Goal: Task Accomplishment & Management: Manage account settings

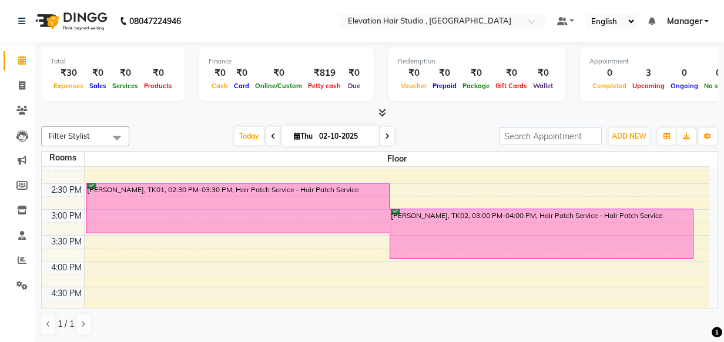
scroll to position [267, 0]
click at [431, 113] on div at bounding box center [379, 113] width 677 height 12
drag, startPoint x: 431, startPoint y: 113, endPoint x: 395, endPoint y: 136, distance: 42.6
click at [395, 136] on div "Today Thu 02-10-2025" at bounding box center [314, 137] width 358 height 18
click at [624, 132] on span "ADD NEW" at bounding box center [629, 136] width 35 height 9
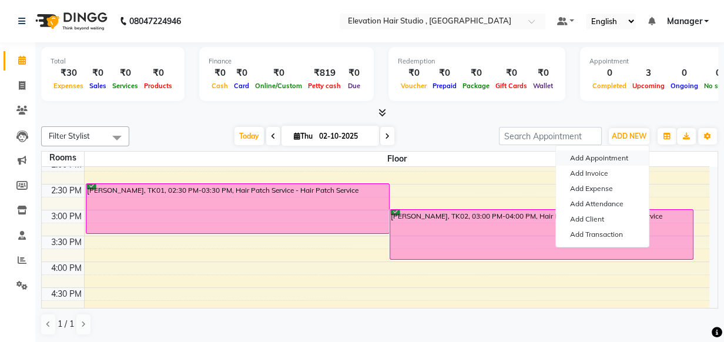
click at [615, 156] on button "Add Appointment" at bounding box center [602, 157] width 93 height 15
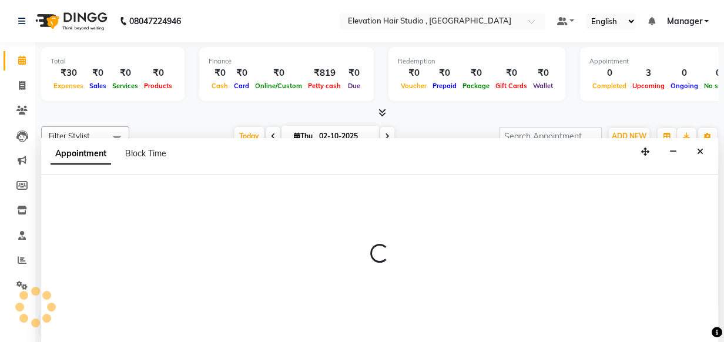
scroll to position [0, 0]
select select "600"
select select "tentative"
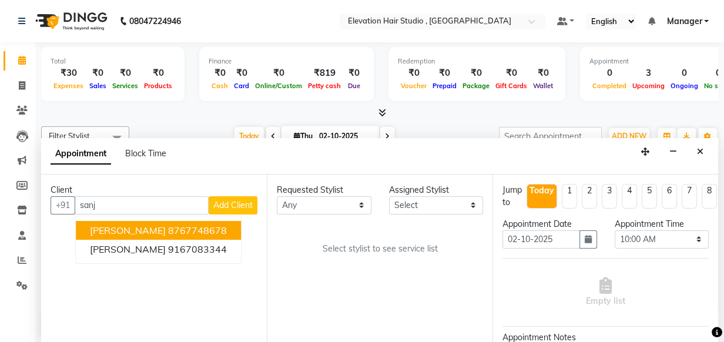
click at [168, 227] on ngb-highlight "8767748678" at bounding box center [197, 231] width 59 height 12
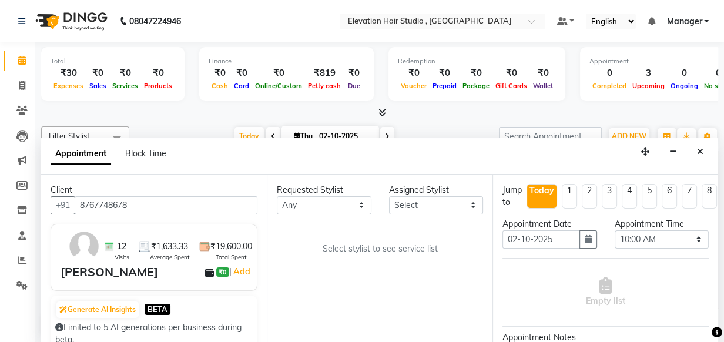
type input "8767748678"
click at [300, 208] on select "Any Anish shaikh Dilip Manager mehboob sahil sameer Sanjay Sarfaraz Tamanna" at bounding box center [324, 205] width 95 height 18
select select "54147"
click at [277, 196] on select "Any Anish shaikh Dilip Manager mehboob sahil sameer Sanjay Sarfaraz Tamanna" at bounding box center [324, 205] width 95 height 18
select select "54147"
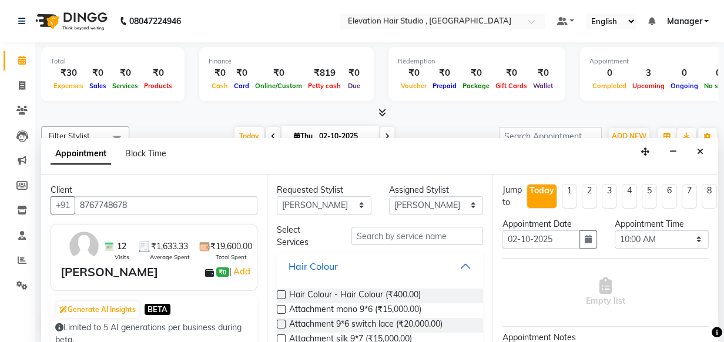
click at [458, 263] on button "Hair Colour" at bounding box center [380, 266] width 197 height 21
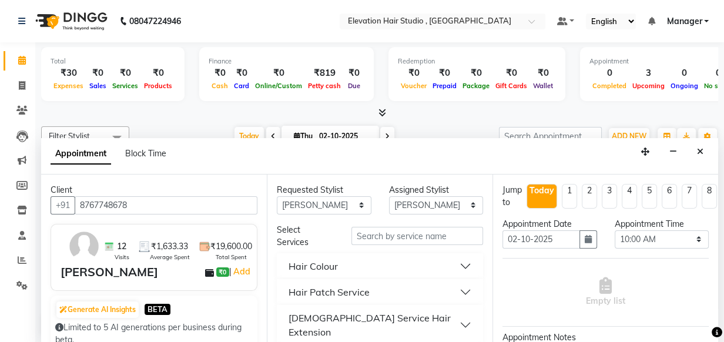
click at [453, 283] on button "Hair Patch Service" at bounding box center [380, 292] width 197 height 21
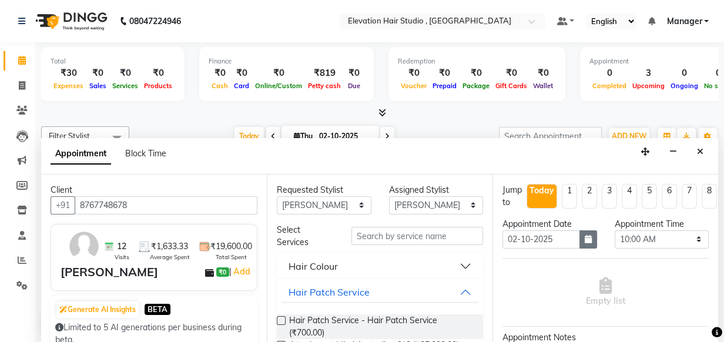
drag, startPoint x: 446, startPoint y: 319, endPoint x: 587, endPoint y: 240, distance: 161.8
click at [447, 319] on span "Hair Patch Service - Hair Patch Service (₹700.00)" at bounding box center [381, 326] width 185 height 25
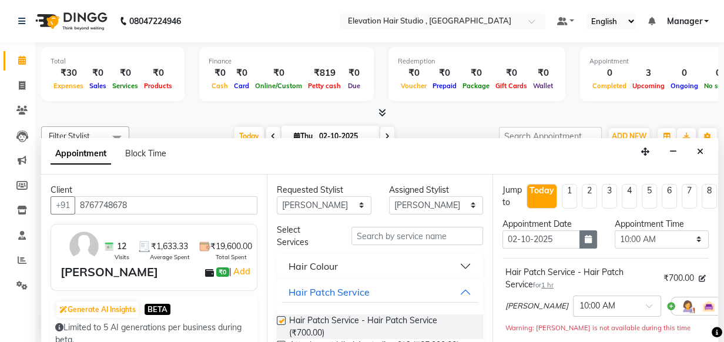
checkbox input "false"
click at [635, 241] on select "Select 10:00 AM 10:15 AM 10:30 AM 10:45 AM 11:00 AM 11:15 AM 11:30 AM 11:45 AM …" at bounding box center [662, 239] width 95 height 18
select select "720"
click at [615, 230] on select "Select 10:00 AM 10:15 AM 10:30 AM 10:45 AM 11:00 AM 11:15 AM 11:30 AM 11:45 AM …" at bounding box center [662, 239] width 95 height 18
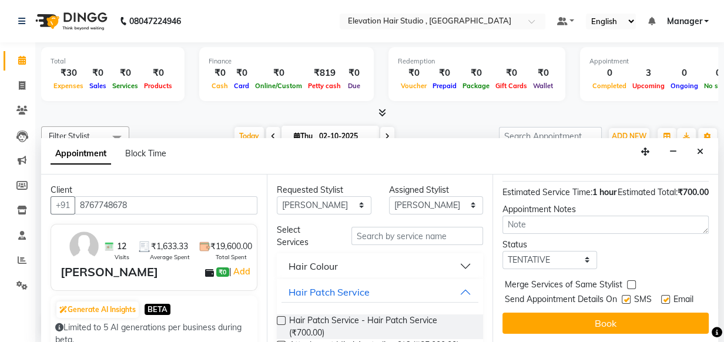
scroll to position [160, 0]
click at [582, 264] on select "Select TENTATIVE CONFIRM CHECK-IN UPCOMING" at bounding box center [550, 260] width 95 height 18
select select "confirm booking"
click at [503, 256] on select "Select TENTATIVE CONFIRM CHECK-IN UPCOMING" at bounding box center [550, 260] width 95 height 18
click at [661, 304] on label at bounding box center [665, 299] width 9 height 9
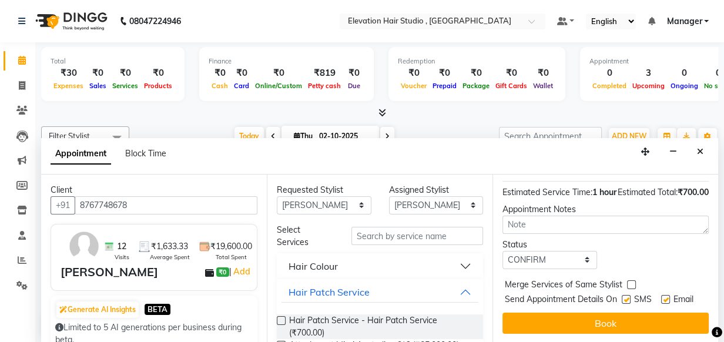
click at [661, 304] on input "checkbox" at bounding box center [665, 301] width 8 height 8
checkbox input "false"
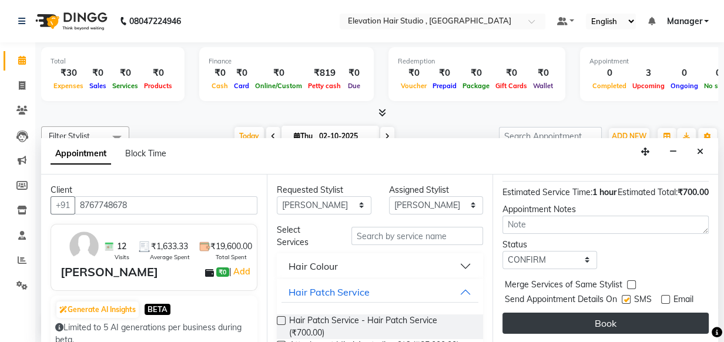
scroll to position [185, 0]
click at [657, 313] on button "Book" at bounding box center [606, 323] width 206 height 21
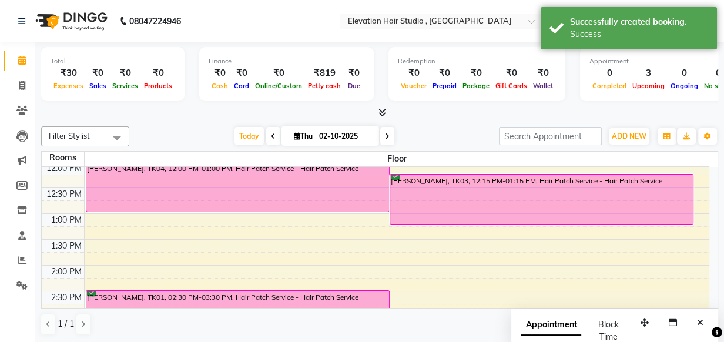
scroll to position [106, 0]
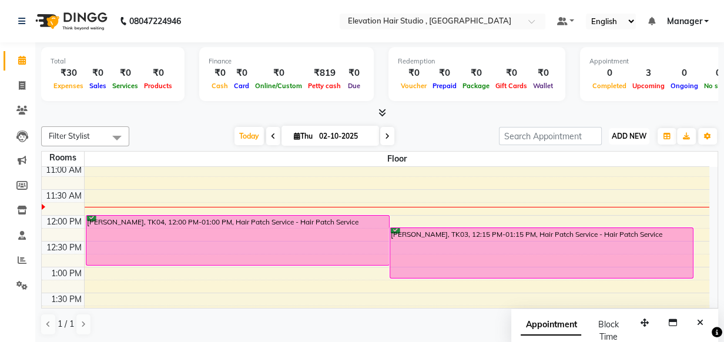
click at [638, 138] on span "ADD NEW" at bounding box center [629, 136] width 35 height 9
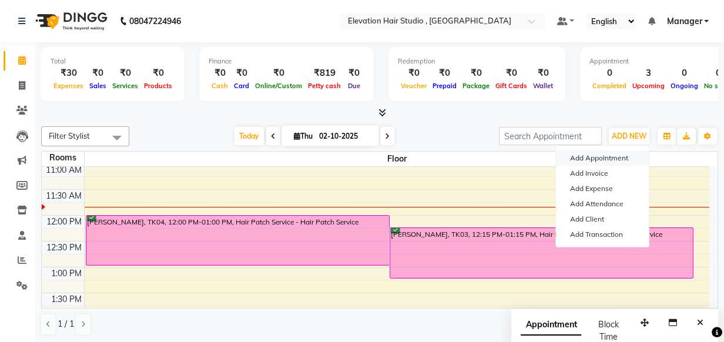
click at [575, 160] on button "Add Appointment" at bounding box center [602, 157] width 93 height 15
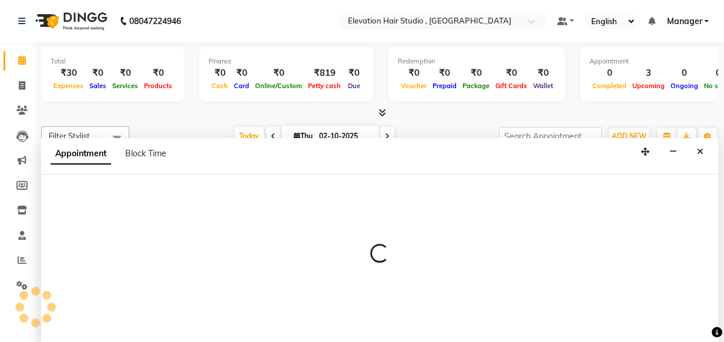
scroll to position [0, 0]
select select "tentative"
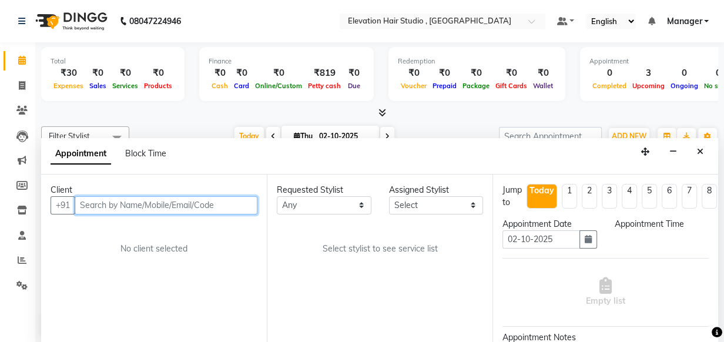
select select "600"
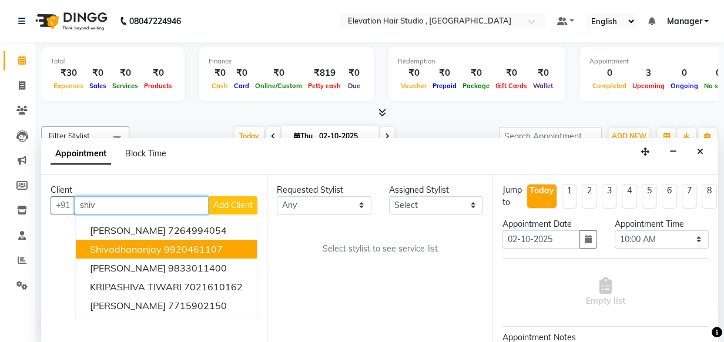
click at [150, 241] on button "shivadhananjay 9920461107" at bounding box center [166, 249] width 181 height 19
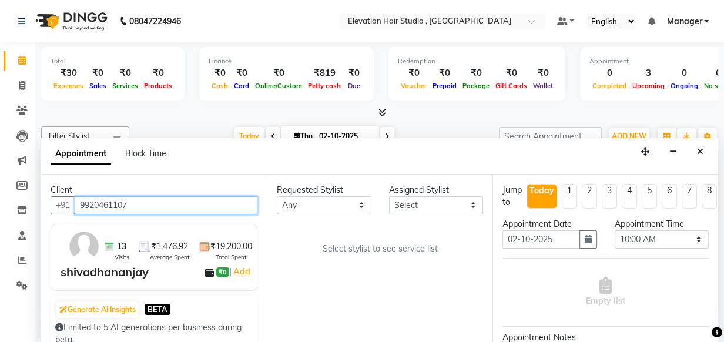
type input "9920461107"
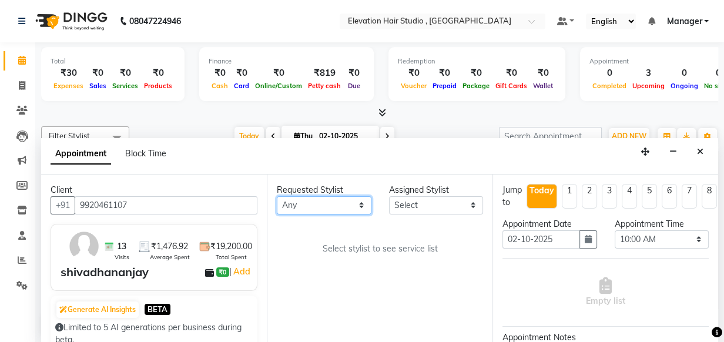
click at [364, 200] on select "Any Anish shaikh Dilip Manager mehboob sahil sameer Sanjay Sarfaraz Tamanna" at bounding box center [324, 205] width 95 height 18
select select "68492"
click at [277, 196] on select "Any Anish shaikh Dilip Manager mehboob sahil sameer Sanjay Sarfaraz Tamanna" at bounding box center [324, 205] width 95 height 18
select select "68492"
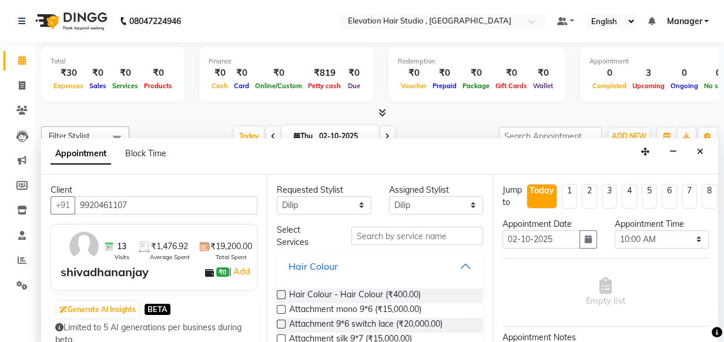
click at [450, 263] on button "Hair Colour" at bounding box center [380, 266] width 197 height 21
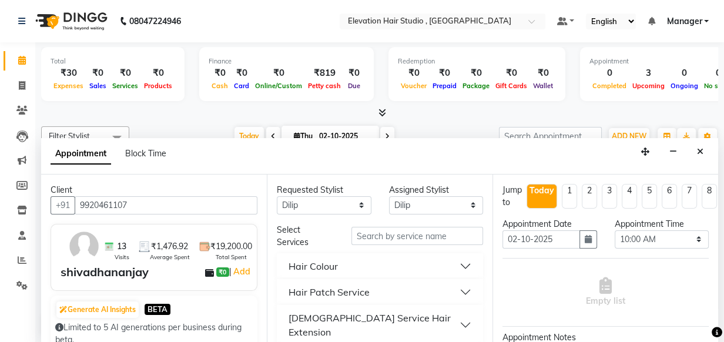
click at [391, 294] on button "Hair Patch Service" at bounding box center [380, 292] width 197 height 21
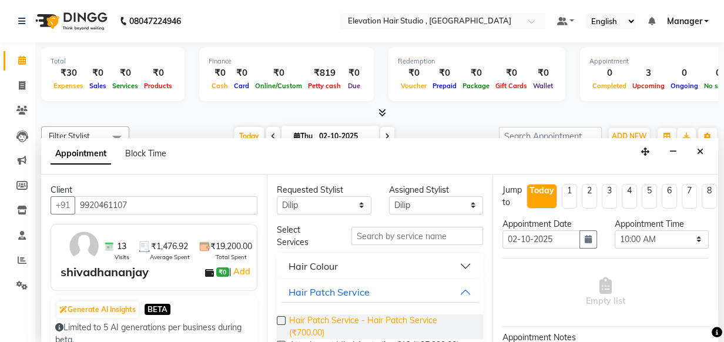
click at [383, 329] on span "Hair Patch Service - Hair Patch Service (₹700.00)" at bounding box center [381, 326] width 185 height 25
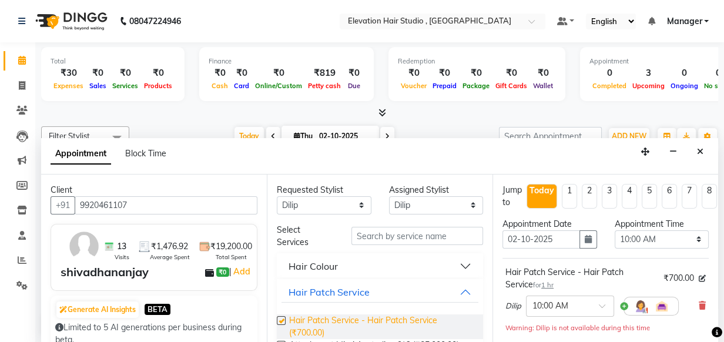
checkbox input "false"
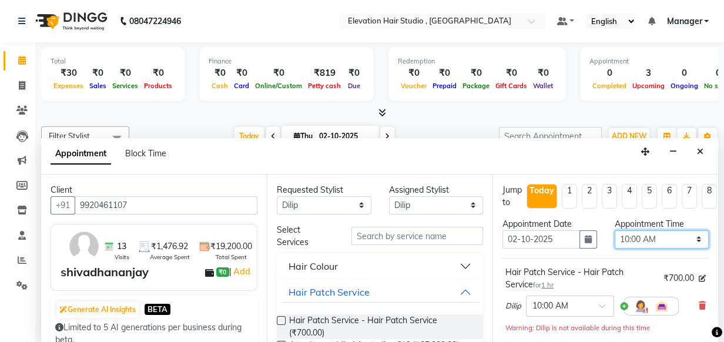
click at [631, 236] on select "Select 10:00 AM 10:15 AM 10:30 AM 10:45 AM 11:00 AM 11:15 AM 11:30 AM 11:45 AM …" at bounding box center [662, 239] width 95 height 18
select select "750"
click at [615, 230] on select "Select 10:00 AM 10:15 AM 10:30 AM 10:45 AM 11:00 AM 11:15 AM 11:30 AM 11:45 AM …" at bounding box center [662, 239] width 95 height 18
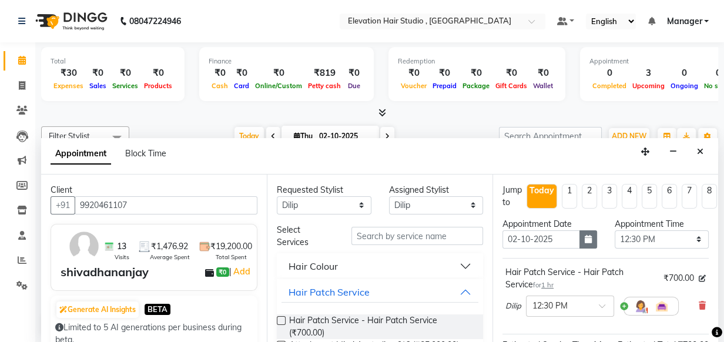
click at [585, 236] on icon "button" at bounding box center [588, 239] width 7 height 8
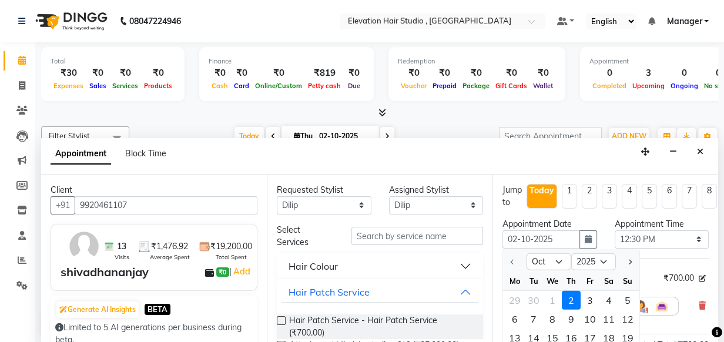
click at [599, 225] on div "Appointment Date 02-10-2025 Oct Nov Dec 2025 2026 2027 2028 2029 2030 2031 2032…" at bounding box center [550, 238] width 112 height 40
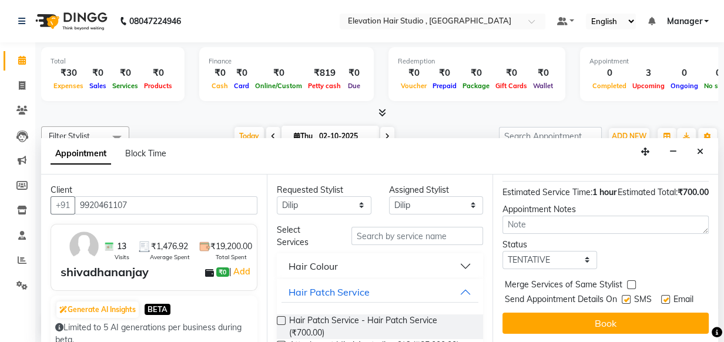
scroll to position [182, 0]
click at [582, 251] on select "Select TENTATIVE CONFIRM CHECK-IN UPCOMING" at bounding box center [550, 260] width 95 height 18
select select "confirm booking"
click at [503, 251] on select "Select TENTATIVE CONFIRM CHECK-IN UPCOMING" at bounding box center [550, 260] width 95 height 18
click at [664, 295] on label at bounding box center [665, 299] width 9 height 9
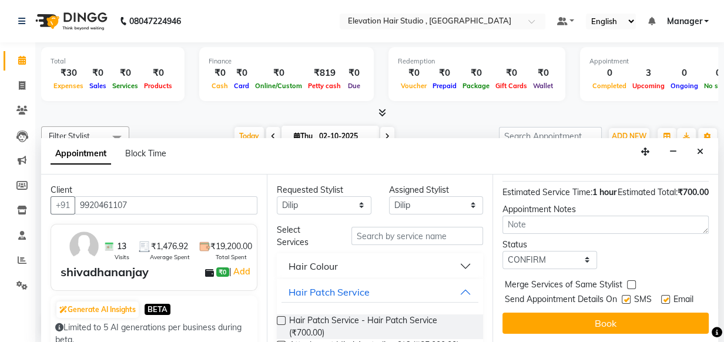
click at [664, 297] on input "checkbox" at bounding box center [665, 301] width 8 height 8
checkbox input "false"
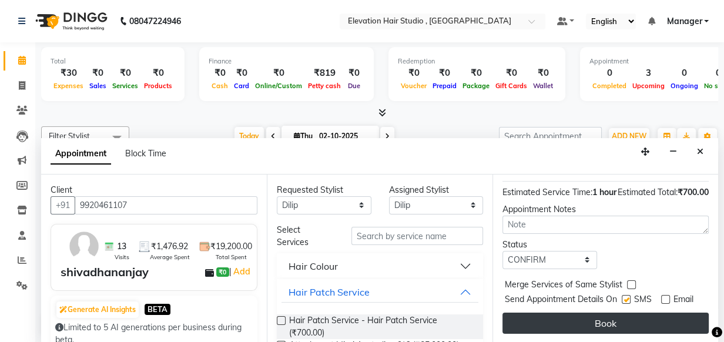
click at [632, 315] on button "Book" at bounding box center [606, 323] width 206 height 21
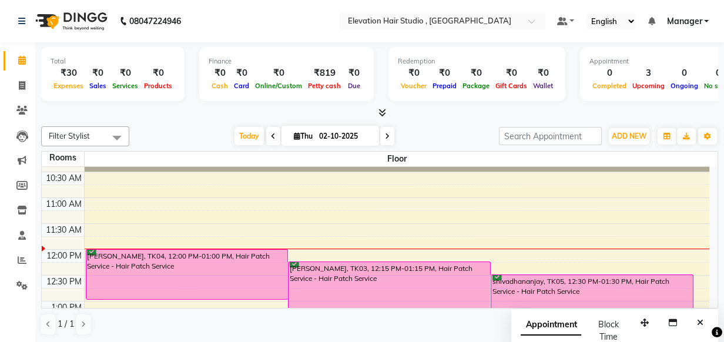
scroll to position [106, 0]
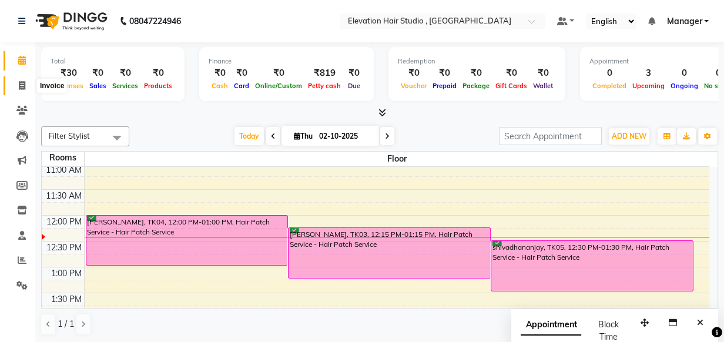
click at [22, 85] on icon at bounding box center [22, 85] width 6 height 9
select select "service"
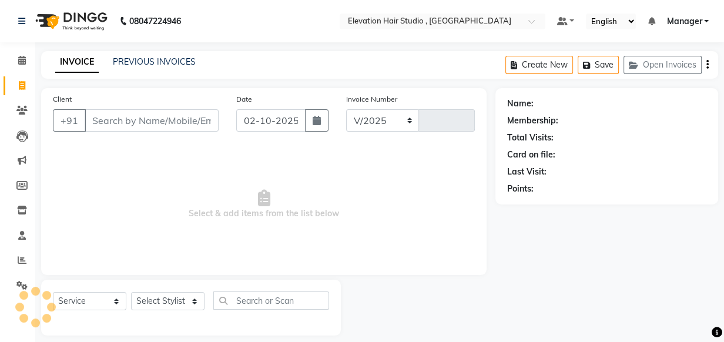
select select "6886"
type input "1017"
click at [26, 62] on span at bounding box center [22, 61] width 21 height 14
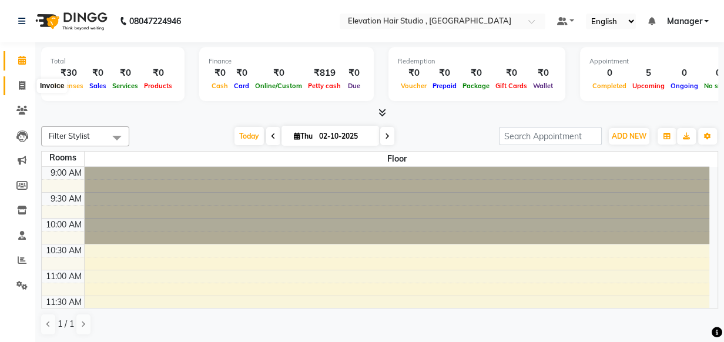
click at [22, 86] on icon at bounding box center [22, 85] width 6 height 9
select select "service"
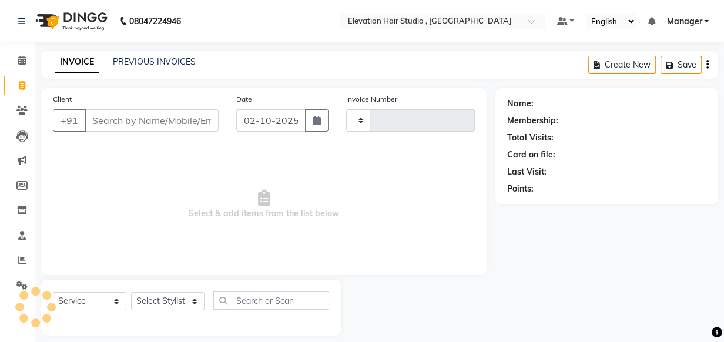
type input "1017"
select select "6886"
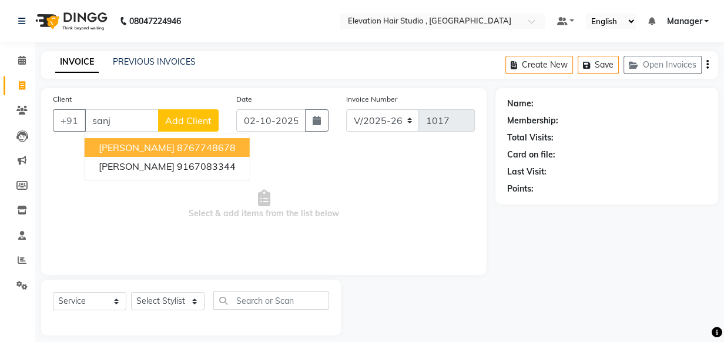
click at [177, 144] on ngb-highlight "8767748678" at bounding box center [206, 148] width 59 height 12
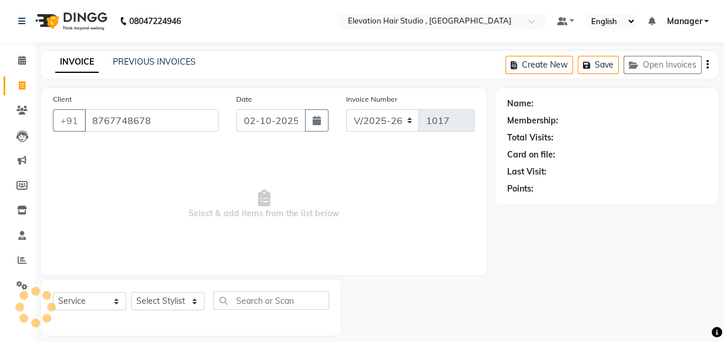
type input "8767748678"
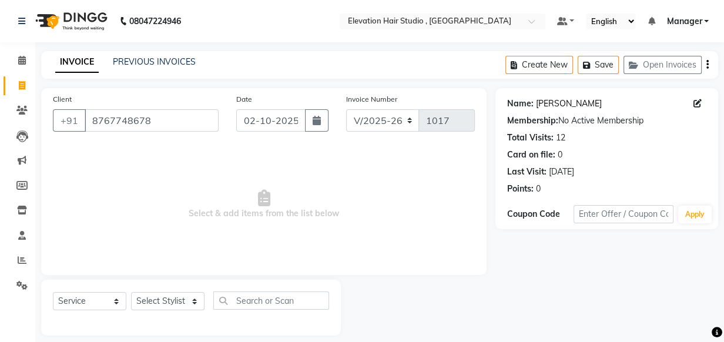
click at [554, 107] on link "Sanjay Awade" at bounding box center [569, 104] width 66 height 12
drag, startPoint x: 148, startPoint y: 118, endPoint x: 4, endPoint y: 112, distance: 143.6
click at [4, 112] on app-home "08047224946 Select Location × Elevation Hair Studio , Thane West Default Panel …" at bounding box center [362, 176] width 724 height 353
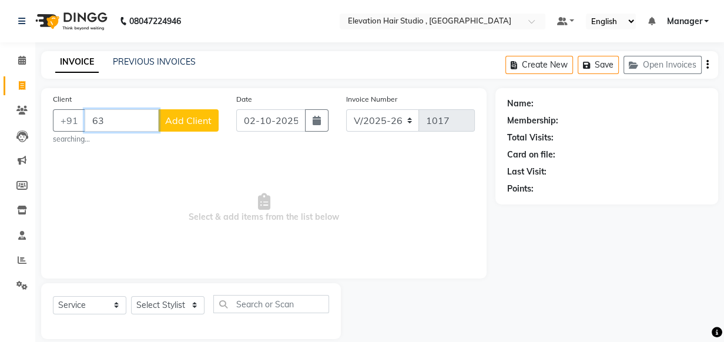
type input "6"
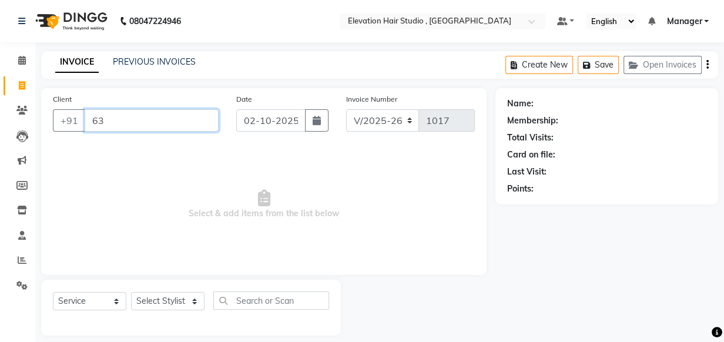
type input "6"
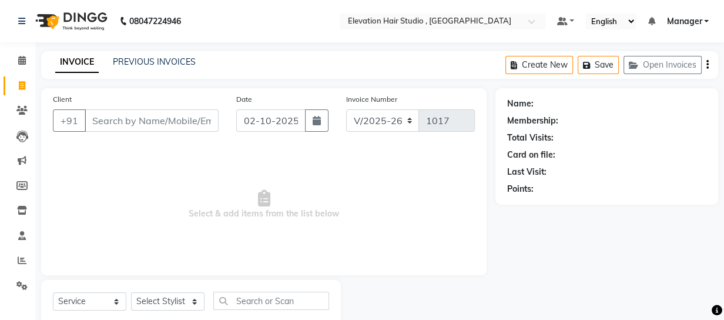
drag, startPoint x: 304, startPoint y: 31, endPoint x: 302, endPoint y: 39, distance: 9.3
click at [302, 39] on nav "08047224946 Select Location × Elevation Hair Studio , Thane West Default Panel …" at bounding box center [362, 21] width 724 height 42
drag, startPoint x: 302, startPoint y: 39, endPoint x: 210, endPoint y: 143, distance: 138.7
click at [200, 155] on span "Select & add items from the list below" at bounding box center [264, 205] width 422 height 118
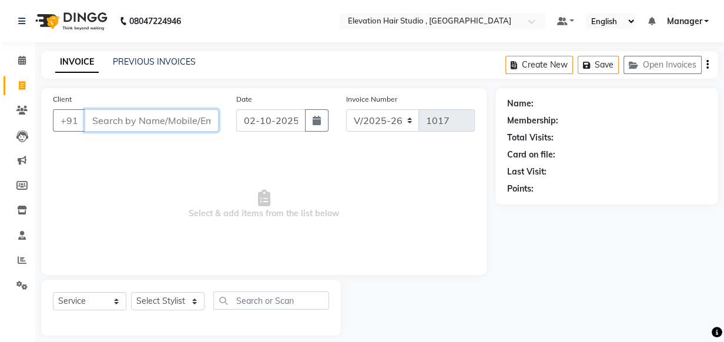
drag, startPoint x: 115, startPoint y: 115, endPoint x: 505, endPoint y: 128, distance: 389.9
click at [505, 128] on div "Client +91 Date 02-10-2025 Invoice Number V/2025 V/2025-26 1017 Select & add it…" at bounding box center [379, 211] width 695 height 247
click at [201, 243] on span "Select & add items from the list below" at bounding box center [264, 205] width 422 height 118
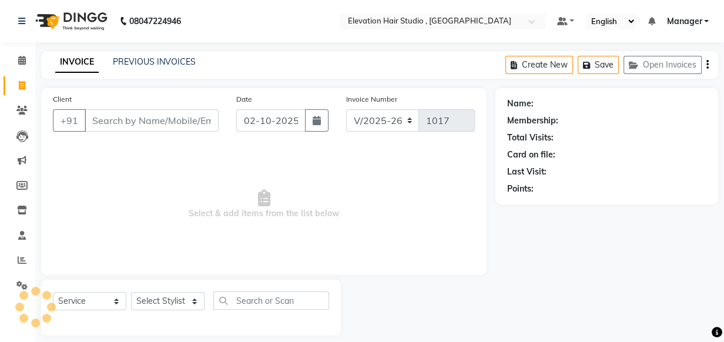
click at [133, 270] on div "Client +91 Date 02-10-2025 Invoice Number V/2025 V/2025-26 1017 Select & add it…" at bounding box center [264, 181] width 446 height 187
click at [24, 65] on span at bounding box center [22, 61] width 21 height 14
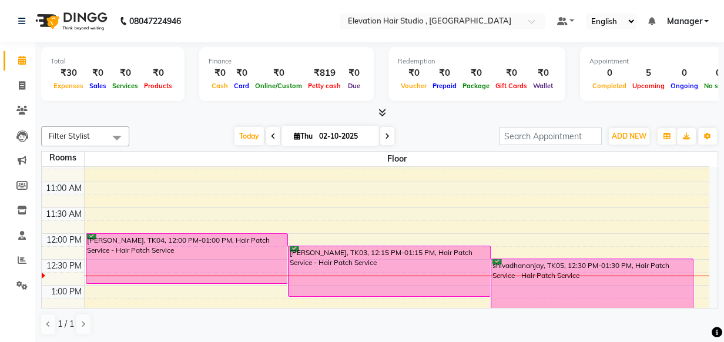
scroll to position [106, 0]
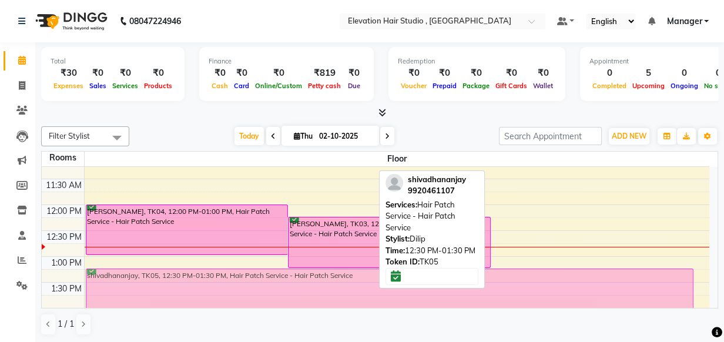
drag, startPoint x: 589, startPoint y: 259, endPoint x: 591, endPoint y: 269, distance: 10.3
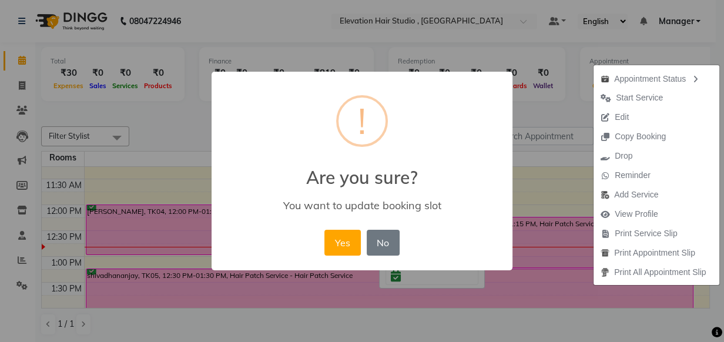
scroll to position [118, 0]
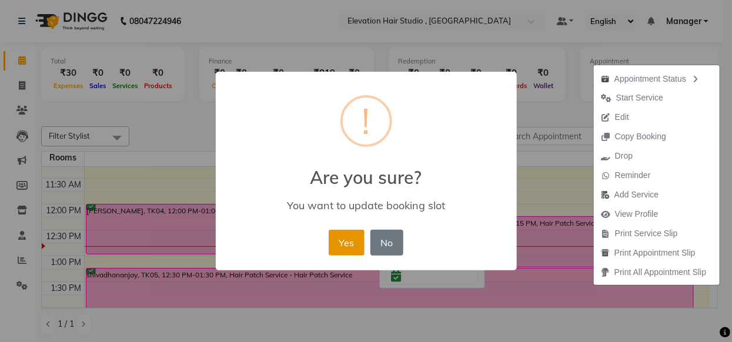
click at [336, 246] on button "Yes" at bounding box center [347, 243] width 36 height 26
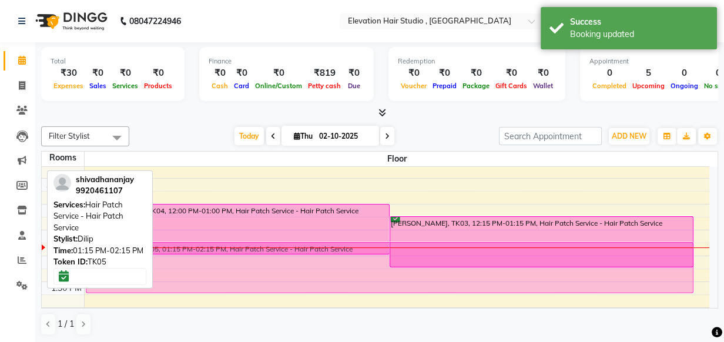
drag, startPoint x: 410, startPoint y: 286, endPoint x: 421, endPoint y: 263, distance: 25.8
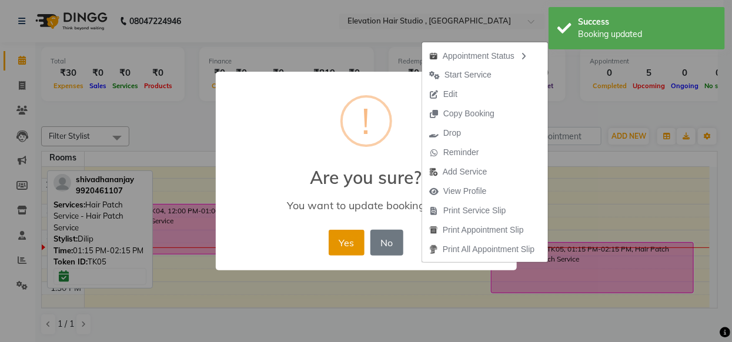
click at [332, 242] on button "Yes" at bounding box center [347, 243] width 36 height 26
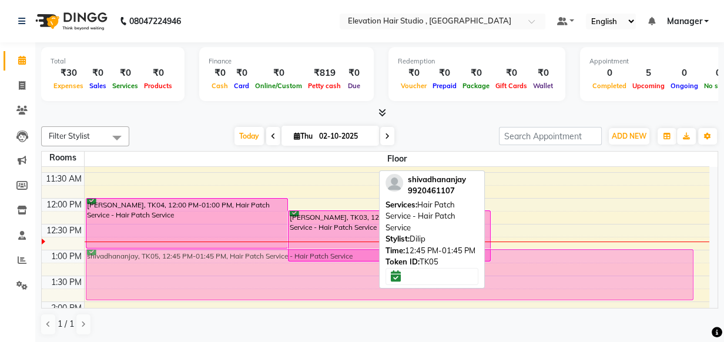
drag, startPoint x: 559, startPoint y: 272, endPoint x: 559, endPoint y: 282, distance: 10.6
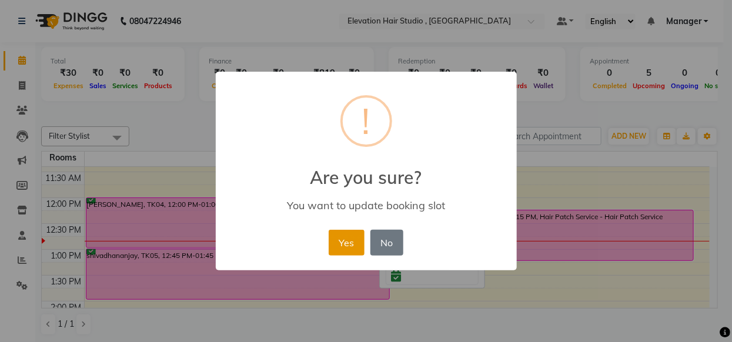
drag, startPoint x: 559, startPoint y: 282, endPoint x: 333, endPoint y: 239, distance: 230.3
click at [333, 239] on button "Yes" at bounding box center [347, 243] width 36 height 26
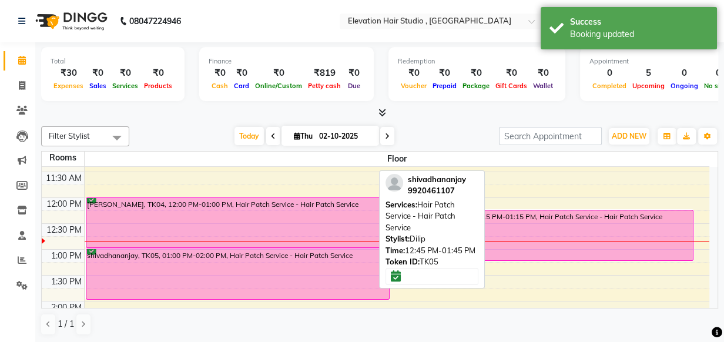
click at [386, 114] on icon at bounding box center [383, 112] width 8 height 9
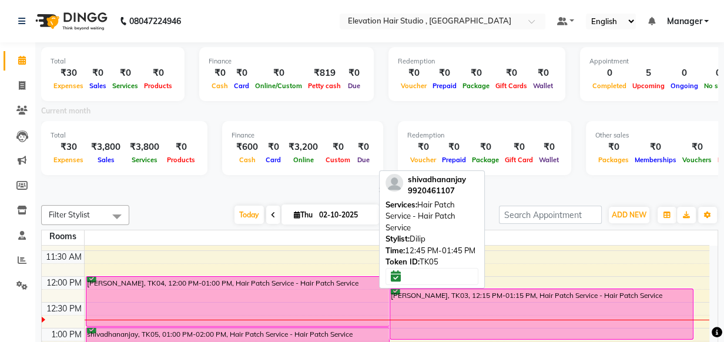
click at [337, 188] on div at bounding box center [379, 189] width 677 height 12
click at [515, 168] on div "Redemption ₹0 Voucher ₹0 Prepaid ₹0 Package ₹0 Gift Card ₹0 Wallet" at bounding box center [484, 148] width 173 height 54
click at [516, 193] on div at bounding box center [379, 189] width 677 height 12
click at [377, 189] on span at bounding box center [380, 189] width 12 height 12
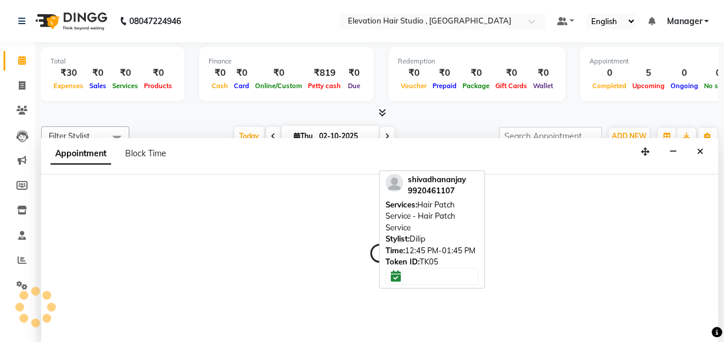
scroll to position [0, 0]
select select "825"
select select "tentative"
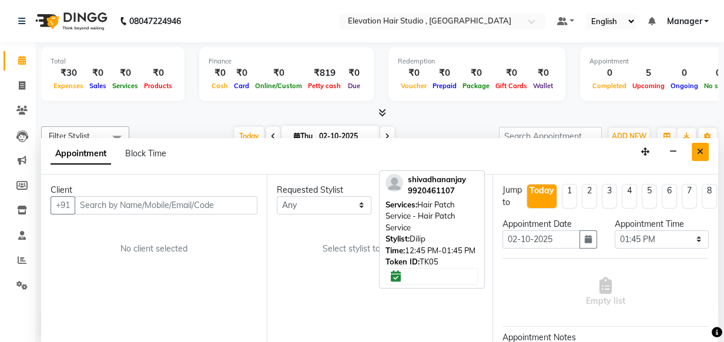
click at [699, 148] on icon "Close" at bounding box center [700, 152] width 6 height 8
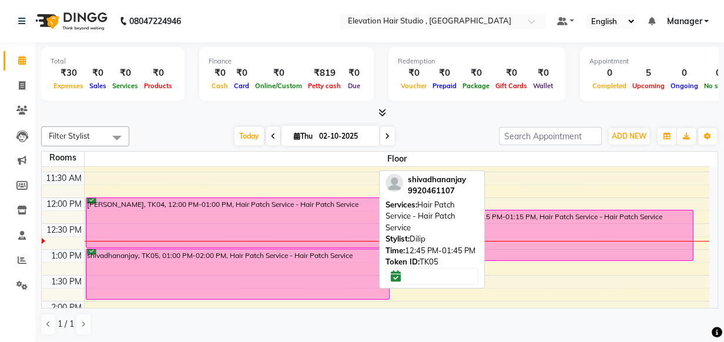
click at [402, 131] on div "Today Thu 02-10-2025" at bounding box center [314, 137] width 358 height 18
click at [433, 117] on div at bounding box center [379, 113] width 677 height 12
click at [20, 81] on icon at bounding box center [22, 85] width 6 height 9
select select "service"
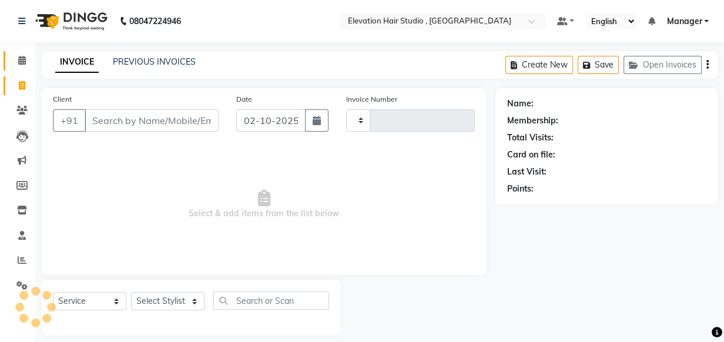
click at [26, 59] on span at bounding box center [22, 61] width 21 height 14
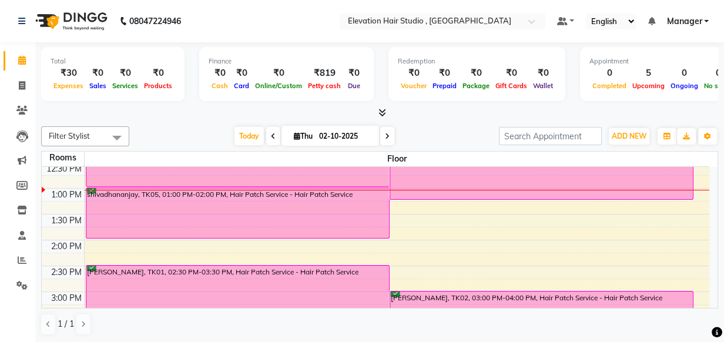
scroll to position [160, 0]
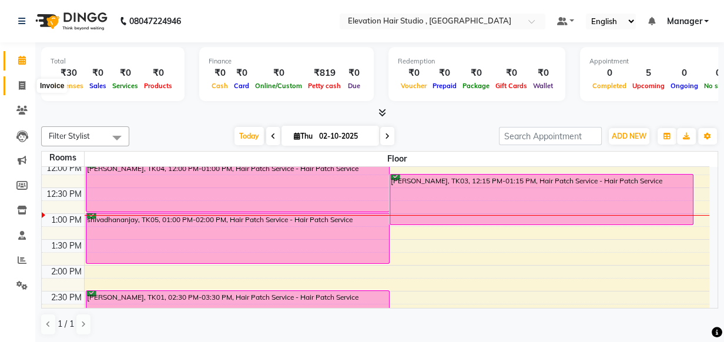
click at [14, 86] on span at bounding box center [22, 86] width 21 height 14
select select "6886"
select select "service"
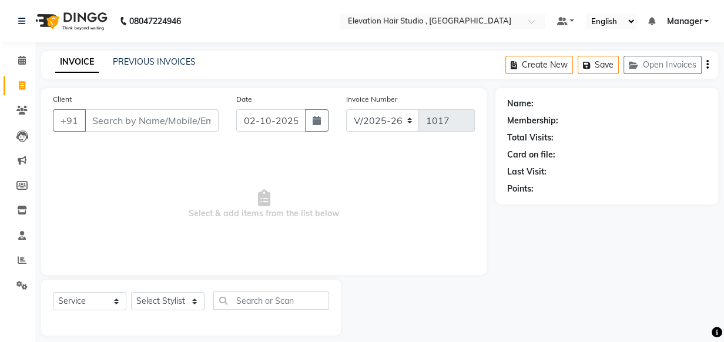
click at [90, 127] on input "Client" at bounding box center [152, 120] width 134 height 22
click at [104, 155] on span "Select & add items from the list below" at bounding box center [264, 205] width 422 height 118
click at [119, 125] on input "Client" at bounding box center [152, 120] width 134 height 22
click at [120, 172] on span "Select & add items from the list below" at bounding box center [264, 205] width 422 height 118
click at [120, 129] on input "Client" at bounding box center [152, 120] width 134 height 22
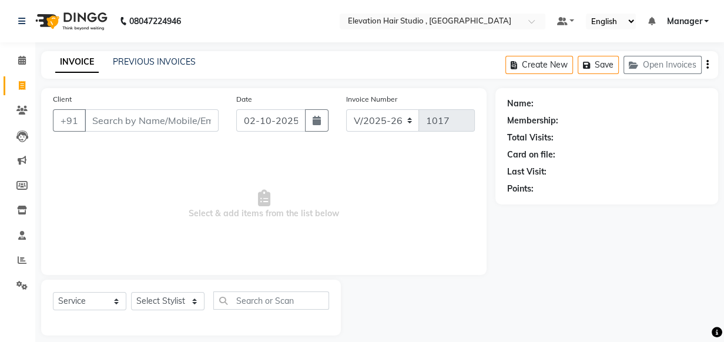
click at [118, 152] on span "Select & add items from the list below" at bounding box center [264, 205] width 422 height 118
click at [142, 119] on input "Client" at bounding box center [152, 120] width 134 height 22
click at [92, 182] on span "Select & add items from the list below" at bounding box center [264, 205] width 422 height 118
click at [153, 126] on input "Client" at bounding box center [152, 120] width 134 height 22
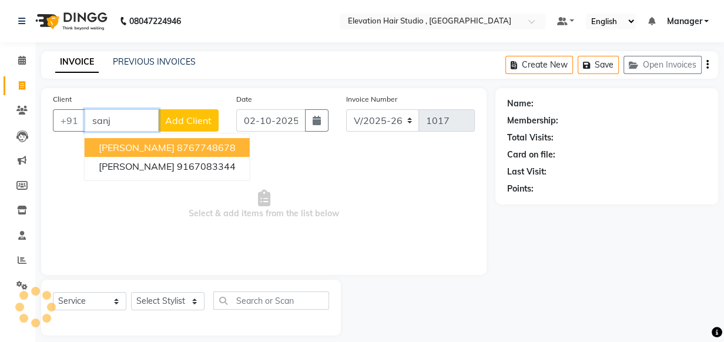
click at [177, 147] on ngb-highlight "8767748678" at bounding box center [206, 148] width 59 height 12
type input "8767748678"
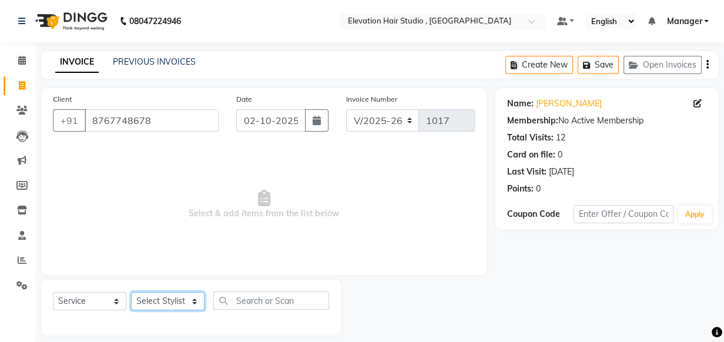
click at [194, 299] on select "Select Stylist Anish shaikh Dilip Manager mehboob sahil sameer Sanjay Sarfaraz …" at bounding box center [167, 301] width 73 height 18
select select "54147"
click at [131, 292] on select "Select Stylist Anish shaikh Dilip Manager mehboob sahil sameer Sanjay Sarfaraz …" at bounding box center [167, 301] width 73 height 18
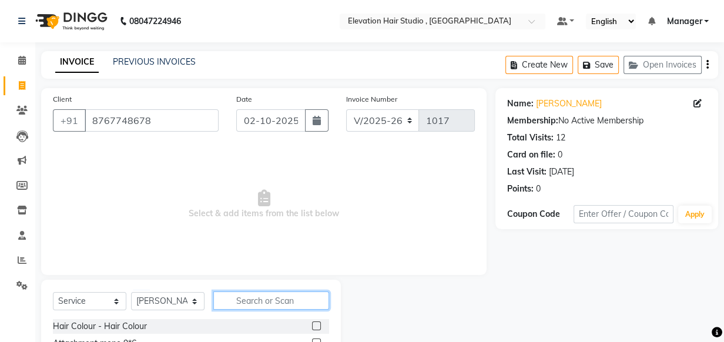
click at [265, 300] on input "text" at bounding box center [271, 301] width 116 height 18
type input "ser"
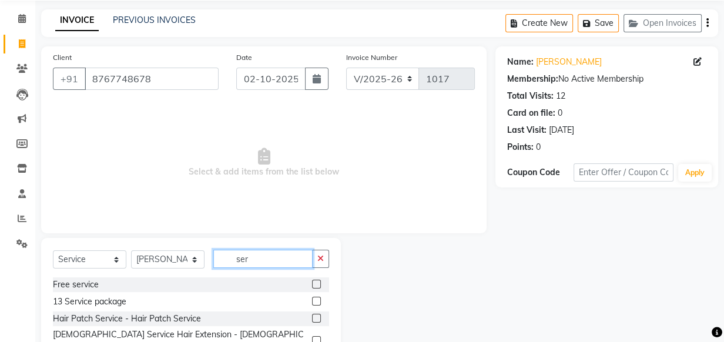
scroll to position [79, 0]
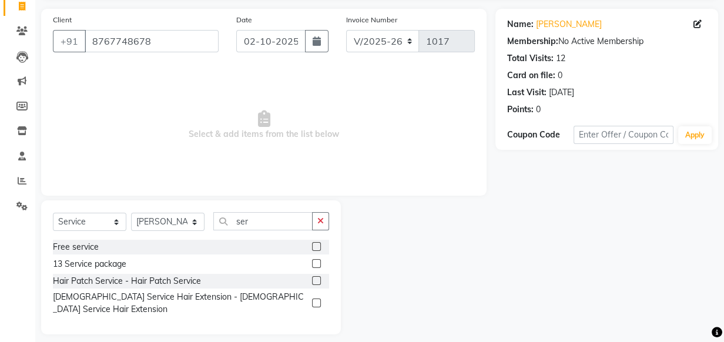
click at [319, 283] on label at bounding box center [316, 280] width 9 height 9
click at [319, 283] on input "checkbox" at bounding box center [316, 281] width 8 height 8
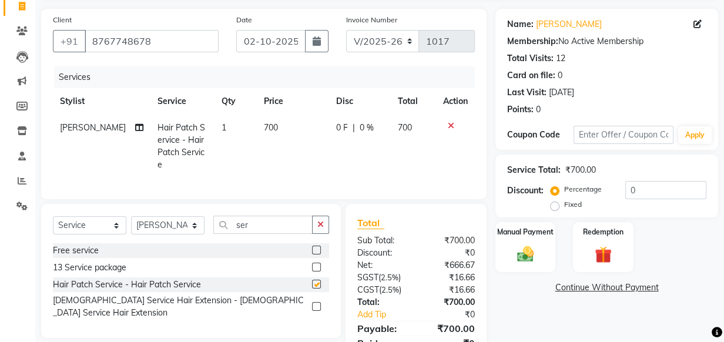
checkbox input "false"
click at [264, 125] on span "700" at bounding box center [271, 127] width 14 height 11
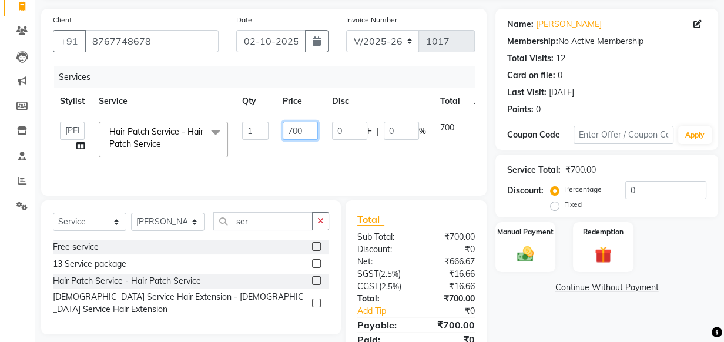
click at [292, 125] on input "700" at bounding box center [300, 131] width 35 height 18
type input "600"
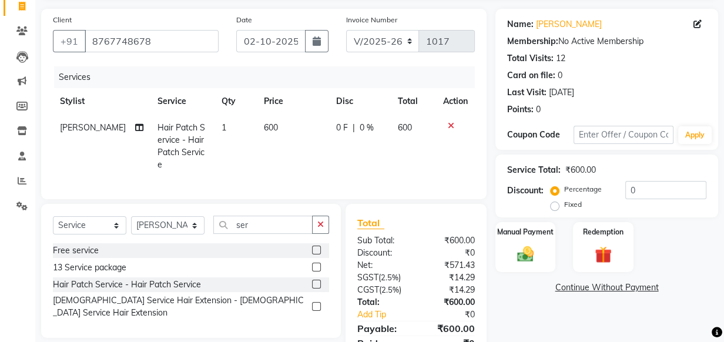
click at [268, 85] on div "Services" at bounding box center [269, 77] width 430 height 22
click at [528, 267] on div "Manual Payment" at bounding box center [525, 247] width 62 height 52
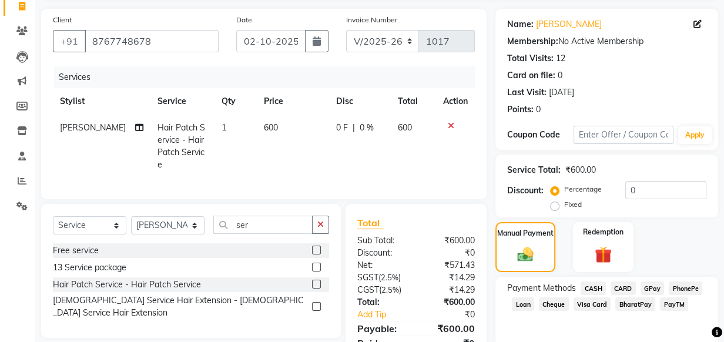
click at [646, 284] on span "GPay" at bounding box center [653, 289] width 24 height 14
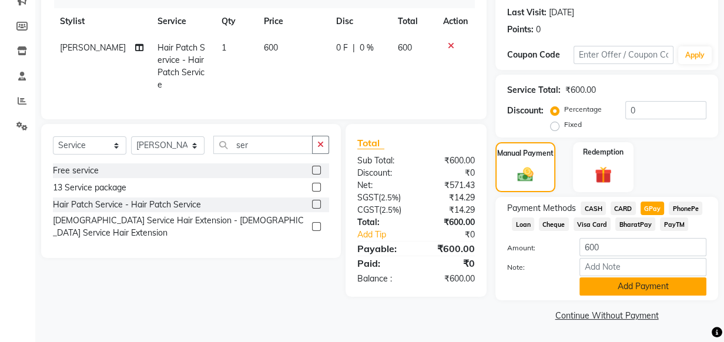
click at [618, 286] on button "Add Payment" at bounding box center [643, 286] width 127 height 18
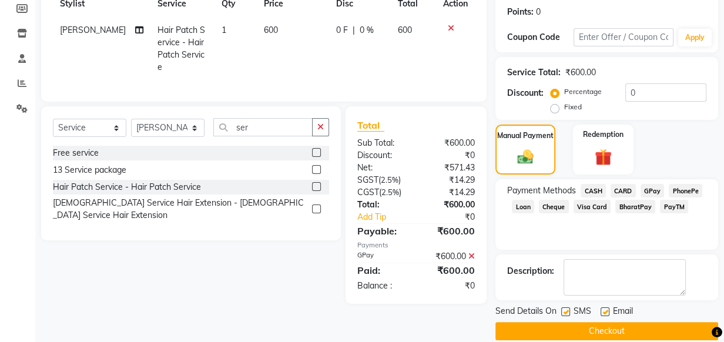
scroll to position [192, 0]
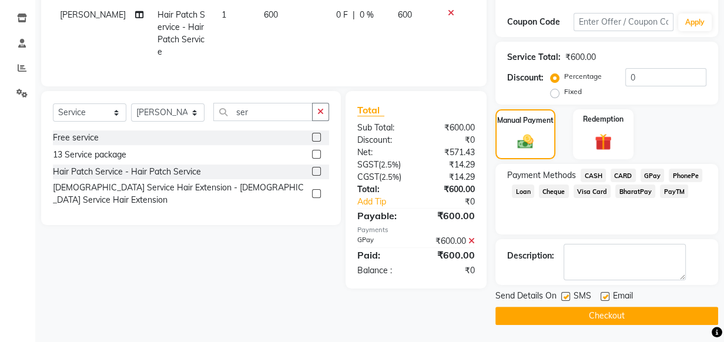
click at [565, 300] on div at bounding box center [565, 298] width 8 height 12
click at [568, 293] on label at bounding box center [565, 296] width 9 height 9
click at [568, 293] on input "checkbox" at bounding box center [565, 297] width 8 height 8
checkbox input "false"
click at [605, 297] on label at bounding box center [605, 296] width 9 height 9
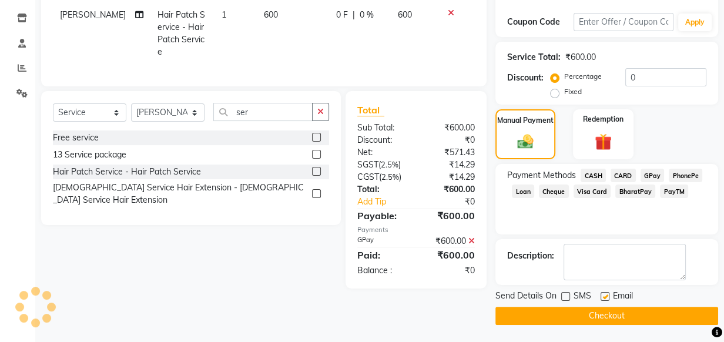
click at [605, 297] on input "checkbox" at bounding box center [605, 297] width 8 height 8
checkbox input "false"
click at [319, 111] on icon "button" at bounding box center [320, 112] width 6 height 8
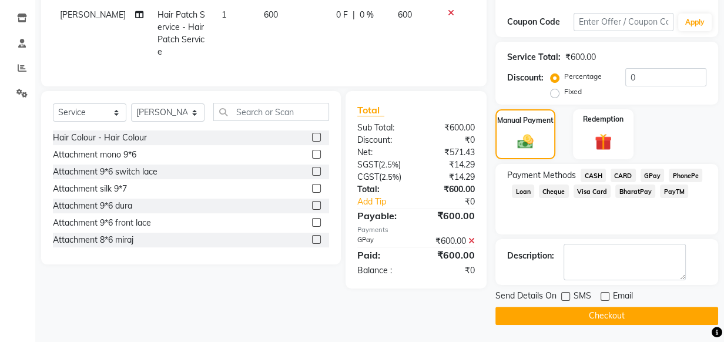
click at [594, 309] on button "Checkout" at bounding box center [606, 316] width 223 height 18
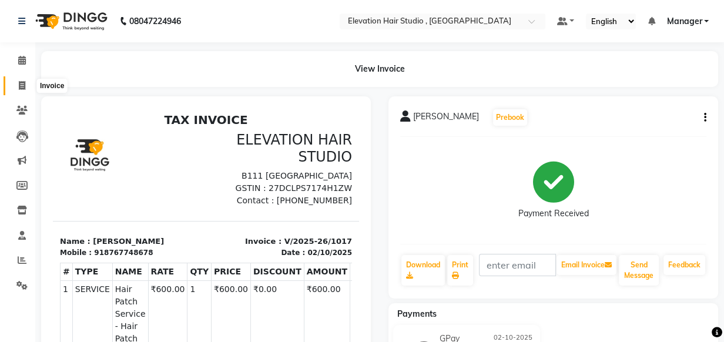
click at [19, 79] on span at bounding box center [22, 86] width 21 height 14
select select "service"
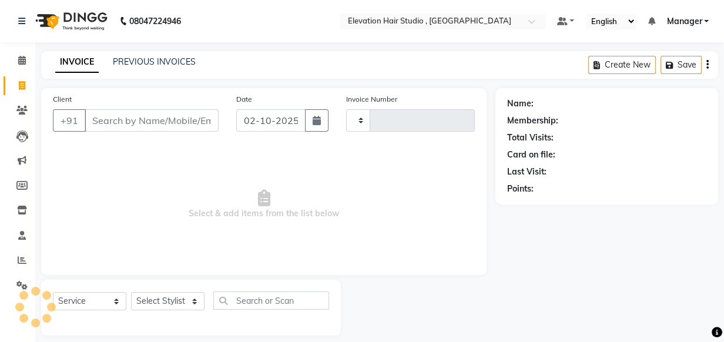
scroll to position [12, 0]
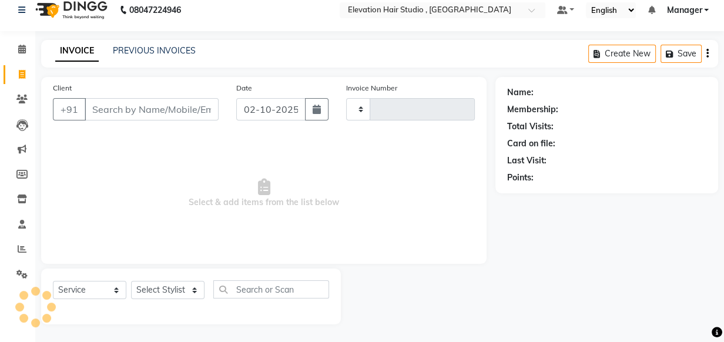
type input "1018"
select select "6886"
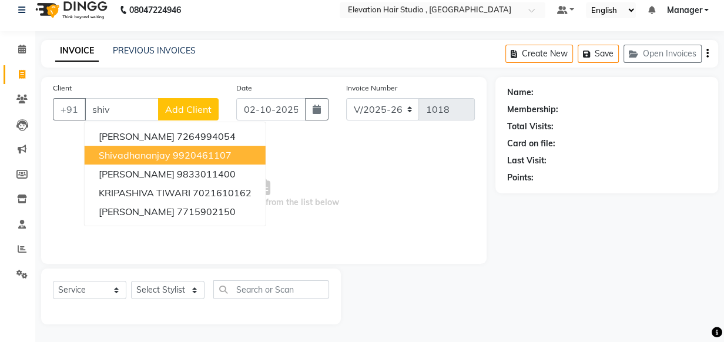
click at [120, 157] on span "shivadhananjay" at bounding box center [135, 155] width 72 height 12
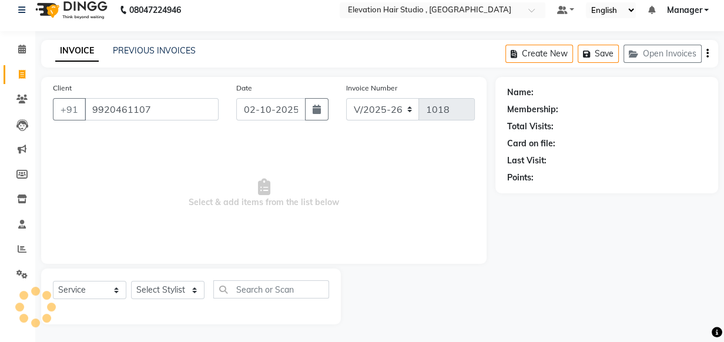
type input "9920461107"
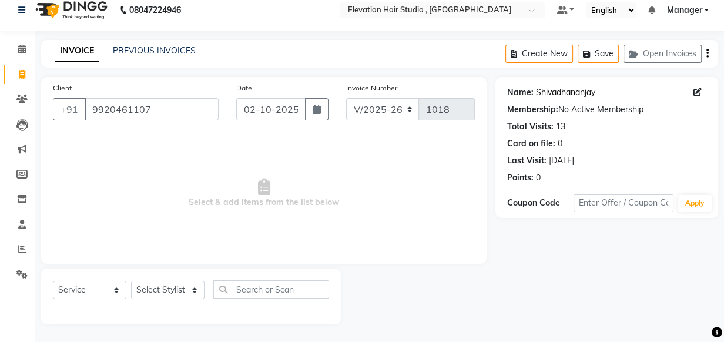
click at [537, 93] on link "Shivadhananjay" at bounding box center [565, 92] width 59 height 12
drag, startPoint x: 148, startPoint y: 112, endPoint x: -2, endPoint y: 104, distance: 150.7
click at [0, 104] on html "08047224946 Select Location × Elevation Hair Studio , Thane West Default Panel …" at bounding box center [362, 160] width 724 height 342
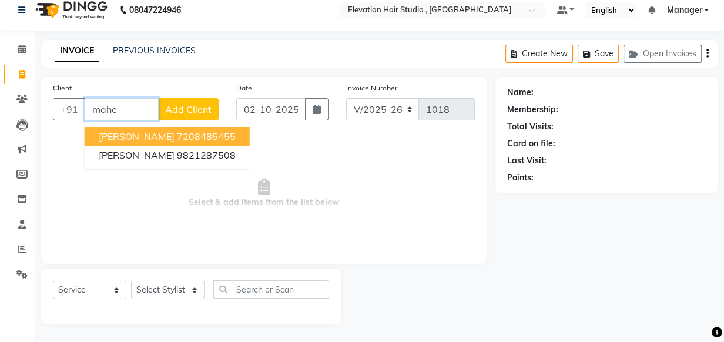
click at [177, 135] on ngb-highlight "7208485455" at bounding box center [206, 136] width 59 height 12
type input "7208485455"
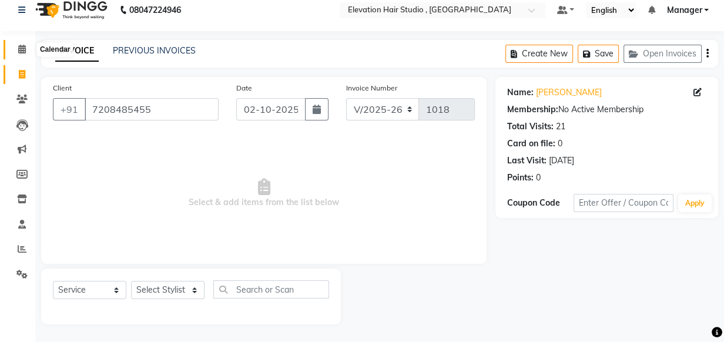
click at [20, 42] on link "Calendar" at bounding box center [18, 49] width 28 height 19
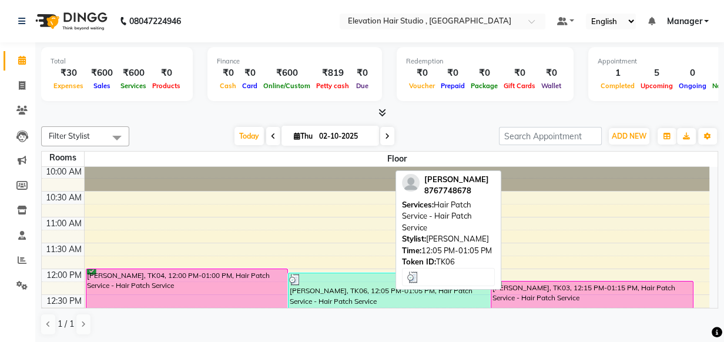
scroll to position [106, 0]
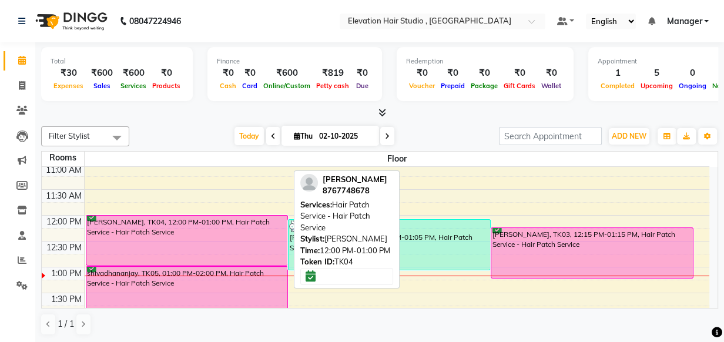
click at [213, 248] on div "Sanjay Awade, TK04, 12:00 PM-01:00 PM, Hair Patch Service - Hair Patch Service" at bounding box center [187, 240] width 202 height 49
select select "6"
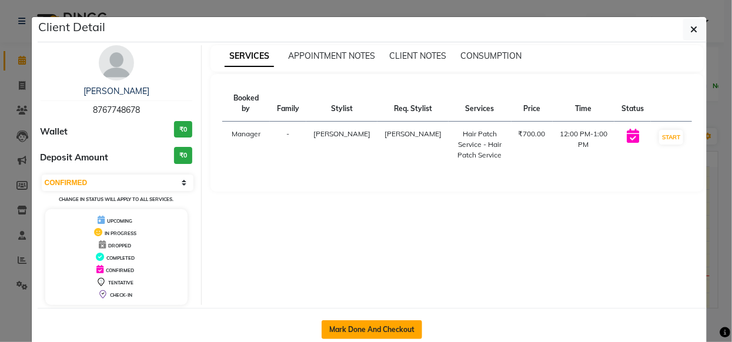
click at [390, 328] on button "Mark Done And Checkout" at bounding box center [371, 329] width 101 height 19
select select "6886"
select select "service"
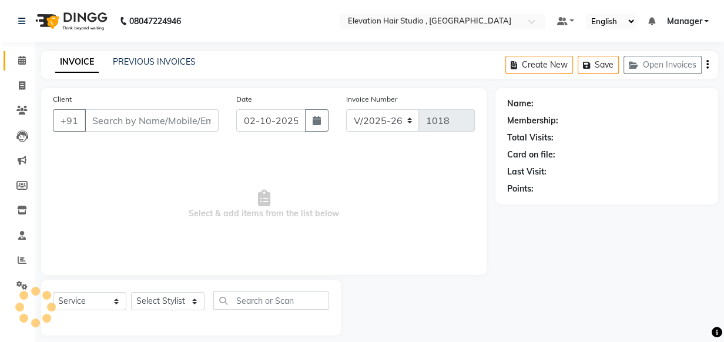
type input "8767748678"
select select "54147"
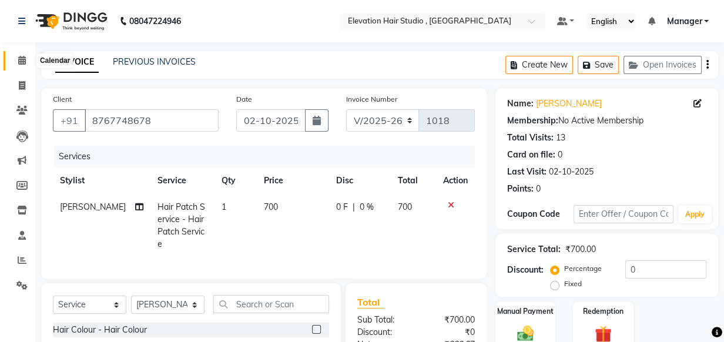
click at [25, 64] on icon at bounding box center [22, 60] width 8 height 9
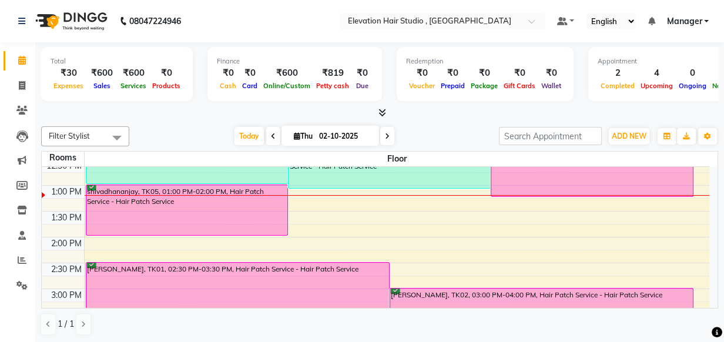
scroll to position [213, 0]
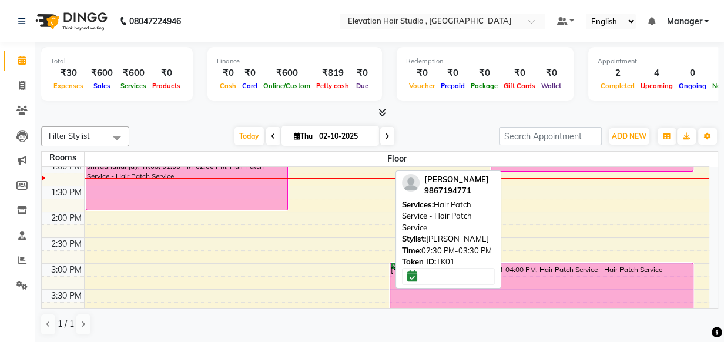
click at [724, 341] on html "08047224946 Select Location × Elevation Hair Studio , Thane West Default Panel …" at bounding box center [362, 171] width 724 height 342
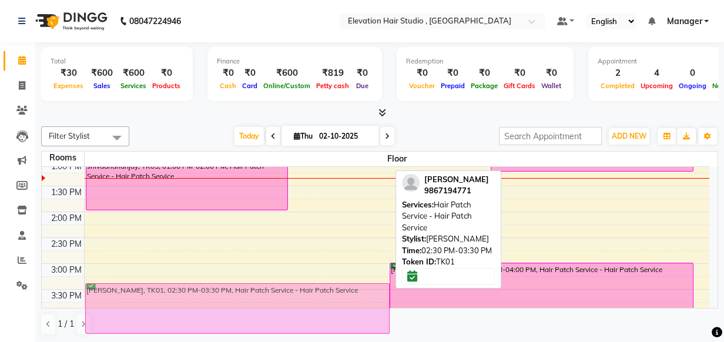
scroll to position [166, 0]
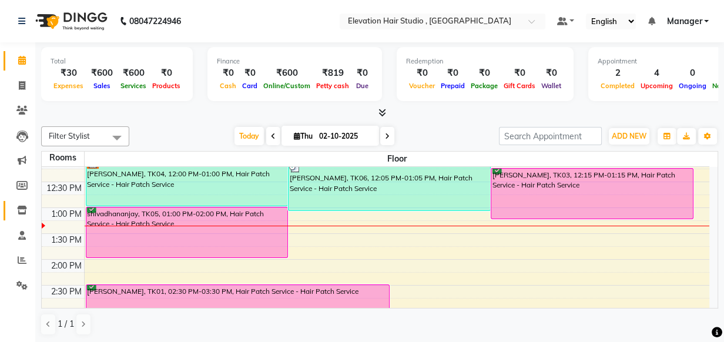
click at [21, 212] on icon at bounding box center [22, 210] width 10 height 9
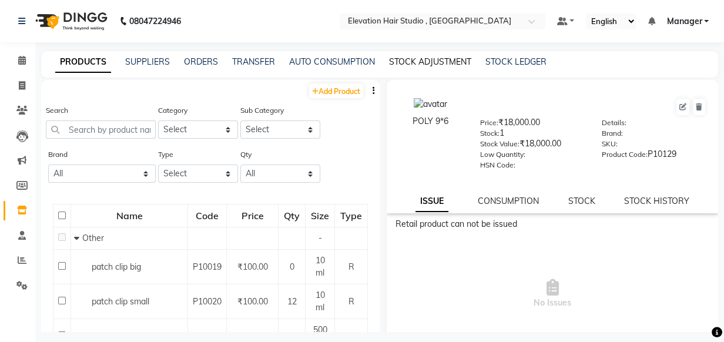
click at [453, 63] on link "STOCK ADJUSTMENT" at bounding box center [430, 61] width 82 height 11
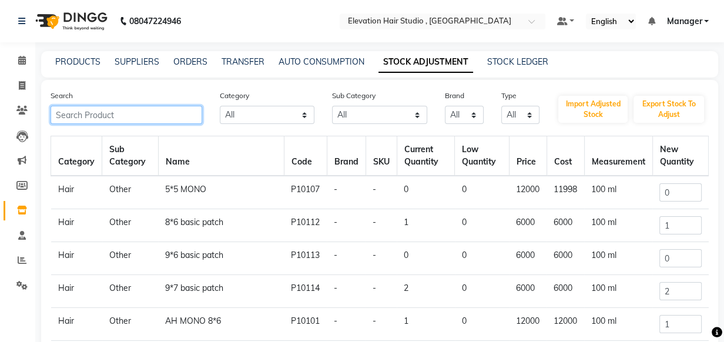
click at [98, 122] on input "text" at bounding box center [127, 115] width 152 height 18
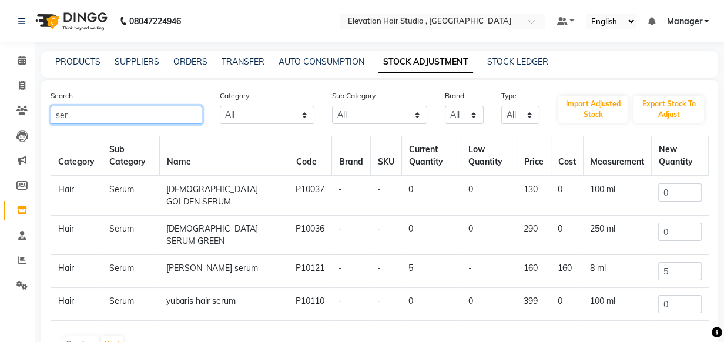
type input "ser"
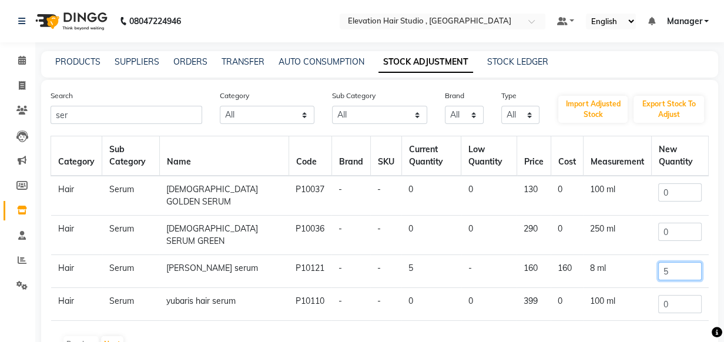
click at [672, 273] on input "5" at bounding box center [679, 271] width 43 height 18
drag, startPoint x: 672, startPoint y: 273, endPoint x: 196, endPoint y: 258, distance: 476.3
click at [195, 260] on tr "Hair Serum elois serum P10121 - - 5 - 160 160 8 ml 5" at bounding box center [380, 271] width 658 height 33
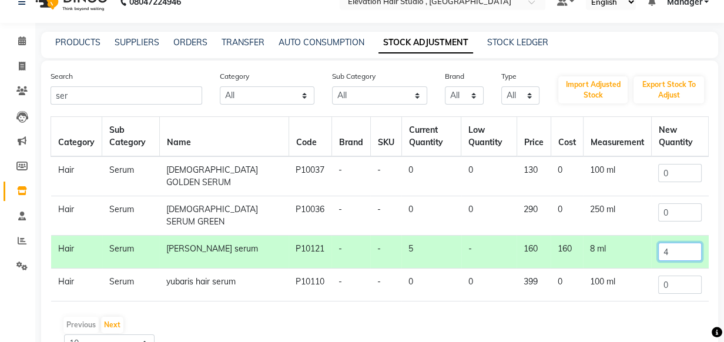
scroll to position [53, 0]
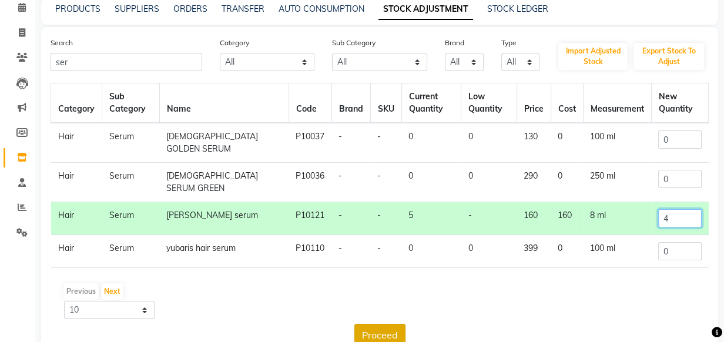
type input "4"
click at [359, 337] on button "Proceed" at bounding box center [379, 335] width 51 height 22
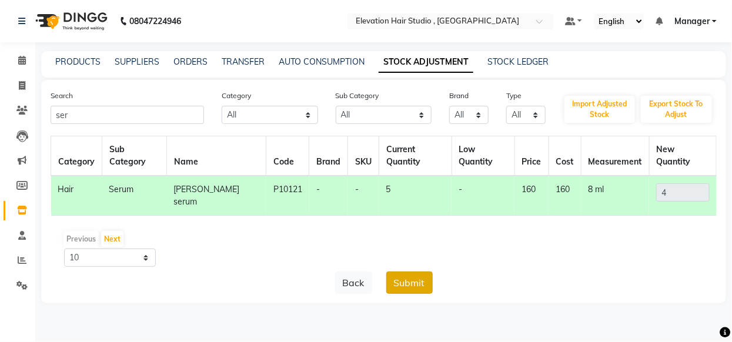
click at [422, 272] on button "Submit" at bounding box center [409, 283] width 46 height 22
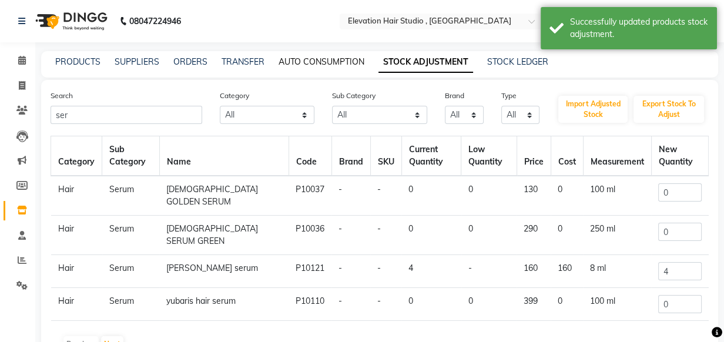
click at [300, 66] on link "AUTO CONSUMPTION" at bounding box center [322, 61] width 86 height 11
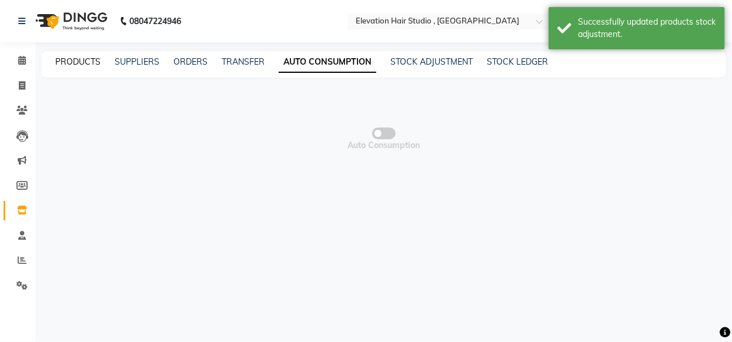
click at [76, 56] on link "PRODUCTS" at bounding box center [77, 61] width 45 height 11
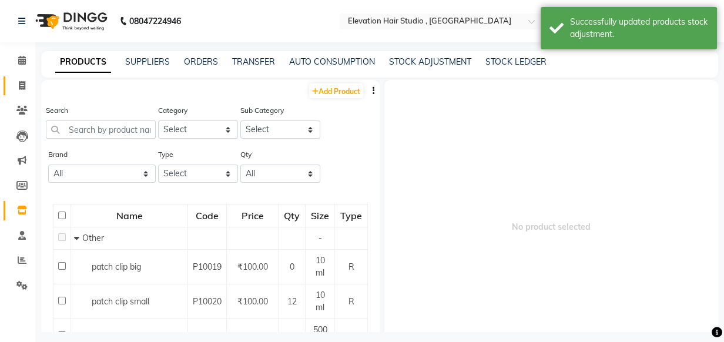
click at [19, 78] on link "Invoice" at bounding box center [18, 85] width 28 height 19
select select "6886"
select select "service"
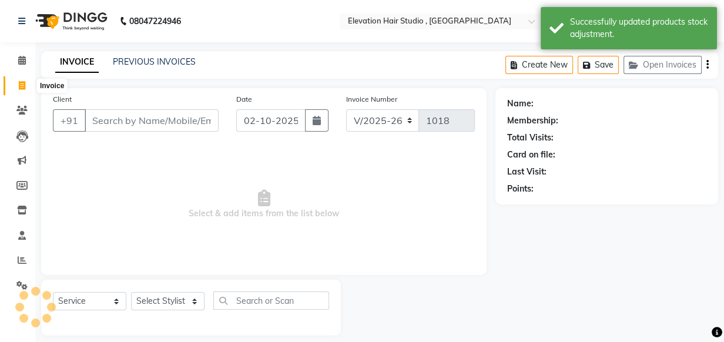
scroll to position [12, 0]
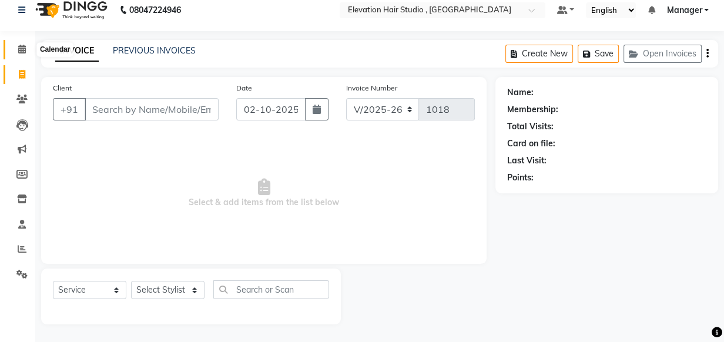
click at [24, 52] on icon at bounding box center [22, 49] width 8 height 9
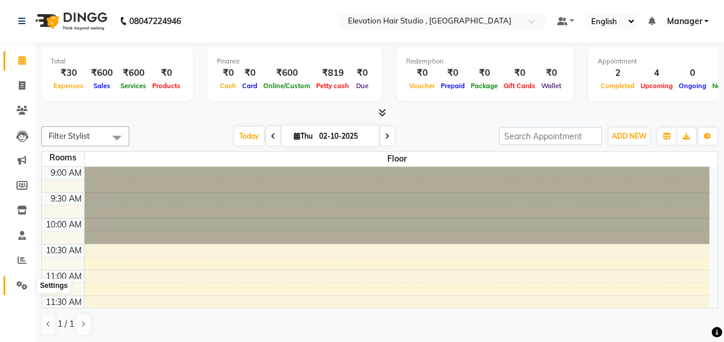
click at [18, 287] on icon at bounding box center [21, 285] width 11 height 9
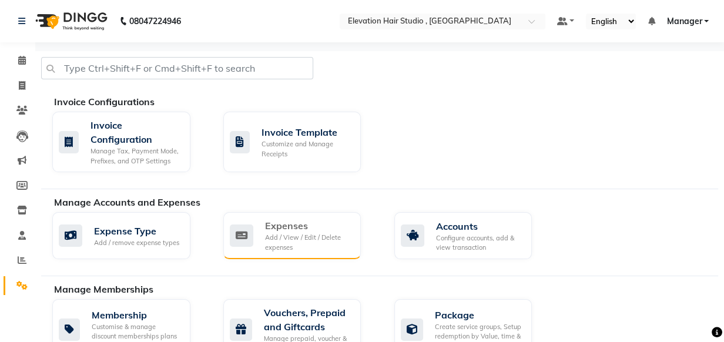
click at [258, 242] on div "Expenses Add / View / Edit / Delete expenses" at bounding box center [291, 236] width 122 height 34
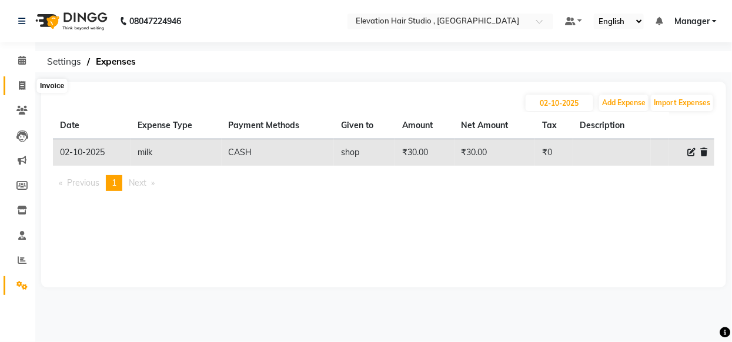
click at [15, 86] on span at bounding box center [22, 86] width 21 height 14
select select "service"
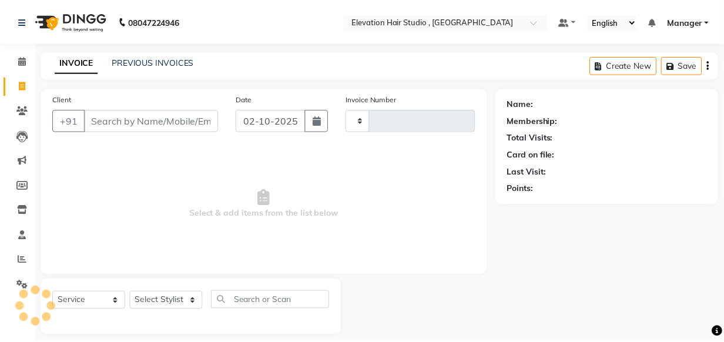
scroll to position [12, 0]
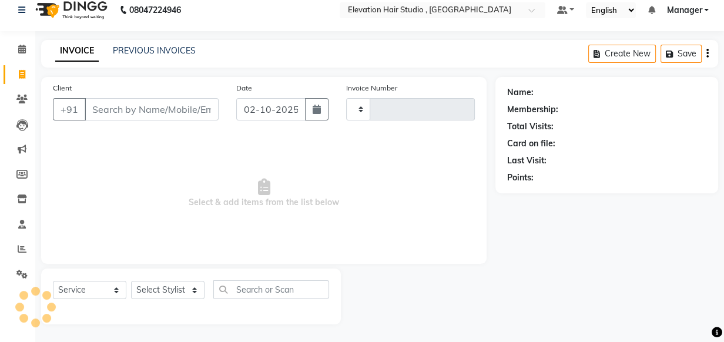
type input "1018"
select select "6886"
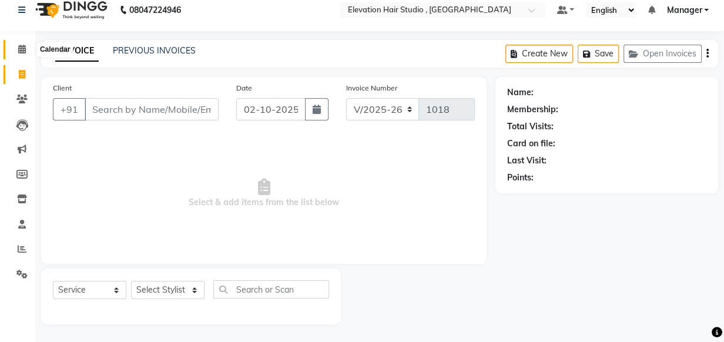
click at [28, 53] on span at bounding box center [22, 50] width 21 height 14
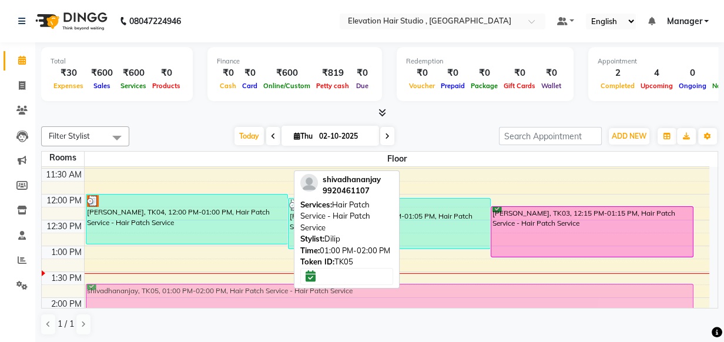
scroll to position [133, 0]
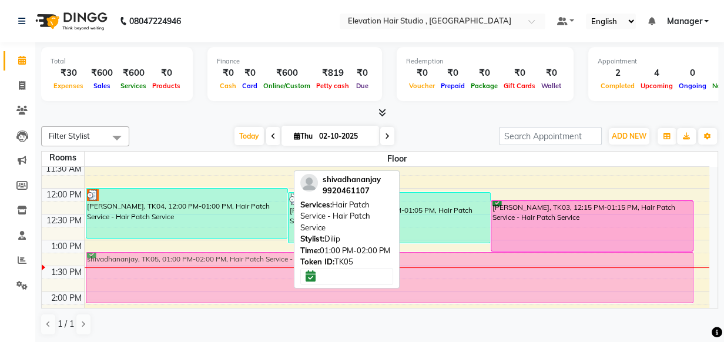
drag, startPoint x: 131, startPoint y: 288, endPoint x: 142, endPoint y: 270, distance: 21.1
click at [142, 270] on div "Sanjay Awade, TK04, 12:00 PM-01:00 PM, Hair Patch Service - Hair Patch Service …" at bounding box center [397, 344] width 625 height 620
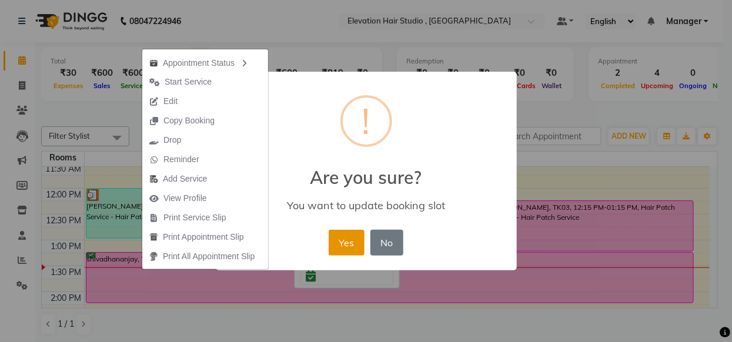
click at [335, 247] on button "Yes" at bounding box center [347, 243] width 36 height 26
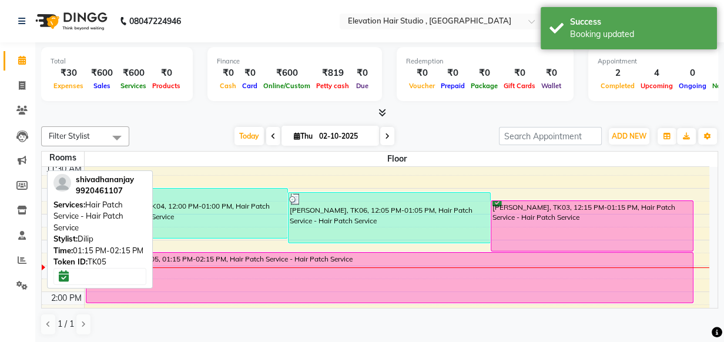
click at [257, 262] on div "Sanjay Awade, TK04, 12:00 PM-01:00 PM, Hair Patch Service - Hair Patch Service …" at bounding box center [397, 344] width 625 height 620
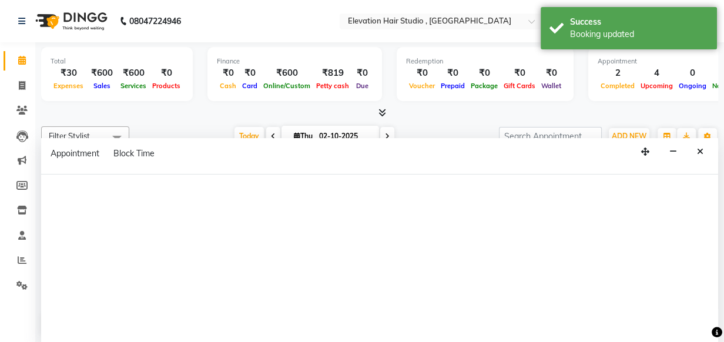
select select "tentative"
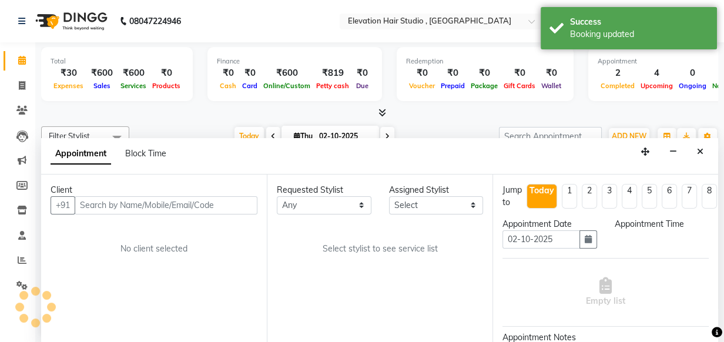
scroll to position [0, 0]
select select "795"
click at [701, 152] on icon "Close" at bounding box center [700, 152] width 6 height 8
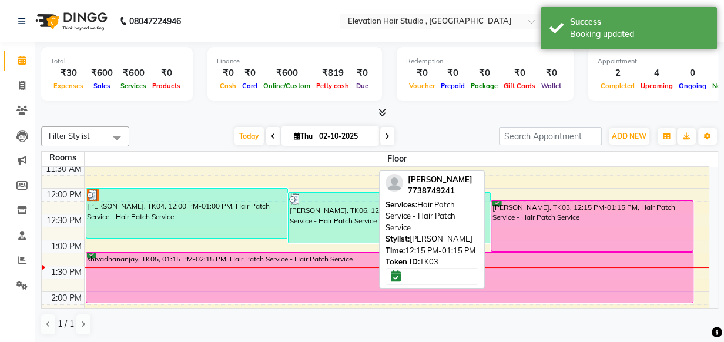
scroll to position [187, 0]
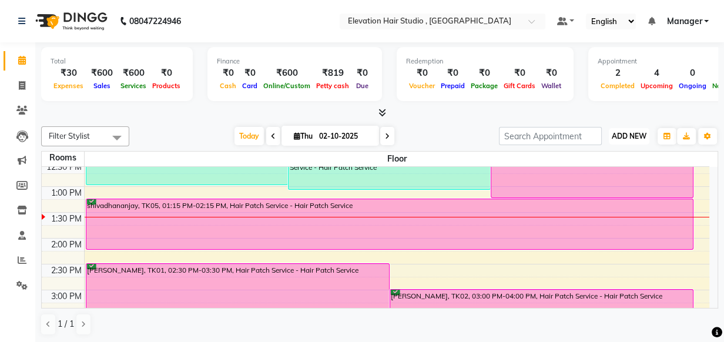
click at [629, 135] on span "ADD NEW" at bounding box center [629, 136] width 35 height 9
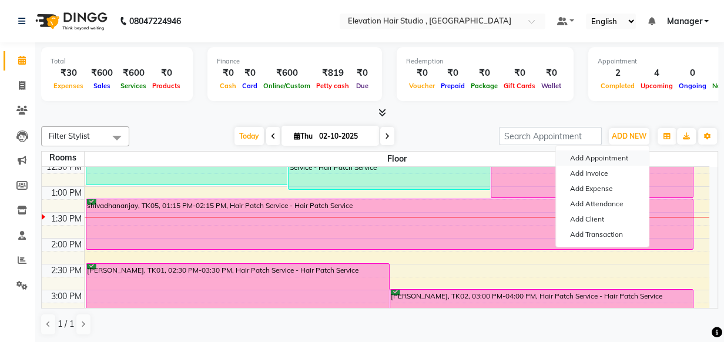
click at [629, 153] on button "Add Appointment" at bounding box center [602, 157] width 93 height 15
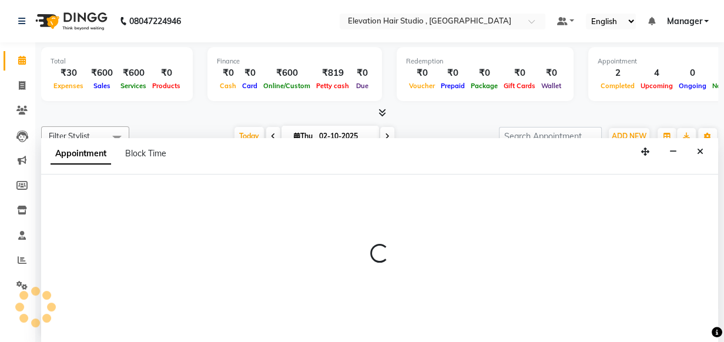
select select "600"
select select "tentative"
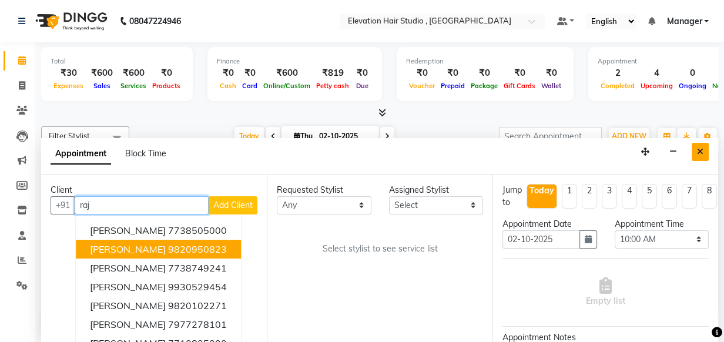
type input "raj"
click at [698, 148] on icon "Close" at bounding box center [700, 152] width 6 height 8
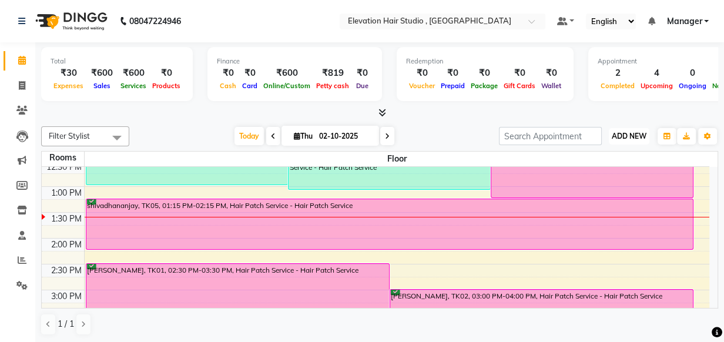
click at [640, 135] on span "ADD NEW" at bounding box center [629, 136] width 35 height 9
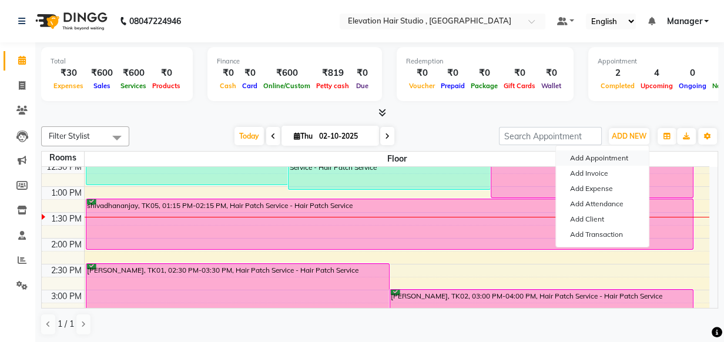
click at [592, 153] on button "Add Appointment" at bounding box center [602, 157] width 93 height 15
select select "600"
select select "tentative"
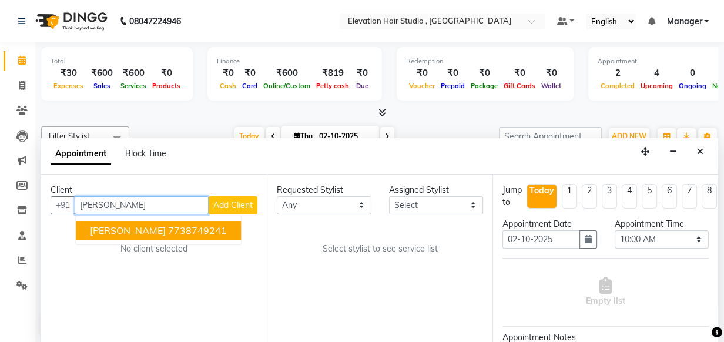
click at [176, 230] on ngb-highlight "7738749241" at bounding box center [197, 231] width 59 height 12
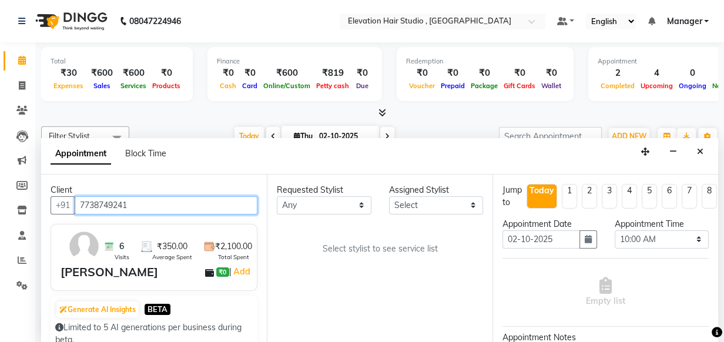
type input "7738749241"
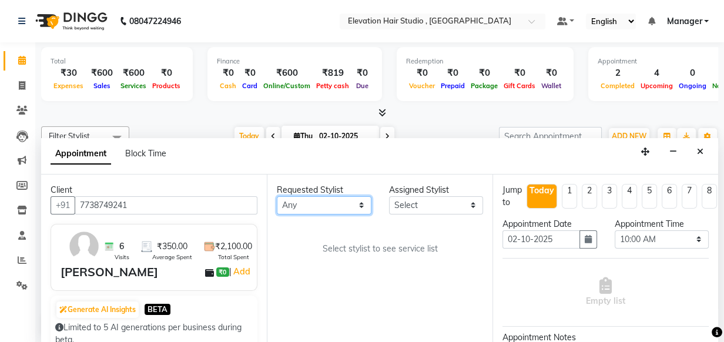
click at [299, 205] on select "Any Anish shaikh Dilip Manager mehboob sahil sameer Sanjay Sarfaraz Tamanna" at bounding box center [324, 205] width 95 height 18
select select "68492"
click at [277, 196] on select "Any Anish shaikh Dilip Manager mehboob sahil sameer Sanjay Sarfaraz Tamanna" at bounding box center [324, 205] width 95 height 18
select select "68492"
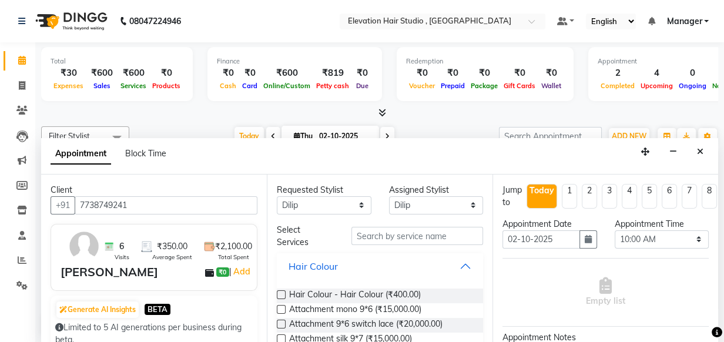
click at [453, 259] on button "Hair Colour" at bounding box center [380, 266] width 197 height 21
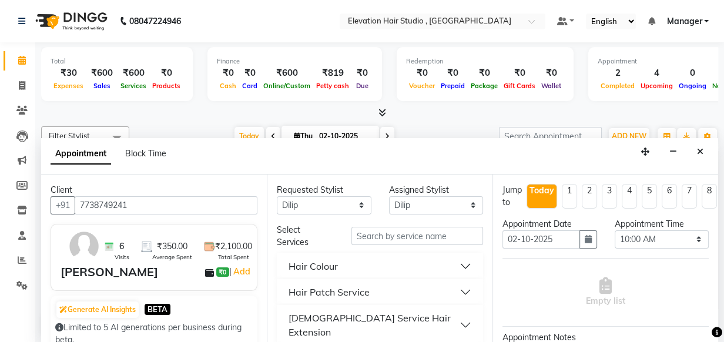
click at [407, 282] on button "Hair Patch Service" at bounding box center [380, 292] width 197 height 21
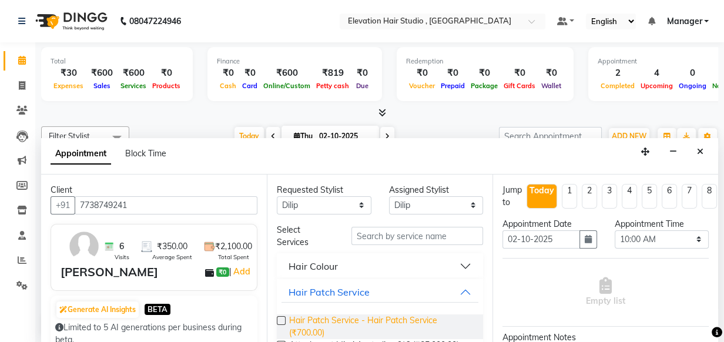
click at [404, 317] on span "Hair Patch Service - Hair Patch Service (₹700.00)" at bounding box center [381, 326] width 185 height 25
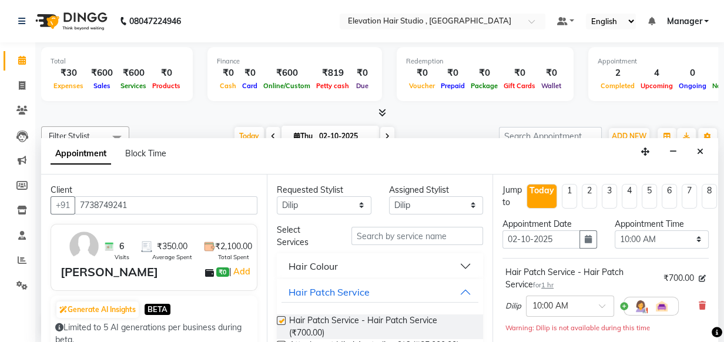
checkbox input "false"
click at [293, 213] on select "Any Anish shaikh Dilip Manager mehboob sahil sameer Sanjay Sarfaraz Tamanna" at bounding box center [324, 205] width 95 height 18
select select "54147"
click at [277, 196] on select "Any Anish shaikh Dilip Manager mehboob sahil sameer Sanjay Sarfaraz Tamanna" at bounding box center [324, 205] width 95 height 18
select select "54147"
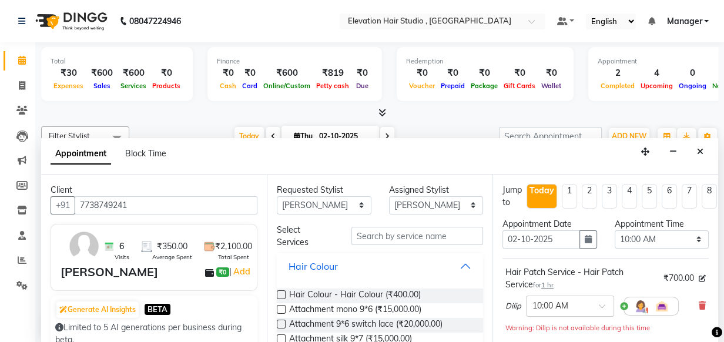
drag, startPoint x: 451, startPoint y: 267, endPoint x: 556, endPoint y: 261, distance: 105.4
click at [451, 266] on button "Hair Colour" at bounding box center [380, 266] width 197 height 21
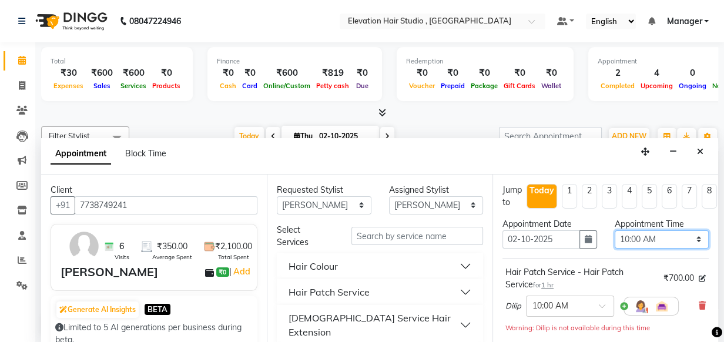
click at [652, 237] on select "Select 10:00 AM 10:15 AM 10:30 AM 10:45 AM 11:00 AM 11:15 AM 11:30 AM 11:45 AM …" at bounding box center [662, 239] width 95 height 18
select select "720"
click at [615, 230] on select "Select 10:00 AM 10:15 AM 10:30 AM 10:45 AM 11:00 AM 11:15 AM 11:30 AM 11:45 AM …" at bounding box center [662, 239] width 95 height 18
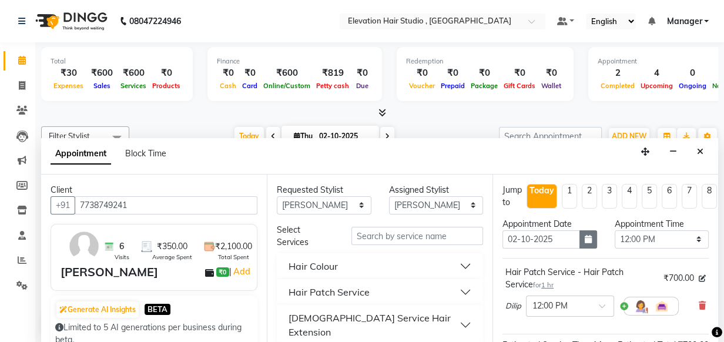
click at [586, 242] on button "button" at bounding box center [589, 239] width 18 height 18
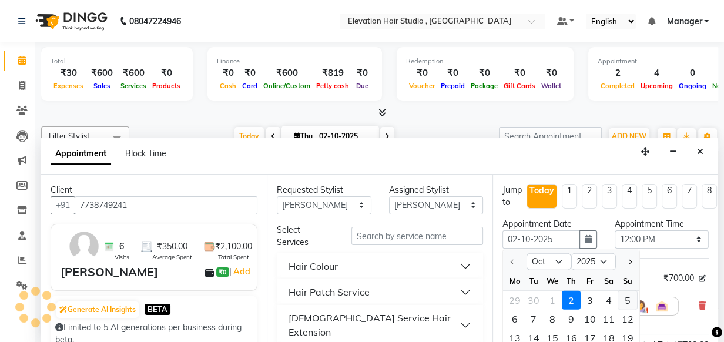
click at [627, 294] on div "5" at bounding box center [627, 299] width 19 height 19
type input "05-10-2025"
select select "720"
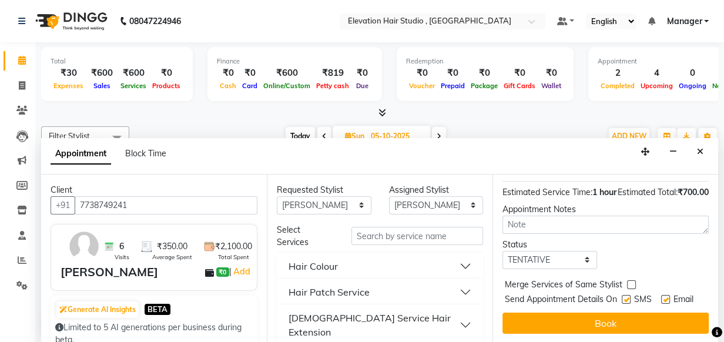
scroll to position [160, 0]
click at [576, 264] on select "Select TENTATIVE CONFIRM UPCOMING" at bounding box center [550, 260] width 95 height 18
select select "confirm booking"
click at [503, 254] on select "Select TENTATIVE CONFIRM UPCOMING" at bounding box center [550, 260] width 95 height 18
click at [661, 302] on label at bounding box center [665, 299] width 9 height 9
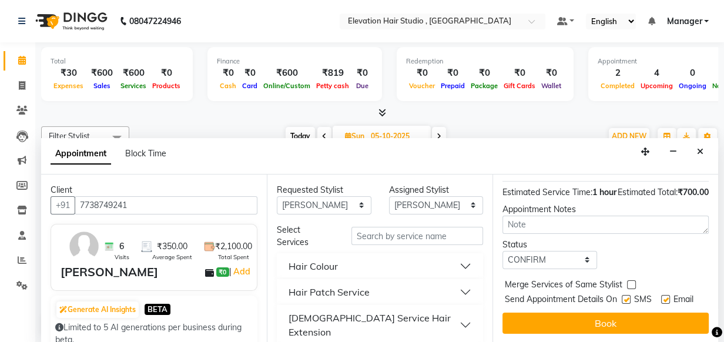
click at [661, 302] on input "checkbox" at bounding box center [665, 301] width 8 height 8
checkbox input "false"
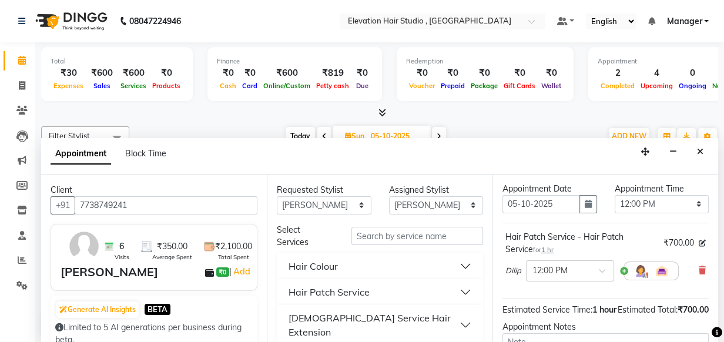
scroll to position [0, 0]
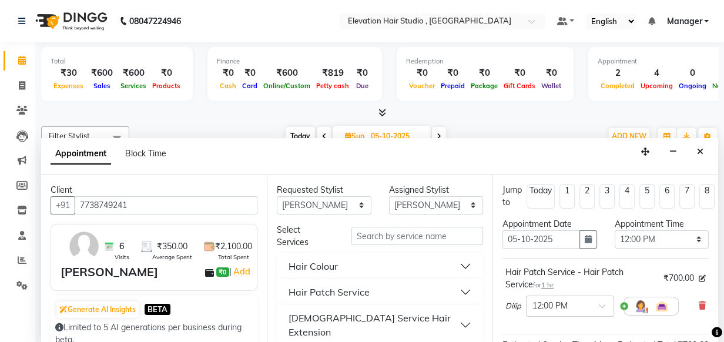
click at [520, 112] on div at bounding box center [379, 113] width 677 height 12
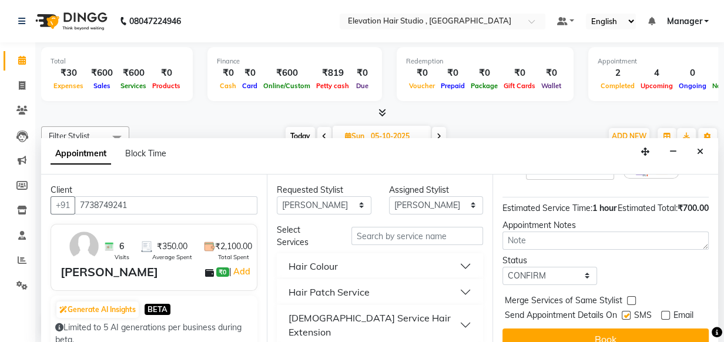
scroll to position [182, 0]
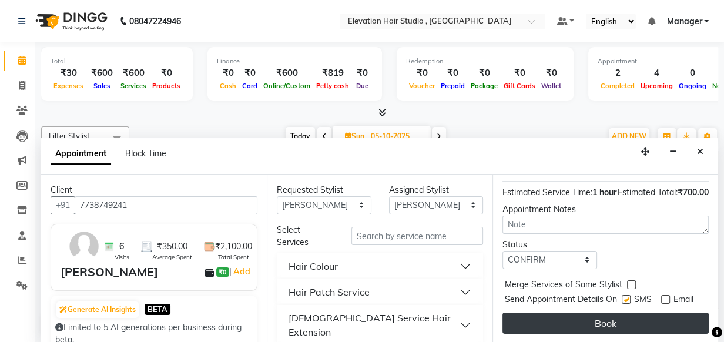
click at [619, 317] on button "Book" at bounding box center [606, 323] width 206 height 21
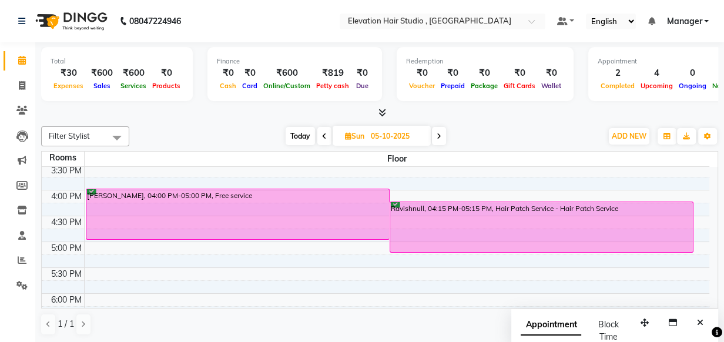
scroll to position [320, 0]
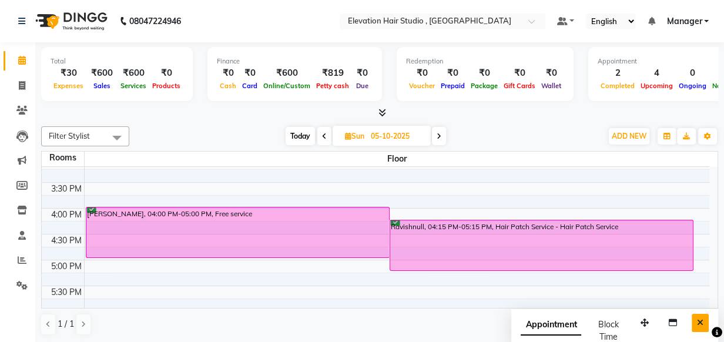
click at [696, 326] on button "Close" at bounding box center [700, 323] width 17 height 18
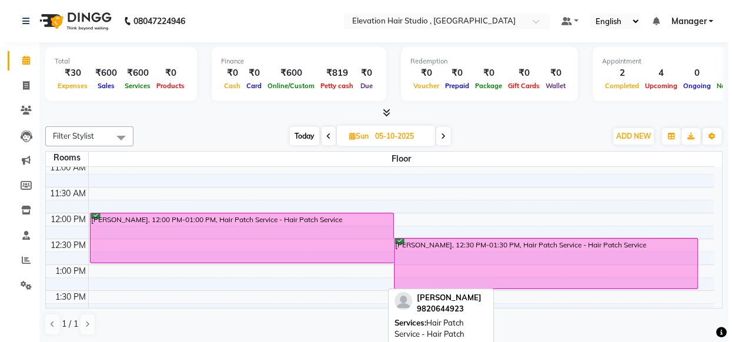
scroll to position [106, 0]
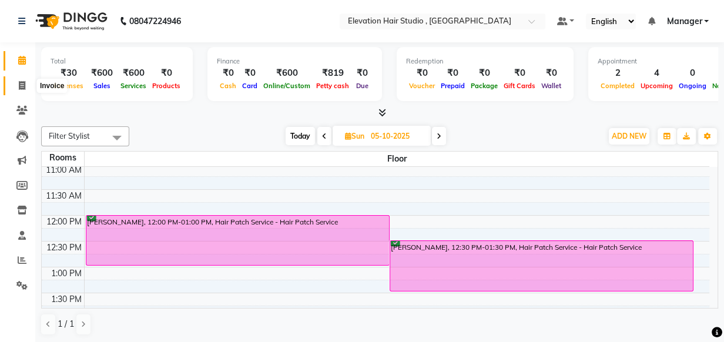
click at [16, 89] on span at bounding box center [22, 86] width 21 height 14
select select "6886"
select select "service"
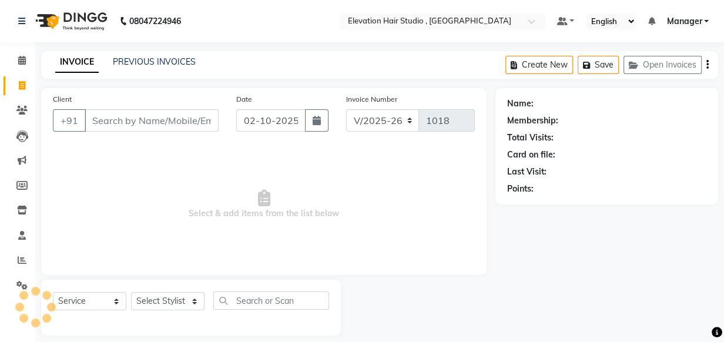
drag, startPoint x: 118, startPoint y: 123, endPoint x: 119, endPoint y: 129, distance: 6.0
click at [118, 123] on input "Client" at bounding box center [152, 120] width 134 height 22
drag, startPoint x: 156, startPoint y: 162, endPoint x: 151, endPoint y: 131, distance: 31.5
click at [157, 155] on span "Select & add items from the list below" at bounding box center [264, 205] width 422 height 118
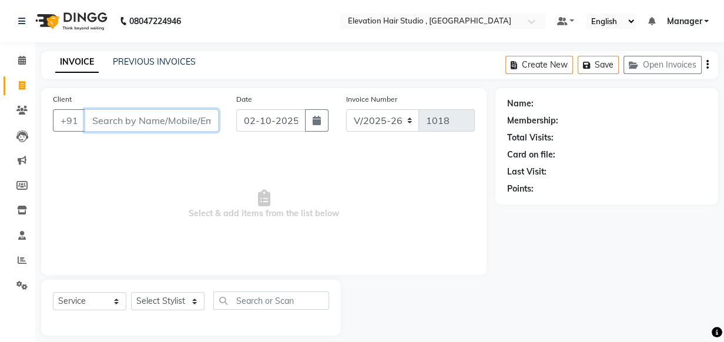
click at [145, 126] on input "Client" at bounding box center [152, 120] width 134 height 22
click at [142, 64] on link "PREVIOUS INVOICES" at bounding box center [154, 61] width 83 height 11
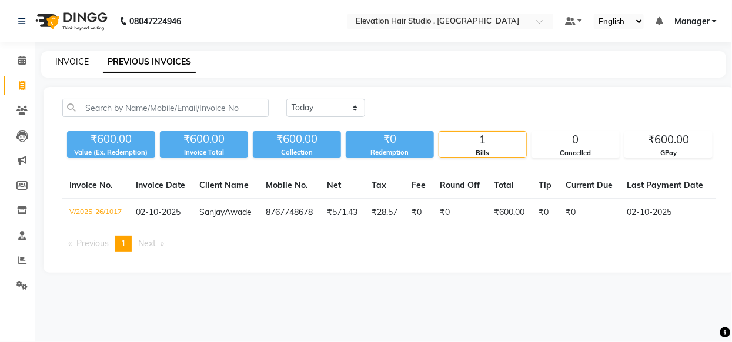
click at [70, 58] on link "INVOICE" at bounding box center [72, 61] width 34 height 11
select select "6886"
select select "service"
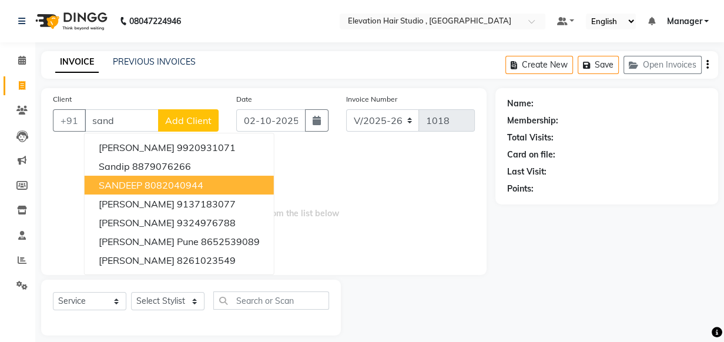
scroll to position [12, 0]
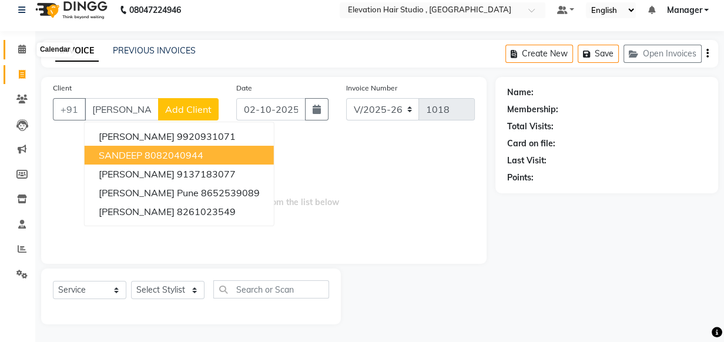
type input "sande"
click at [18, 47] on icon at bounding box center [22, 49] width 8 height 9
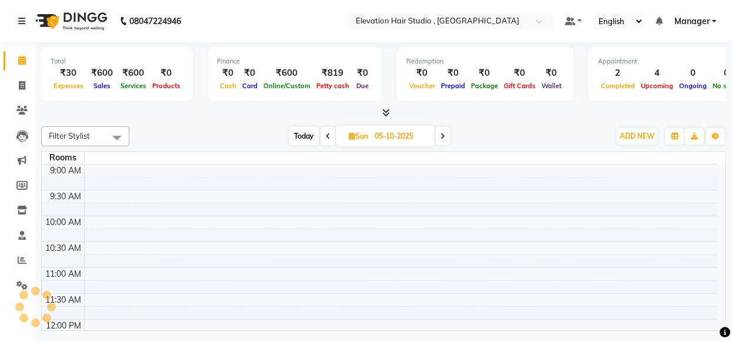
click at [326, 130] on span at bounding box center [328, 136] width 14 height 18
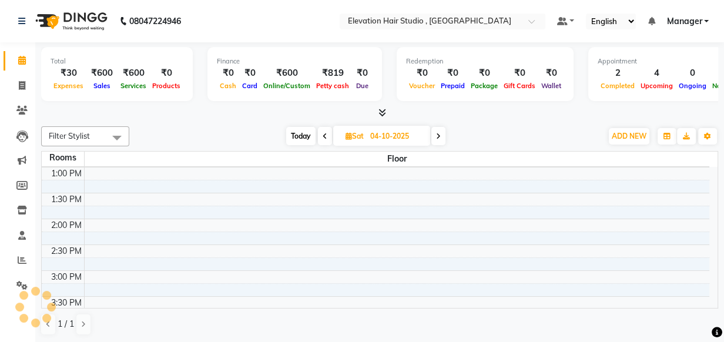
click at [326, 133] on icon at bounding box center [325, 136] width 5 height 7
click at [326, 133] on icon at bounding box center [326, 136] width 5 height 7
type input "02-10-2025"
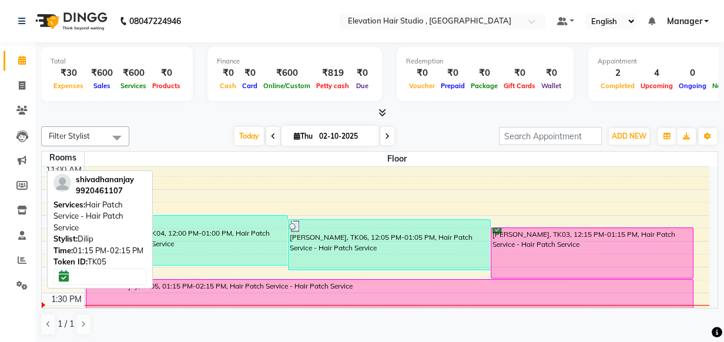
scroll to position [46, 0]
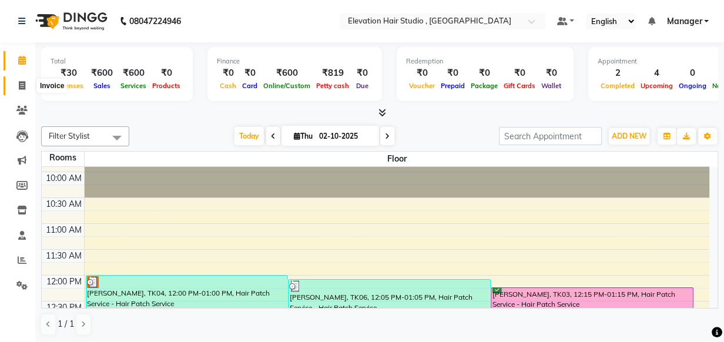
click at [24, 89] on icon at bounding box center [22, 85] width 6 height 9
select select "service"
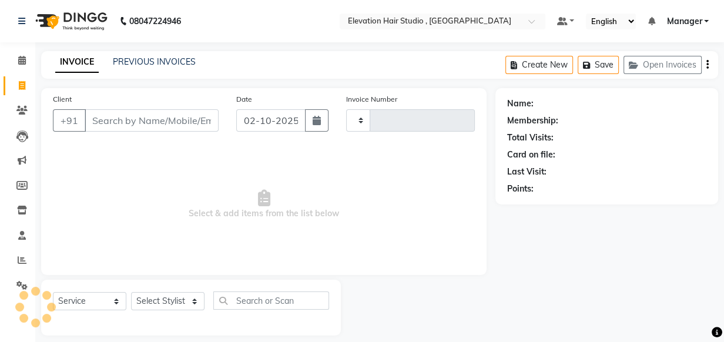
type input "1018"
select select "6886"
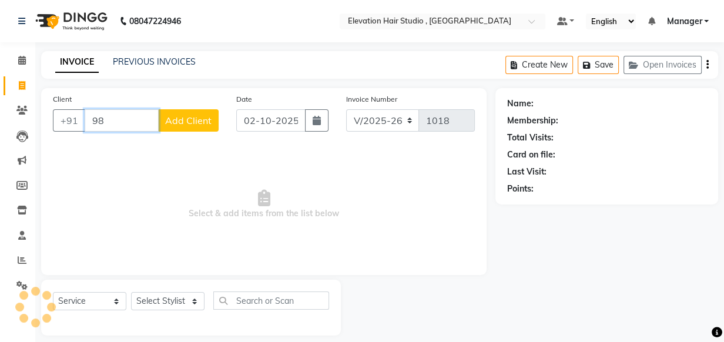
type input "9"
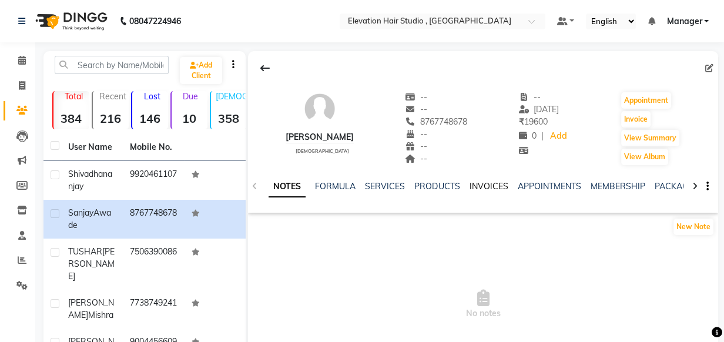
click at [490, 188] on link "INVOICES" at bounding box center [488, 186] width 39 height 11
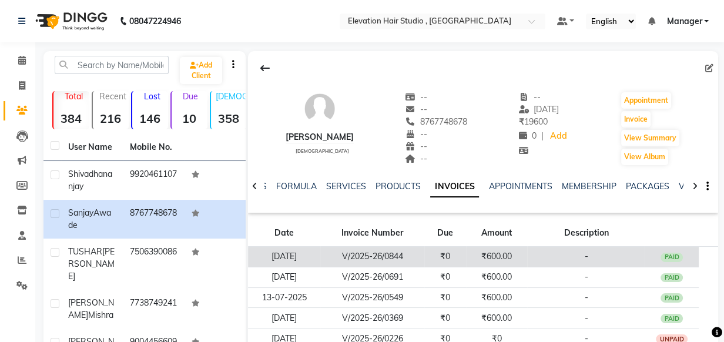
click at [528, 251] on td "-" at bounding box center [586, 257] width 118 height 21
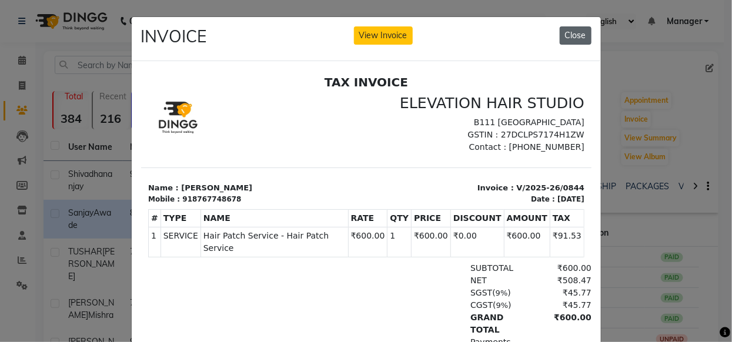
click at [579, 34] on button "Close" at bounding box center [576, 35] width 32 height 18
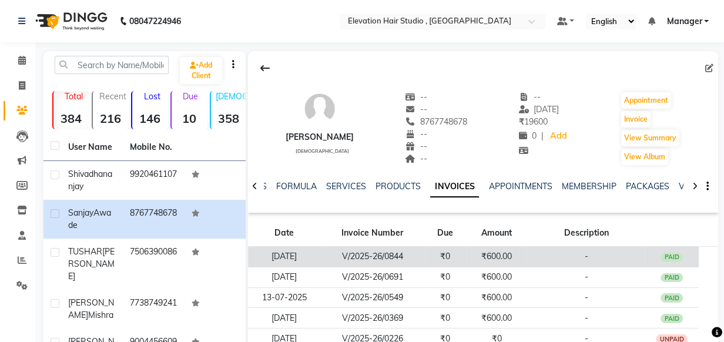
click at [504, 257] on td "₹600.00" at bounding box center [497, 257] width 62 height 21
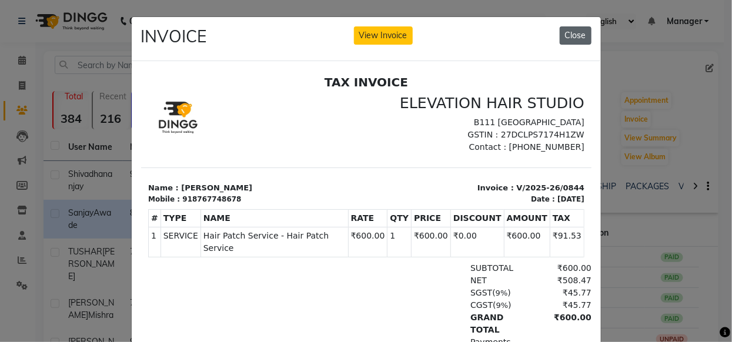
click at [571, 35] on button "Close" at bounding box center [576, 35] width 32 height 18
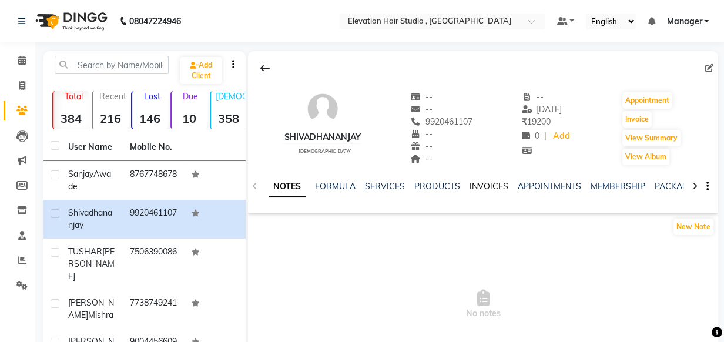
click at [471, 187] on link "INVOICES" at bounding box center [488, 186] width 39 height 11
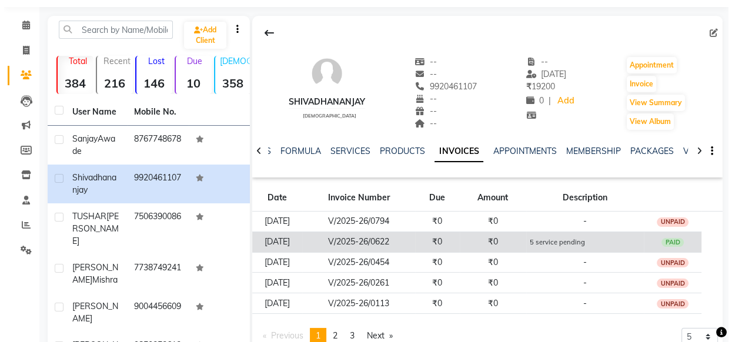
scroll to position [53, 0]
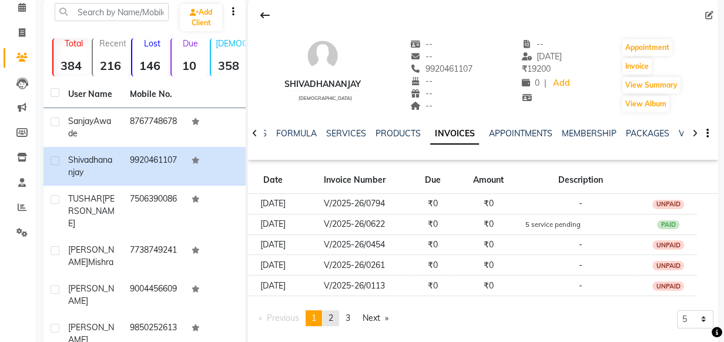
click at [333, 320] on span "2" at bounding box center [331, 318] width 5 height 11
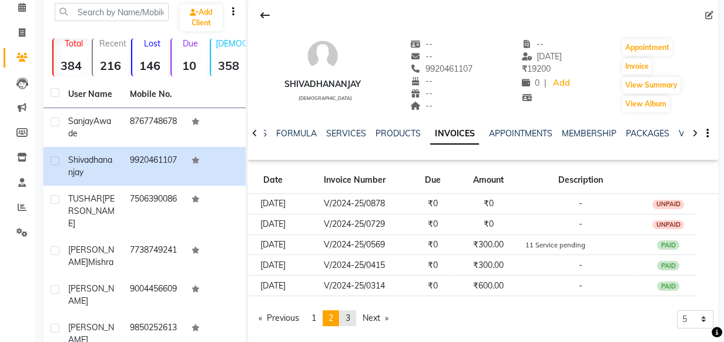
click at [356, 317] on link "page 3" at bounding box center [348, 318] width 16 height 16
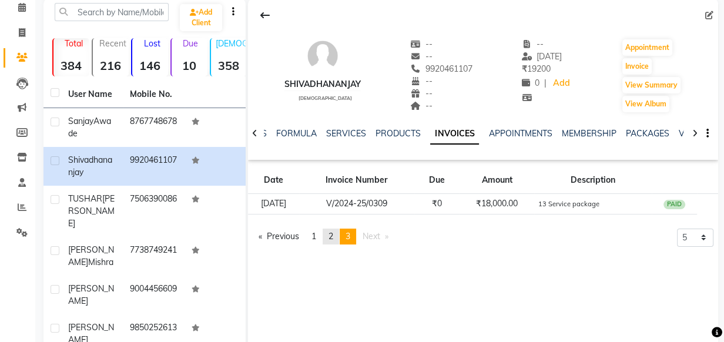
click at [332, 240] on span "2" at bounding box center [331, 236] width 5 height 11
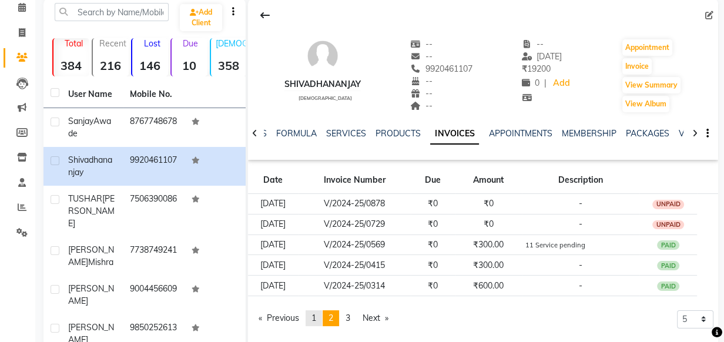
click at [316, 320] on span "1" at bounding box center [313, 318] width 5 height 11
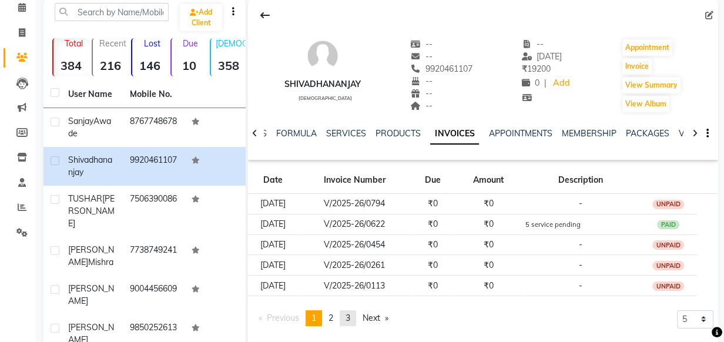
click at [350, 314] on span "3" at bounding box center [348, 318] width 5 height 11
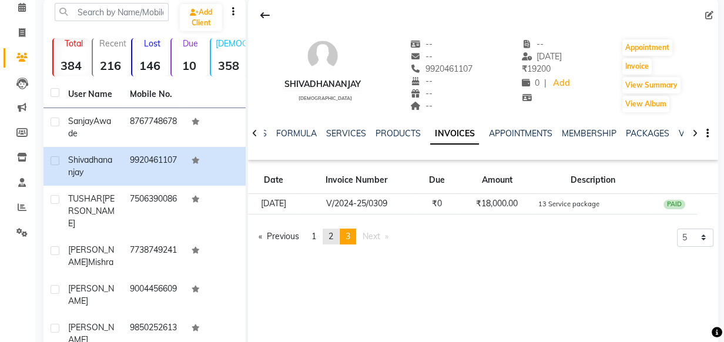
click at [337, 229] on link "page 2" at bounding box center [331, 237] width 16 height 16
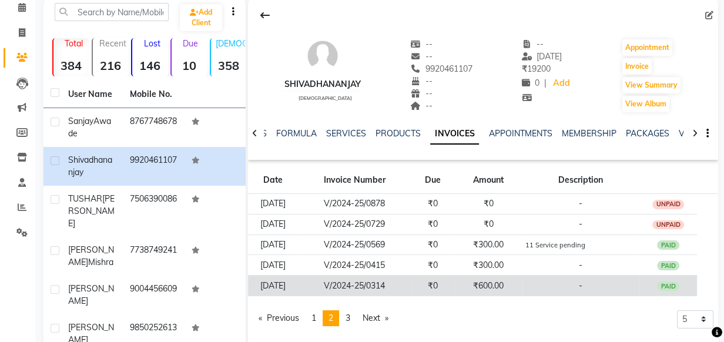
click at [448, 289] on td "₹0" at bounding box center [433, 286] width 45 height 21
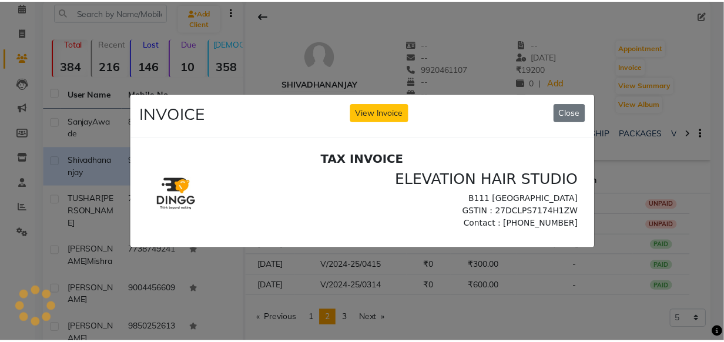
scroll to position [0, 0]
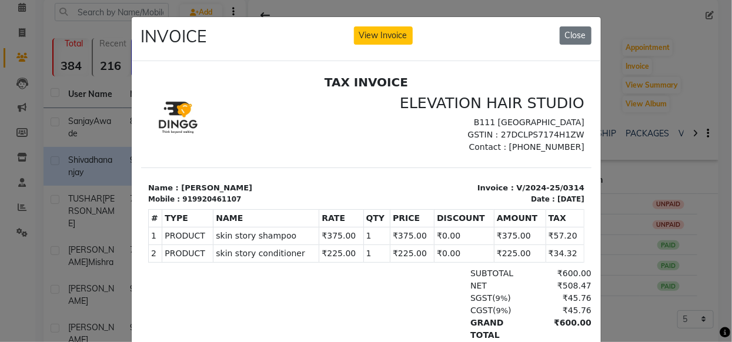
click at [679, 128] on ngb-modal-window "INVOICE View Invoice Close" at bounding box center [366, 171] width 732 height 342
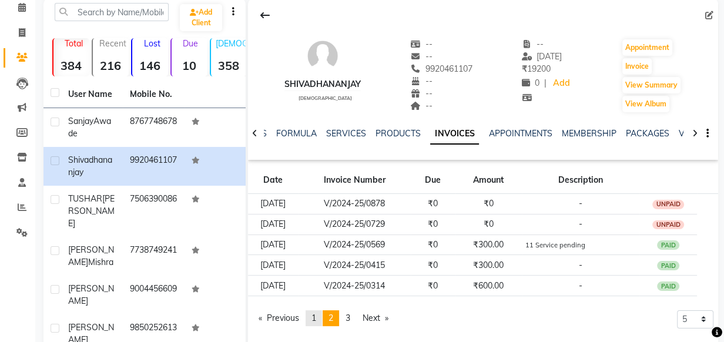
click at [316, 317] on span "1" at bounding box center [313, 318] width 5 height 11
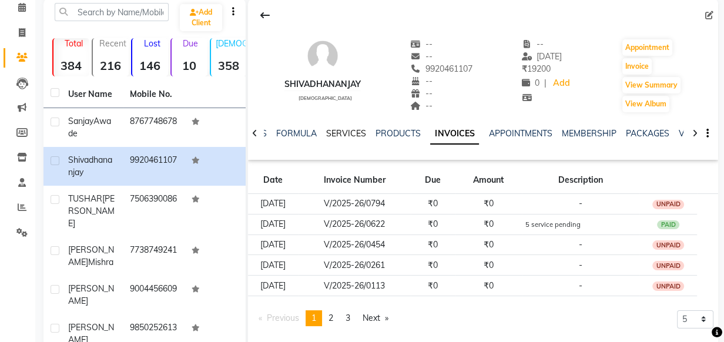
click at [337, 133] on link "SERVICES" at bounding box center [346, 133] width 40 height 11
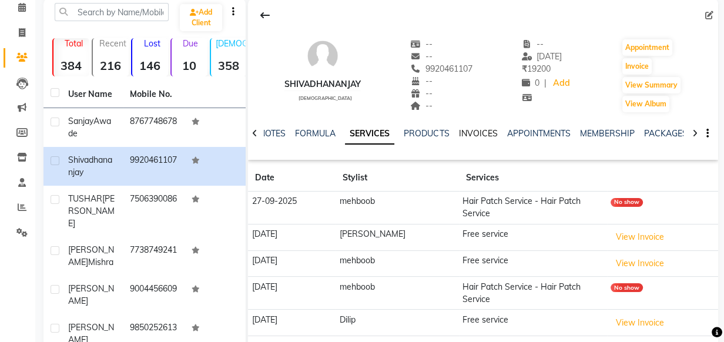
click at [467, 135] on link "INVOICES" at bounding box center [477, 133] width 39 height 11
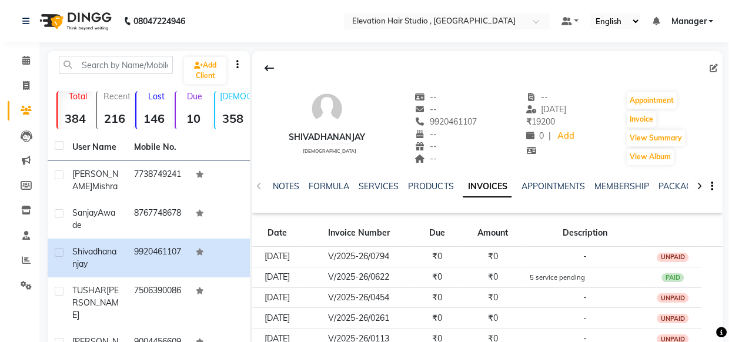
scroll to position [160, 0]
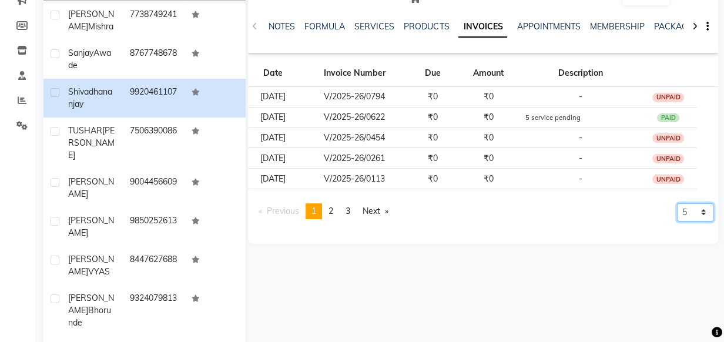
drag, startPoint x: 692, startPoint y: 206, endPoint x: 674, endPoint y: 219, distance: 21.5
click at [692, 206] on select "5 10 50 100 500" at bounding box center [695, 212] width 36 height 18
select select "100"
click at [677, 222] on select "5 10 50 100 500" at bounding box center [695, 212] width 36 height 18
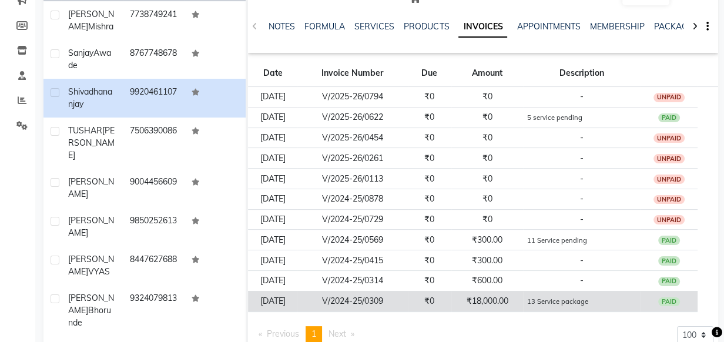
click at [544, 297] on small "13 Service package" at bounding box center [557, 301] width 61 height 8
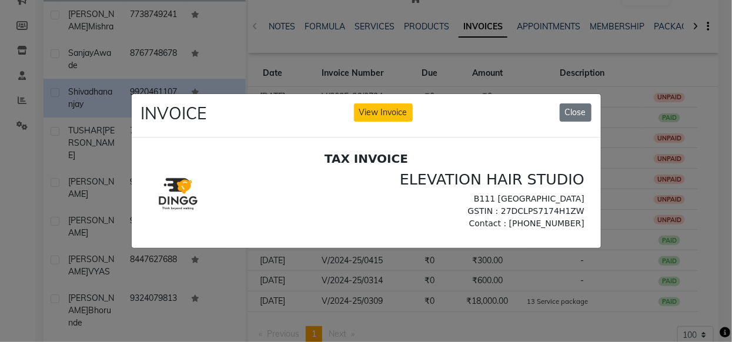
scroll to position [0, 0]
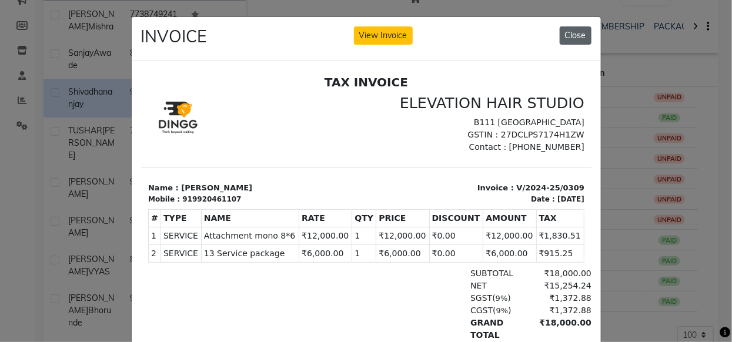
click at [565, 38] on button "Close" at bounding box center [576, 35] width 32 height 18
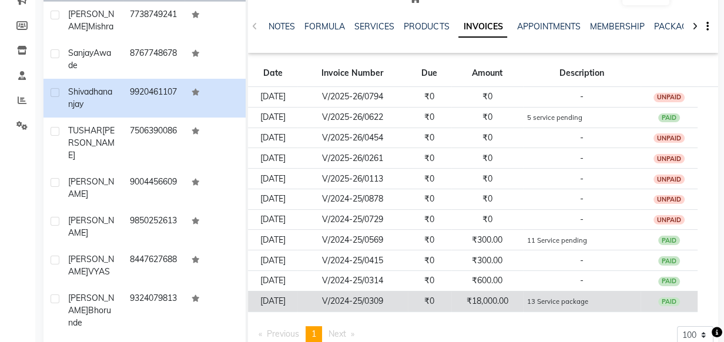
click at [297, 303] on td "14-12-2024" at bounding box center [272, 301] width 49 height 21
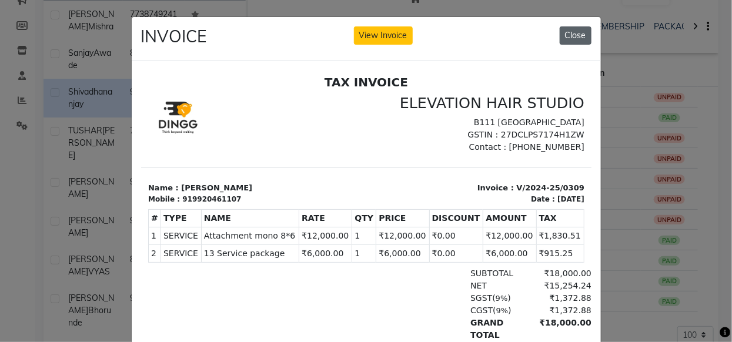
click at [567, 33] on button "Close" at bounding box center [576, 35] width 32 height 18
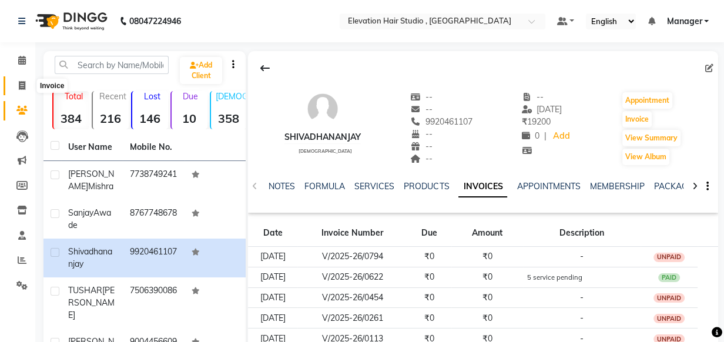
click at [22, 82] on icon at bounding box center [22, 85] width 6 height 9
select select "service"
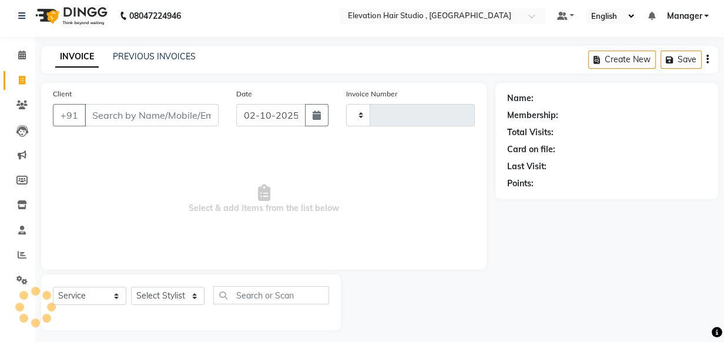
type input "1018"
select select "6886"
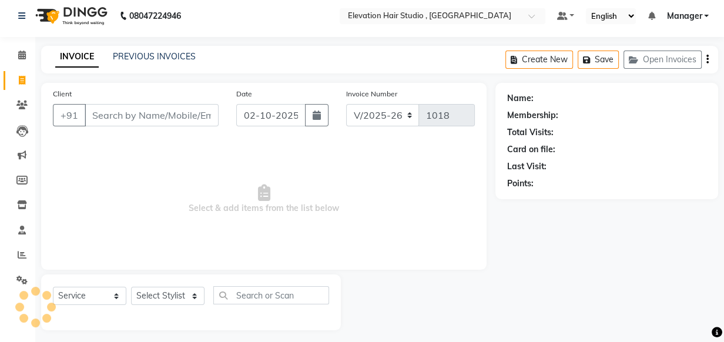
scroll to position [12, 0]
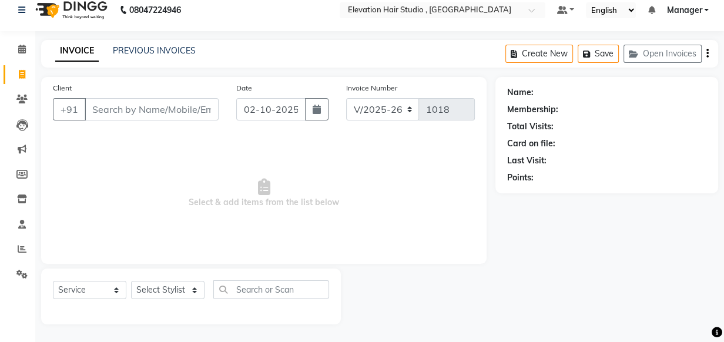
click at [114, 137] on span "Select & add items from the list below" at bounding box center [264, 194] width 422 height 118
click at [109, 110] on input "Client" at bounding box center [152, 109] width 134 height 22
drag, startPoint x: 142, startPoint y: 151, endPoint x: 21, endPoint y: 316, distance: 204.4
click at [182, 299] on div "Client +91 Date 02-10-2025 Invoice Number V/2025 V/2025-26 1018 Select & add it…" at bounding box center [263, 200] width 463 height 247
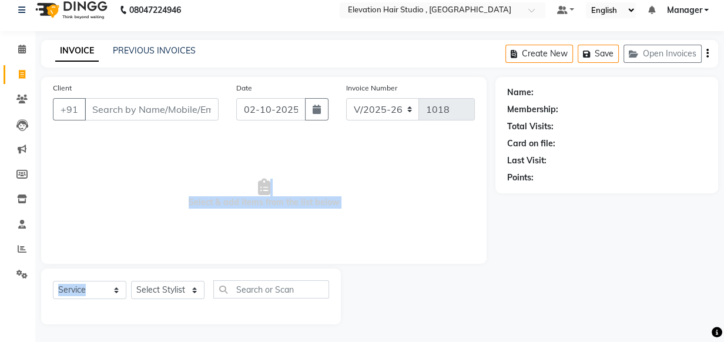
click at [298, 139] on span "Select & add items from the list below" at bounding box center [264, 194] width 422 height 118
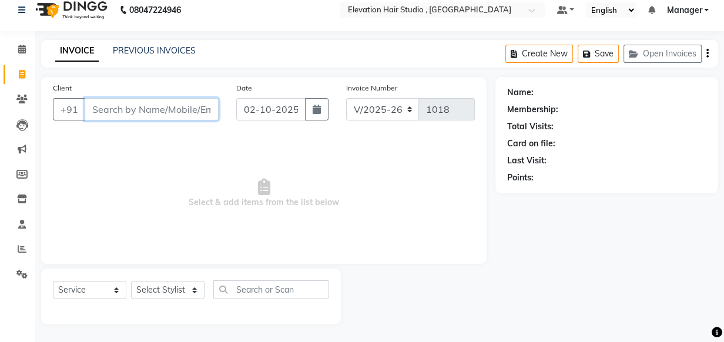
click at [142, 106] on input "Client" at bounding box center [152, 109] width 134 height 22
click at [150, 139] on span "Select & add items from the list below" at bounding box center [264, 194] width 422 height 118
click at [128, 54] on link "PREVIOUS INVOICES" at bounding box center [154, 50] width 83 height 11
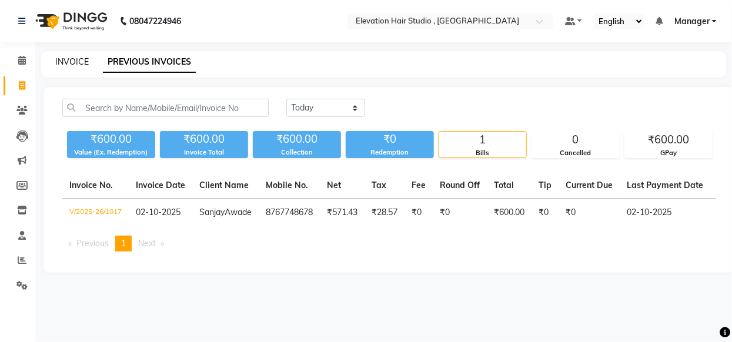
click at [80, 61] on link "INVOICE" at bounding box center [72, 61] width 34 height 11
select select "service"
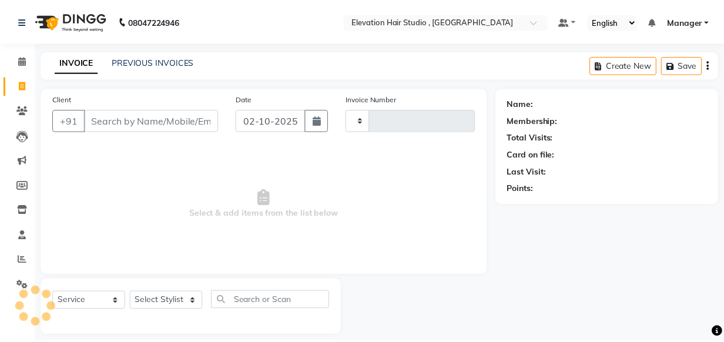
scroll to position [12, 0]
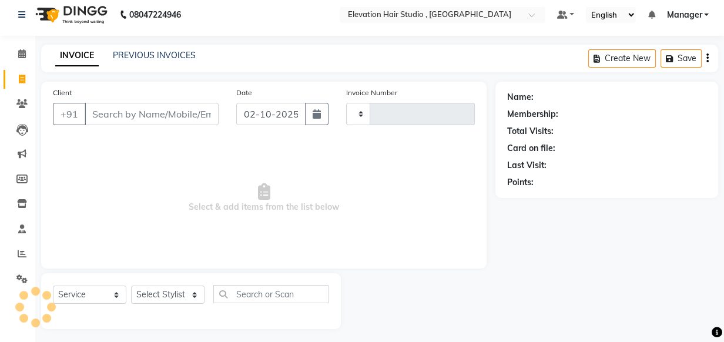
type input "1018"
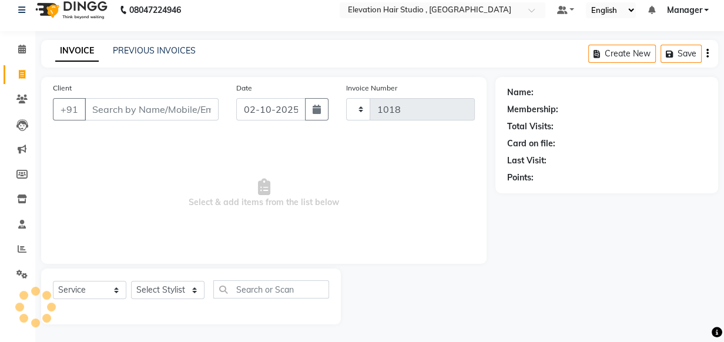
select select "6886"
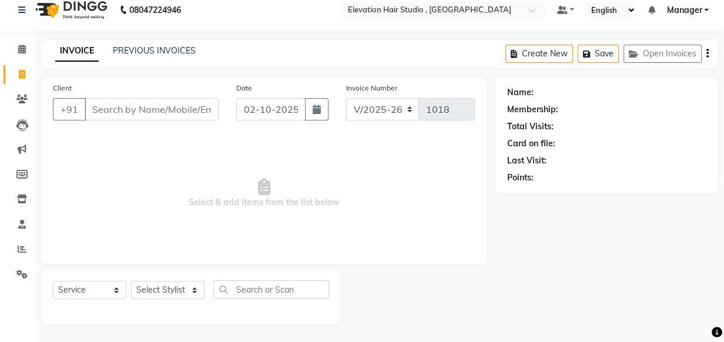
click at [133, 182] on span "Select & add items from the list below" at bounding box center [264, 194] width 422 height 118
click at [203, 107] on input "Client" at bounding box center [152, 109] width 134 height 22
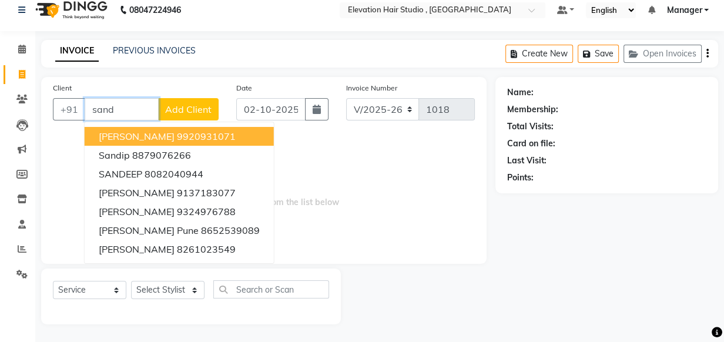
click at [209, 135] on ngb-highlight "9920931071" at bounding box center [206, 136] width 59 height 12
type input "9920931071"
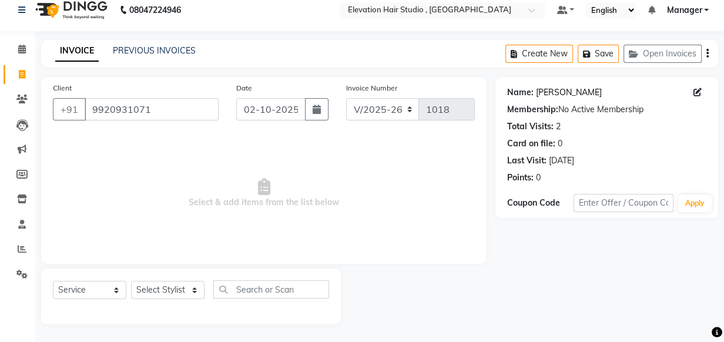
click at [560, 93] on link "Sandeep Darveshi" at bounding box center [569, 92] width 66 height 12
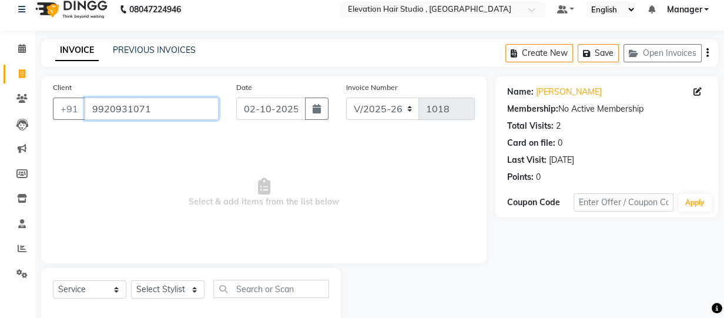
drag, startPoint x: 199, startPoint y: 110, endPoint x: -2, endPoint y: 115, distance: 201.1
click at [0, 115] on html "08047224946 Select Location × Elevation Hair Studio , Thane West Default Panel …" at bounding box center [362, 147] width 724 height 318
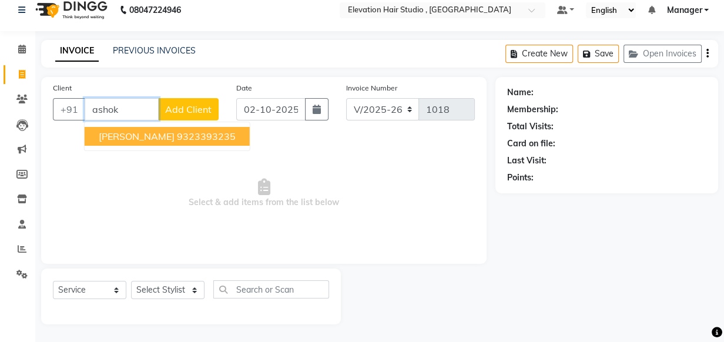
click at [109, 131] on span "ashok mukhi" at bounding box center [137, 136] width 76 height 12
type input "9323393235"
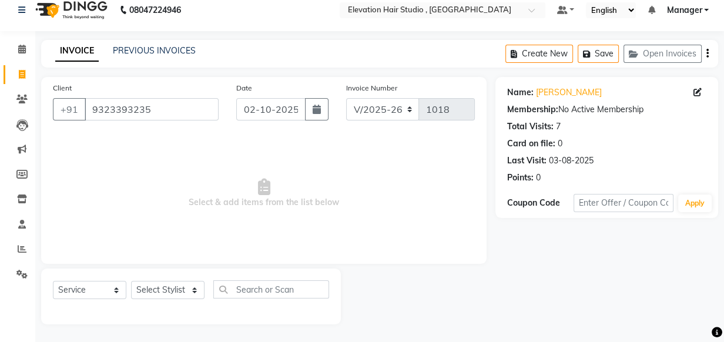
drag, startPoint x: 727, startPoint y: 293, endPoint x: 397, endPoint y: 212, distance: 339.7
click at [397, 212] on span "Select & add items from the list below" at bounding box center [264, 194] width 422 height 118
drag, startPoint x: 138, startPoint y: 103, endPoint x: -2, endPoint y: 107, distance: 140.5
click at [0, 107] on html "08047224946 Select Location × Elevation Hair Studio , Thane West Default Panel …" at bounding box center [362, 160] width 724 height 342
click at [168, 140] on span "Select & add items from the list below" at bounding box center [264, 194] width 422 height 118
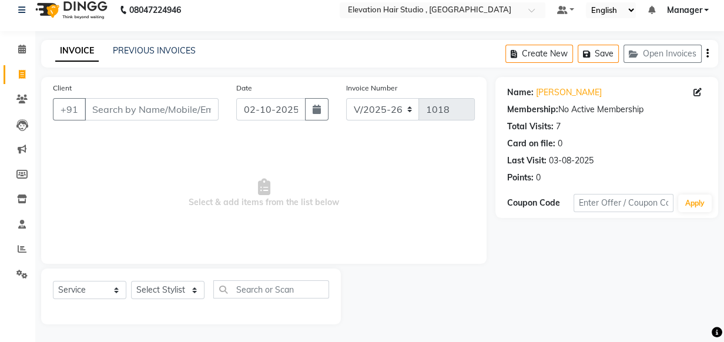
drag, startPoint x: 187, startPoint y: 197, endPoint x: 364, endPoint y: 215, distance: 177.1
click at [364, 215] on span "Select & add items from the list below" at bounding box center [264, 194] width 422 height 118
copy span "Select & add items from the list below"
click at [426, 155] on span "Select & add items from the list below" at bounding box center [264, 194] width 422 height 118
click at [202, 106] on input "Client" at bounding box center [152, 109] width 134 height 22
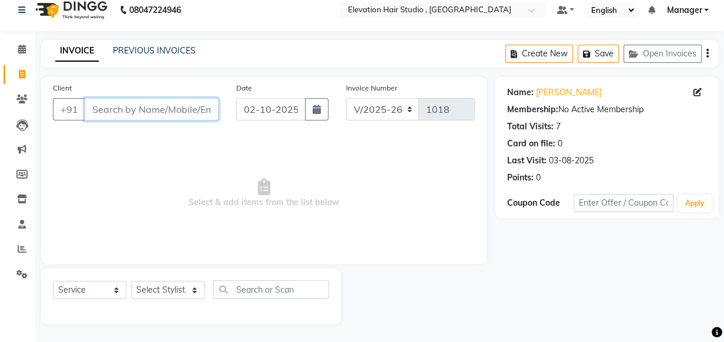
paste input "Select & add items f"
paste input "text"
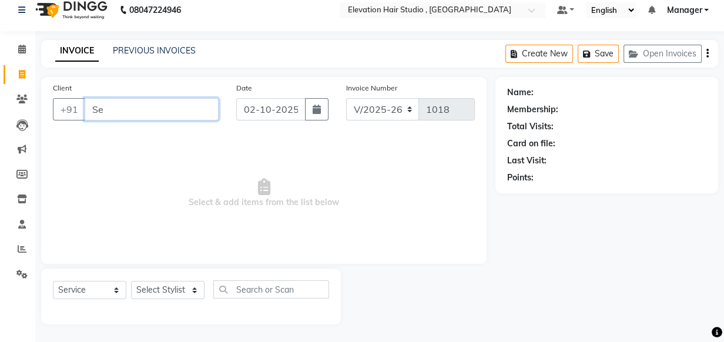
type input "S"
click at [21, 45] on icon at bounding box center [22, 49] width 8 height 9
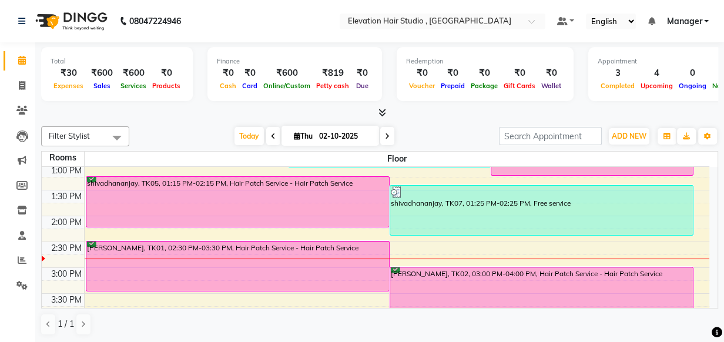
scroll to position [213, 0]
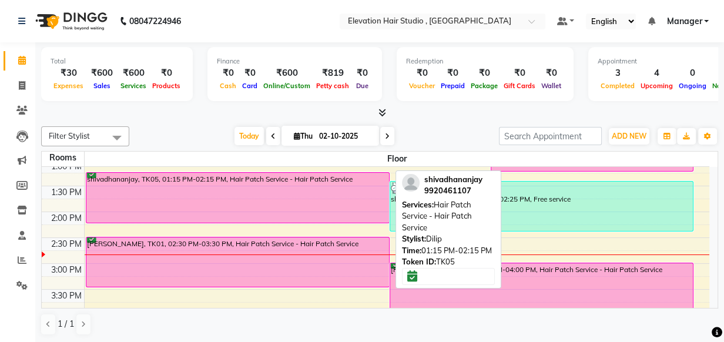
click at [297, 221] on div at bounding box center [237, 222] width 303 height 5
select select "6"
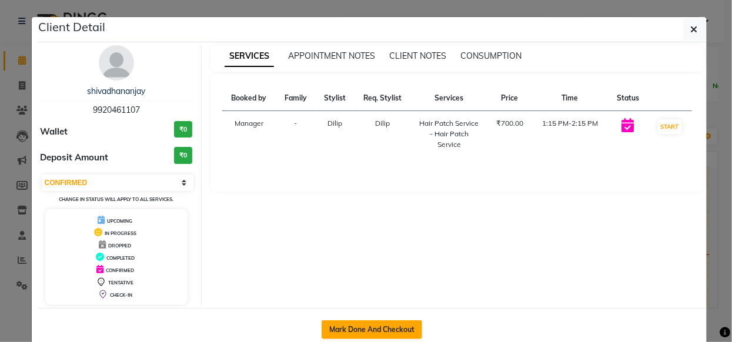
click at [349, 333] on button "Mark Done And Checkout" at bounding box center [371, 329] width 101 height 19
select select "service"
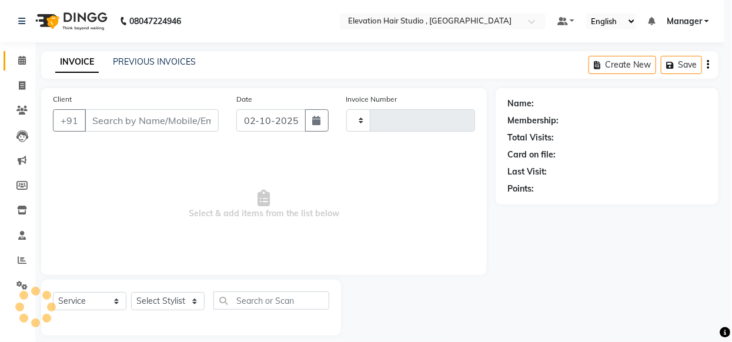
type input "1019"
select select "6886"
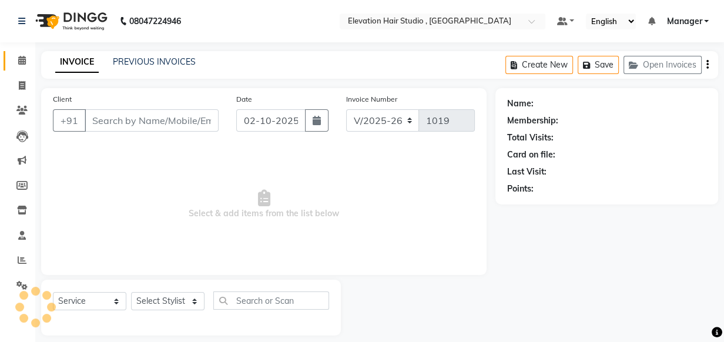
type input "9920461107"
select select "68492"
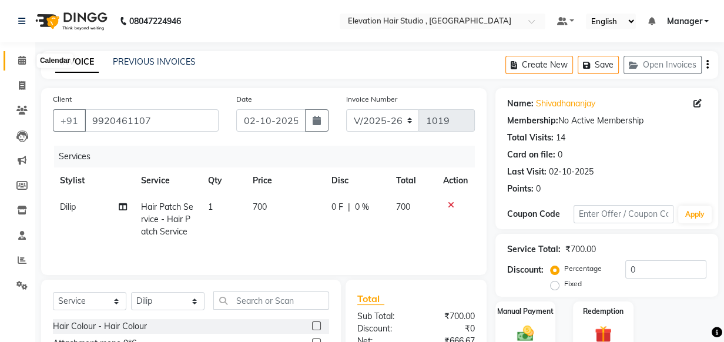
click at [31, 58] on span at bounding box center [22, 61] width 21 height 14
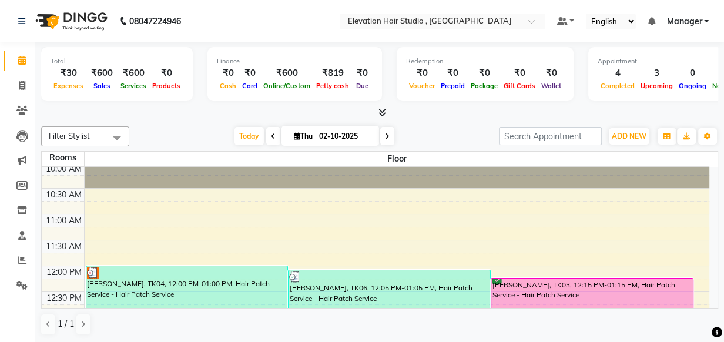
scroll to position [160, 0]
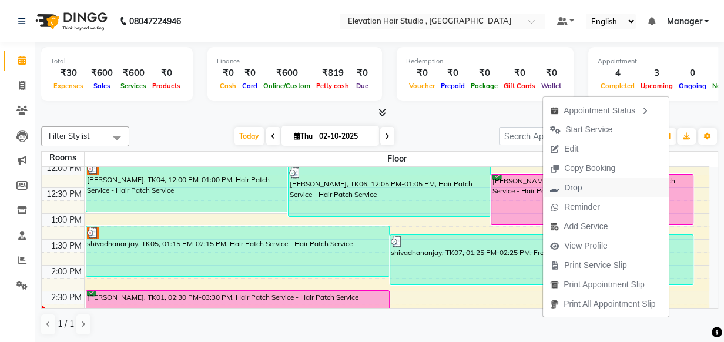
click at [548, 185] on span "Drop" at bounding box center [566, 187] width 46 height 19
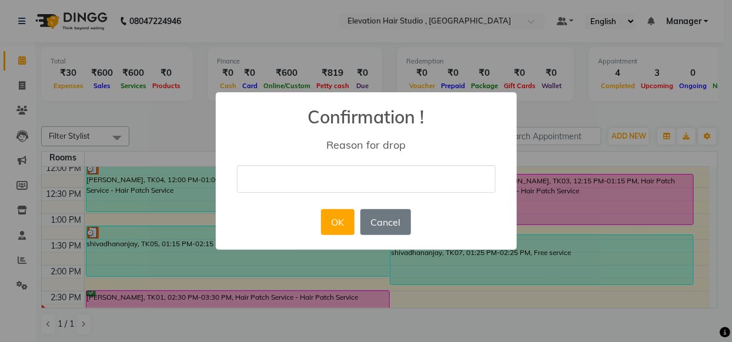
drag, startPoint x: 400, startPoint y: 176, endPoint x: 394, endPoint y: 179, distance: 6.6
click at [401, 176] on input "text" at bounding box center [366, 179] width 259 height 28
type input "delete"
click at [325, 225] on button "OK" at bounding box center [338, 222] width 34 height 26
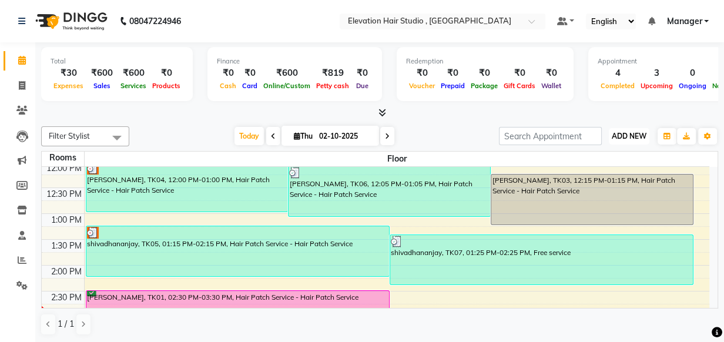
click at [619, 133] on span "ADD NEW" at bounding box center [629, 136] width 35 height 9
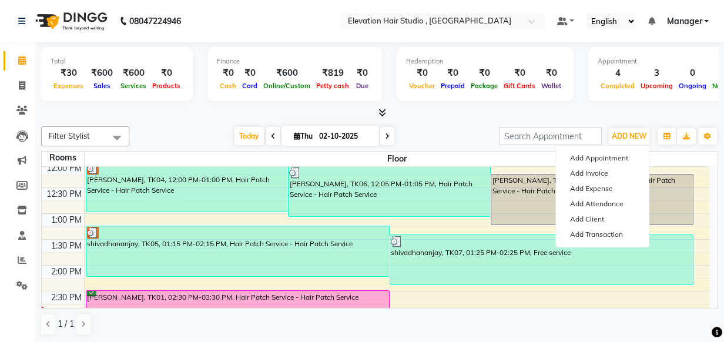
click at [605, 114] on div at bounding box center [379, 113] width 677 height 12
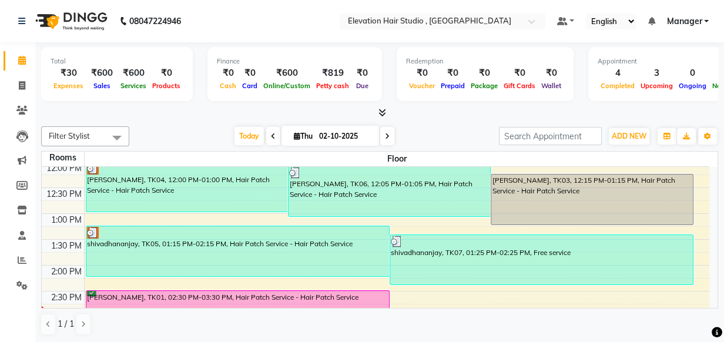
click at [385, 135] on icon at bounding box center [387, 136] width 5 height 7
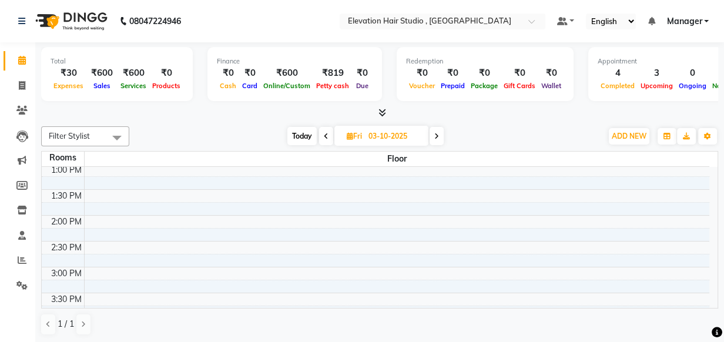
scroll to position [0, 0]
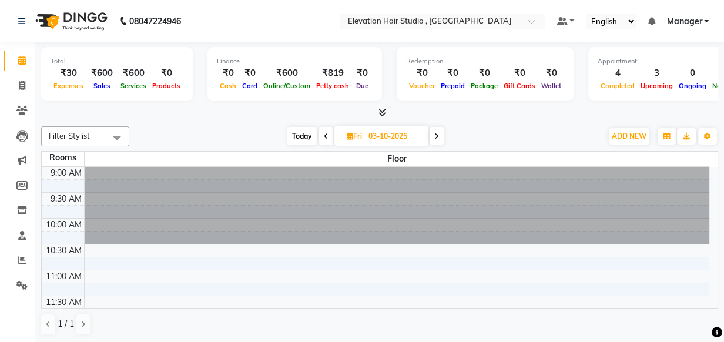
click at [437, 135] on icon at bounding box center [436, 136] width 5 height 7
click at [440, 140] on span at bounding box center [438, 136] width 14 height 18
type input "05-10-2025"
click at [29, 81] on span at bounding box center [22, 86] width 21 height 14
select select "6886"
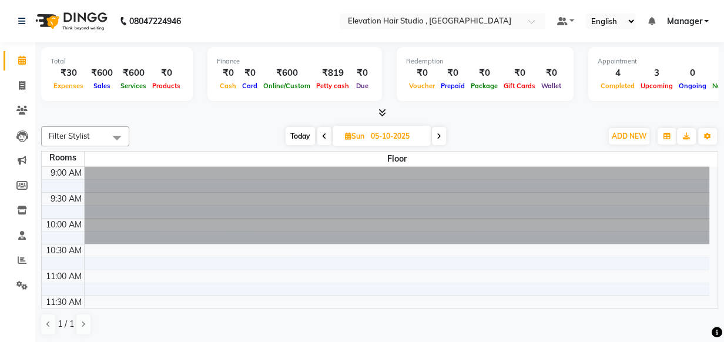
select select "service"
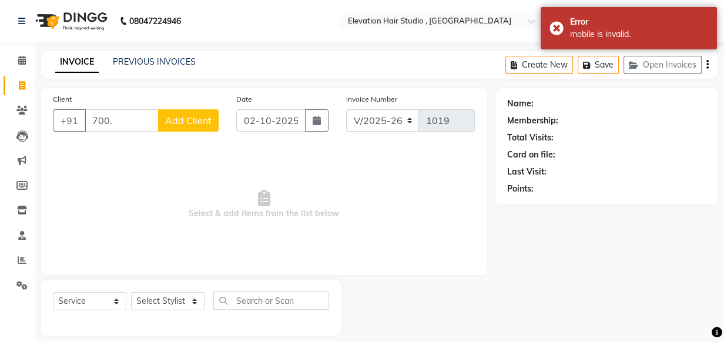
drag, startPoint x: 647, startPoint y: 72, endPoint x: 639, endPoint y: 115, distance: 43.5
click at [642, 87] on main "INVOICE PREVIOUS INVOICES Create New Save Open Invoices Client +91 700. Add Cli…" at bounding box center [379, 202] width 689 height 302
click at [639, 95] on div "Name: Membership: Total Visits: Card on file: Last Visit: Points:" at bounding box center [606, 144] width 199 height 102
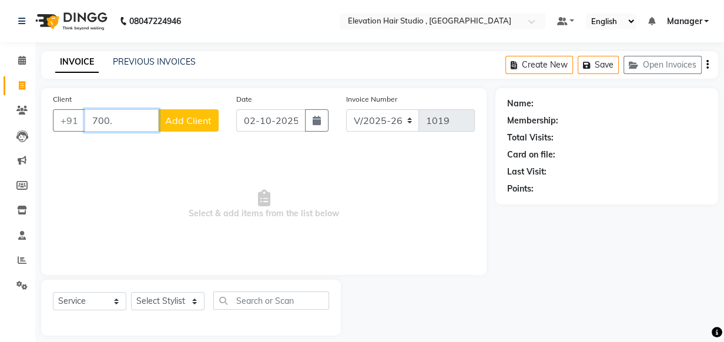
click at [123, 129] on input "700." at bounding box center [122, 120] width 74 height 22
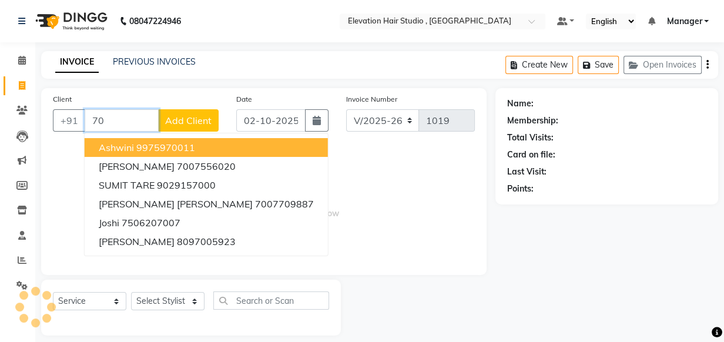
type input "7"
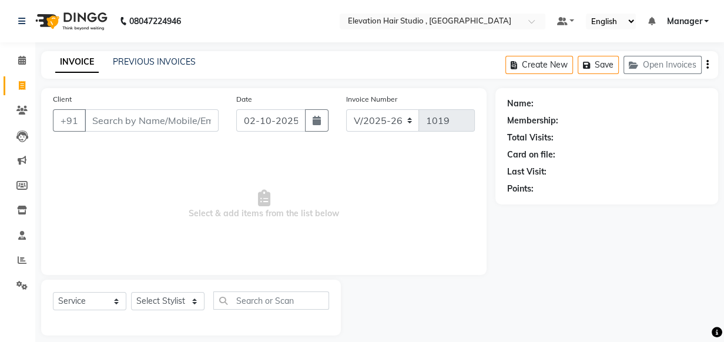
click at [150, 155] on div "Client +91 Date 02-10-2025 Invoice Number V/2025 V/2025-26 1019 Select & add it…" at bounding box center [264, 181] width 446 height 187
click at [100, 108] on div "Client +91" at bounding box center [135, 117] width 183 height 48
click at [155, 67] on div "PREVIOUS INVOICES" at bounding box center [154, 62] width 83 height 12
click at [156, 62] on link "PREVIOUS INVOICES" at bounding box center [154, 61] width 83 height 11
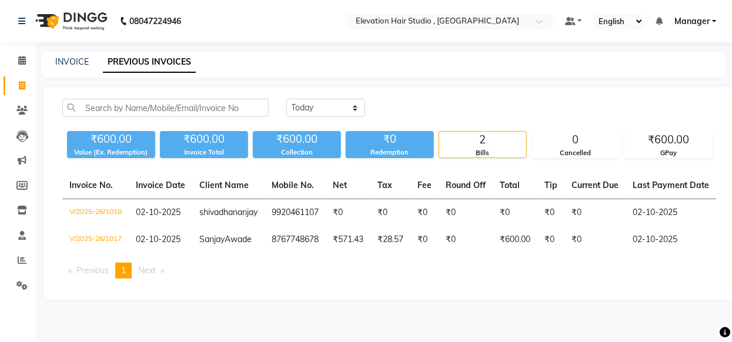
click at [71, 71] on div "INVOICE PREVIOUS INVOICES" at bounding box center [383, 64] width 685 height 26
click at [71, 65] on link "INVOICE" at bounding box center [72, 61] width 34 height 11
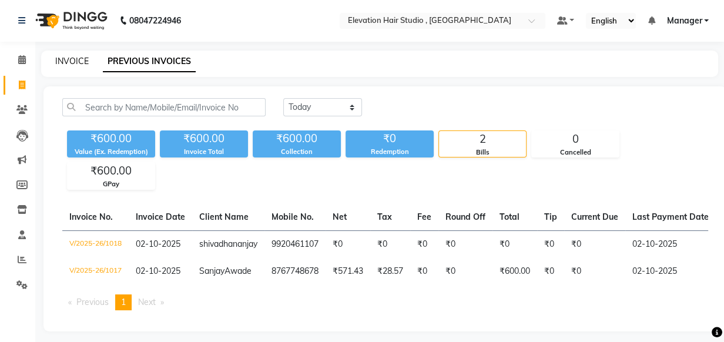
select select "6886"
select select "service"
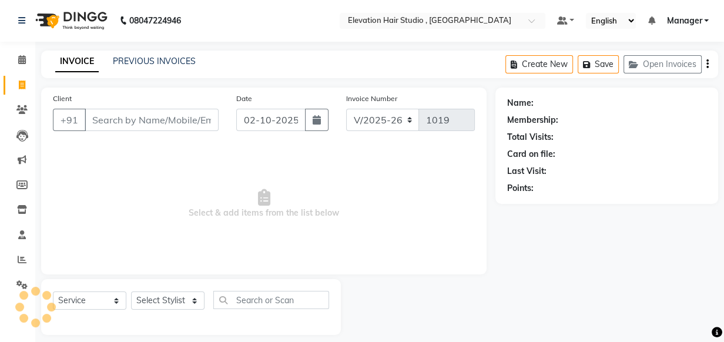
scroll to position [12, 0]
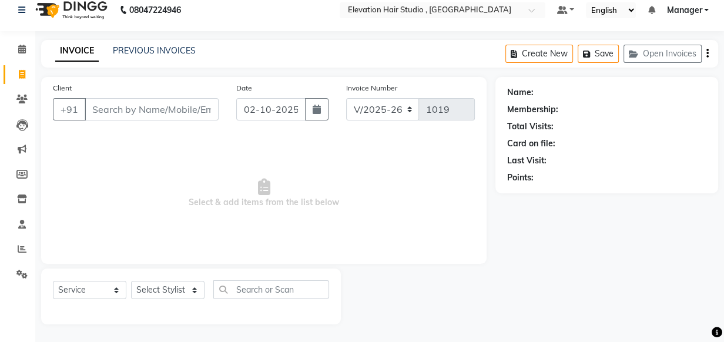
click at [107, 146] on span "Select & add items from the list below" at bounding box center [264, 194] width 422 height 118
click at [28, 51] on span at bounding box center [22, 50] width 21 height 14
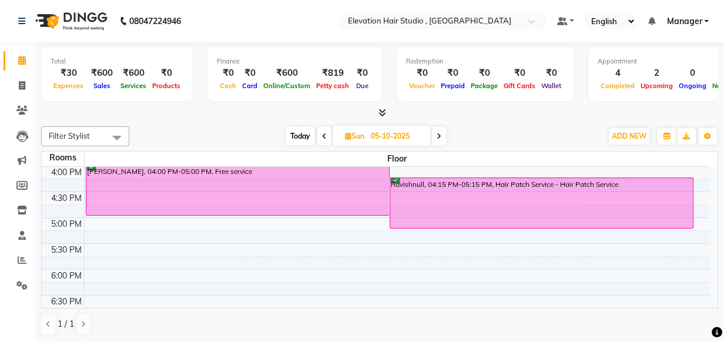
scroll to position [363, 0]
click at [324, 136] on icon at bounding box center [324, 136] width 5 height 7
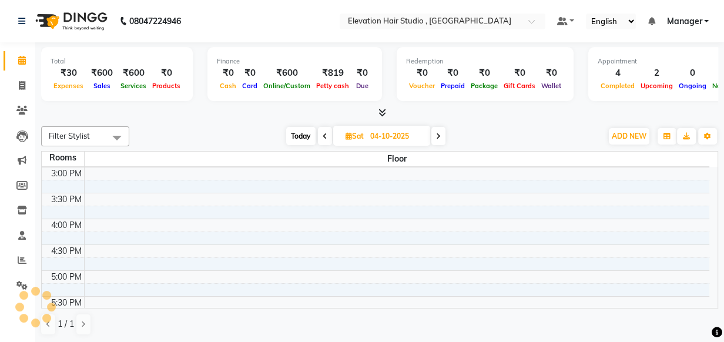
click at [324, 136] on icon at bounding box center [325, 136] width 5 height 7
click at [324, 136] on icon at bounding box center [326, 136] width 5 height 7
type input "02-10-2025"
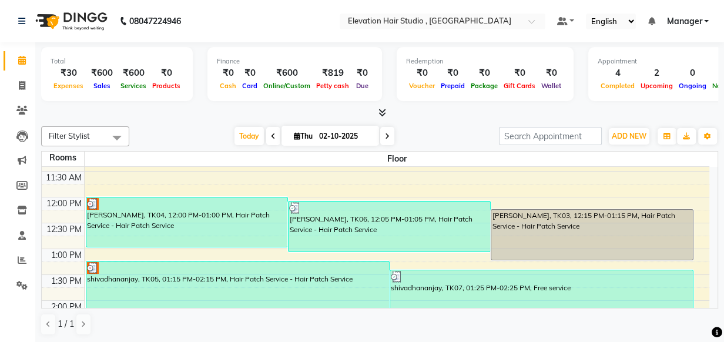
scroll to position [149, 0]
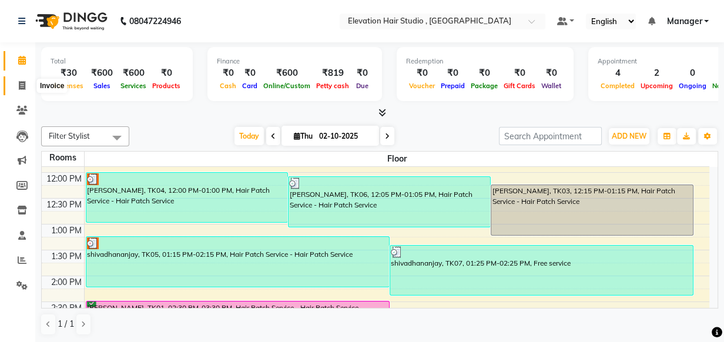
click at [19, 83] on icon at bounding box center [22, 85] width 6 height 9
select select "service"
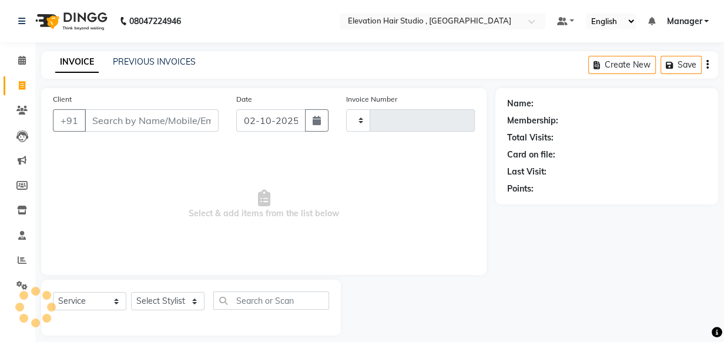
type input "1019"
select select "6886"
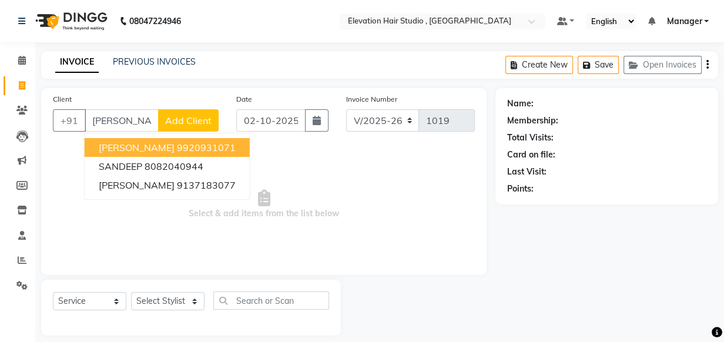
click at [101, 149] on span "SANDEEP Darveshi" at bounding box center [137, 148] width 76 height 12
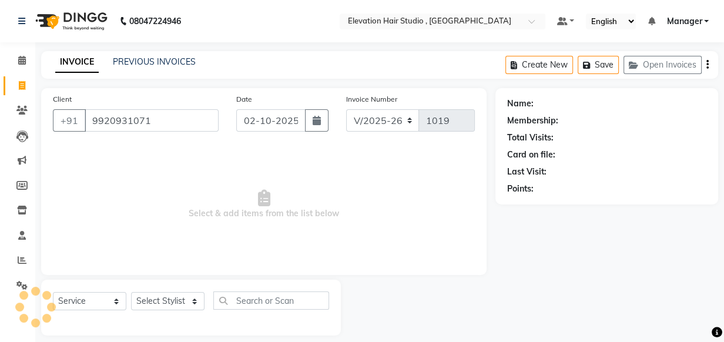
type input "9920931071"
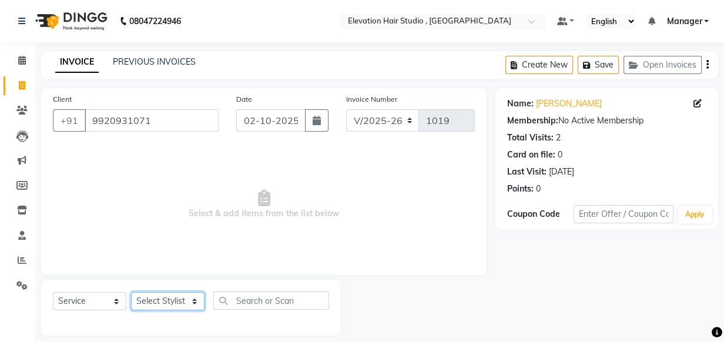
click at [176, 306] on select "Select Stylist Anish shaikh Dilip Manager mehboob sahil sameer Sanjay Sarfaraz …" at bounding box center [167, 301] width 73 height 18
select select "68492"
click at [131, 292] on select "Select Stylist Anish shaikh Dilip Manager mehboob sahil sameer Sanjay Sarfaraz …" at bounding box center [167, 301] width 73 height 18
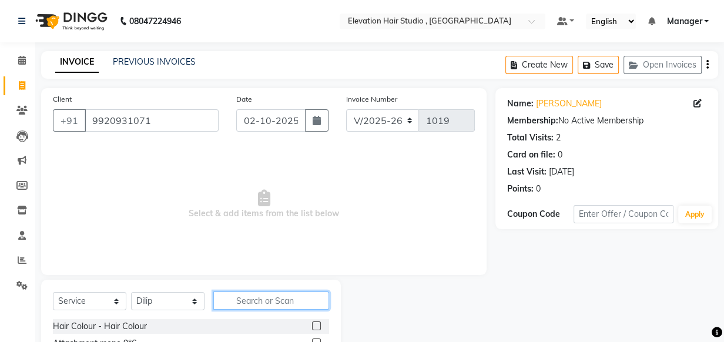
click at [260, 303] on input "text" at bounding box center [271, 301] width 116 height 18
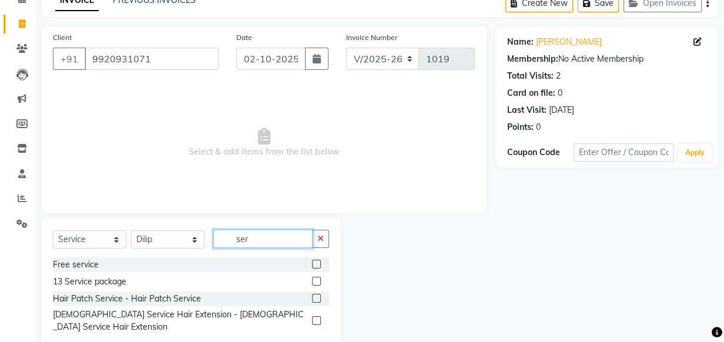
scroll to position [79, 0]
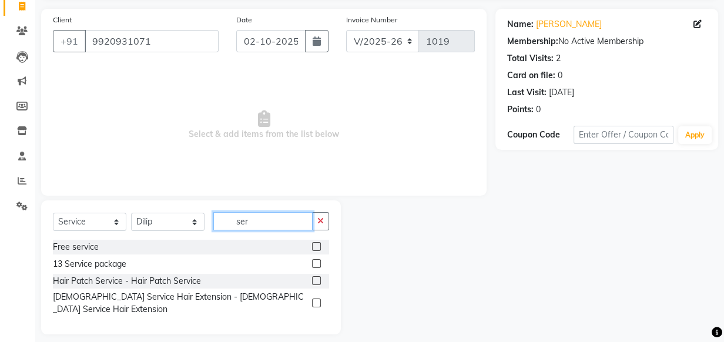
type input "ser"
click at [317, 278] on label at bounding box center [316, 280] width 9 height 9
click at [317, 278] on input "checkbox" at bounding box center [316, 281] width 8 height 8
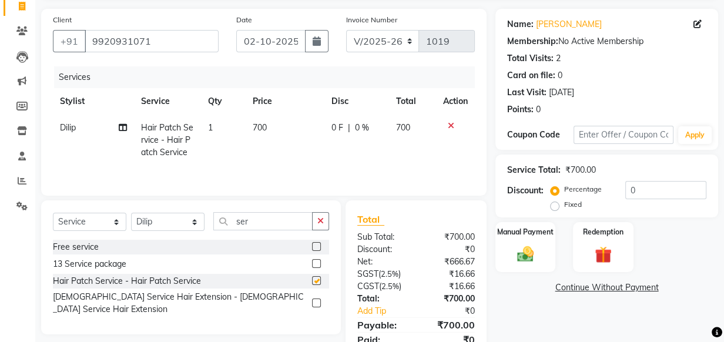
checkbox input "false"
click at [524, 244] on img at bounding box center [525, 254] width 29 height 20
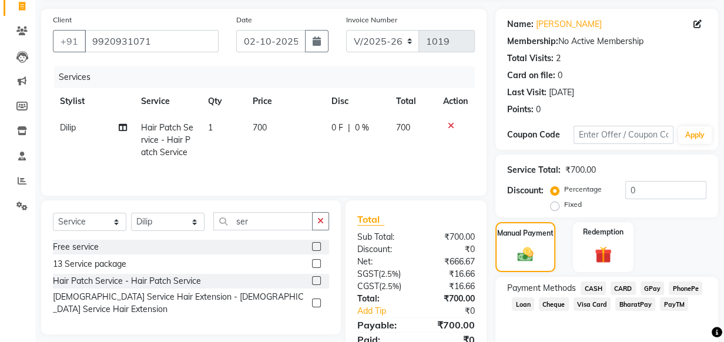
click at [654, 288] on span "GPay" at bounding box center [653, 289] width 24 height 14
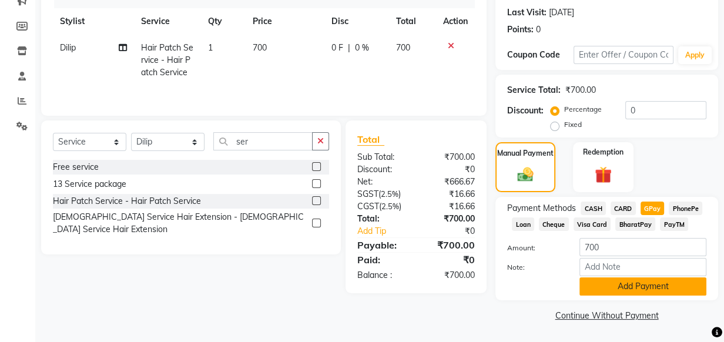
click at [619, 284] on button "Add Payment" at bounding box center [643, 286] width 127 height 18
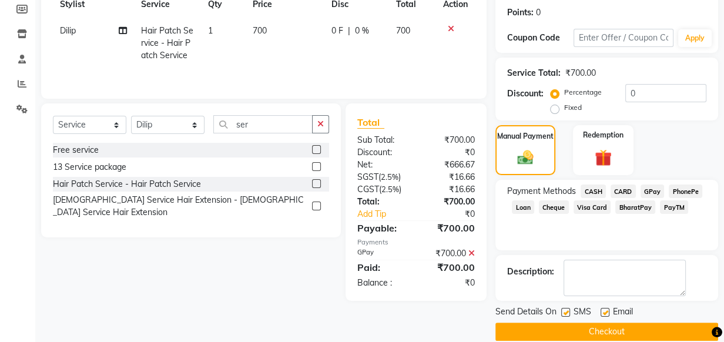
scroll to position [192, 0]
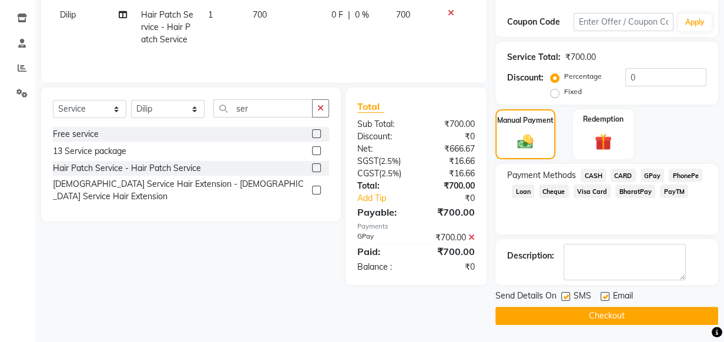
click at [602, 297] on label at bounding box center [605, 296] width 9 height 9
click at [602, 297] on input "checkbox" at bounding box center [605, 297] width 8 height 8
checkbox input "false"
click at [567, 298] on label at bounding box center [565, 296] width 9 height 9
click at [567, 298] on input "checkbox" at bounding box center [565, 297] width 8 height 8
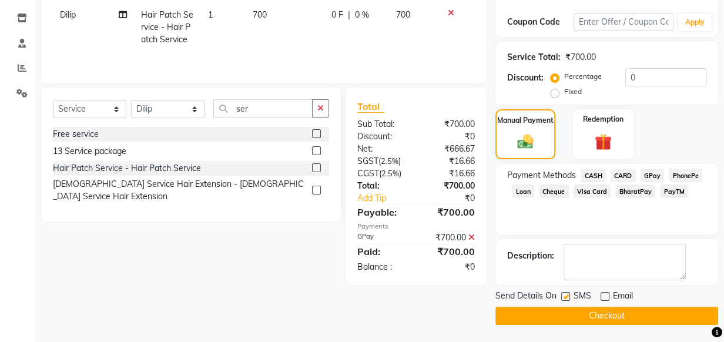
checkbox input "false"
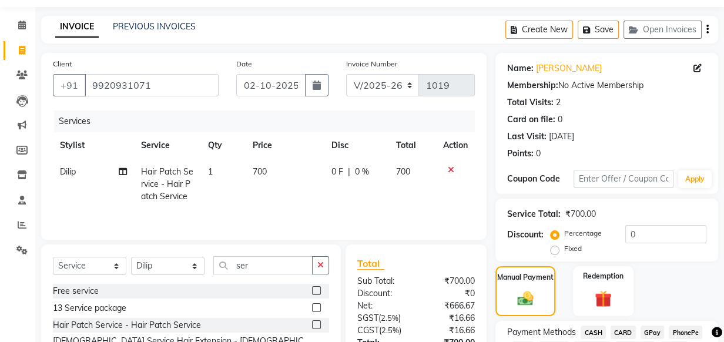
scroll to position [53, 0]
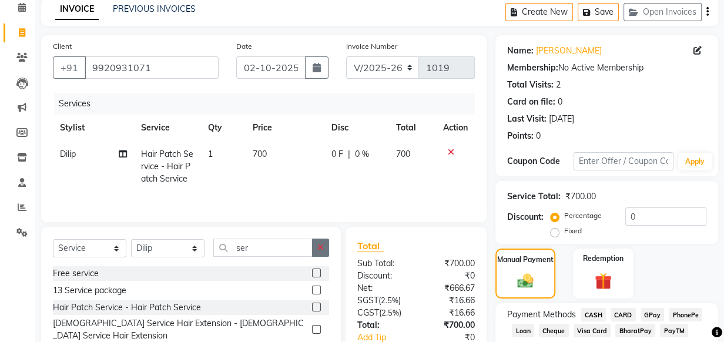
click at [316, 242] on button "button" at bounding box center [320, 248] width 17 height 18
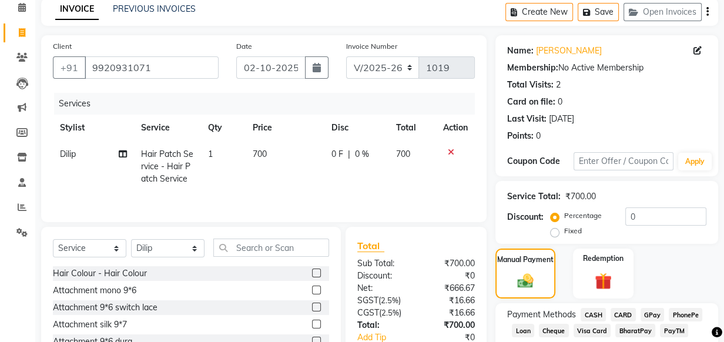
click at [292, 170] on td "700" at bounding box center [285, 166] width 79 height 51
select select "68492"
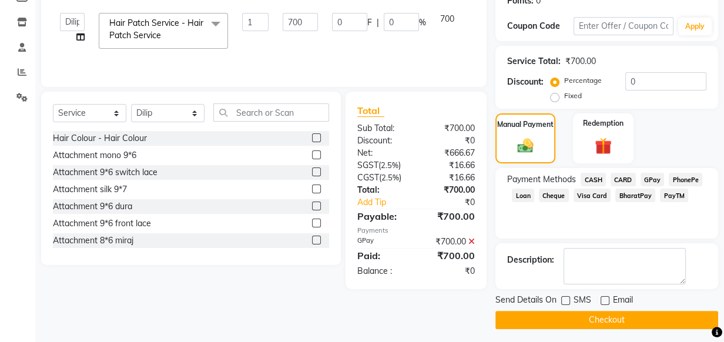
scroll to position [192, 0]
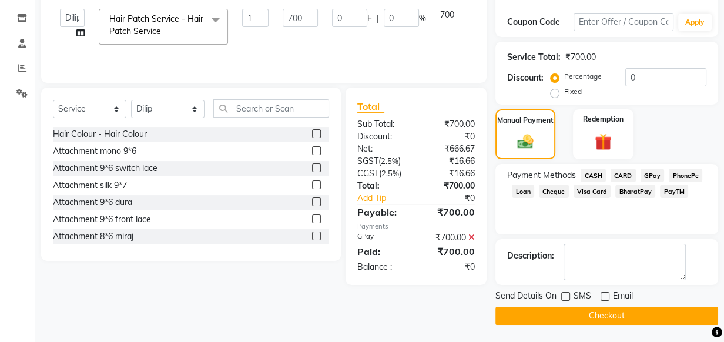
click at [594, 311] on button "Checkout" at bounding box center [606, 316] width 223 height 18
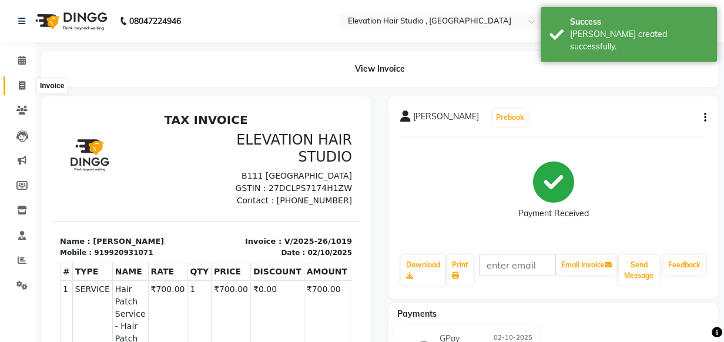
click at [28, 86] on span at bounding box center [22, 86] width 21 height 14
select select "6886"
select select "service"
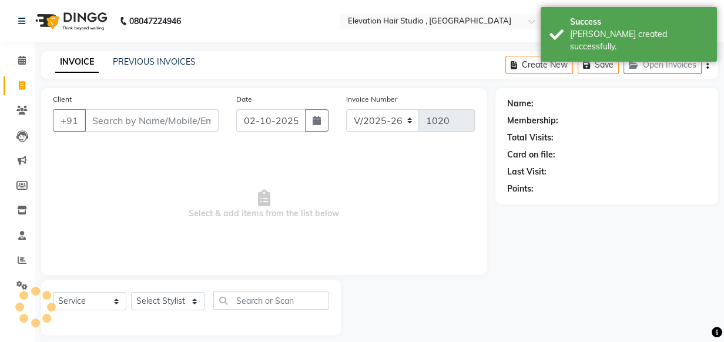
scroll to position [12, 0]
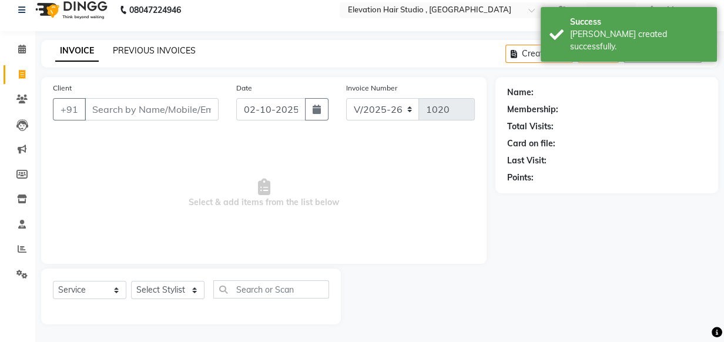
click at [143, 50] on link "PREVIOUS INVOICES" at bounding box center [154, 50] width 83 height 11
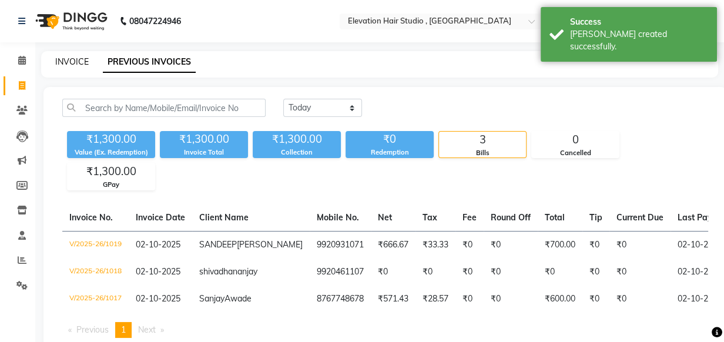
click at [82, 59] on link "INVOICE" at bounding box center [72, 61] width 34 height 11
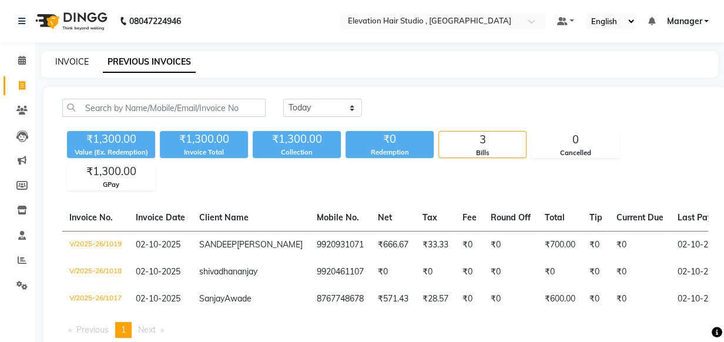
select select "service"
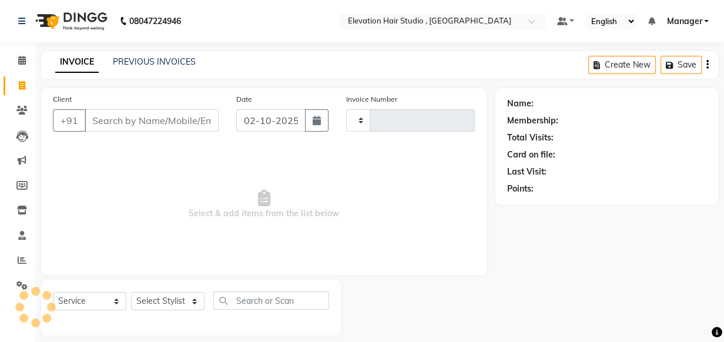
scroll to position [12, 0]
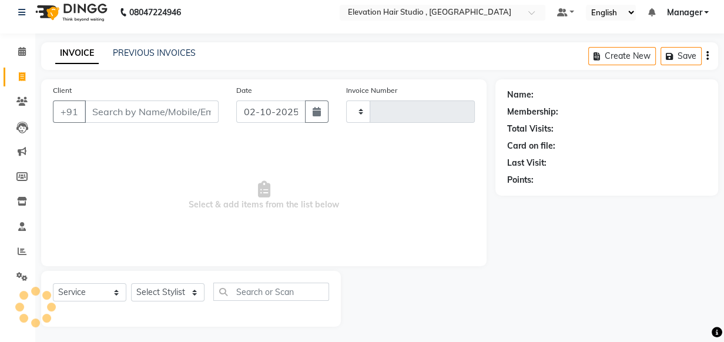
type input "1020"
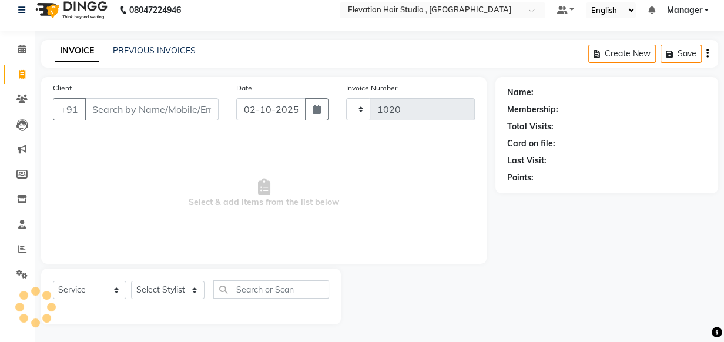
select select "6886"
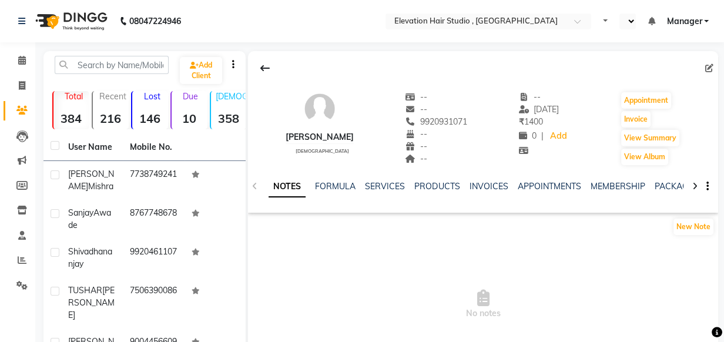
select select "en"
click at [487, 186] on link "INVOICES" at bounding box center [488, 186] width 39 height 11
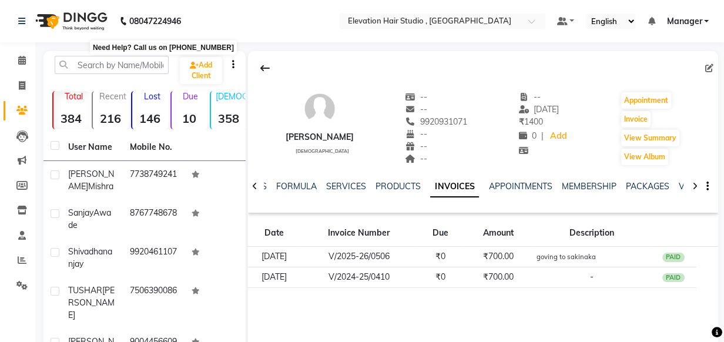
click at [163, 35] on b "08047224946" at bounding box center [155, 21] width 52 height 33
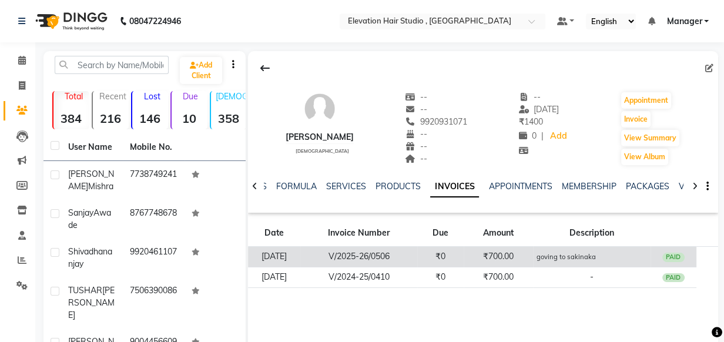
click at [504, 252] on td "₹700.00" at bounding box center [498, 257] width 69 height 21
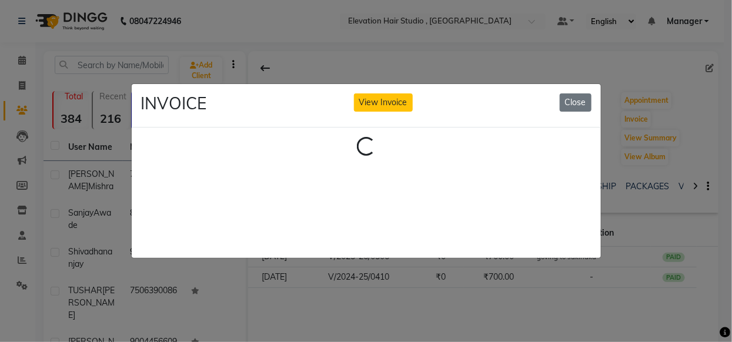
drag, startPoint x: 564, startPoint y: 102, endPoint x: 577, endPoint y: 129, distance: 29.7
click at [571, 118] on div "INVOICE View Invoice Close" at bounding box center [366, 106] width 469 height 44
click at [579, 96] on button "Close" at bounding box center [576, 102] width 32 height 18
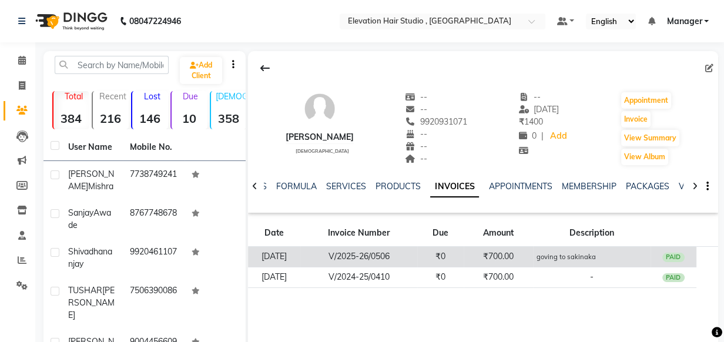
click at [444, 258] on td "₹0" at bounding box center [440, 257] width 46 height 21
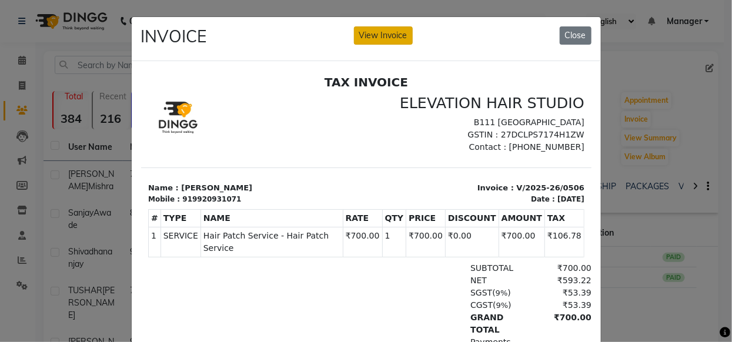
click at [376, 41] on button "View Invoice" at bounding box center [383, 35] width 59 height 18
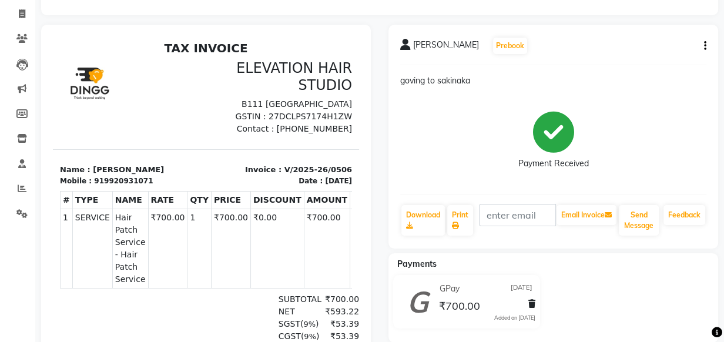
scroll to position [106, 0]
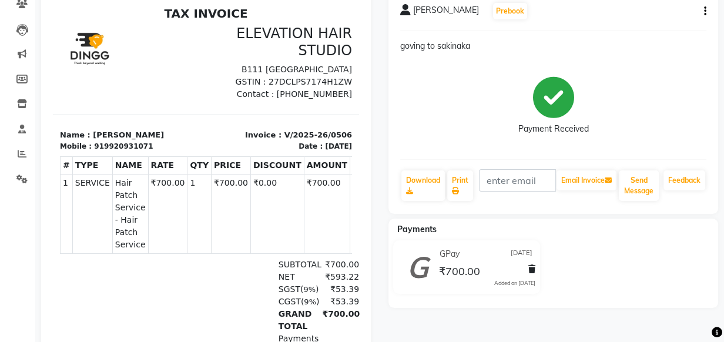
click at [447, 274] on span "₹700.00" at bounding box center [459, 272] width 41 height 16
drag, startPoint x: 440, startPoint y: 270, endPoint x: 508, endPoint y: 269, distance: 68.8
click at [508, 269] on div "₹700.00" at bounding box center [486, 271] width 99 height 16
click at [411, 314] on div "SANDEEP Darveshi Prebook goving to sakinaka Payment Received Download Print Ema…" at bounding box center [553, 241] width 347 height 502
copy span "700.00"
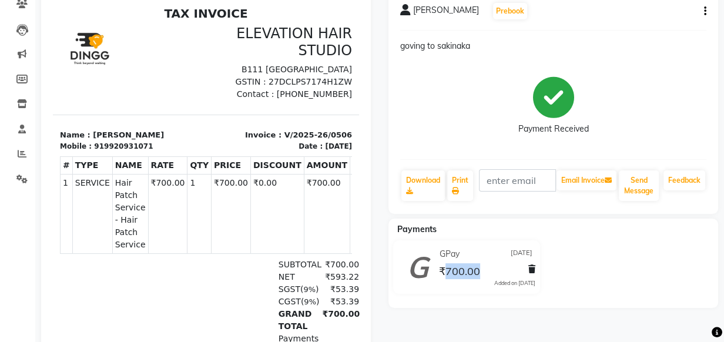
drag, startPoint x: 446, startPoint y: 269, endPoint x: 488, endPoint y: 219, distance: 65.1
click at [487, 247] on div "GPay 06-07-2025 ₹700.00 Added on 06-07-2025" at bounding box center [486, 267] width 116 height 44
click at [480, 113] on div "Payment Received" at bounding box center [553, 106] width 306 height 88
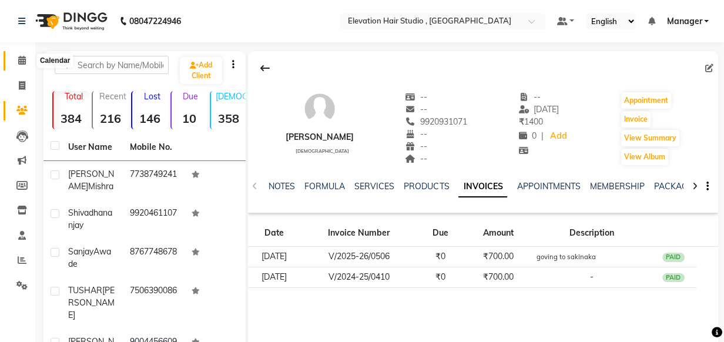
click at [23, 61] on icon at bounding box center [22, 60] width 8 height 9
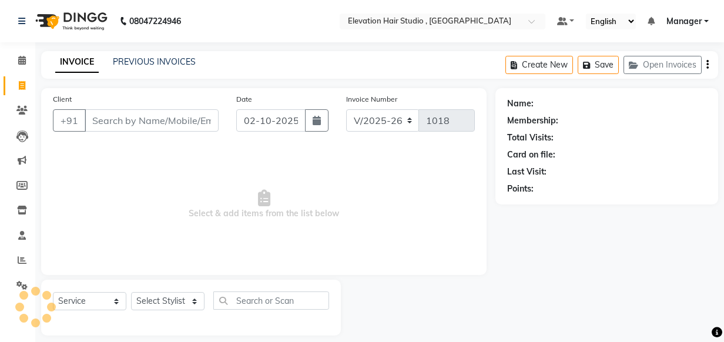
select select "6886"
select select "service"
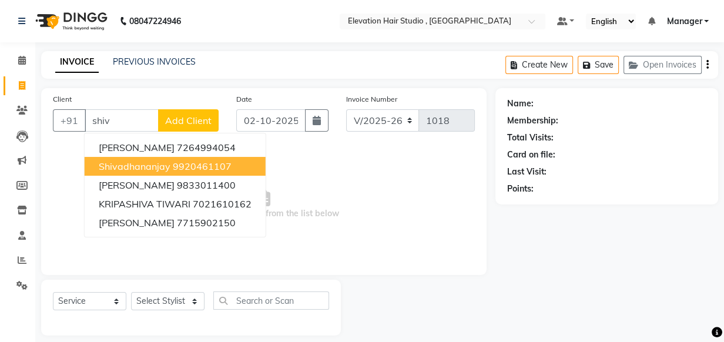
click at [196, 165] on ngb-highlight "9920461107" at bounding box center [202, 166] width 59 height 12
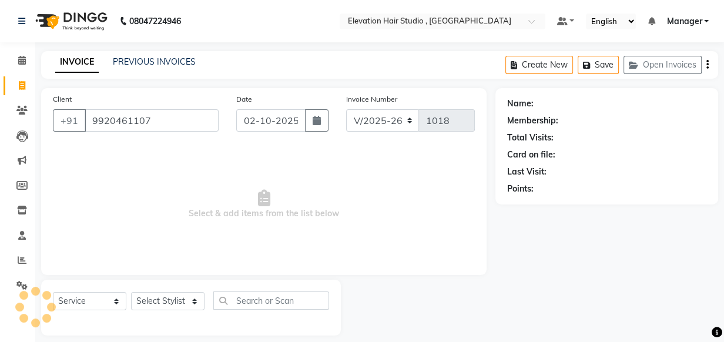
type input "9920461107"
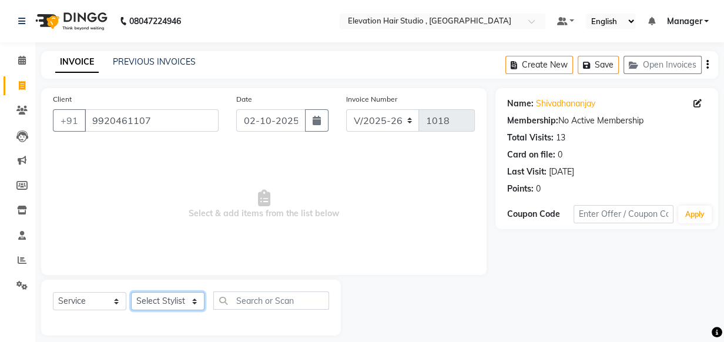
click at [199, 304] on select "Select Stylist [PERSON_NAME] [PERSON_NAME] Manager mehboob [PERSON_NAME] sameer…" at bounding box center [167, 301] width 73 height 18
select select "54147"
click at [131, 292] on select "Select Stylist [PERSON_NAME] [PERSON_NAME] Manager mehboob [PERSON_NAME] sameer…" at bounding box center [167, 301] width 73 height 18
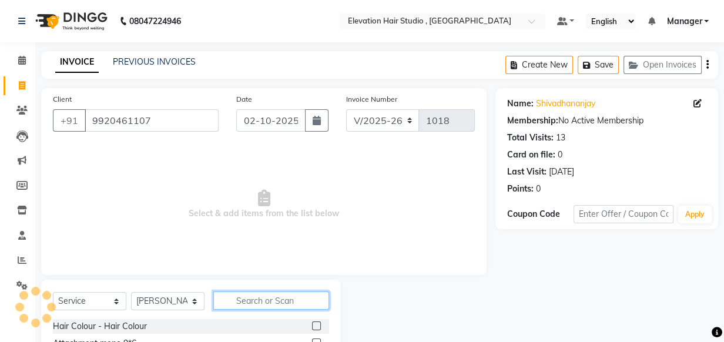
click at [277, 300] on input "text" at bounding box center [271, 301] width 116 height 18
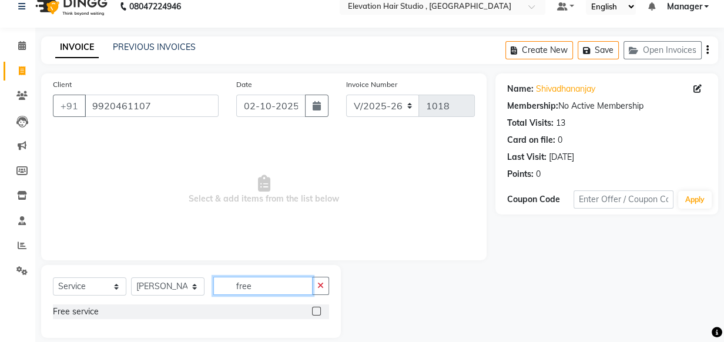
scroll to position [29, 0]
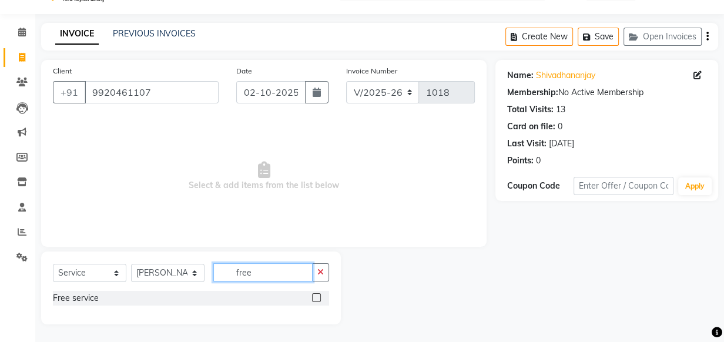
type input "free"
click at [313, 290] on div "Select Service Product Membership Package Voucher Prepaid Gift Card Select Styl…" at bounding box center [191, 288] width 300 height 73
click at [311, 294] on div "Free service" at bounding box center [191, 298] width 276 height 15
click at [312, 296] on label at bounding box center [316, 297] width 9 height 9
click at [312, 296] on input "checkbox" at bounding box center [316, 298] width 8 height 8
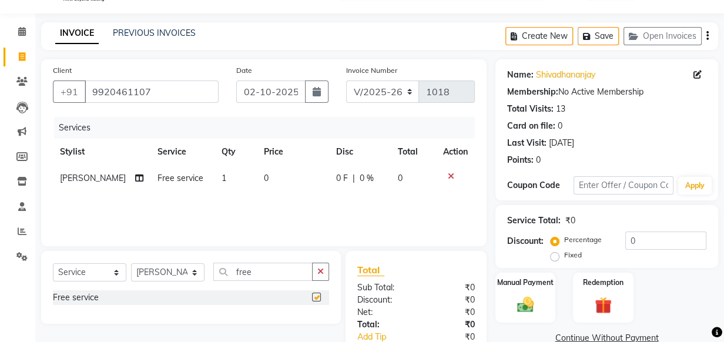
checkbox input "false"
click at [508, 291] on div "Manual Payment" at bounding box center [525, 298] width 62 height 52
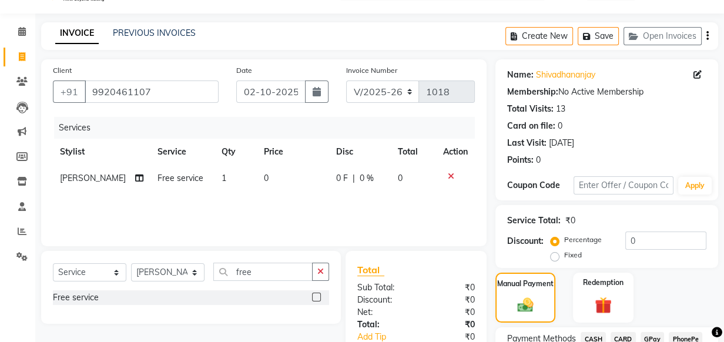
click at [644, 335] on span "GPay" at bounding box center [653, 339] width 24 height 14
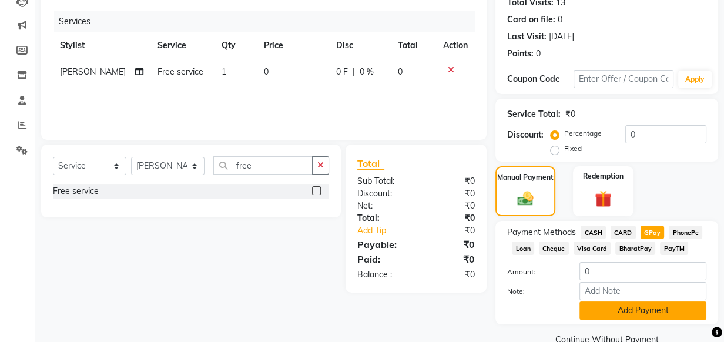
click at [627, 311] on button "Add Payment" at bounding box center [643, 311] width 127 height 18
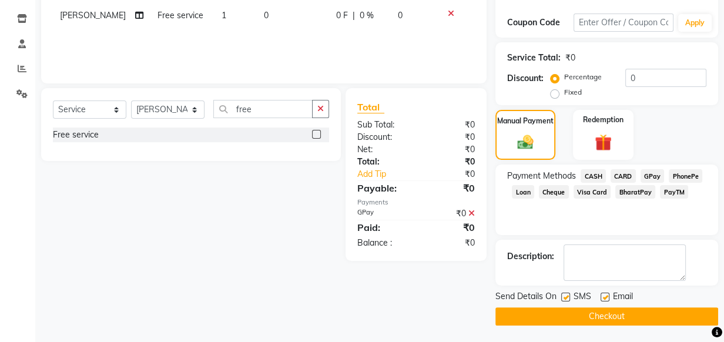
scroll to position [192, 0]
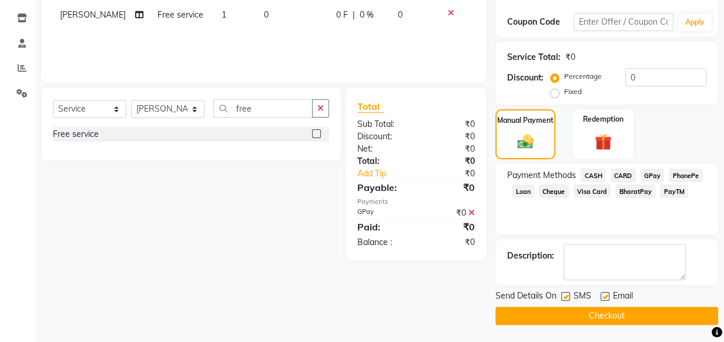
click at [603, 296] on label at bounding box center [605, 296] width 9 height 9
click at [603, 296] on input "checkbox" at bounding box center [605, 297] width 8 height 8
checkbox input "false"
click at [569, 296] on label at bounding box center [565, 296] width 9 height 9
click at [569, 296] on input "checkbox" at bounding box center [565, 297] width 8 height 8
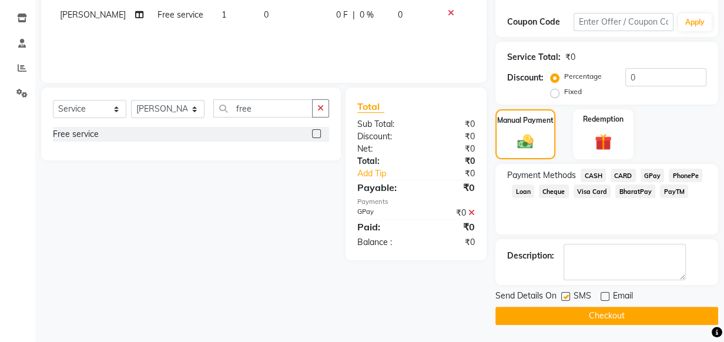
checkbox input "false"
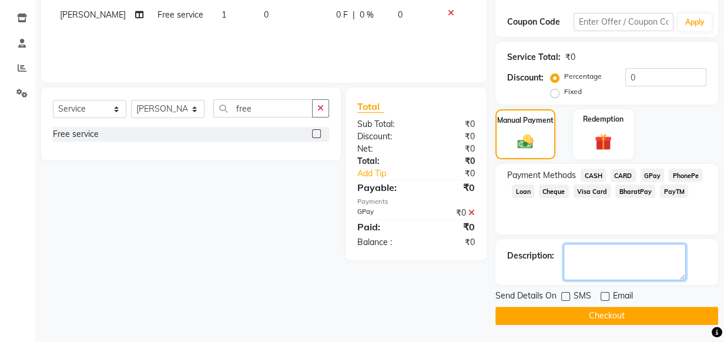
click at [582, 250] on textarea at bounding box center [625, 262] width 122 height 36
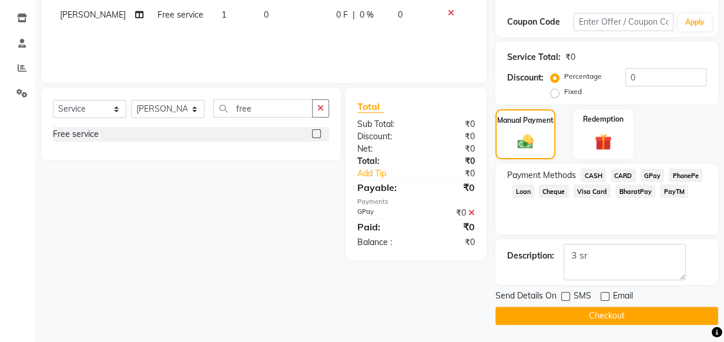
click at [143, 211] on div "Select Service Product Membership Package Voucher Prepaid Gift Card Select Styl…" at bounding box center [186, 174] width 309 height 173
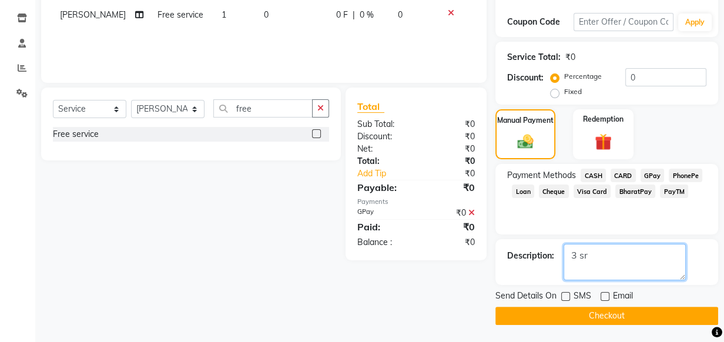
click at [628, 254] on textarea at bounding box center [625, 262] width 122 height 36
type textarea "3 service pndng"
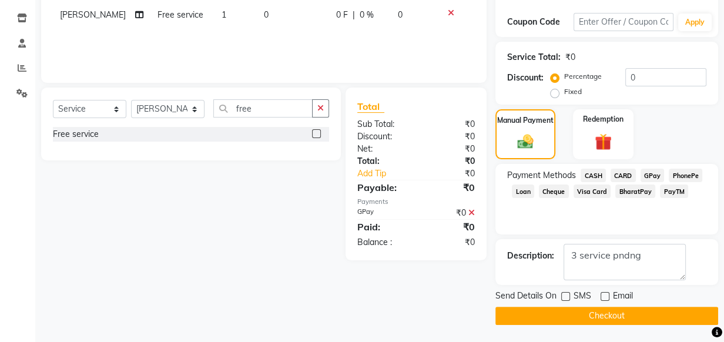
click at [561, 313] on button "Checkout" at bounding box center [606, 316] width 223 height 18
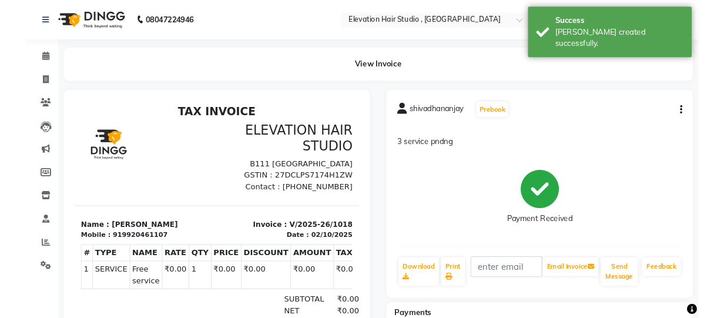
scroll to position [9, 0]
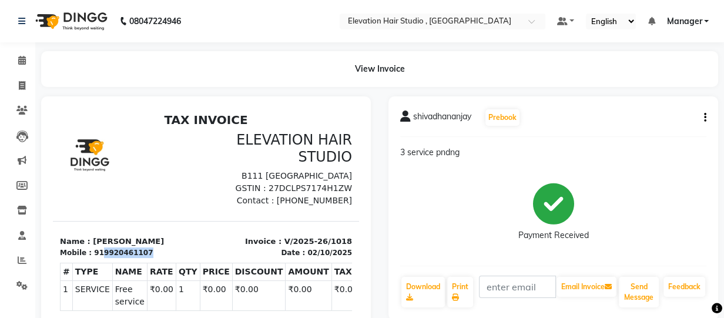
copy div "9920461107"
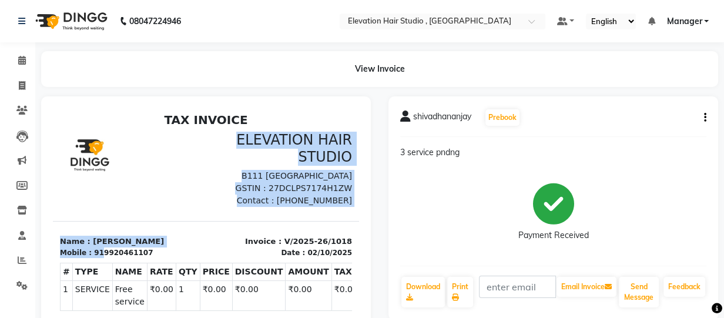
drag, startPoint x: 96, startPoint y: 253, endPoint x: 153, endPoint y: 127, distance: 138.6
click at [153, 127] on div "TAX INVOICE ELEVATION HAIR STUDIO B111 [GEOGRAPHIC_DATA] GSTIN : 27DCLPS7174H1Z…" at bounding box center [206, 291] width 306 height 356
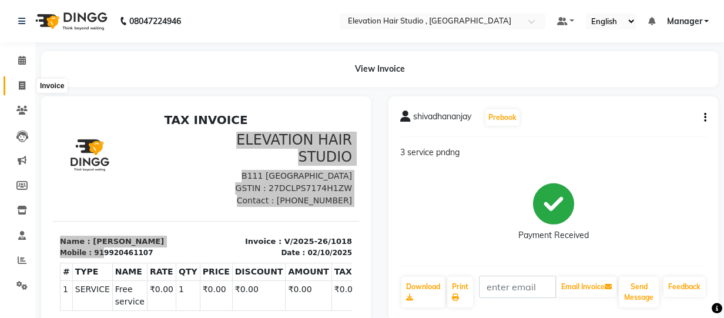
click at [22, 88] on icon at bounding box center [22, 85] width 6 height 9
select select "6886"
select select "service"
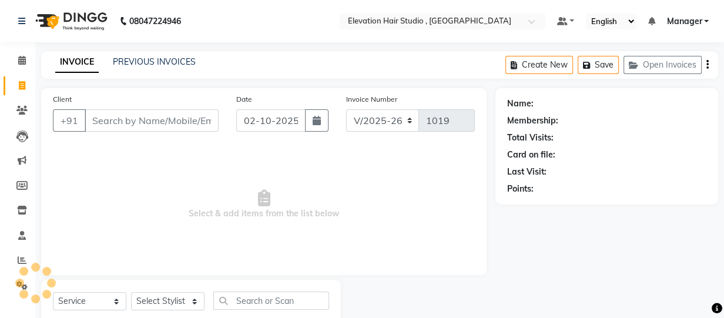
scroll to position [35, 0]
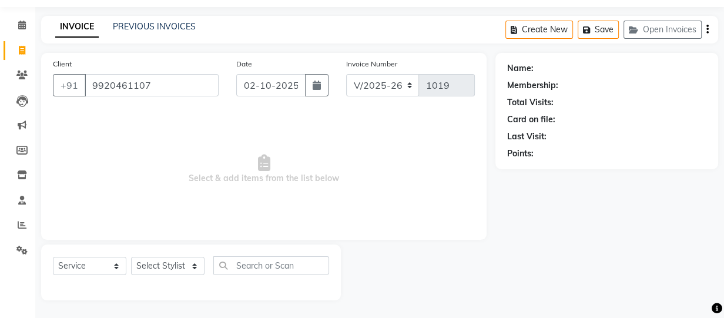
type input "9920461107"
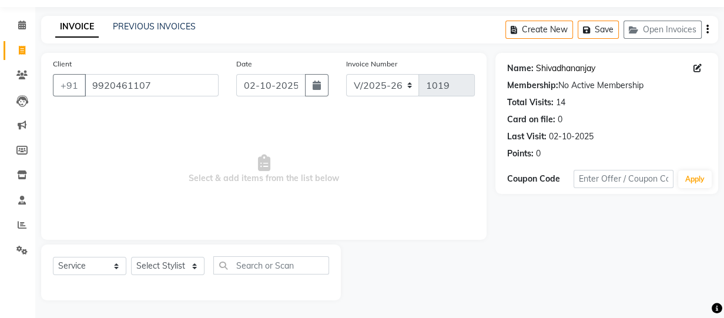
click at [571, 66] on link "Shivadhananjay" at bounding box center [565, 68] width 59 height 12
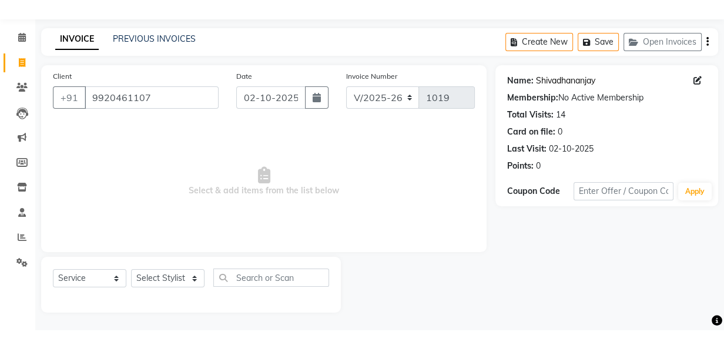
scroll to position [12, 0]
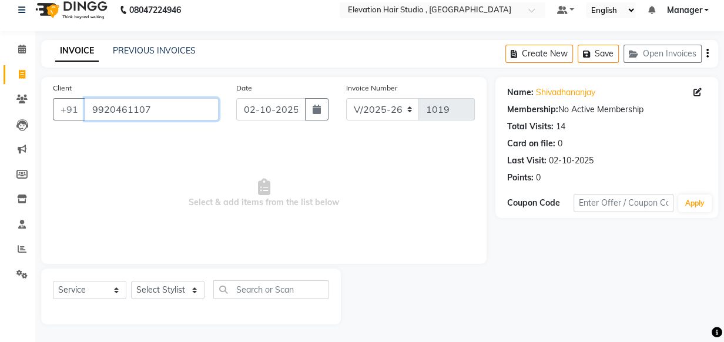
drag, startPoint x: 201, startPoint y: 105, endPoint x: -2, endPoint y: 169, distance: 213.2
click at [0, 169] on html "08047224946 Select Location × Elevation Hair Studio , Thane West Default Panel …" at bounding box center [362, 160] width 724 height 342
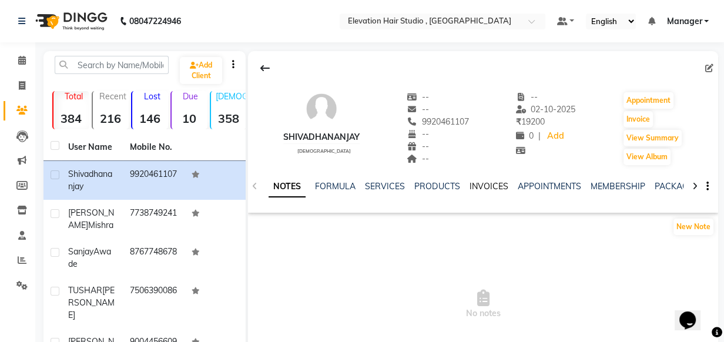
click at [490, 189] on link "INVOICES" at bounding box center [488, 186] width 39 height 11
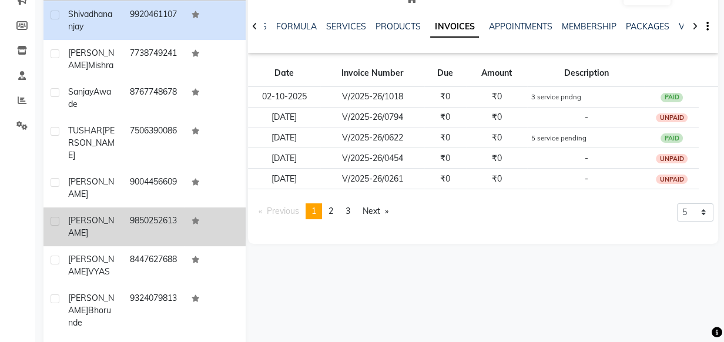
scroll to position [212, 0]
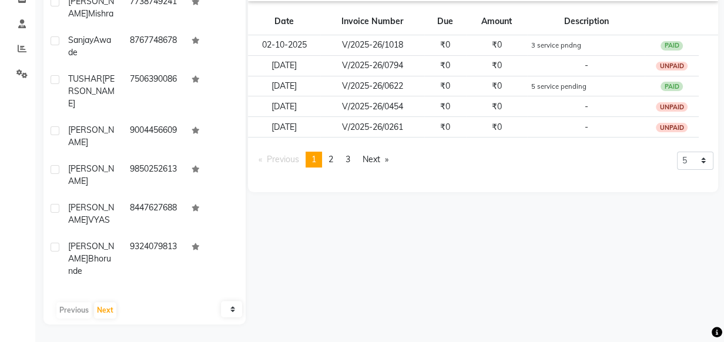
click at [346, 159] on link "page 3" at bounding box center [348, 160] width 16 height 16
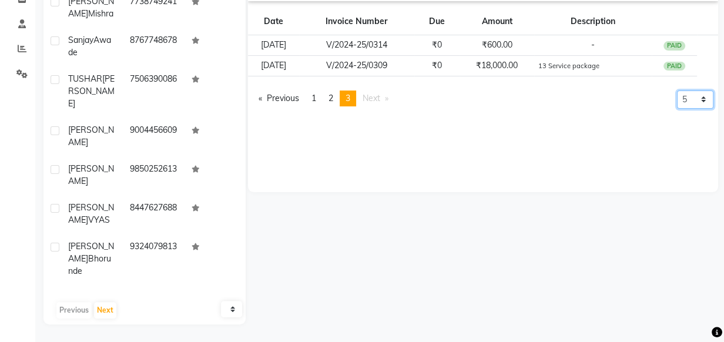
click at [694, 91] on select "5 10 50 100 500" at bounding box center [695, 100] width 36 height 18
select select "500"
click at [677, 91] on select "5 10 50 100 500" at bounding box center [695, 100] width 36 height 18
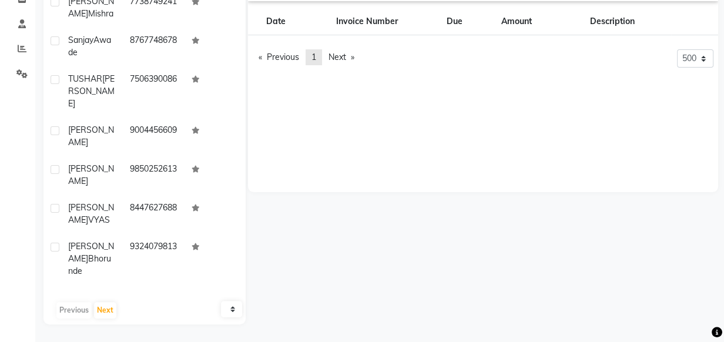
click at [319, 59] on link "page 1" at bounding box center [314, 57] width 16 height 16
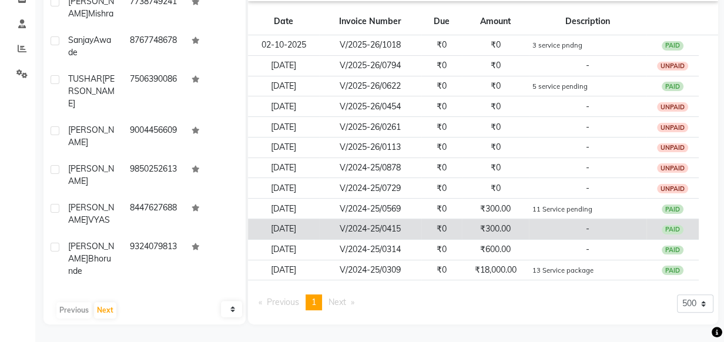
click at [361, 237] on td "V/2024-25/0415" at bounding box center [370, 229] width 103 height 21
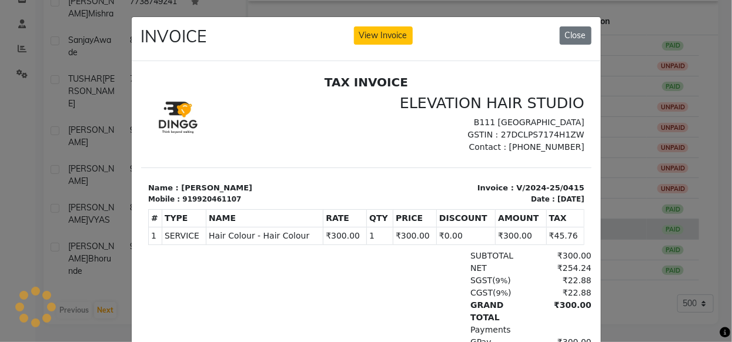
scroll to position [0, 0]
click at [573, 33] on button "Close" at bounding box center [576, 35] width 32 height 18
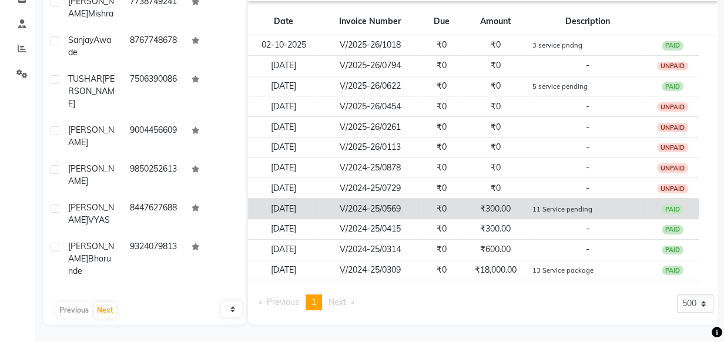
click at [535, 205] on small "11 Service pending" at bounding box center [562, 209] width 60 height 8
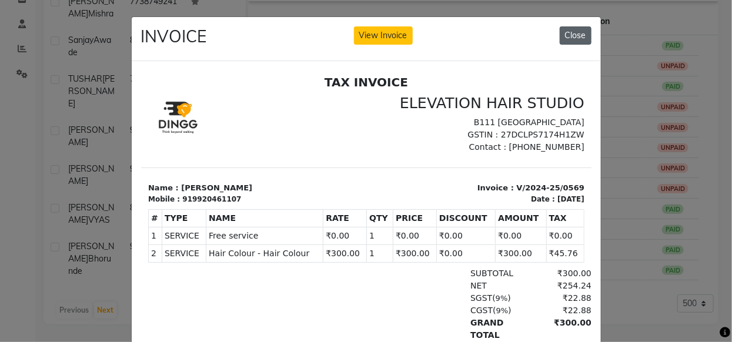
click at [571, 37] on button "Close" at bounding box center [576, 35] width 32 height 18
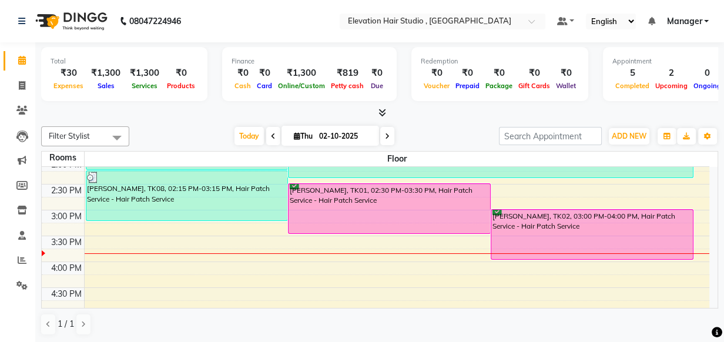
scroll to position [213, 0]
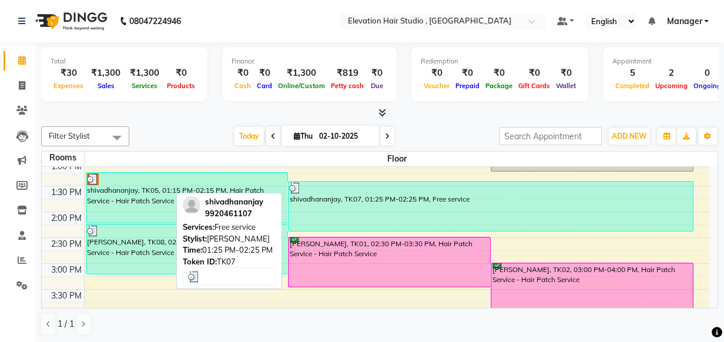
drag, startPoint x: 291, startPoint y: 196, endPoint x: 444, endPoint y: 180, distance: 154.2
click at [444, 182] on div "shivadhananjay, TK07, 01:25 PM-02:25 PM, Free service" at bounding box center [491, 206] width 404 height 49
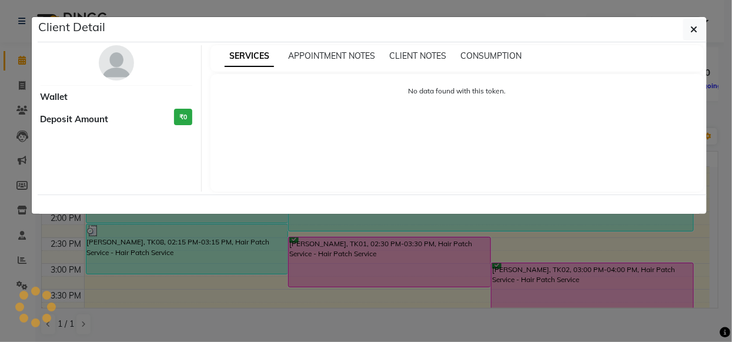
click at [426, 106] on div "No data found with this token." at bounding box center [457, 96] width 470 height 20
select select "3"
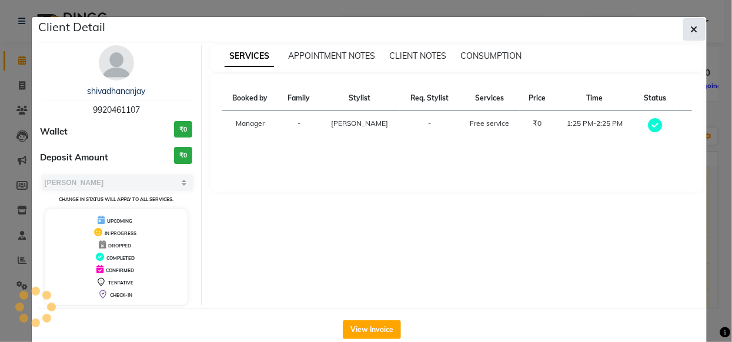
click at [691, 26] on icon "button" at bounding box center [694, 29] width 7 height 9
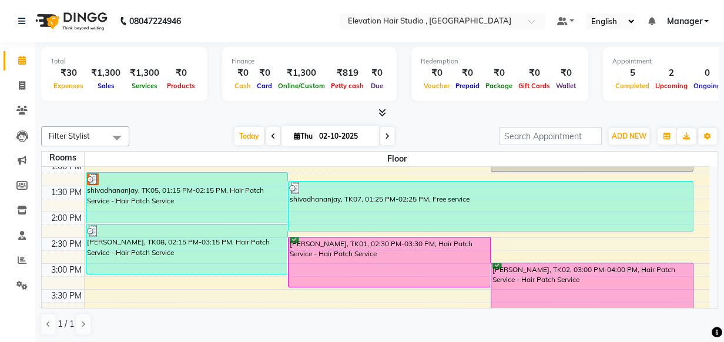
click at [192, 132] on div "Today Thu 02-10-2025" at bounding box center [314, 137] width 358 height 18
click at [337, 82] on span "Petty cash" at bounding box center [347, 86] width 39 height 8
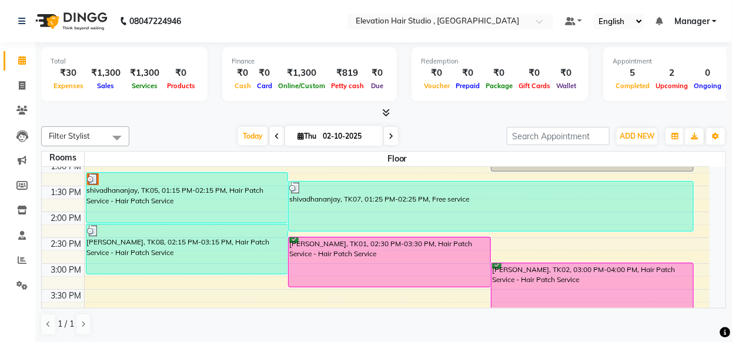
select select "5950"
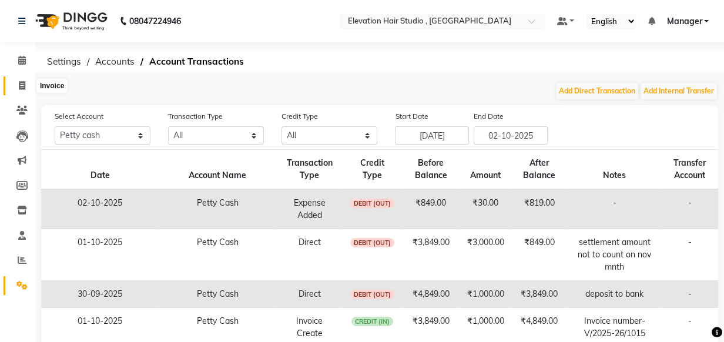
click at [25, 84] on span at bounding box center [22, 86] width 21 height 14
select select "service"
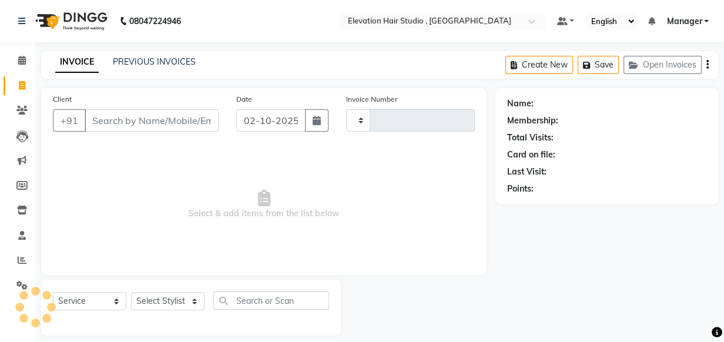
type input "1020"
select select "6886"
select select "service"
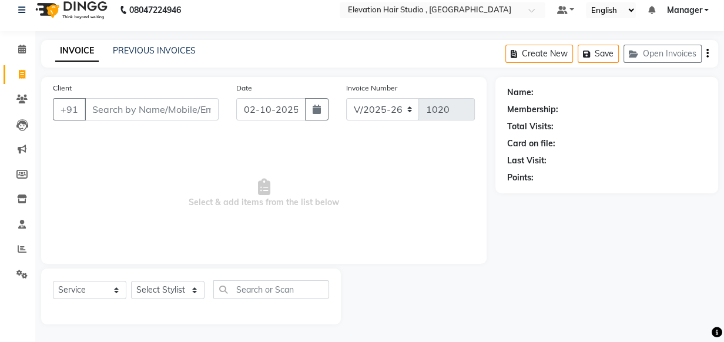
scroll to position [12, 0]
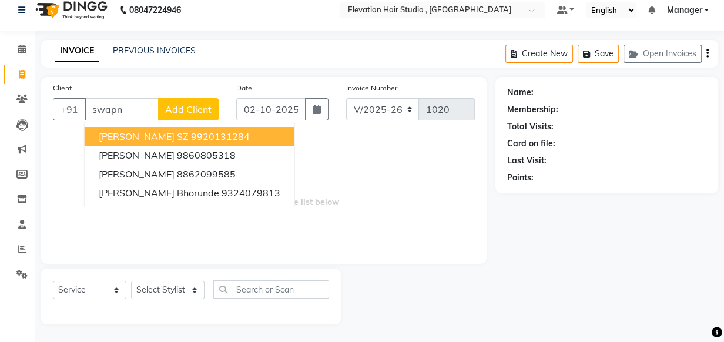
click at [219, 133] on button "Swapnil SZ 9920131284" at bounding box center [190, 136] width 210 height 19
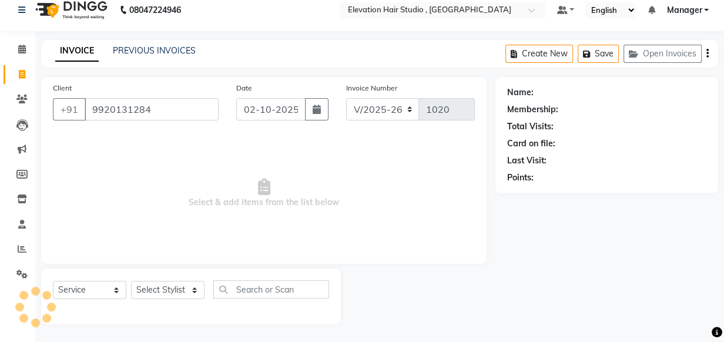
type input "9920131284"
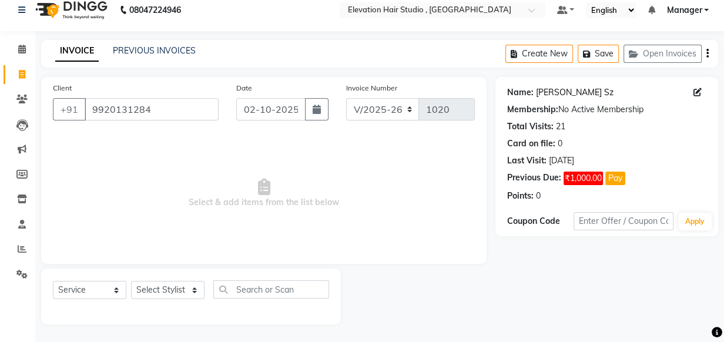
click at [559, 91] on link "Swapnil Sz" at bounding box center [575, 92] width 78 height 12
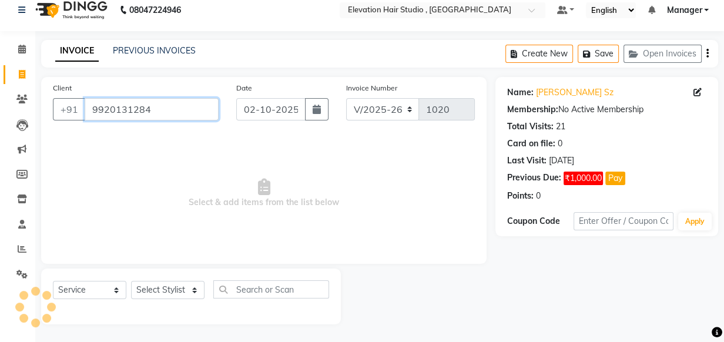
drag, startPoint x: 165, startPoint y: 119, endPoint x: -2, endPoint y: 116, distance: 167.5
click at [0, 116] on html "08047224946 Select Location × Elevation Hair Studio , Thane West Default Panel …" at bounding box center [362, 160] width 724 height 342
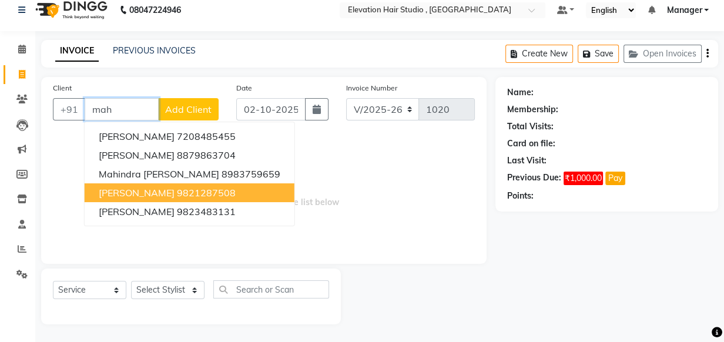
click at [160, 191] on span "mahendra jain" at bounding box center [137, 193] width 76 height 12
type input "9821287508"
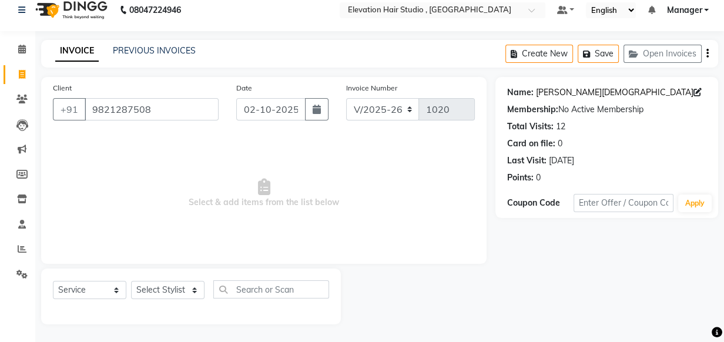
click at [565, 95] on link "Mahendra Jain" at bounding box center [615, 92] width 158 height 12
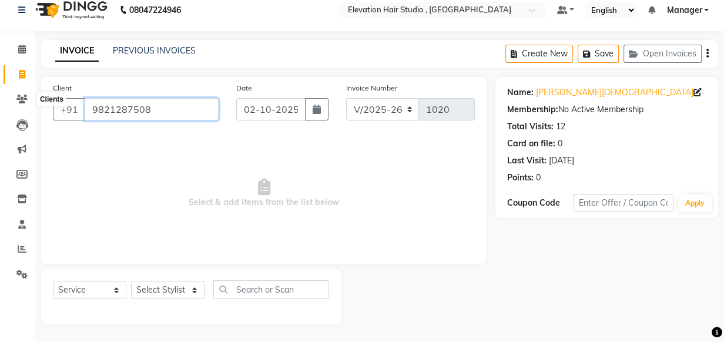
drag, startPoint x: 159, startPoint y: 108, endPoint x: -2, endPoint y: 106, distance: 161.1
click at [0, 106] on html "08047224946 Select Location × Elevation Hair Studio , Thane West Default Panel …" at bounding box center [362, 160] width 724 height 342
click at [194, 99] on input "Client" at bounding box center [152, 109] width 134 height 22
click at [171, 129] on div "Client +91 Date 02-10-2025 Invoice Number V/2025 V/2025-26 1020 Select & add it…" at bounding box center [264, 170] width 446 height 187
click at [151, 117] on input "Client" at bounding box center [152, 109] width 134 height 22
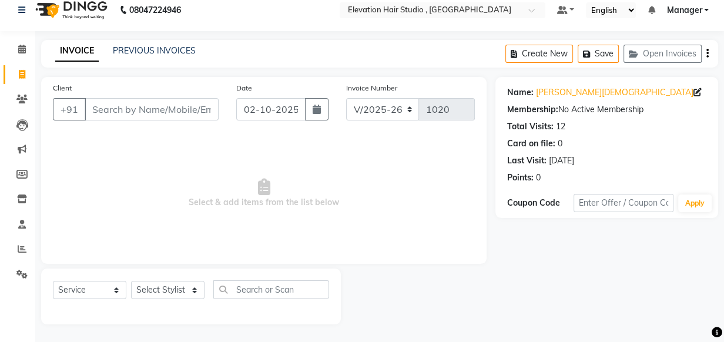
click at [227, 63] on div "INVOICE PREVIOUS INVOICES Create New Save Open Invoices" at bounding box center [379, 54] width 677 height 28
click at [283, 160] on span "Select & add items from the list below" at bounding box center [264, 194] width 422 height 118
click at [187, 99] on input "Client" at bounding box center [152, 109] width 134 height 22
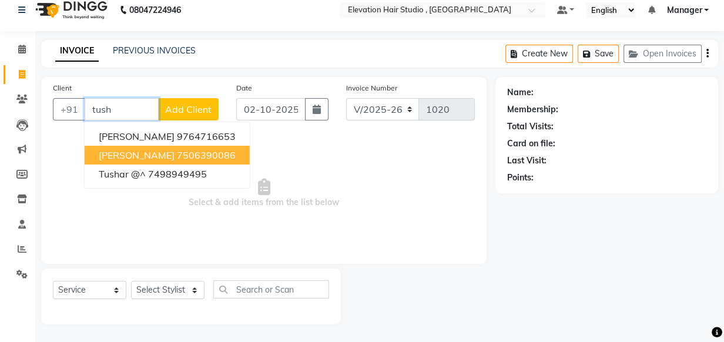
drag, startPoint x: 150, startPoint y: 152, endPoint x: 146, endPoint y: 146, distance: 6.9
click at [149, 152] on span "[PERSON_NAME]" at bounding box center [137, 155] width 76 height 12
type input "7506390086"
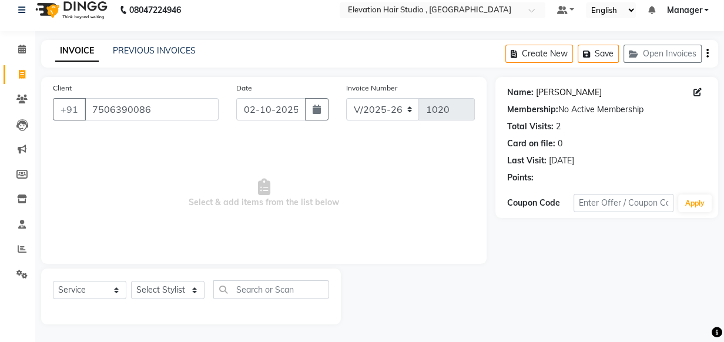
click at [544, 87] on link "[PERSON_NAME]" at bounding box center [569, 92] width 66 height 12
drag, startPoint x: 194, startPoint y: 101, endPoint x: -2, endPoint y: 80, distance: 197.4
click at [0, 80] on html "08047224946 Select Location × Elevation Hair Studio , Thane West Default Panel …" at bounding box center [362, 160] width 724 height 342
click at [18, 56] on link "Calendar" at bounding box center [18, 49] width 28 height 19
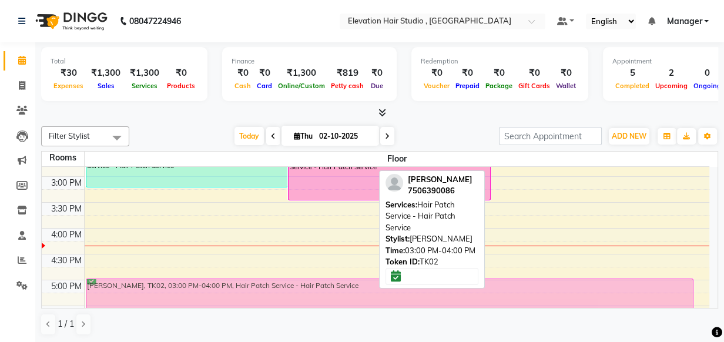
scroll to position [305, 0]
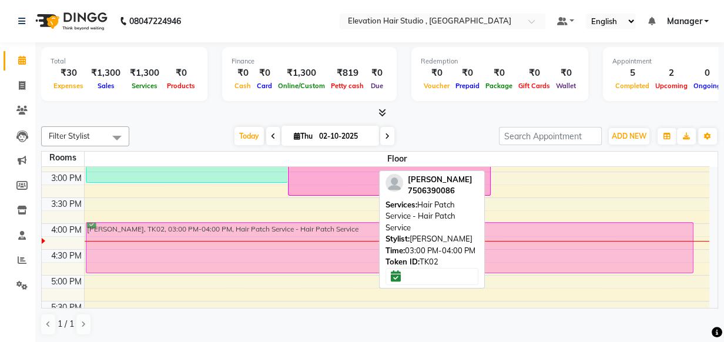
drag, startPoint x: 560, startPoint y: 273, endPoint x: 567, endPoint y: 227, distance: 45.8
click at [567, 227] on div "Sanjay Awade, TK04, 12:00 PM-01:00 PM, Hair Patch Service - Hair Patch Service …" at bounding box center [397, 172] width 625 height 620
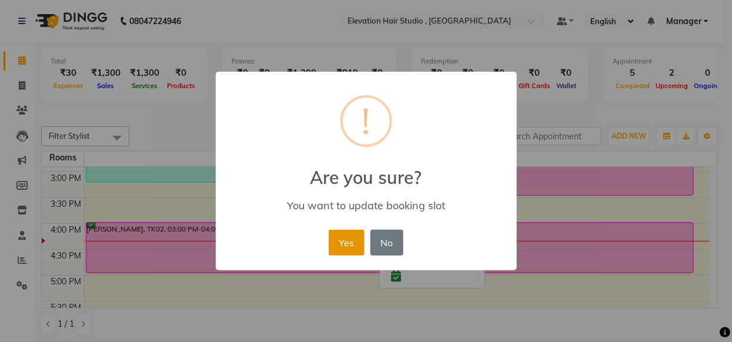
drag, startPoint x: 567, startPoint y: 227, endPoint x: 334, endPoint y: 246, distance: 233.5
click at [334, 246] on button "Yes" at bounding box center [347, 243] width 36 height 26
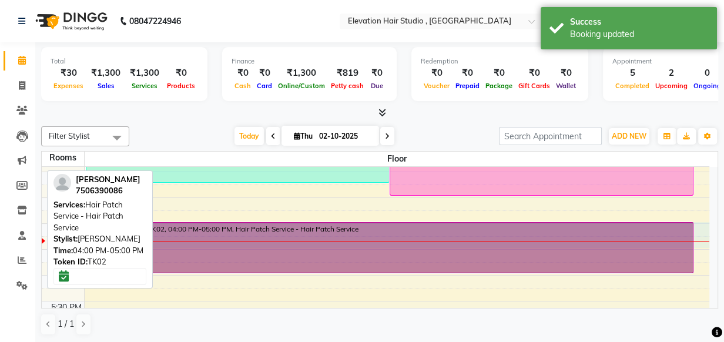
drag, startPoint x: 377, startPoint y: 230, endPoint x: 377, endPoint y: 223, distance: 6.5
click at [377, 223] on link "TUSHAR PADAVE, TK02, 04:00 PM-05:00 PM, Hair Patch Service - Hair Patch Service" at bounding box center [390, 247] width 608 height 51
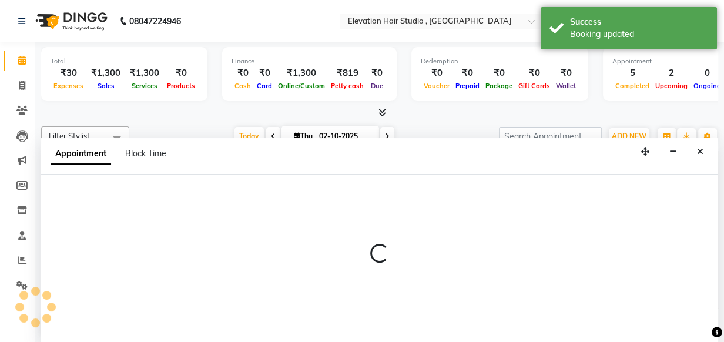
scroll to position [0, 0]
select select "960"
select select "tentative"
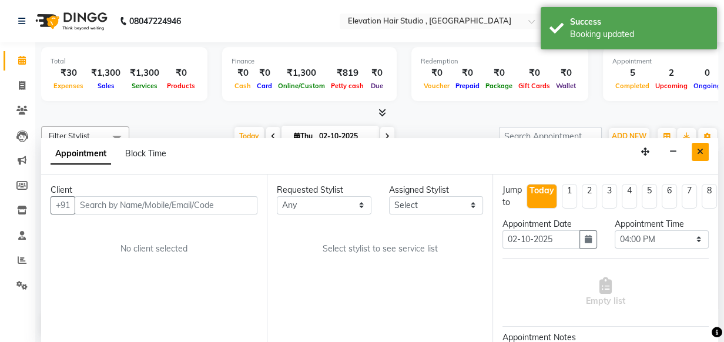
drag, startPoint x: 377, startPoint y: 223, endPoint x: 698, endPoint y: 149, distance: 328.8
click at [698, 149] on icon "Close" at bounding box center [700, 152] width 6 height 8
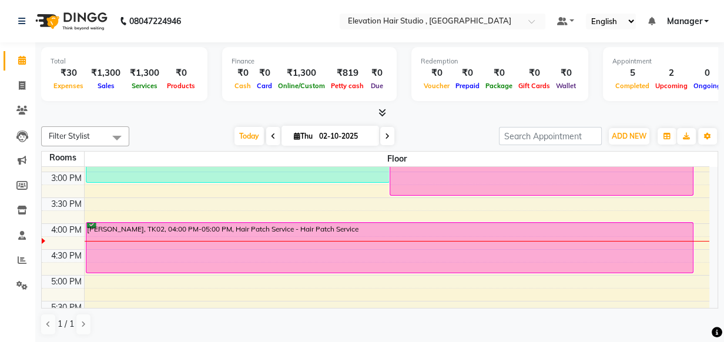
drag, startPoint x: 215, startPoint y: 288, endPoint x: 222, endPoint y: 274, distance: 15.2
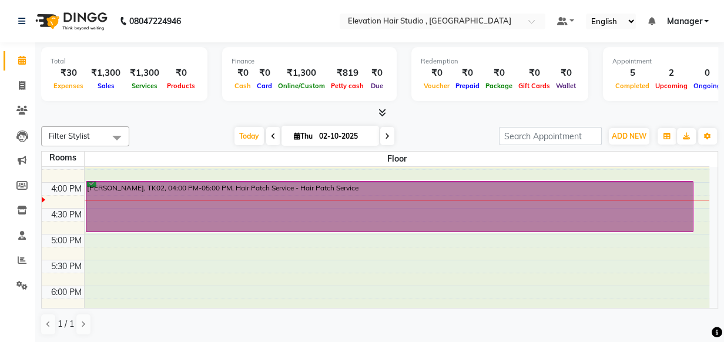
scroll to position [376, 0]
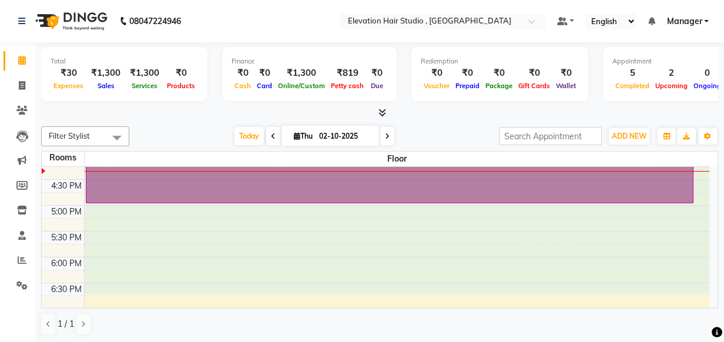
click at [197, 302] on div "9:00 AM 9:30 AM 10:00 AM 10:30 AM 11:00 AM 11:30 AM 12:00 PM 12:30 PM 1:00 PM 1…" at bounding box center [376, 102] width 668 height 620
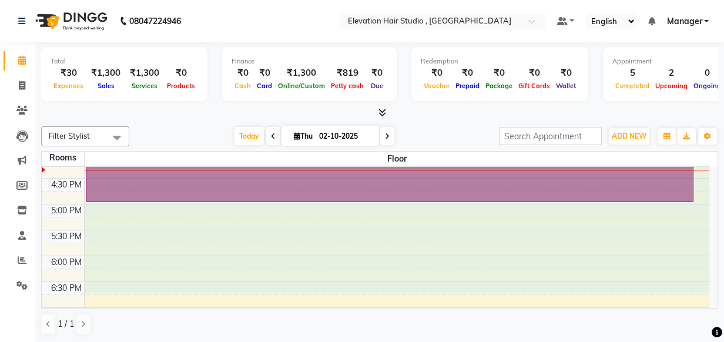
select select "945"
select select "tentative"
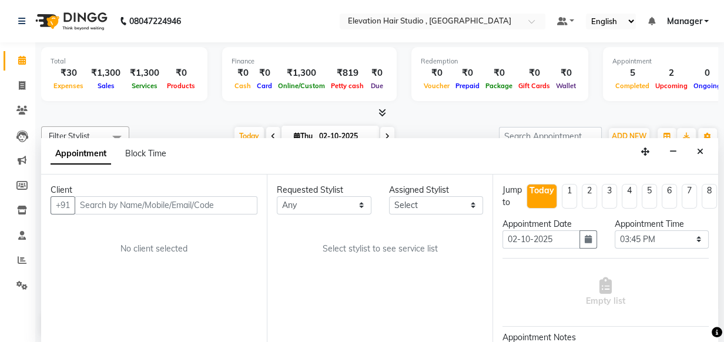
drag, startPoint x: 197, startPoint y: 298, endPoint x: 142, endPoint y: 125, distance: 181.8
click at [142, 126] on div "Filter Stylist Select All Anish shaikh Dilip Manager mehboob sahil sameer Sanja…" at bounding box center [379, 136] width 677 height 20
click at [696, 147] on button "Close" at bounding box center [700, 152] width 17 height 18
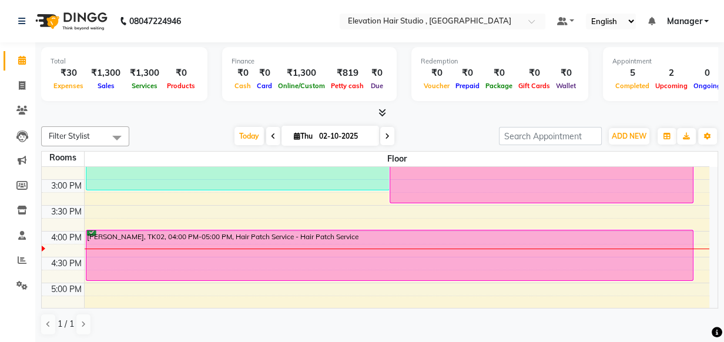
scroll to position [323, 0]
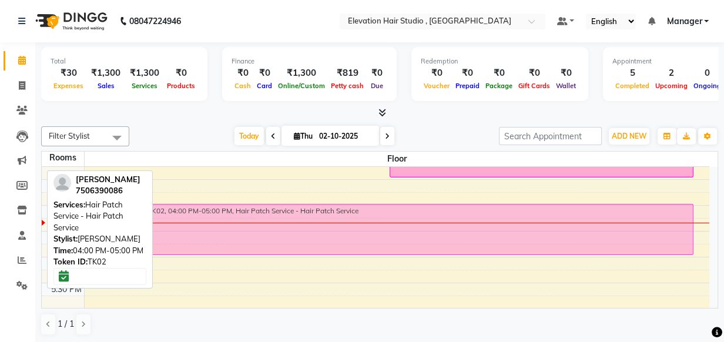
click at [437, 237] on div "Sanjay Awade, TK04, 12:00 PM-01:00 PM, Hair Patch Service - Hair Patch Service …" at bounding box center [397, 154] width 625 height 620
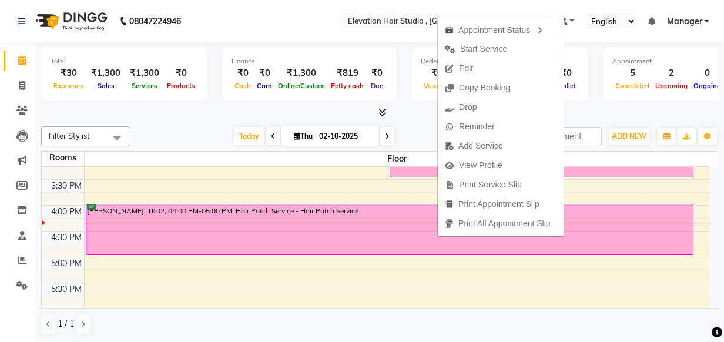
click at [611, 102] on div "Total ₹30 Expenses ₹1,300 Sales ₹1,300 Services ₹0 Products Finance ₹0 Cash ₹0 …" at bounding box center [379, 76] width 677 height 58
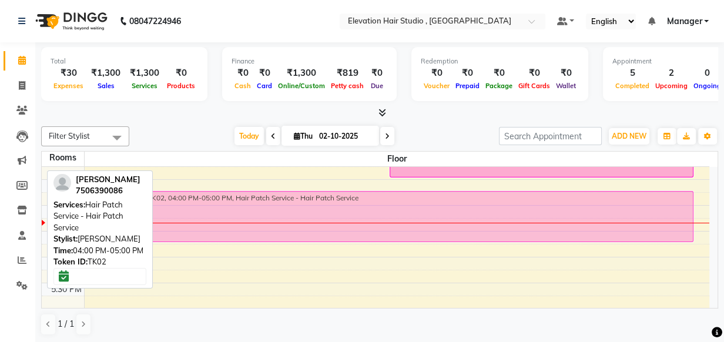
drag, startPoint x: 333, startPoint y: 245, endPoint x: 338, endPoint y: 234, distance: 12.4
click at [338, 234] on div "Sanjay Awade, TK04, 12:00 PM-01:00 PM, Hair Patch Service - Hair Patch Service …" at bounding box center [397, 154] width 625 height 620
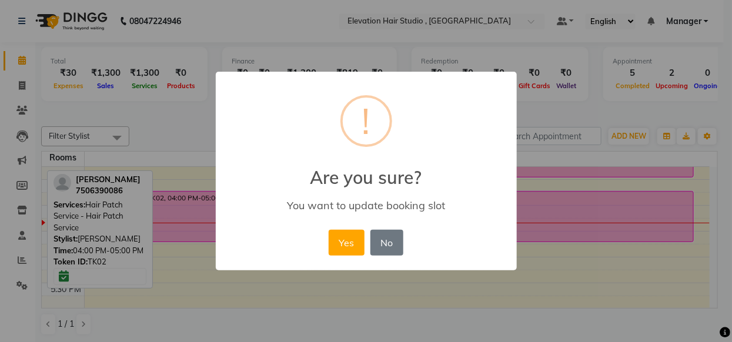
drag, startPoint x: 338, startPoint y: 234, endPoint x: 357, endPoint y: 228, distance: 20.3
click at [357, 228] on div "Yes No No" at bounding box center [366, 243] width 81 height 32
click at [353, 243] on button "Yes" at bounding box center [347, 243] width 36 height 26
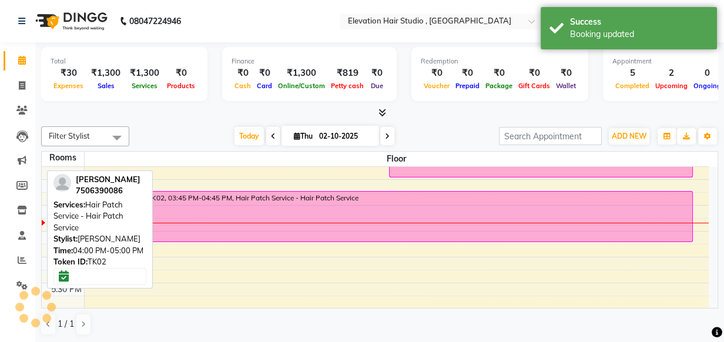
click at [339, 294] on div "9:00 AM 9:30 AM 10:00 AM 10:30 AM 11:00 AM 11:30 AM 12:00 PM 12:30 PM 1:00 PM 1…" at bounding box center [375, 154] width 667 height 620
select select "tentative"
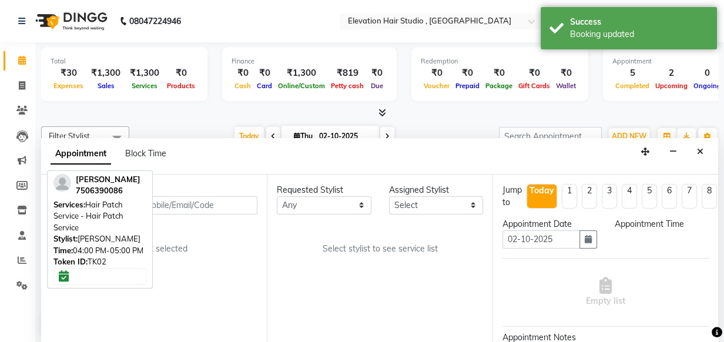
scroll to position [329, 0]
select select "1065"
click at [696, 150] on button "Close" at bounding box center [700, 152] width 17 height 18
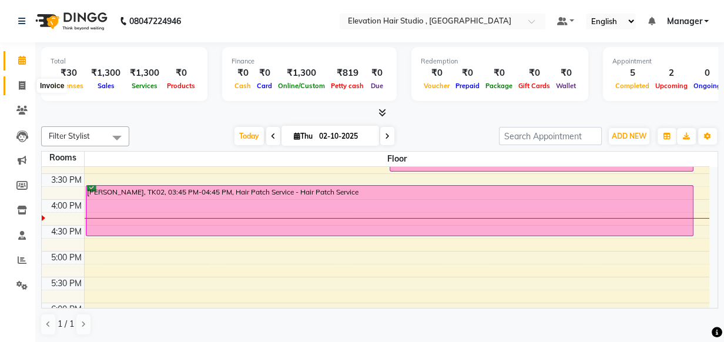
click at [17, 84] on span at bounding box center [22, 86] width 21 height 14
select select "6886"
select select "service"
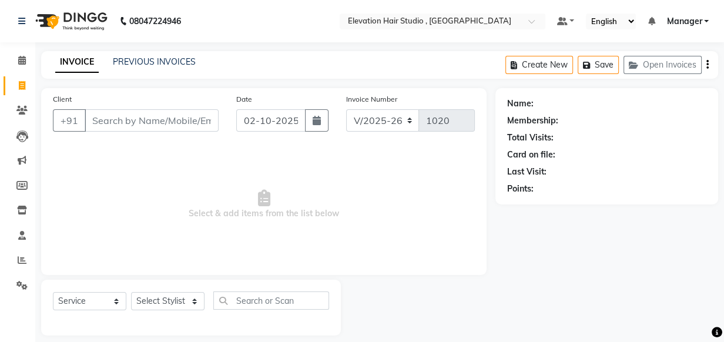
click at [134, 177] on span "Select & add items from the list below" at bounding box center [264, 205] width 422 height 118
click at [183, 119] on input "Client" at bounding box center [152, 120] width 134 height 22
click at [185, 159] on span "Select & add items from the list below" at bounding box center [264, 205] width 422 height 118
click at [25, 61] on icon at bounding box center [22, 60] width 8 height 9
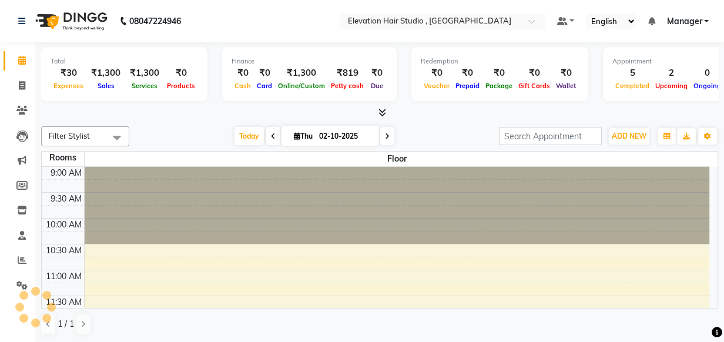
scroll to position [361, 0]
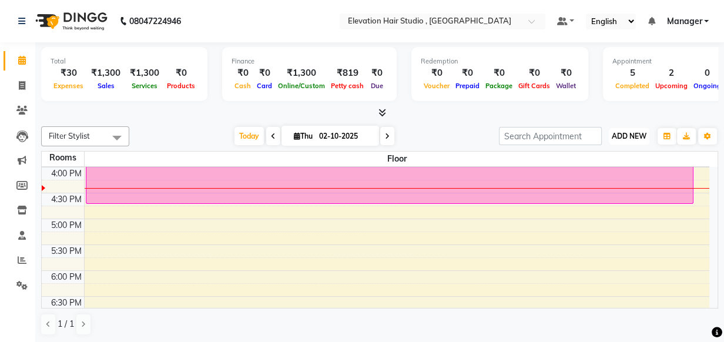
click at [642, 129] on button "ADD NEW Toggle Dropdown" at bounding box center [629, 136] width 41 height 16
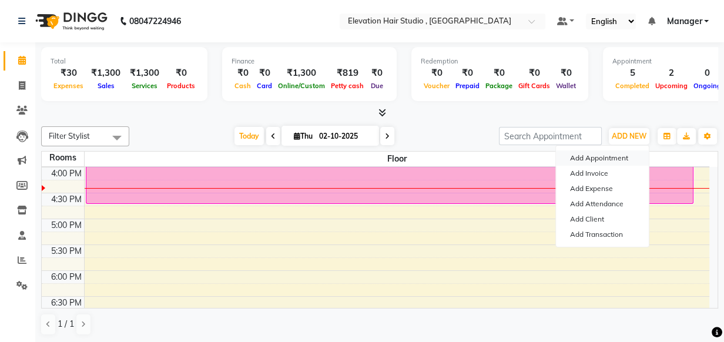
click at [621, 152] on button "Add Appointment" at bounding box center [602, 157] width 93 height 15
select select "tentative"
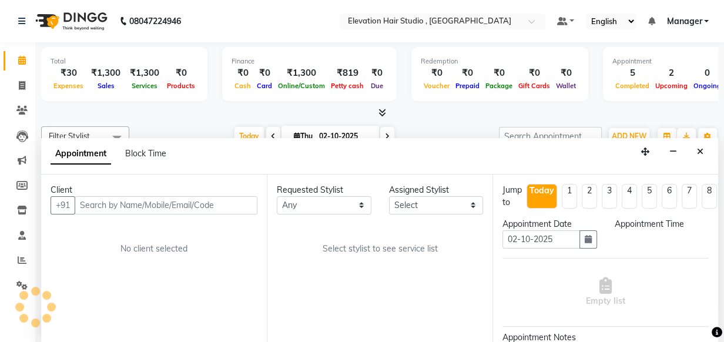
scroll to position [0, 0]
select select "600"
click at [580, 237] on button "button" at bounding box center [589, 239] width 18 height 18
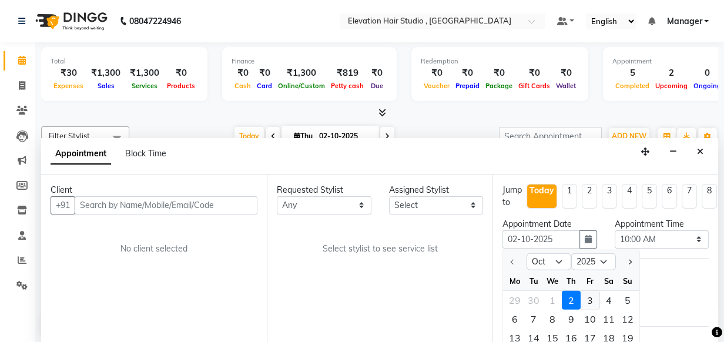
click at [592, 295] on div "3" at bounding box center [590, 299] width 19 height 19
type input "03-10-2025"
select select "600"
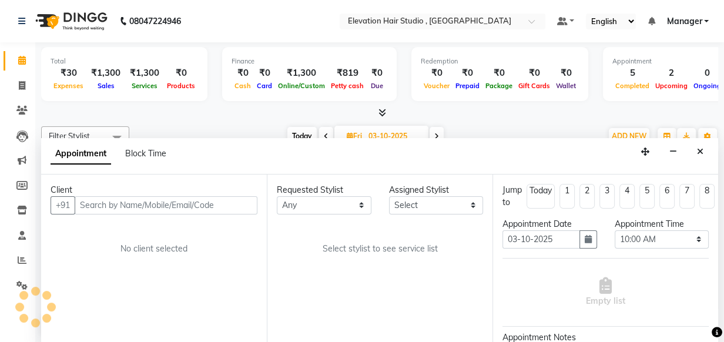
scroll to position [361, 0]
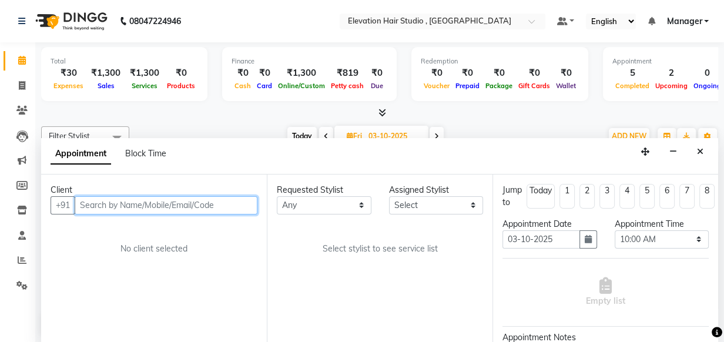
click at [196, 206] on input "text" at bounding box center [166, 205] width 183 height 18
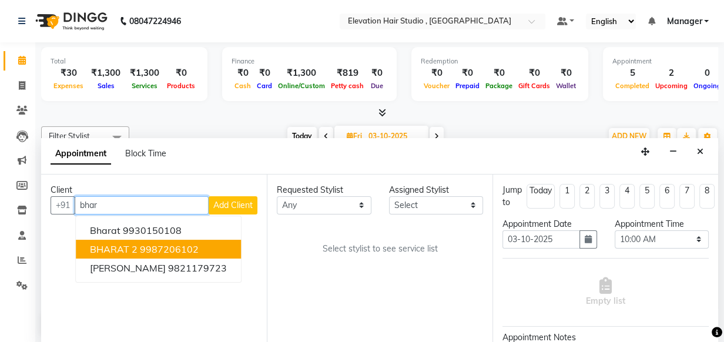
click at [199, 247] on button "BHARAT 2 9987206102" at bounding box center [158, 249] width 165 height 19
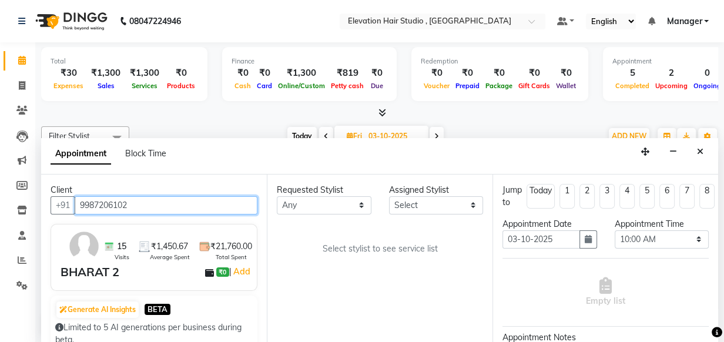
type input "9987206102"
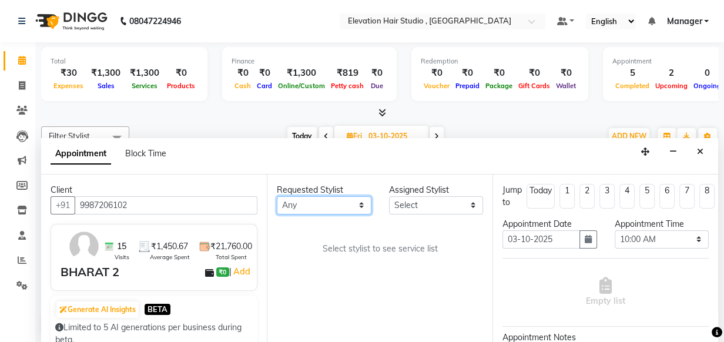
click at [287, 206] on select "Any Anish shaikh Dilip Manager mehboob sahil sameer Sanjay Sarfaraz Tamanna" at bounding box center [324, 205] width 95 height 18
select select "54147"
click at [277, 196] on select "Any Anish shaikh Dilip Manager mehboob sahil sameer Sanjay Sarfaraz Tamanna" at bounding box center [324, 205] width 95 height 18
select select "54147"
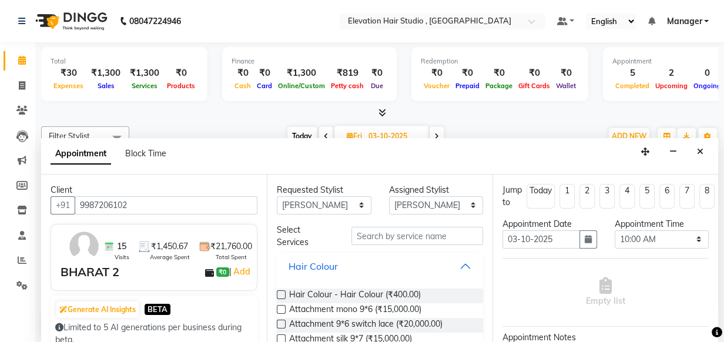
click at [457, 270] on button "Hair Colour" at bounding box center [380, 266] width 197 height 21
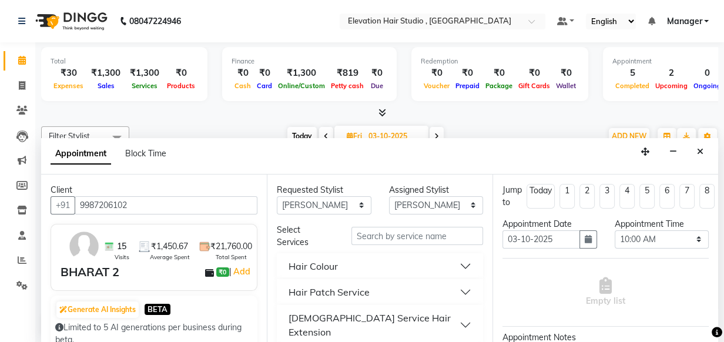
click at [444, 282] on button "Hair Patch Service" at bounding box center [380, 292] width 197 height 21
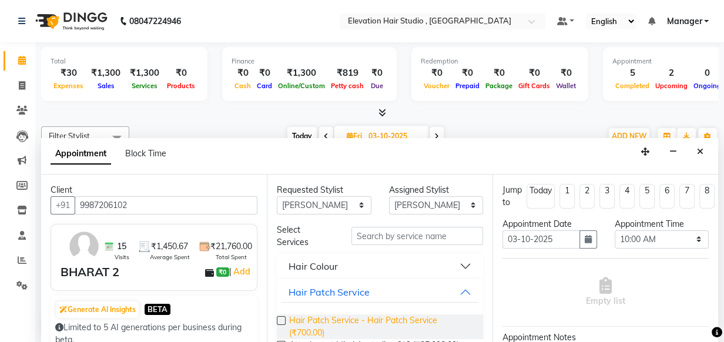
click at [431, 320] on span "Hair Patch Service - Hair Patch Service (₹700.00)" at bounding box center [381, 326] width 185 height 25
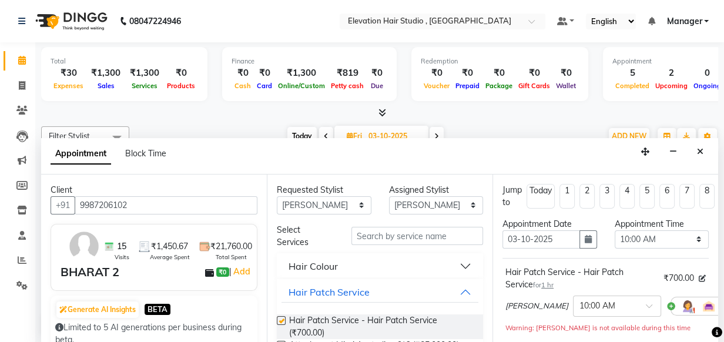
checkbox input "false"
click at [625, 236] on select "Select 10:00 AM 10:15 AM 10:30 AM 10:45 AM 11:00 AM 11:15 AM 11:30 AM 11:45 AM …" at bounding box center [662, 239] width 95 height 18
select select "660"
click at [615, 230] on select "Select 10:00 AM 10:15 AM 10:30 AM 10:45 AM 11:00 AM 11:15 AM 11:30 AM 11:45 AM …" at bounding box center [662, 239] width 95 height 18
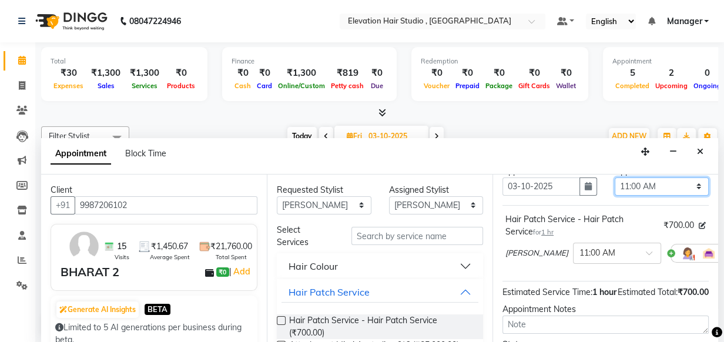
scroll to position [106, 0]
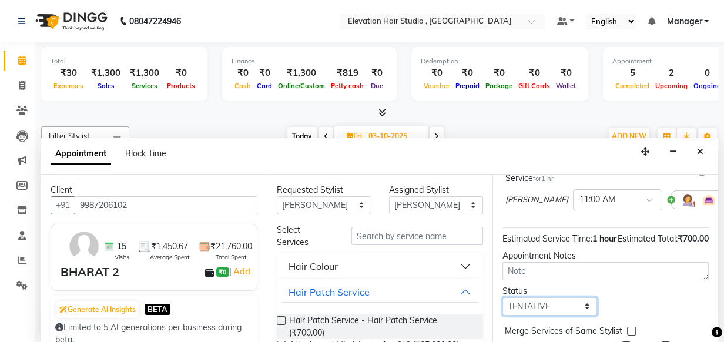
click at [567, 316] on select "Select TENTATIVE CONFIRM UPCOMING" at bounding box center [550, 306] width 95 height 18
select select "confirm booking"
click at [503, 309] on select "Select TENTATIVE CONFIRM UPCOMING" at bounding box center [550, 306] width 95 height 18
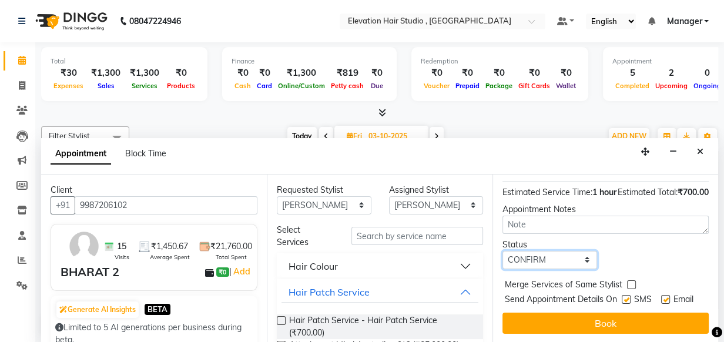
scroll to position [185, 0]
click at [627, 295] on label at bounding box center [626, 299] width 9 height 9
click at [627, 297] on input "checkbox" at bounding box center [626, 301] width 8 height 8
checkbox input "false"
click at [656, 293] on div "SMS" at bounding box center [641, 300] width 39 height 15
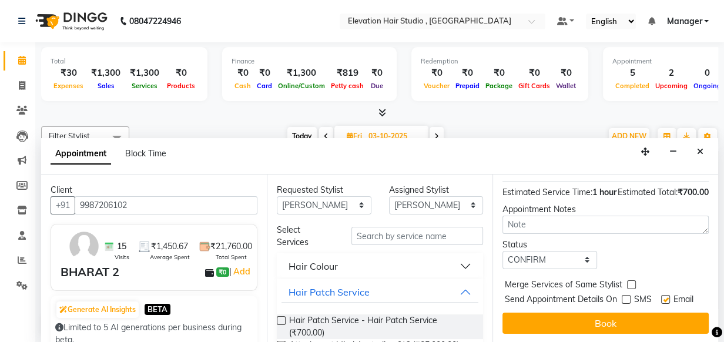
click at [661, 295] on label at bounding box center [665, 299] width 9 height 9
click at [661, 297] on input "checkbox" at bounding box center [665, 301] width 8 height 8
checkbox input "false"
click at [622, 295] on label at bounding box center [626, 299] width 9 height 9
click at [622, 297] on input "checkbox" at bounding box center [626, 301] width 8 height 8
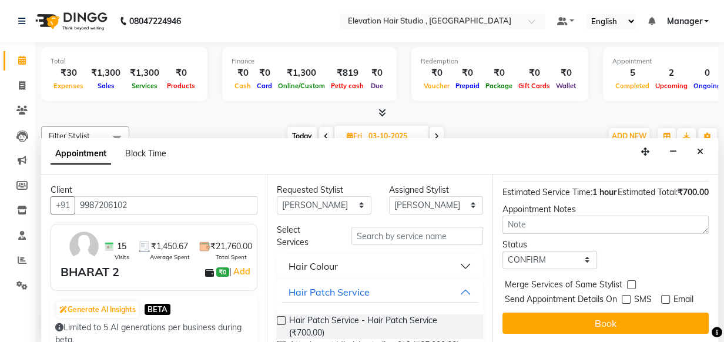
checkbox input "true"
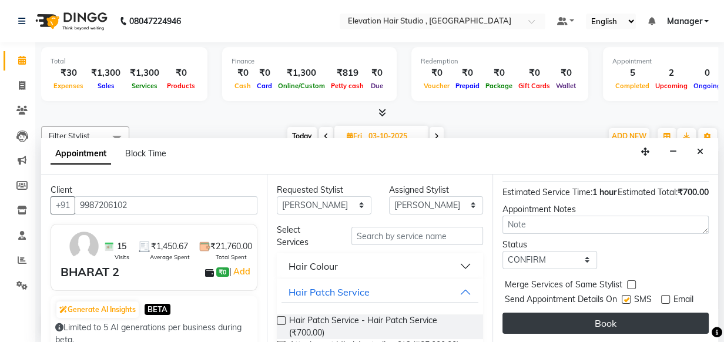
click at [577, 317] on button "Book" at bounding box center [606, 323] width 206 height 21
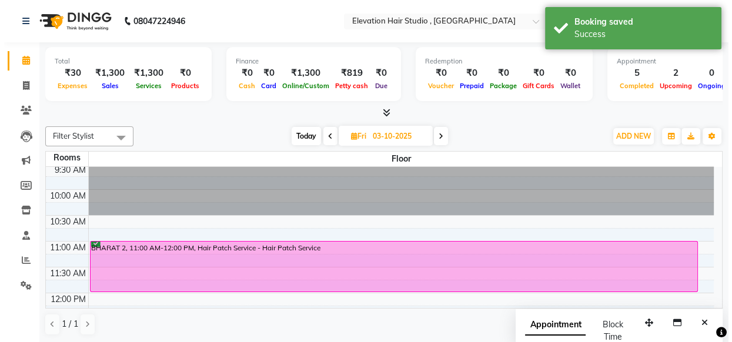
scroll to position [53, 0]
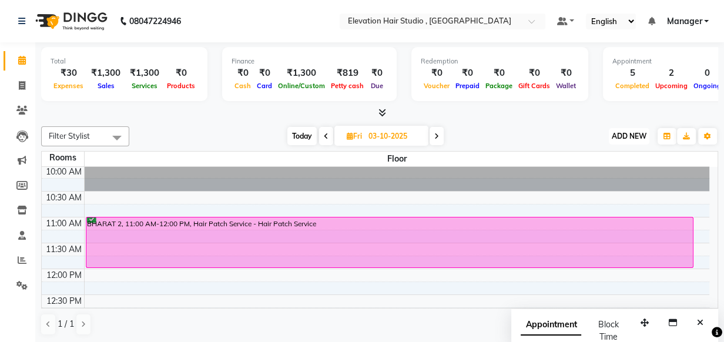
click at [622, 133] on span "ADD NEW" at bounding box center [629, 136] width 35 height 9
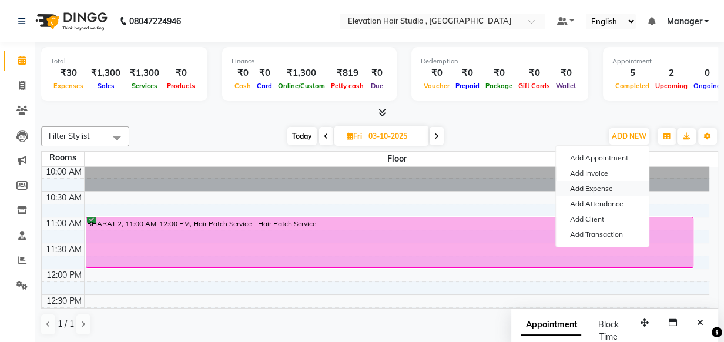
click at [598, 184] on link "Add Expense" at bounding box center [602, 188] width 93 height 15
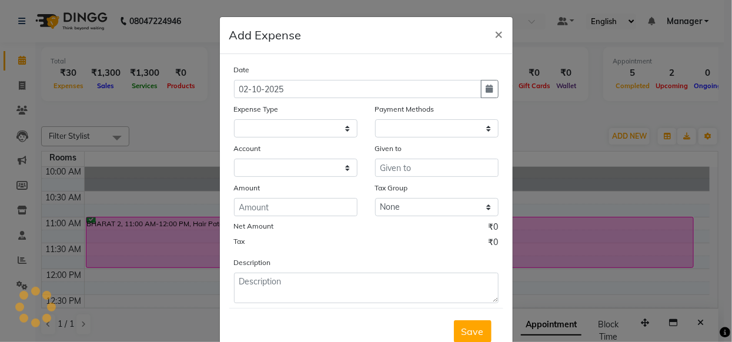
select select "1"
select select "5950"
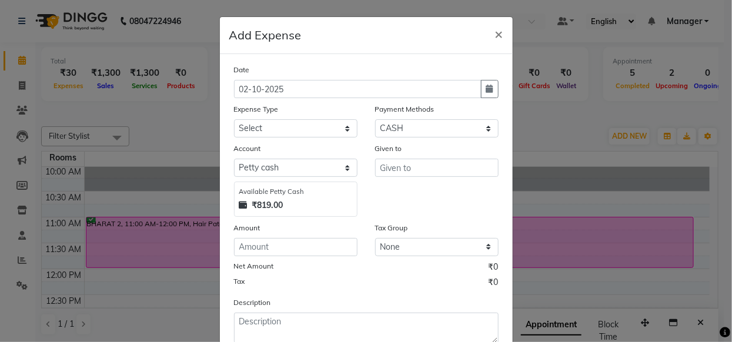
click at [336, 118] on div "Expense Type" at bounding box center [295, 111] width 123 height 16
click at [336, 120] on select "Select AC Adrak Advance Salary agarbatti anees Appron asmoul advance salary Ban…" at bounding box center [295, 128] width 123 height 18
select select "8338"
click at [338, 129] on select "Select AC Adrak Advance Salary agarbatti anees Appron asmoul advance salary Ban…" at bounding box center [295, 128] width 123 height 18
click at [310, 239] on input "number" at bounding box center [295, 247] width 123 height 18
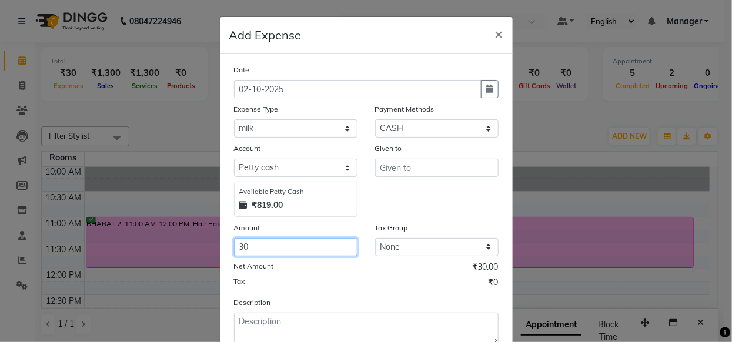
type input "30"
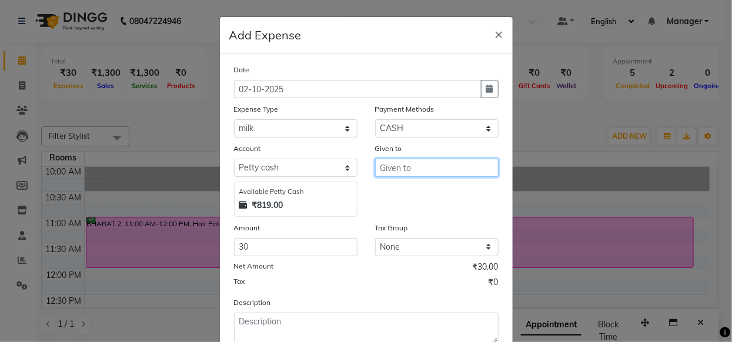
click at [425, 165] on input "text" at bounding box center [436, 168] width 123 height 18
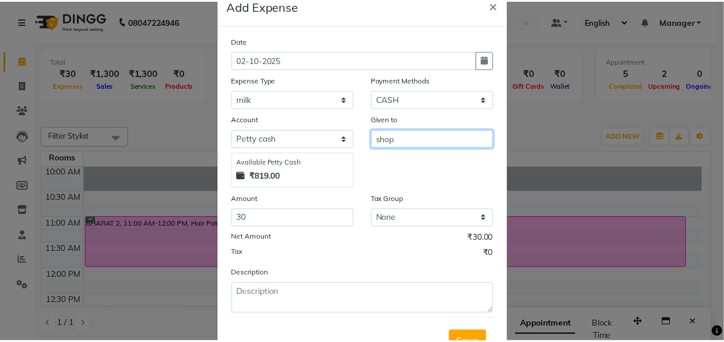
scroll to position [80, 0]
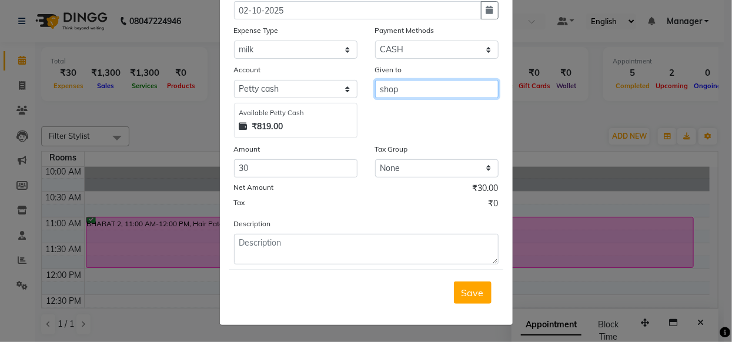
type input "shop"
click at [473, 304] on div "Save" at bounding box center [366, 292] width 274 height 46
click at [471, 300] on button "Save" at bounding box center [473, 293] width 38 height 22
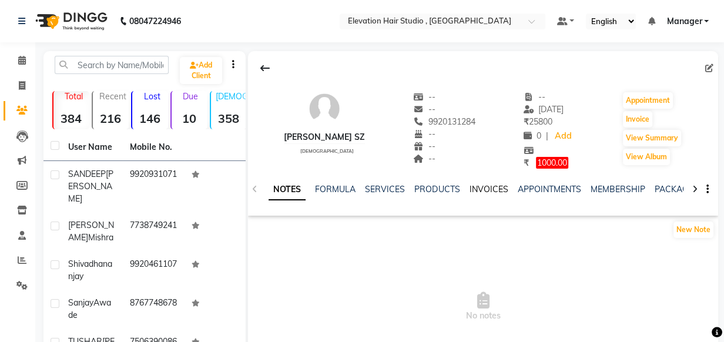
click at [497, 185] on link "INVOICES" at bounding box center [488, 189] width 39 height 11
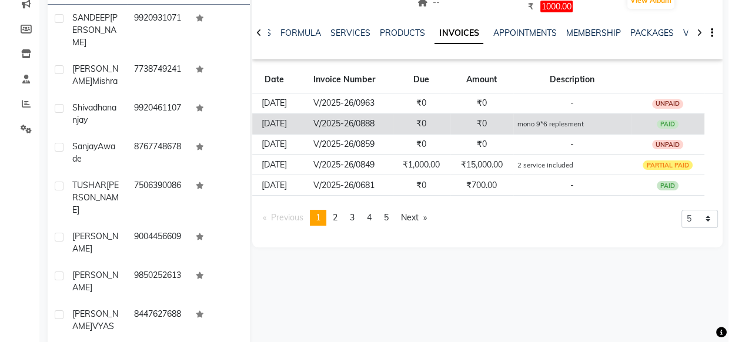
scroll to position [160, 0]
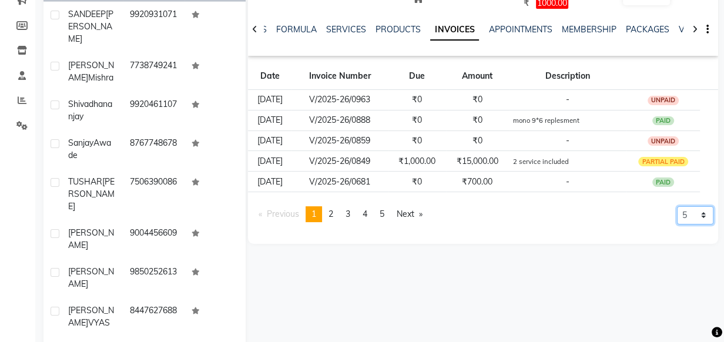
click at [699, 213] on select "5 10 50 100 500" at bounding box center [695, 215] width 36 height 18
select select "100"
click at [677, 225] on select "5 10 50 100 500" at bounding box center [695, 215] width 36 height 18
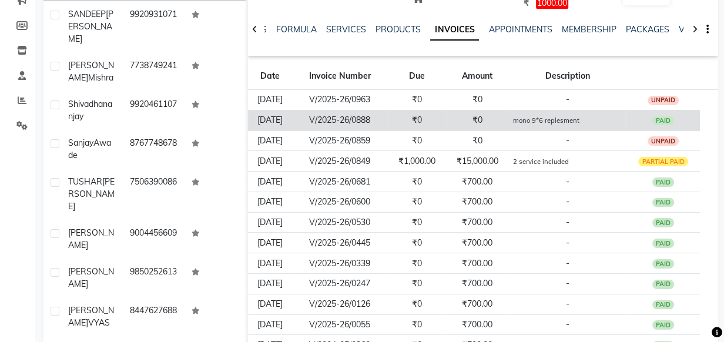
click at [558, 117] on small "mono 9*6 replesment" at bounding box center [546, 120] width 66 height 8
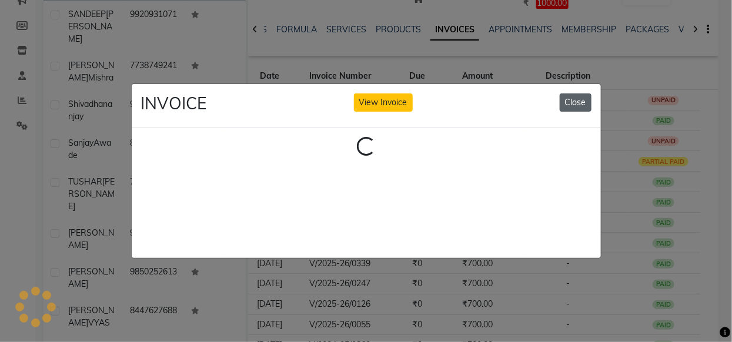
click at [585, 99] on button "Close" at bounding box center [576, 102] width 32 height 18
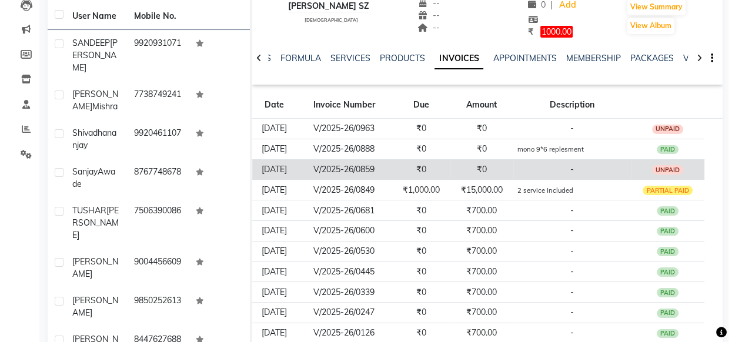
scroll to position [130, 0]
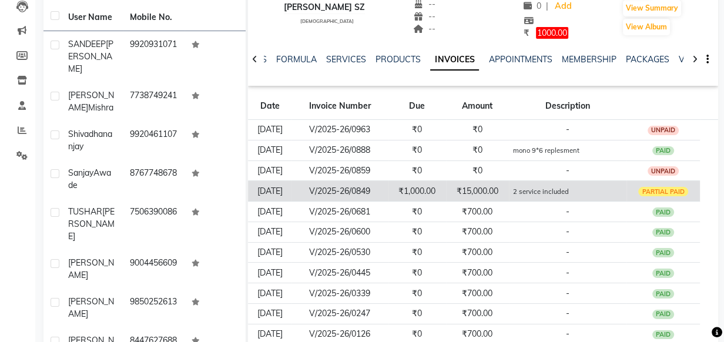
click at [570, 184] on td "2 service included" at bounding box center [568, 191] width 118 height 21
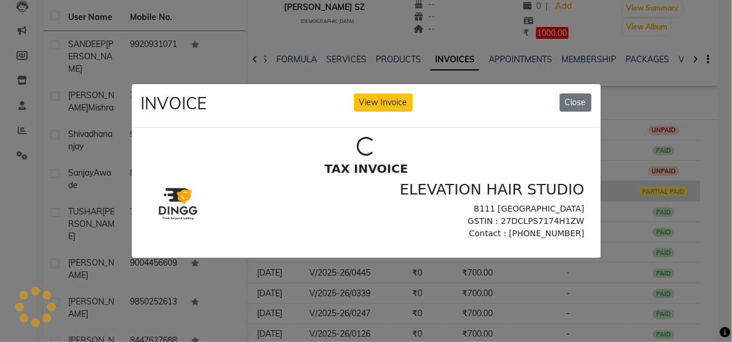
scroll to position [0, 0]
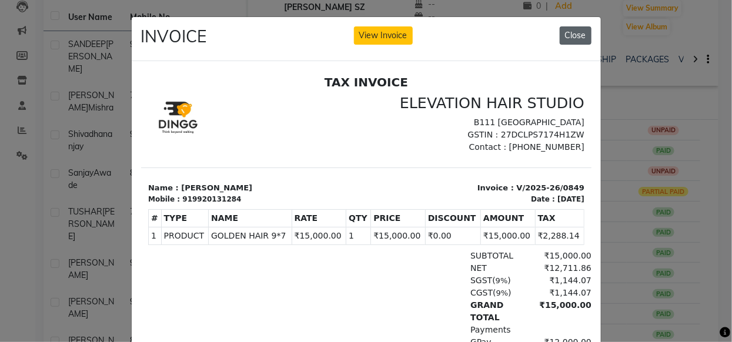
click at [569, 39] on button "Close" at bounding box center [576, 35] width 32 height 18
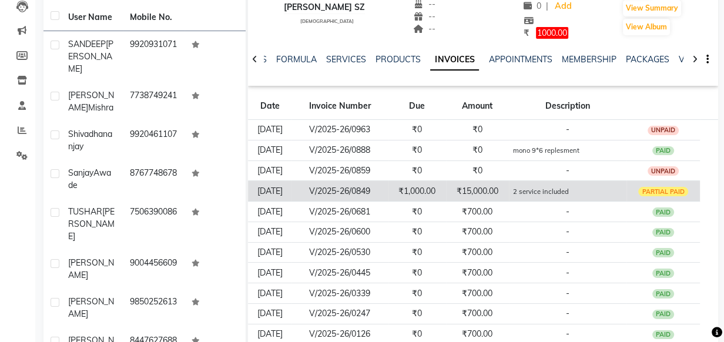
click at [578, 185] on td "2 service included" at bounding box center [568, 191] width 118 height 21
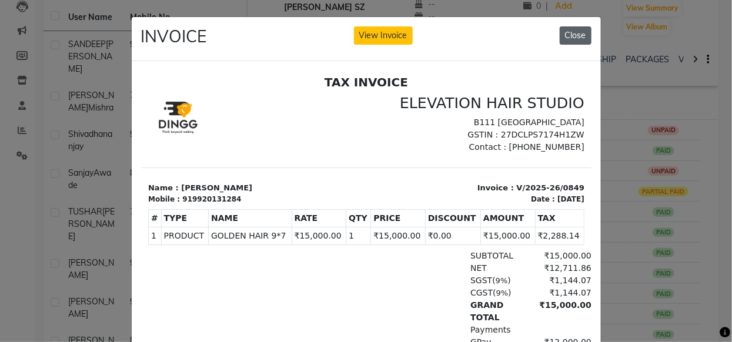
click at [571, 44] on button "Close" at bounding box center [576, 35] width 32 height 18
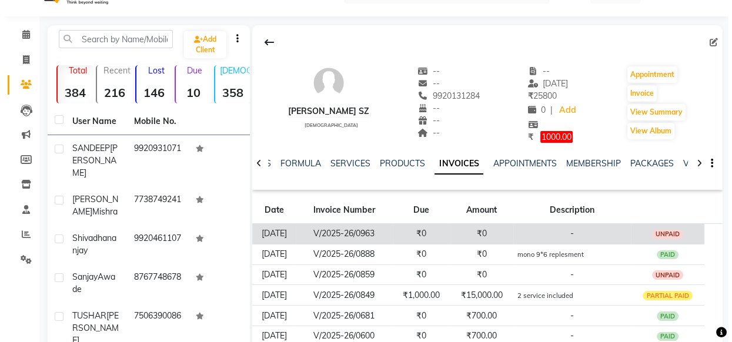
scroll to position [24, 0]
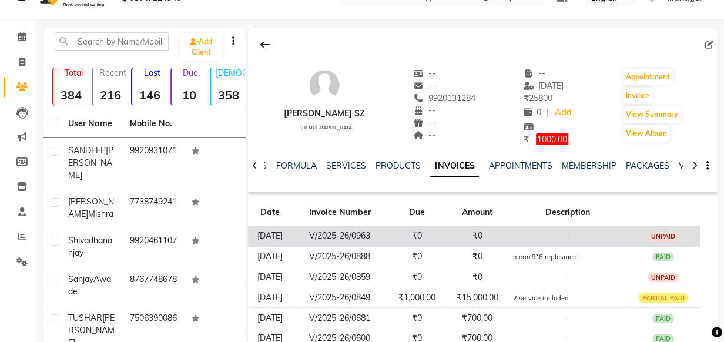
click at [431, 235] on td "₹0" at bounding box center [416, 236] width 57 height 21
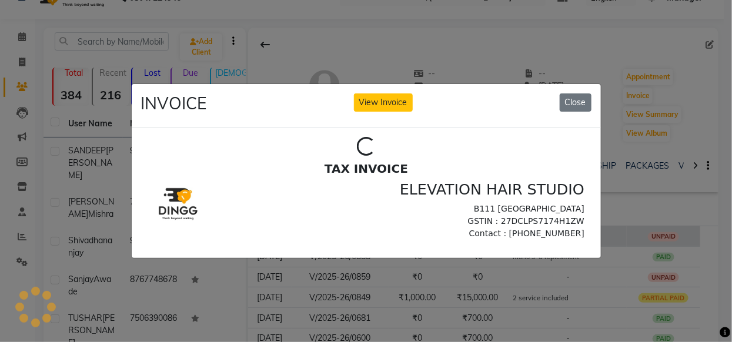
scroll to position [0, 0]
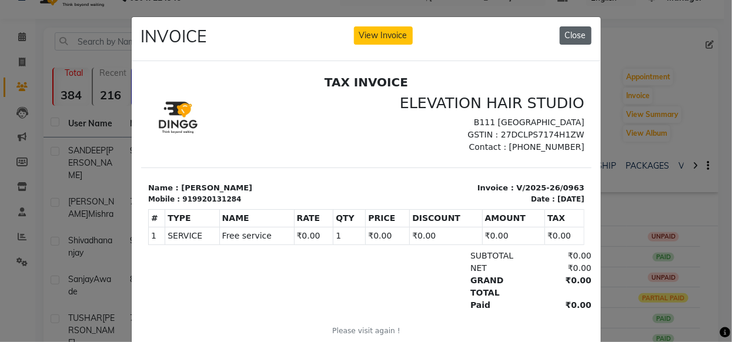
click at [573, 27] on button "Close" at bounding box center [576, 35] width 32 height 18
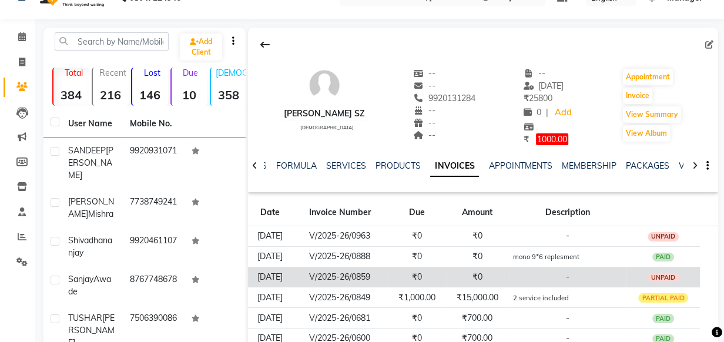
click at [487, 282] on td "₹0" at bounding box center [477, 277] width 63 height 21
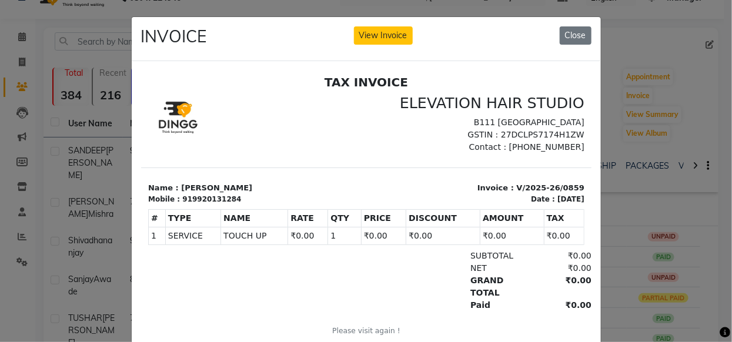
drag, startPoint x: 564, startPoint y: 35, endPoint x: 535, endPoint y: 49, distance: 32.3
click at [540, 48] on div "INVOICE View Invoice Close" at bounding box center [366, 39] width 469 height 44
click at [574, 39] on button "Close" at bounding box center [576, 35] width 32 height 18
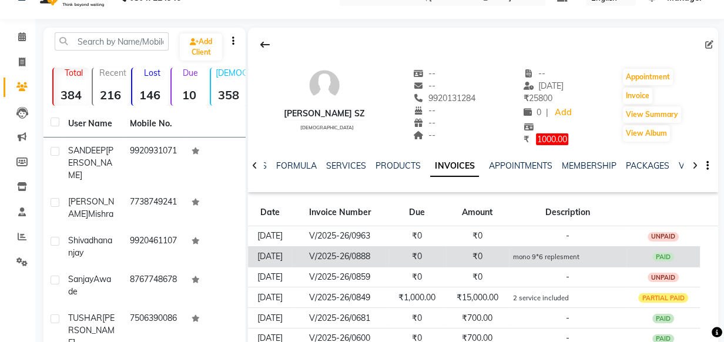
click at [542, 254] on small "mono 9*6 replesment" at bounding box center [546, 257] width 66 height 8
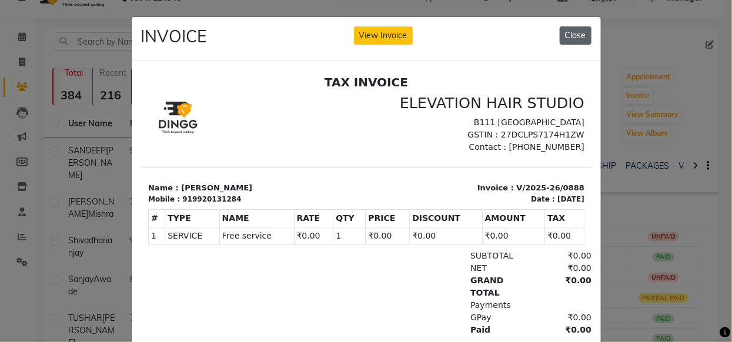
click at [585, 41] on button "Close" at bounding box center [576, 35] width 32 height 18
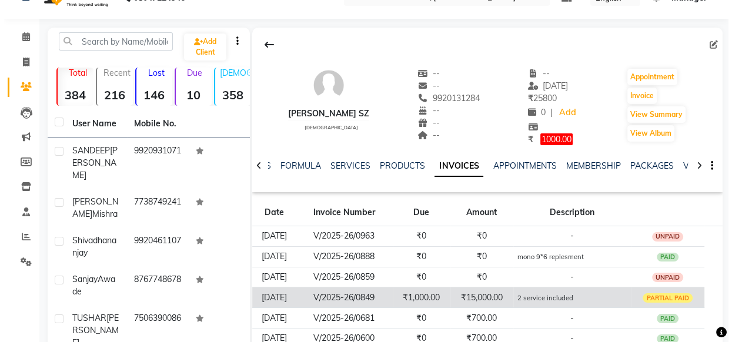
scroll to position [76, 0]
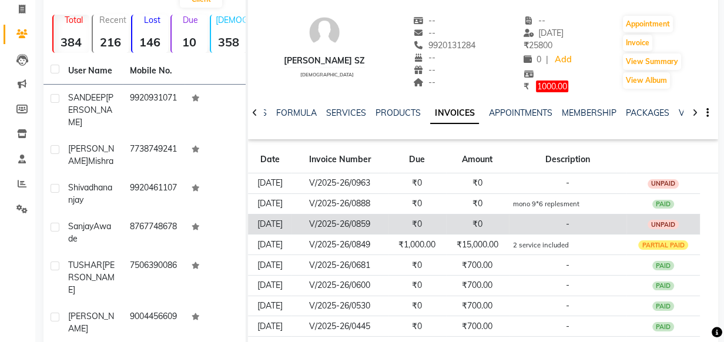
click at [428, 214] on td "₹0" at bounding box center [416, 224] width 57 height 21
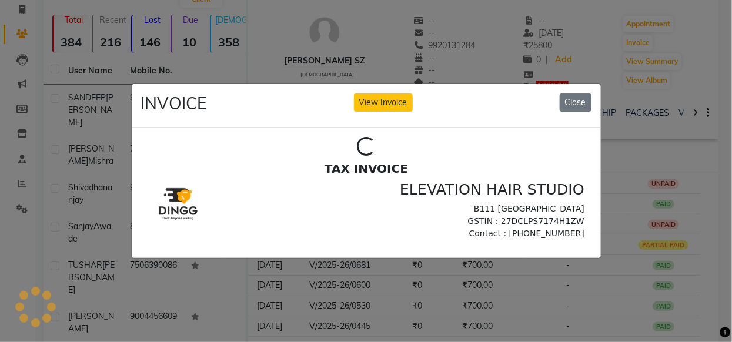
scroll to position [0, 0]
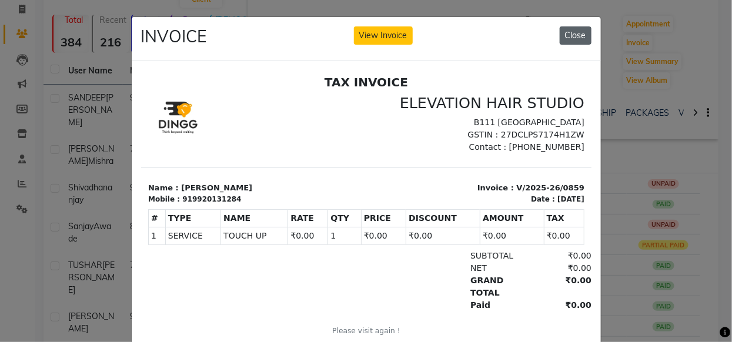
click at [575, 38] on button "Close" at bounding box center [576, 35] width 32 height 18
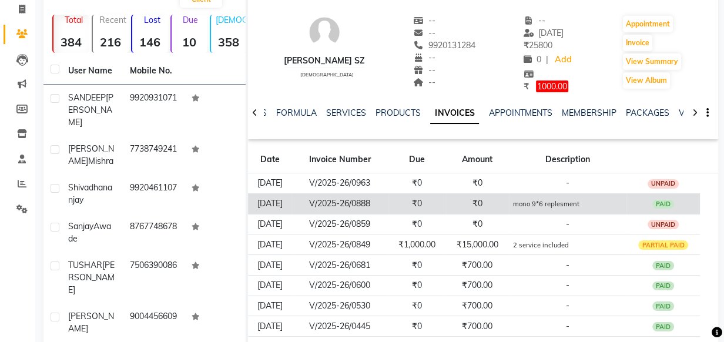
click at [579, 202] on small "mono 9*6 replesment" at bounding box center [546, 204] width 66 height 8
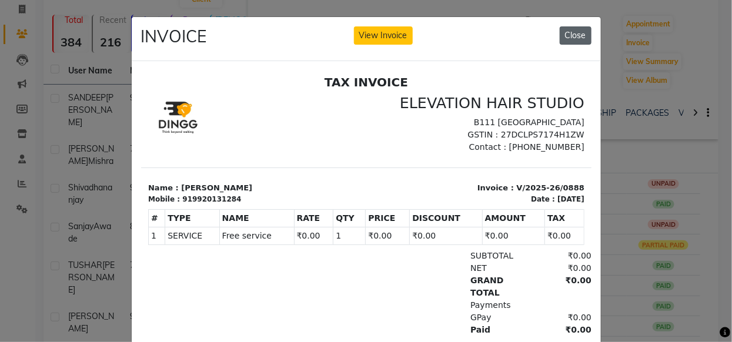
click at [582, 35] on button "Close" at bounding box center [576, 35] width 32 height 18
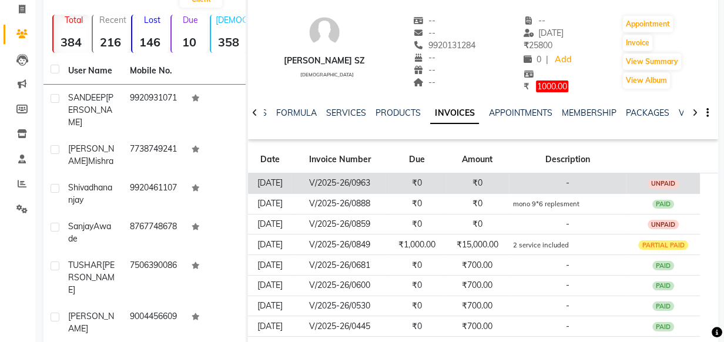
click at [504, 189] on td "₹0" at bounding box center [477, 183] width 63 height 21
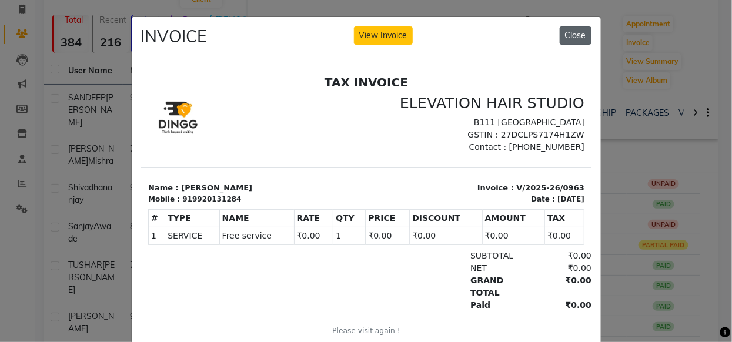
click at [572, 34] on button "Close" at bounding box center [576, 35] width 32 height 18
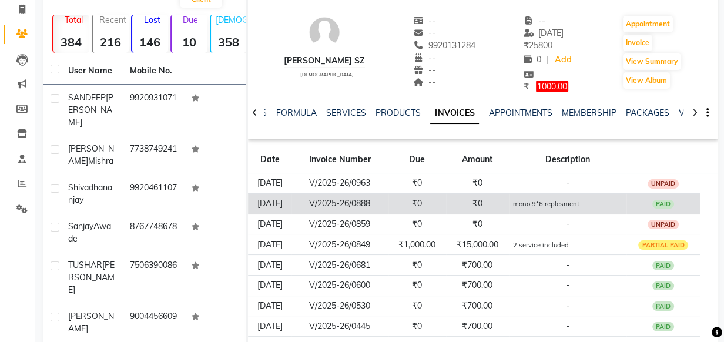
click at [550, 198] on span "mono 9*6 replesment" at bounding box center [546, 203] width 66 height 11
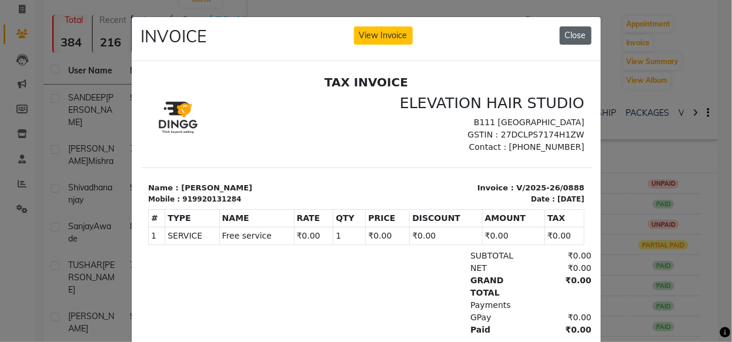
click at [564, 29] on button "Close" at bounding box center [576, 35] width 32 height 18
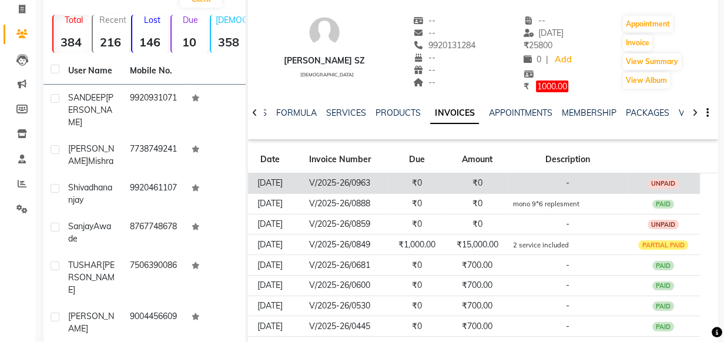
click at [367, 187] on td "V/2025-26/0963" at bounding box center [341, 183] width 98 height 21
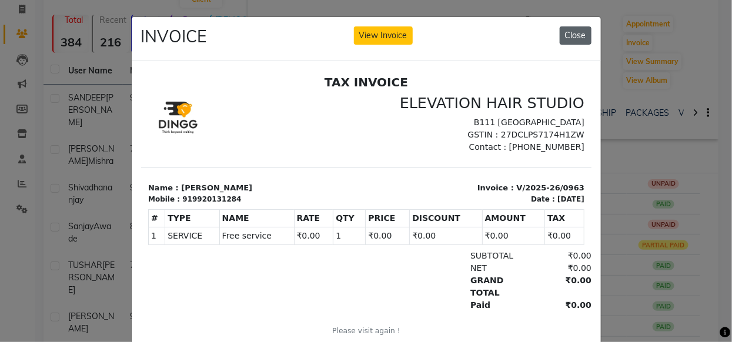
click at [583, 40] on button "Close" at bounding box center [576, 35] width 32 height 18
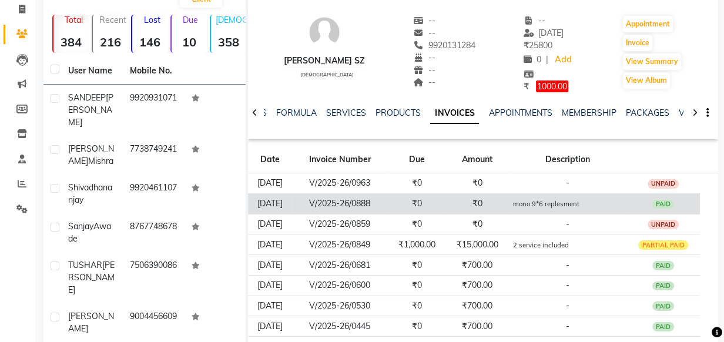
click at [530, 203] on small "mono 9*6 replesment" at bounding box center [546, 204] width 66 height 8
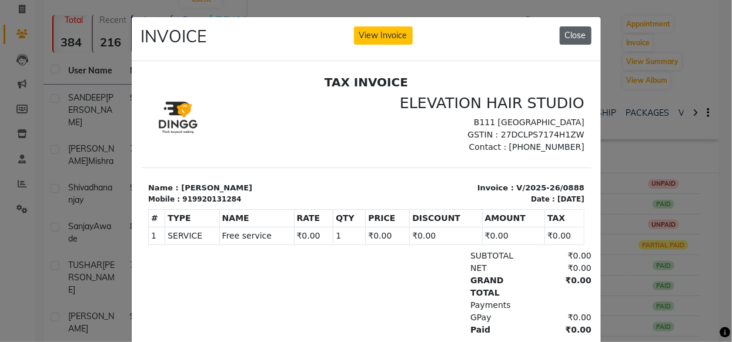
click at [566, 36] on button "Close" at bounding box center [576, 35] width 32 height 18
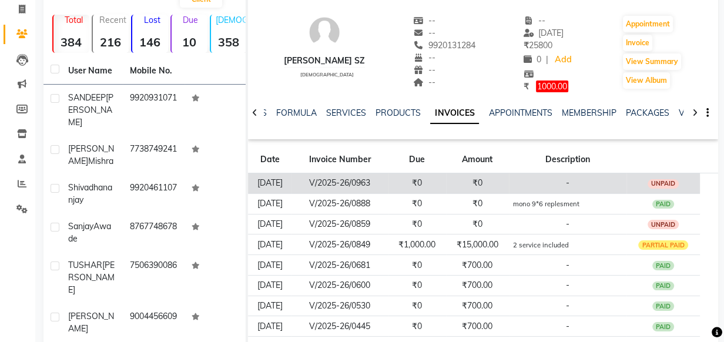
click at [545, 187] on td "-" at bounding box center [568, 183] width 118 height 21
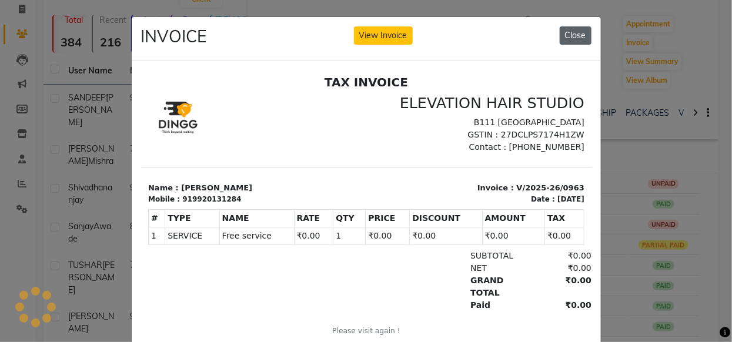
click at [563, 32] on button "Close" at bounding box center [576, 35] width 32 height 18
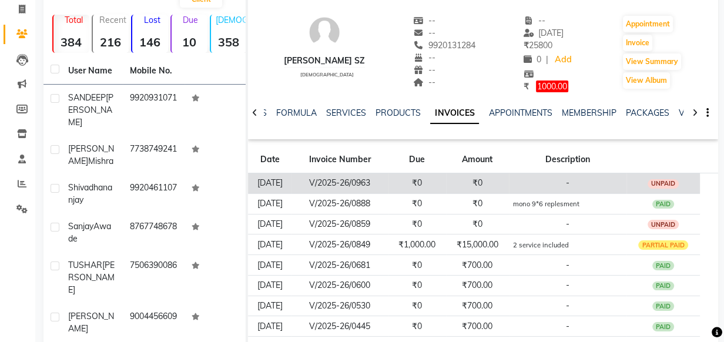
click at [444, 182] on td "₹0" at bounding box center [416, 183] width 57 height 21
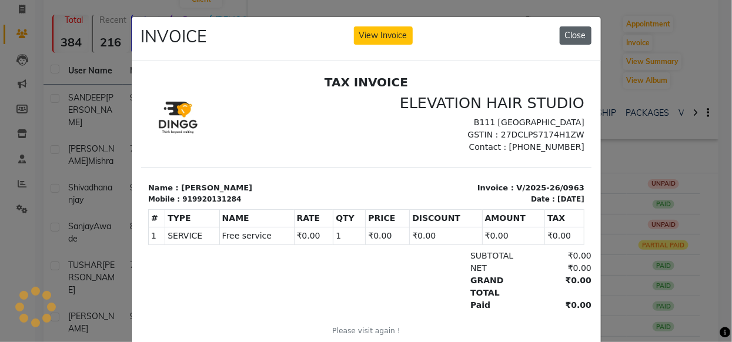
click at [560, 38] on button "Close" at bounding box center [576, 35] width 32 height 18
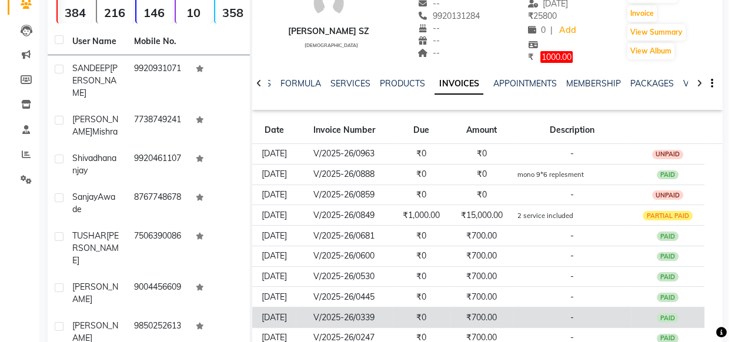
scroll to position [106, 0]
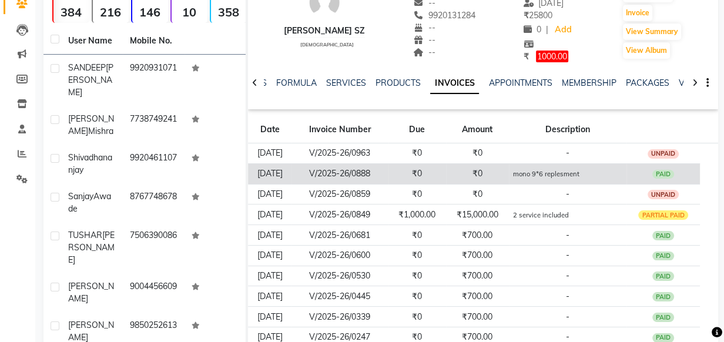
click at [530, 168] on span "mono 9*6 replesment" at bounding box center [546, 173] width 66 height 11
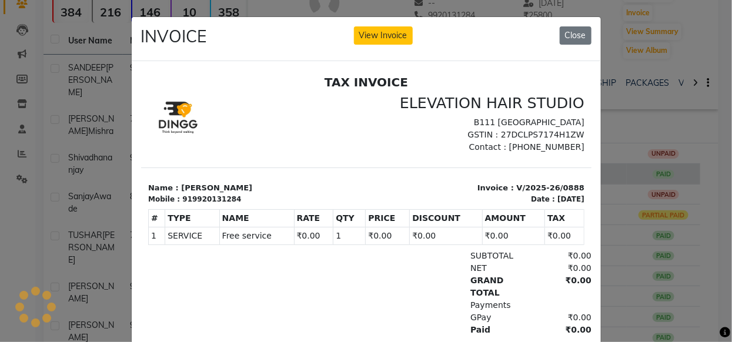
scroll to position [0, 0]
click at [571, 35] on button "Close" at bounding box center [576, 35] width 32 height 18
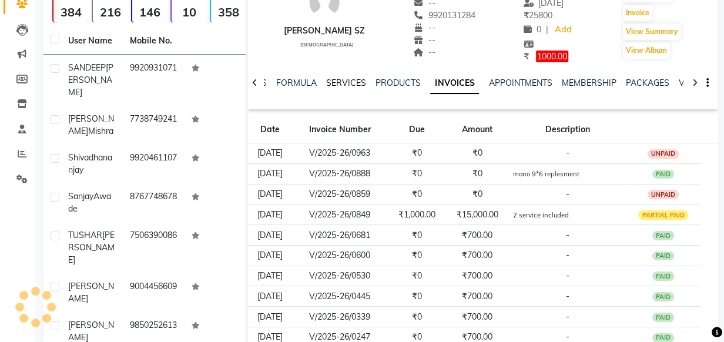
click at [357, 83] on link "SERVICES" at bounding box center [346, 83] width 40 height 11
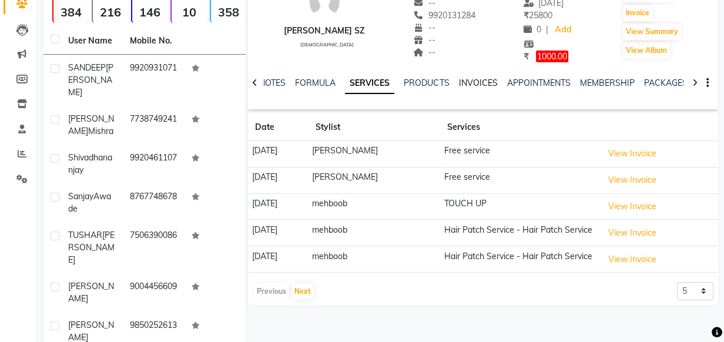
click at [476, 85] on link "INVOICES" at bounding box center [477, 83] width 39 height 11
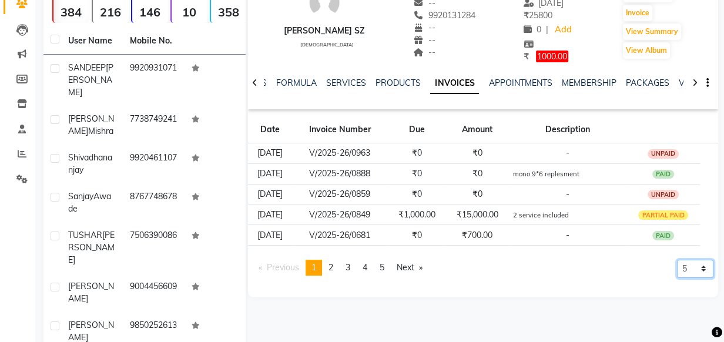
click at [690, 267] on select "5 10 50 100 500" at bounding box center [695, 269] width 36 height 18
select select "500"
click at [677, 278] on select "5 10 50 100 500" at bounding box center [695, 269] width 36 height 18
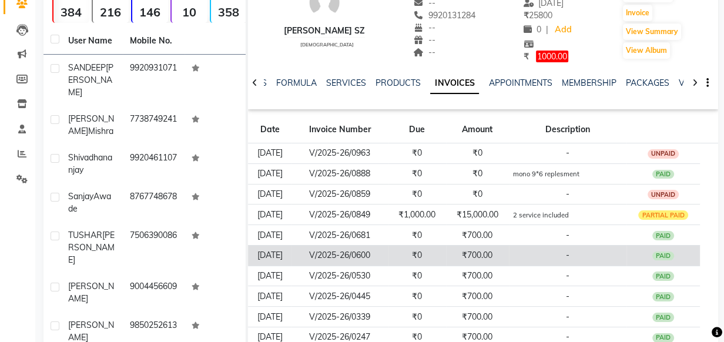
click at [570, 256] on td "-" at bounding box center [568, 255] width 118 height 21
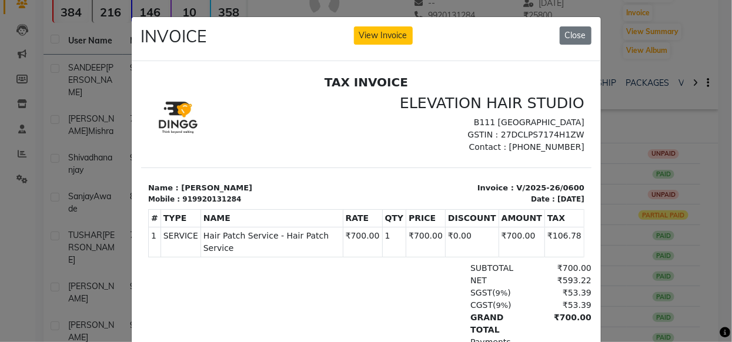
drag, startPoint x: 578, startPoint y: 29, endPoint x: 554, endPoint y: 14, distance: 28.2
click at [568, 24] on div "INVOICE View Invoice Close" at bounding box center [366, 39] width 469 height 44
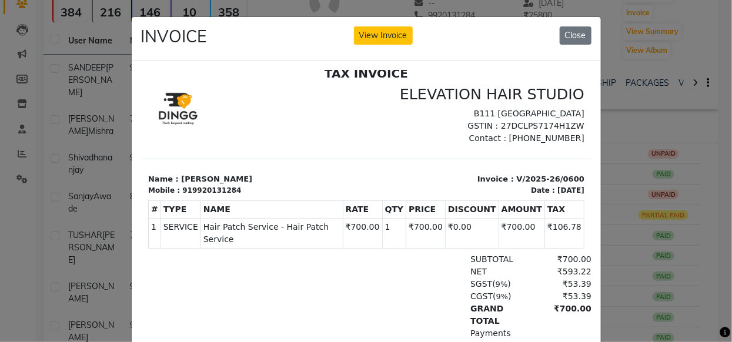
scroll to position [92, 0]
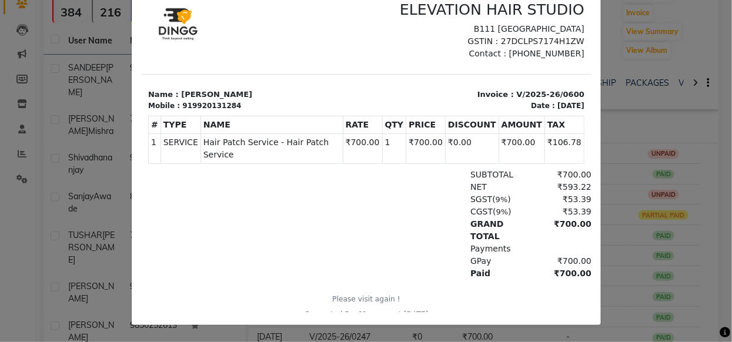
click at [650, 168] on ngb-modal-window "INVOICE View Invoice Close" at bounding box center [366, 171] width 732 height 342
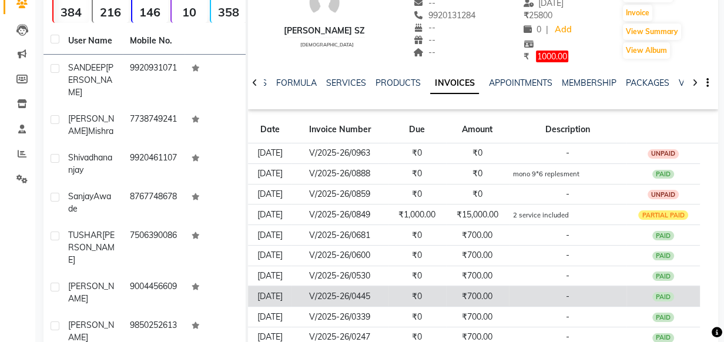
click at [564, 286] on td "-" at bounding box center [568, 296] width 118 height 21
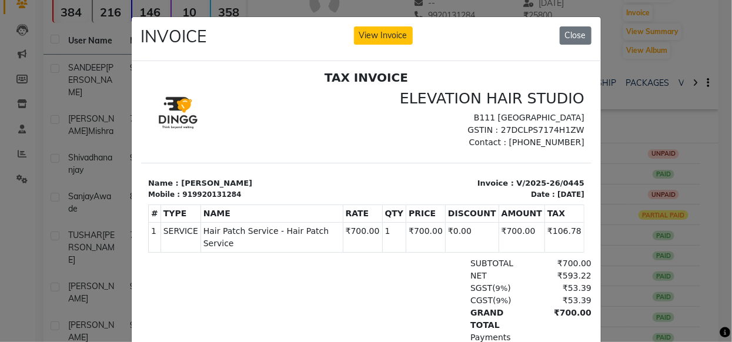
scroll to position [9, 0]
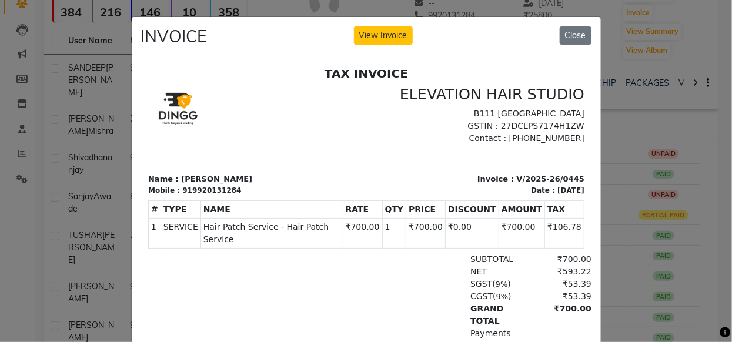
click at [641, 155] on ngb-modal-window "INVOICE View Invoice Close" at bounding box center [366, 171] width 732 height 342
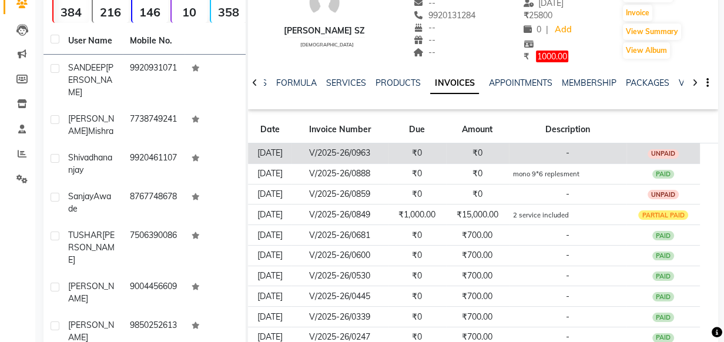
click at [594, 155] on td "-" at bounding box center [568, 153] width 118 height 21
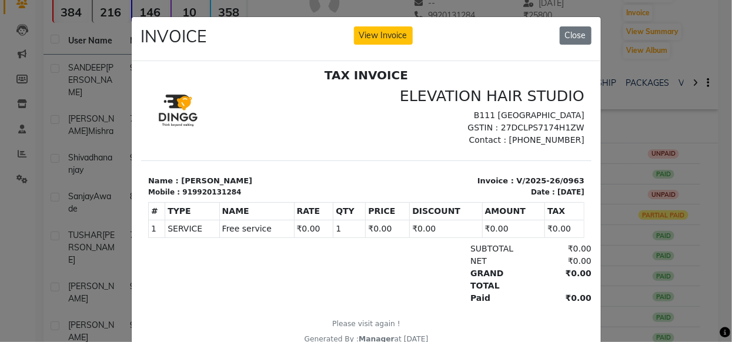
scroll to position [9, 0]
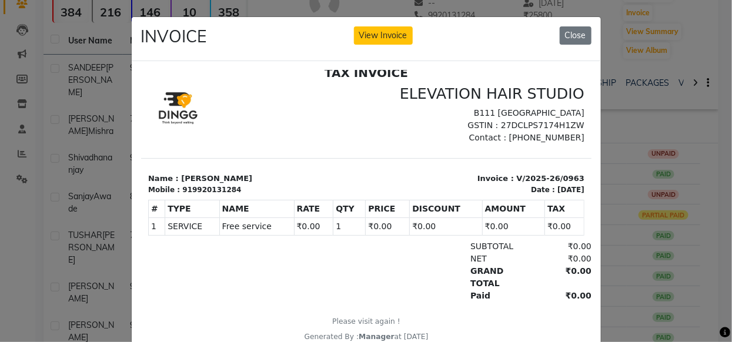
click at [617, 143] on ngb-modal-window "INVOICE View Invoice Close" at bounding box center [366, 171] width 732 height 342
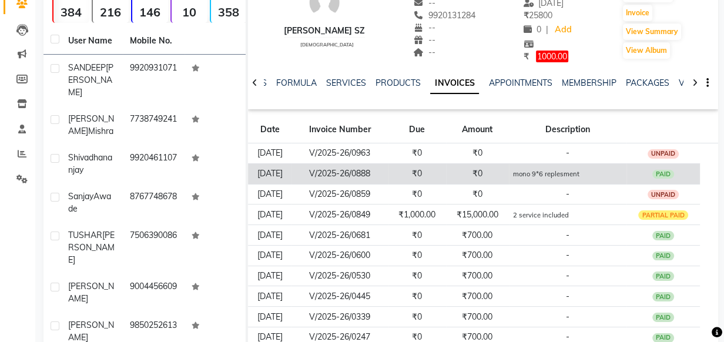
click at [592, 180] on td "mono 9*6 replesment" at bounding box center [568, 173] width 118 height 21
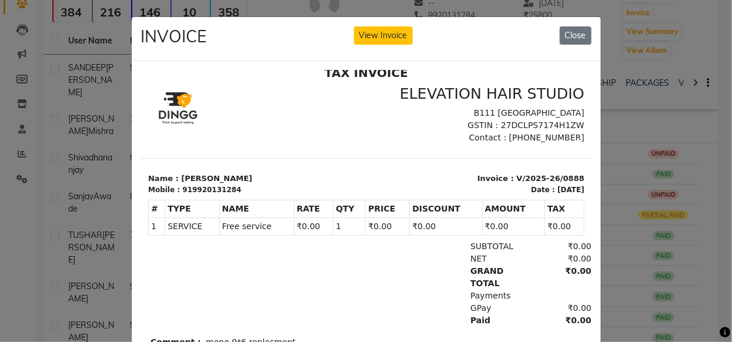
click at [641, 120] on ngb-modal-window "INVOICE View Invoice Close" at bounding box center [366, 171] width 732 height 342
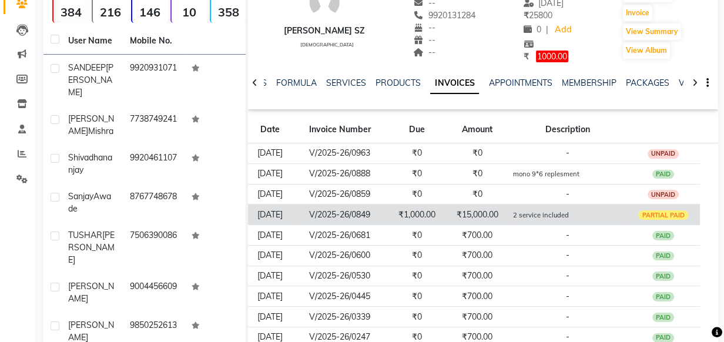
click at [652, 210] on div "PARTIAL PAID" at bounding box center [663, 214] width 50 height 9
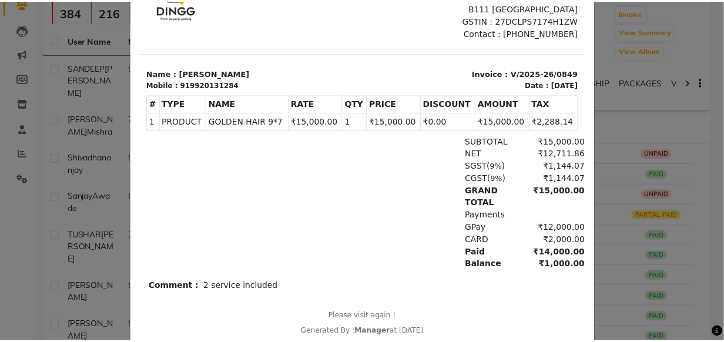
scroll to position [106, 0]
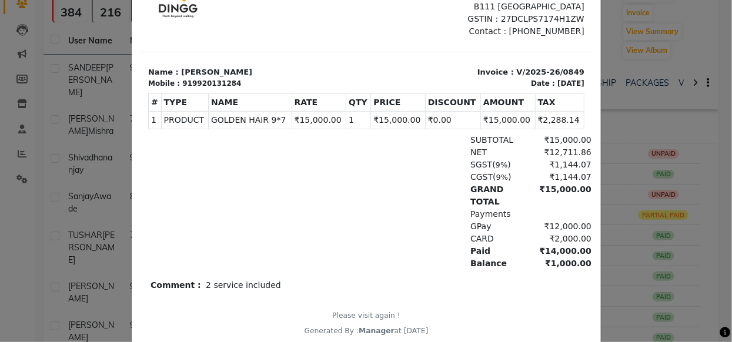
click at [645, 105] on ngb-modal-window "INVOICE View Invoice Close" at bounding box center [366, 171] width 732 height 342
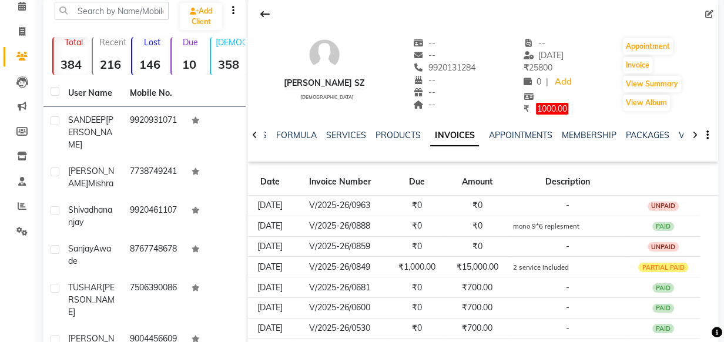
scroll to position [0, 0]
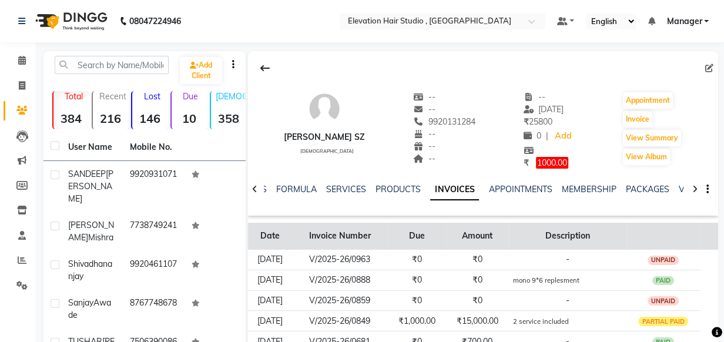
click at [523, 226] on th "Description" at bounding box center [568, 236] width 118 height 27
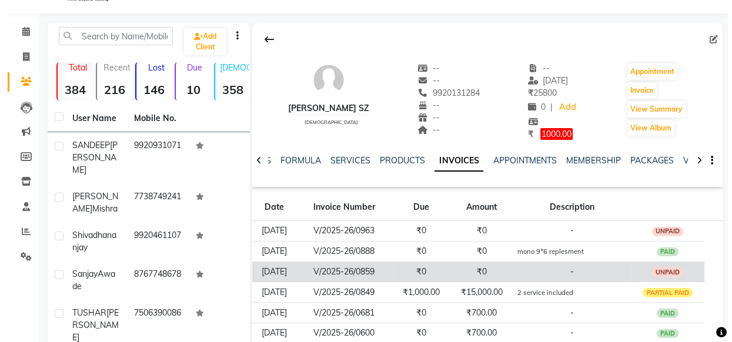
scroll to position [53, 0]
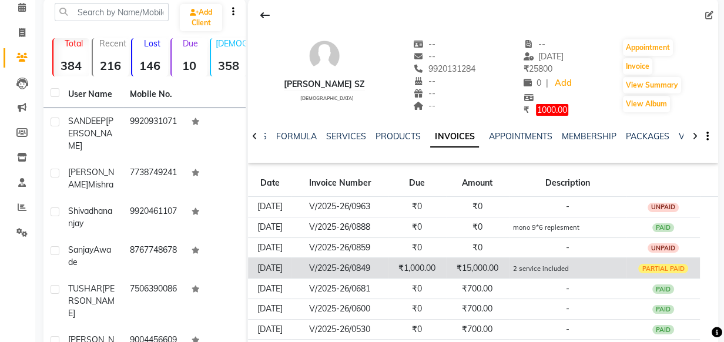
click at [473, 264] on td "₹15,000.00" at bounding box center [477, 268] width 63 height 21
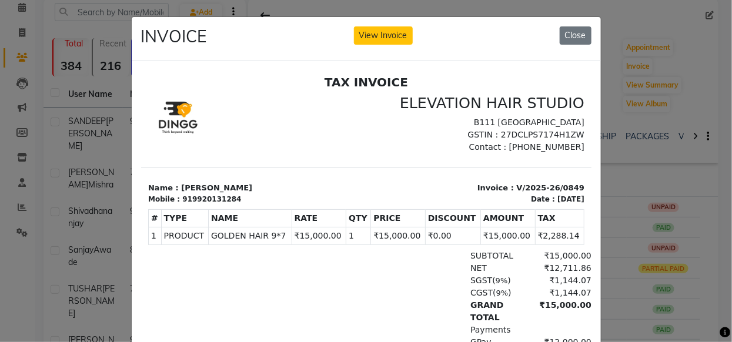
scroll to position [0, 0]
click at [571, 37] on button "Close" at bounding box center [576, 35] width 32 height 18
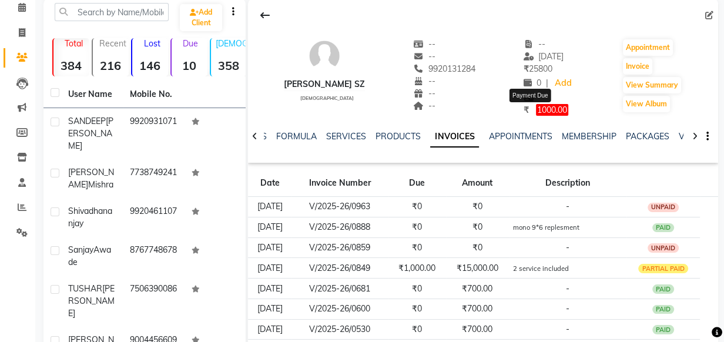
click at [537, 110] on span "1000.00" at bounding box center [552, 110] width 32 height 12
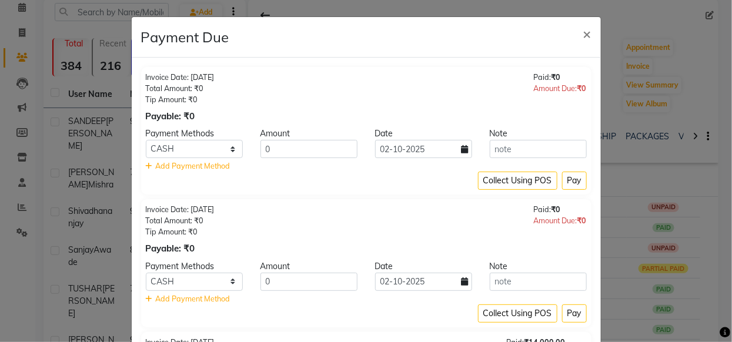
click at [537, 110] on div "Paid: ₹0 Amount Due: ₹0" at bounding box center [560, 97] width 53 height 51
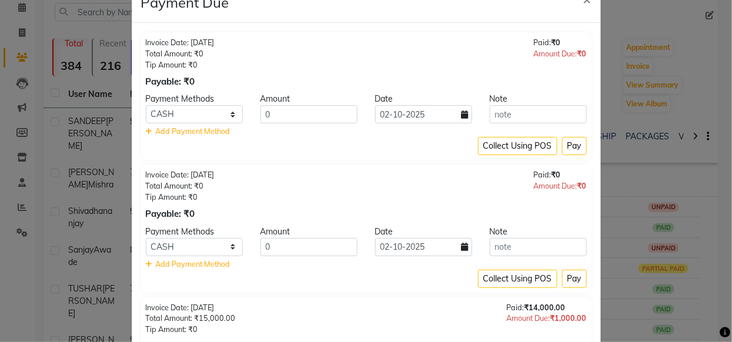
scroll to position [53, 0]
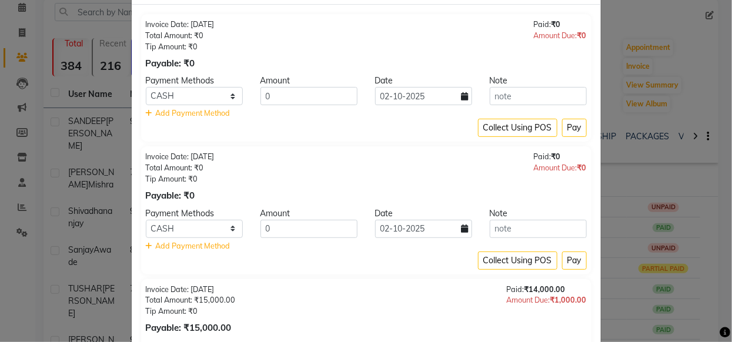
click at [607, 258] on ngb-modal-window "Payment Due × Invoice Date: 21-09-2025 Total Amount: ₹0 Tip Amount: ₹0 Payable:…" at bounding box center [366, 171] width 732 height 342
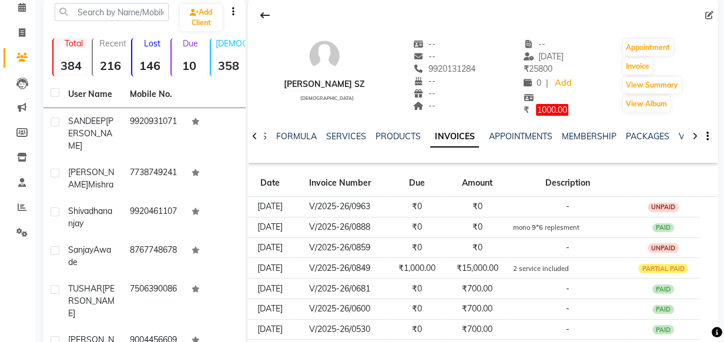
click at [536, 105] on span "1000.00" at bounding box center [552, 110] width 32 height 12
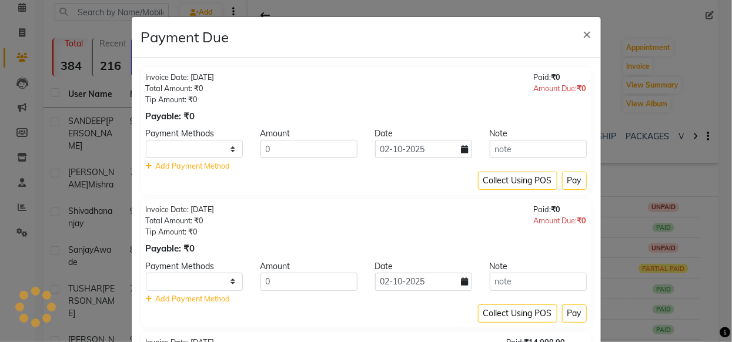
select select "1"
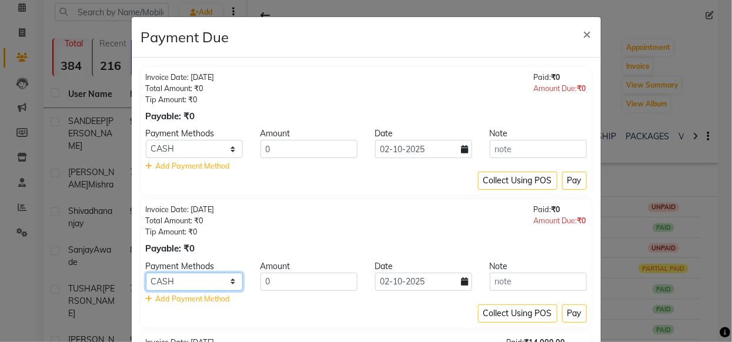
click at [224, 282] on select "CASH CARD GPay PhonePe Loan Cheque Visa Card BharatPay PayTM" at bounding box center [194, 282] width 97 height 18
click at [315, 224] on div "Invoice Date: 05-09-2025 Total Amount: ₹0 Tip Amount: ₹0 Payable: ₹0 Paid: ₹0 A…" at bounding box center [366, 229] width 441 height 51
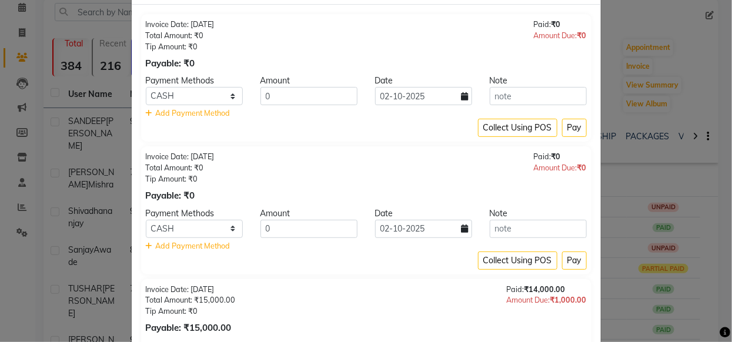
click at [221, 222] on div "Payment Methods Amount Date Note CASH CARD GPay PhonePe Loan Cheque Visa Card B…" at bounding box center [366, 229] width 441 height 44
click at [221, 223] on select "CASH CARD GPay PhonePe Loan Cheque Visa Card BharatPay PayTM" at bounding box center [194, 229] width 97 height 18
select select "5"
click at [146, 220] on select "CASH CARD GPay PhonePe Loan Cheque Visa Card BharatPay PayTM" at bounding box center [194, 229] width 97 height 18
click at [610, 113] on ngb-modal-window "Payment Due × Invoice Date: 21-09-2025 Total Amount: ₹0 Tip Amount: ₹0 Payable:…" at bounding box center [366, 171] width 732 height 342
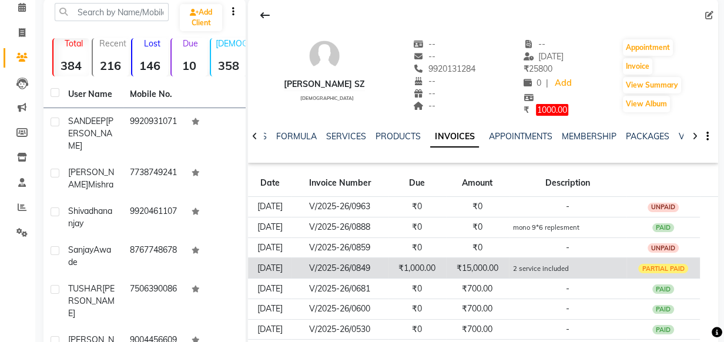
click at [582, 269] on td "2 service included" at bounding box center [568, 268] width 118 height 21
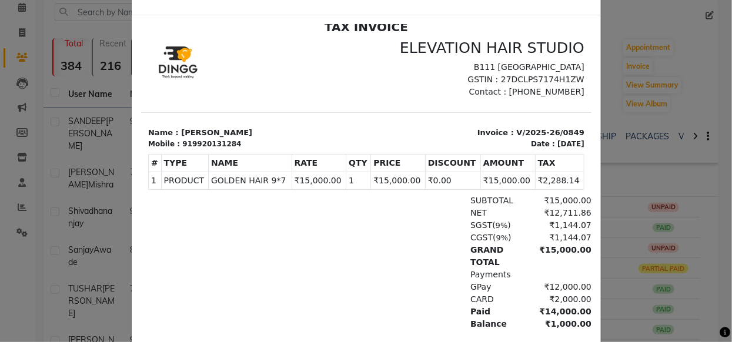
scroll to position [143, 0]
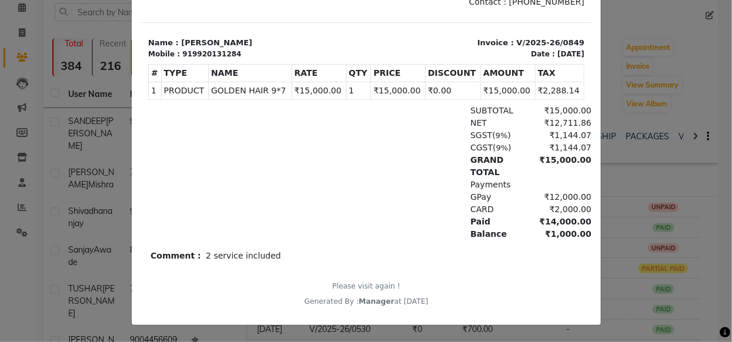
drag, startPoint x: 629, startPoint y: 185, endPoint x: 632, endPoint y: 169, distance: 15.7
click at [638, 186] on ngb-modal-window "INVOICE View Invoice Close" at bounding box center [366, 171] width 732 height 342
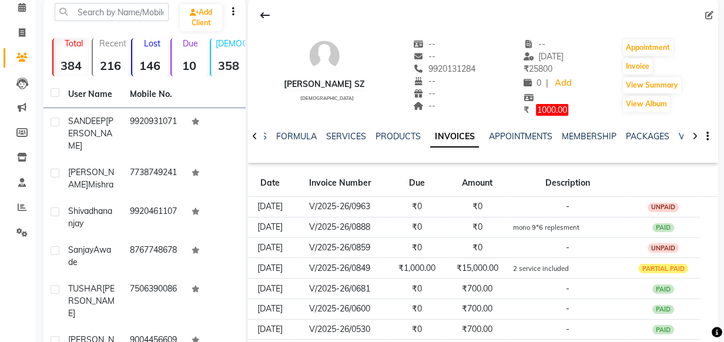
click at [536, 108] on span "1000.00" at bounding box center [552, 110] width 32 height 12
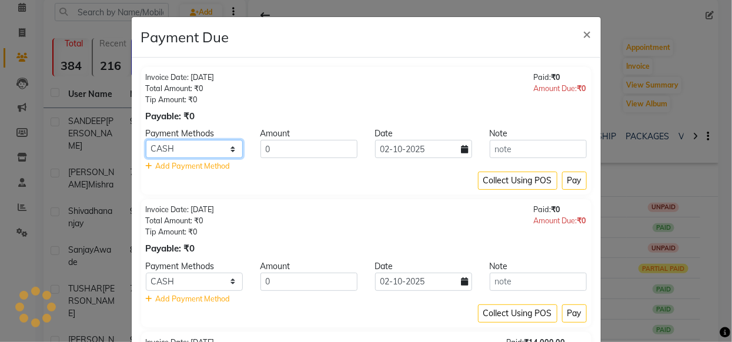
click at [226, 149] on select "CASH CARD GPay PhonePe Loan Cheque Visa Card BharatPay PayTM" at bounding box center [194, 149] width 97 height 18
select select "5"
click at [146, 140] on select "CASH CARD GPay PhonePe Loan Cheque Visa Card BharatPay PayTM" at bounding box center [194, 149] width 97 height 18
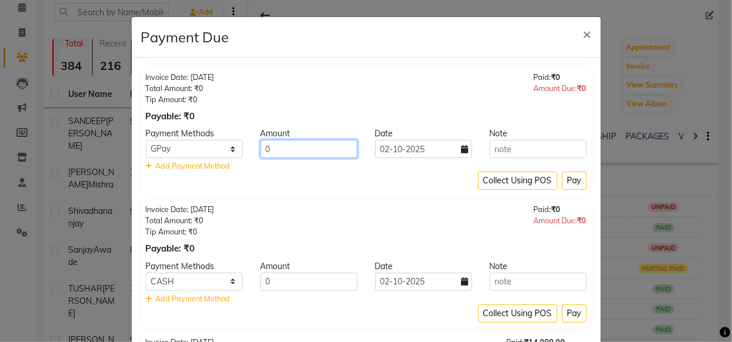
click at [300, 147] on input "0" at bounding box center [308, 149] width 97 height 18
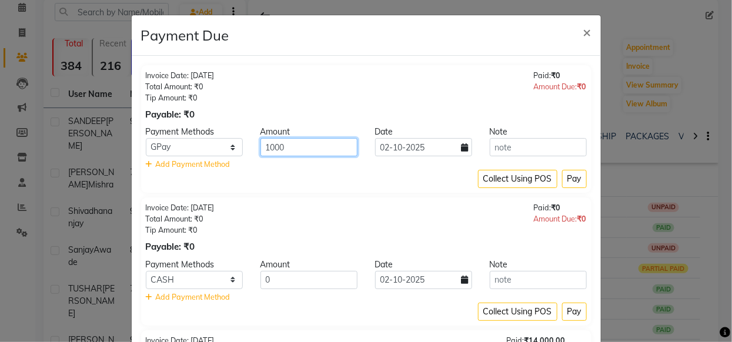
scroll to position [0, 0]
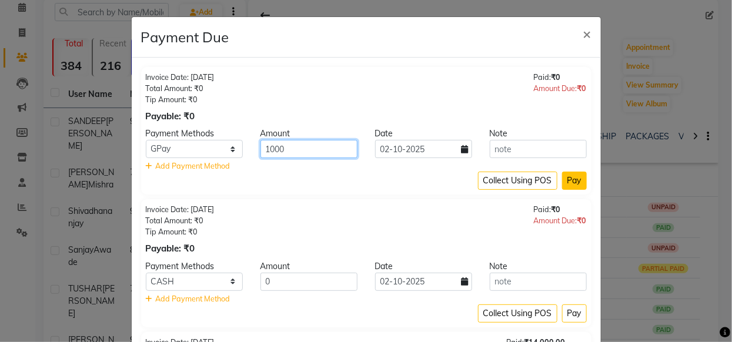
type input "1000"
click at [576, 182] on button "Pay" at bounding box center [574, 181] width 25 height 18
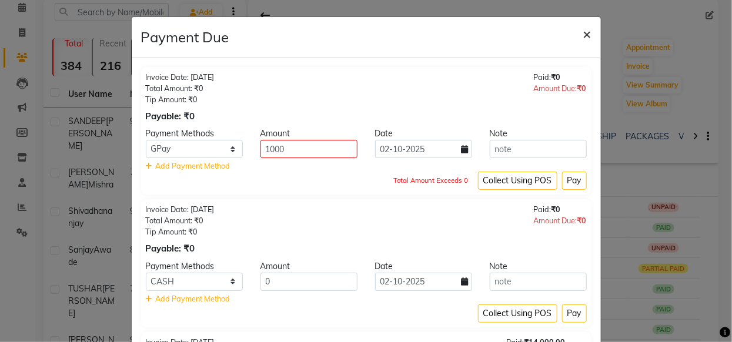
click at [587, 32] on span "×" at bounding box center [587, 34] width 8 height 18
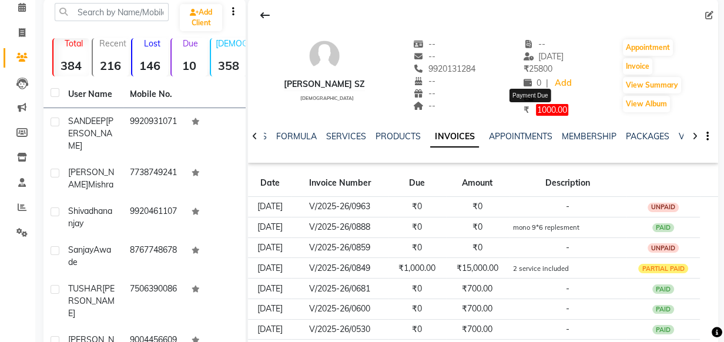
click at [536, 110] on span "1000.00" at bounding box center [552, 110] width 32 height 12
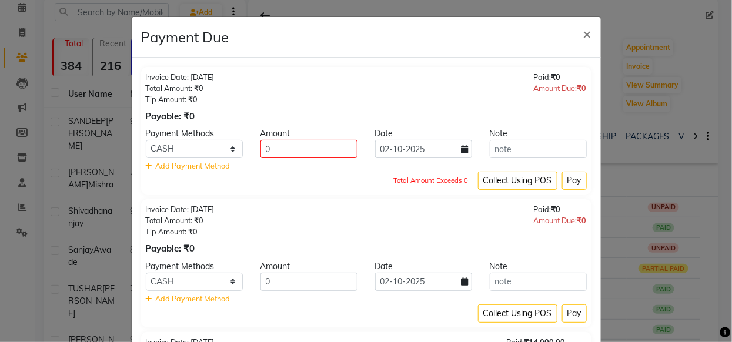
click at [427, 209] on div "Invoice Date: 05-09-2025 Total Amount: ₹0 Tip Amount: ₹0 Payable: ₹0 Paid: ₹0 A…" at bounding box center [366, 229] width 441 height 51
click at [220, 284] on select "CASH CARD GPay PhonePe Loan Cheque Visa Card BharatPay PayTM" at bounding box center [194, 282] width 97 height 18
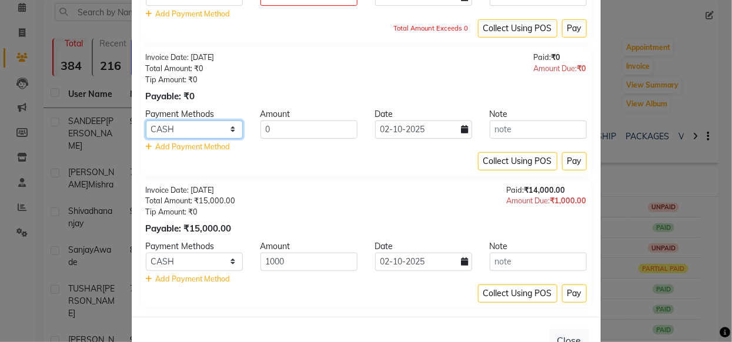
scroll to position [189, 0]
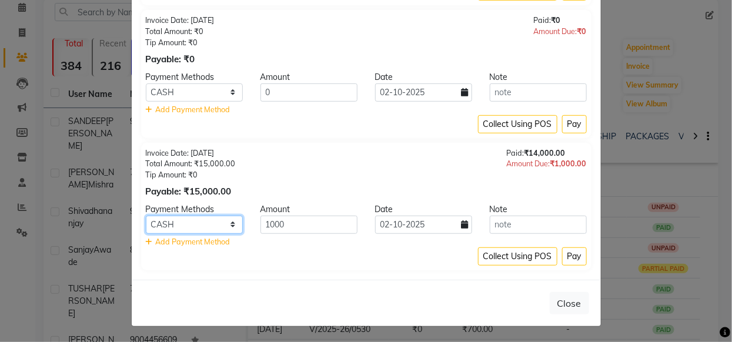
click at [235, 226] on select "CASH CARD GPay PhonePe Loan Cheque Visa Card BharatPay PayTM" at bounding box center [194, 225] width 97 height 18
click at [221, 227] on select "CASH CARD GPay PhonePe Loan Cheque Visa Card BharatPay PayTM" at bounding box center [194, 225] width 97 height 18
click at [232, 225] on select "CASH CARD GPay PhonePe Loan Cheque Visa Card BharatPay PayTM" at bounding box center [194, 225] width 97 height 18
select select "5"
click at [146, 216] on select "CASH CARD GPay PhonePe Loan Cheque Visa Card BharatPay PayTM" at bounding box center [194, 225] width 97 height 18
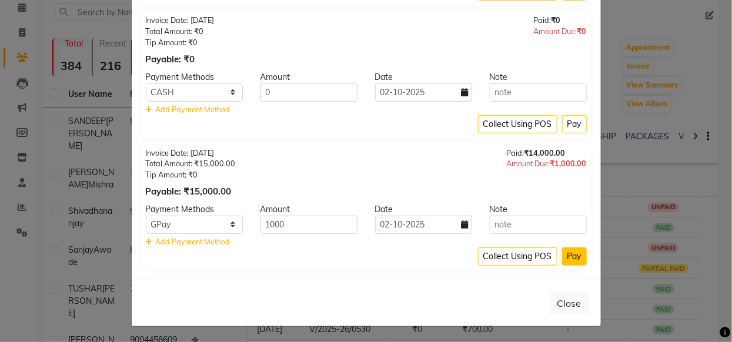
click at [562, 252] on button "Pay" at bounding box center [574, 256] width 25 height 18
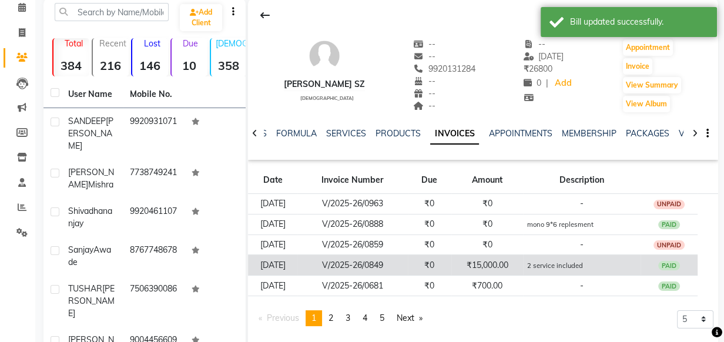
click at [504, 266] on td "₹15,000.00" at bounding box center [487, 265] width 72 height 21
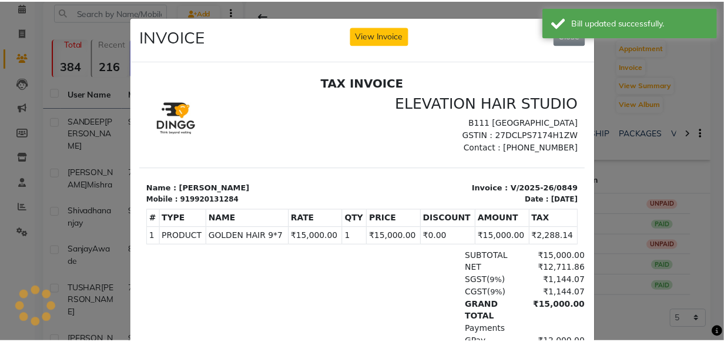
scroll to position [0, 0]
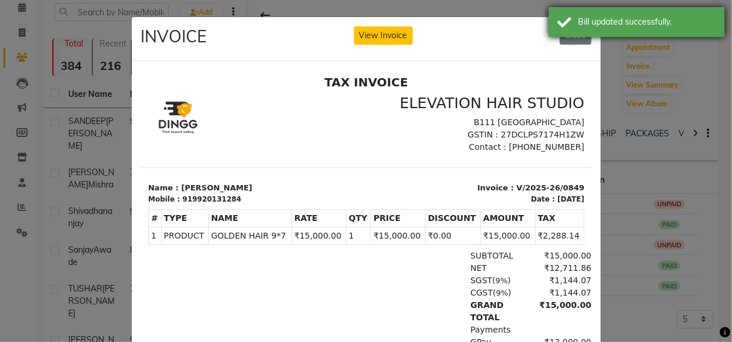
click at [581, 35] on div "Bill updated successfully." at bounding box center [636, 22] width 176 height 30
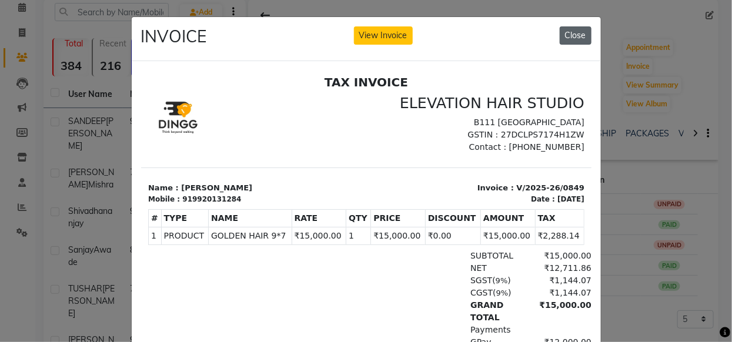
click at [577, 42] on button "Close" at bounding box center [576, 35] width 32 height 18
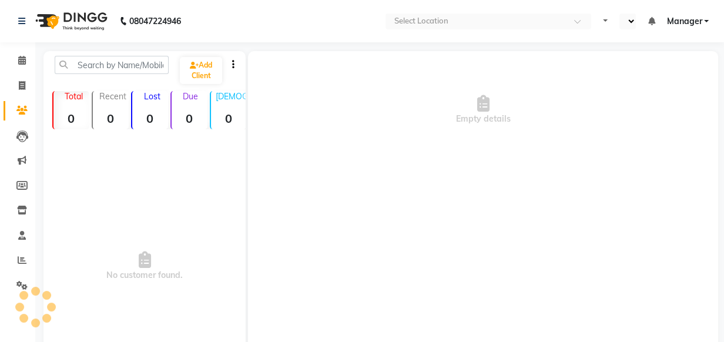
select select "en"
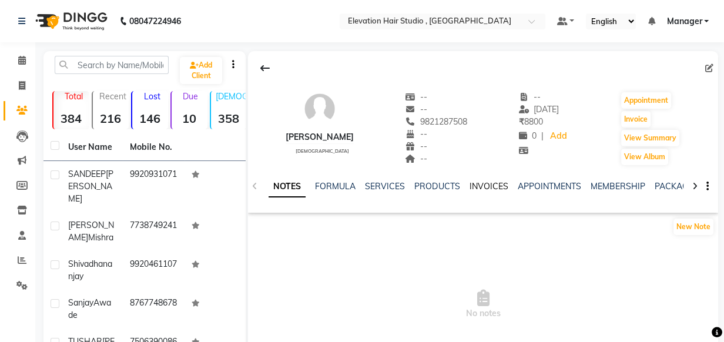
click at [490, 189] on link "INVOICES" at bounding box center [488, 186] width 39 height 11
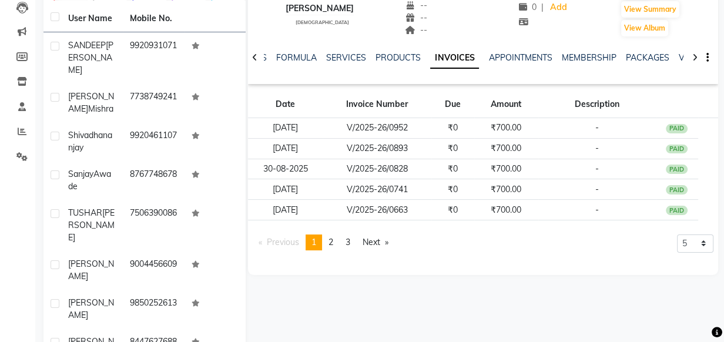
scroll to position [212, 0]
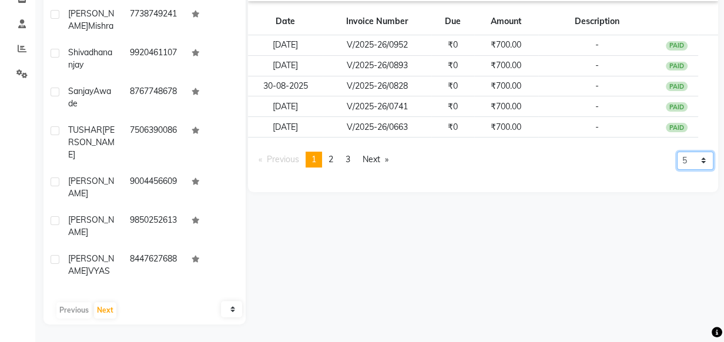
click at [692, 154] on select "5 10 50 100 500" at bounding box center [695, 161] width 36 height 18
select select "500"
click at [677, 170] on select "5 10 50 100 500" at bounding box center [695, 161] width 36 height 18
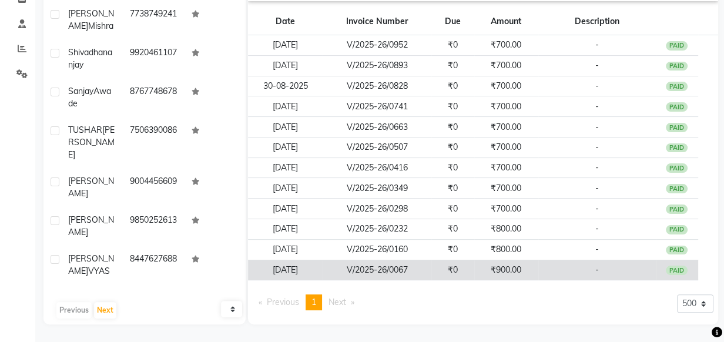
click at [487, 262] on td "₹900.00" at bounding box center [506, 270] width 64 height 21
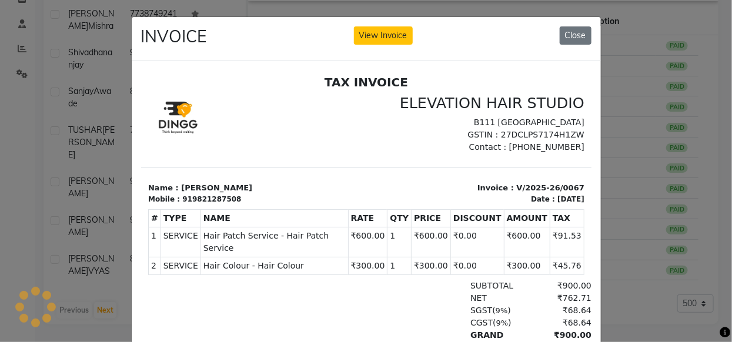
scroll to position [0, 0]
drag, startPoint x: 581, startPoint y: 33, endPoint x: 606, endPoint y: 57, distance: 34.5
click at [581, 34] on button "Close" at bounding box center [576, 35] width 32 height 18
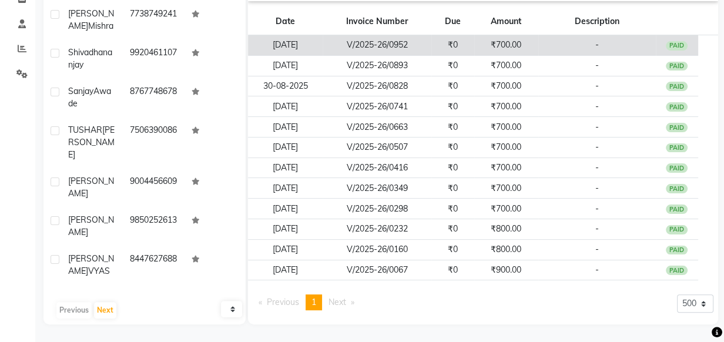
click at [518, 41] on td "₹700.00" at bounding box center [506, 45] width 64 height 21
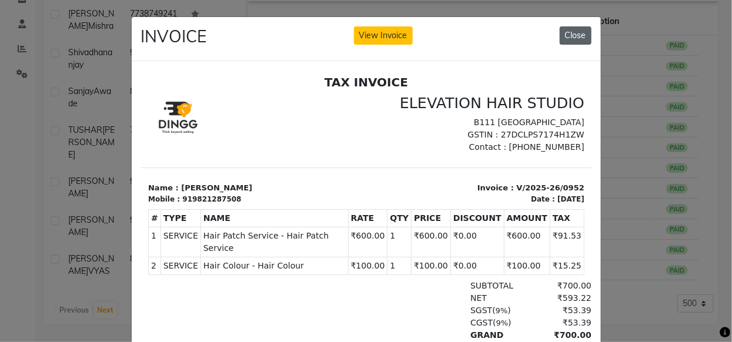
click at [568, 37] on button "Close" at bounding box center [576, 35] width 32 height 18
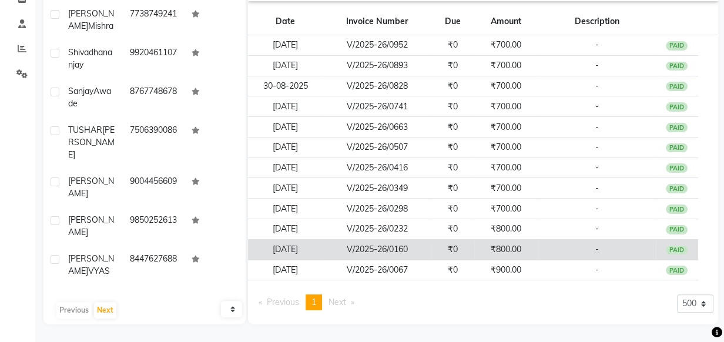
click at [501, 244] on td "₹800.00" at bounding box center [506, 249] width 64 height 21
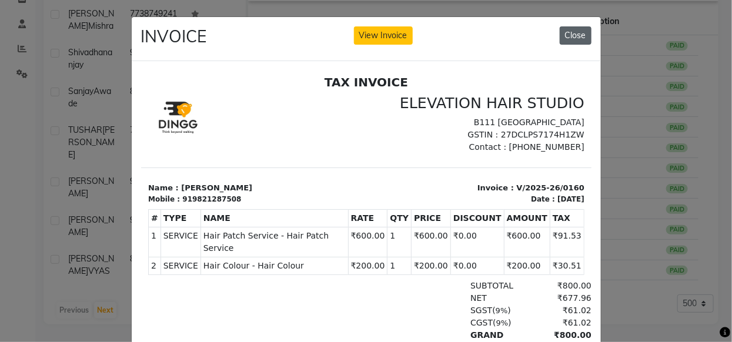
click at [581, 32] on button "Close" at bounding box center [576, 35] width 32 height 18
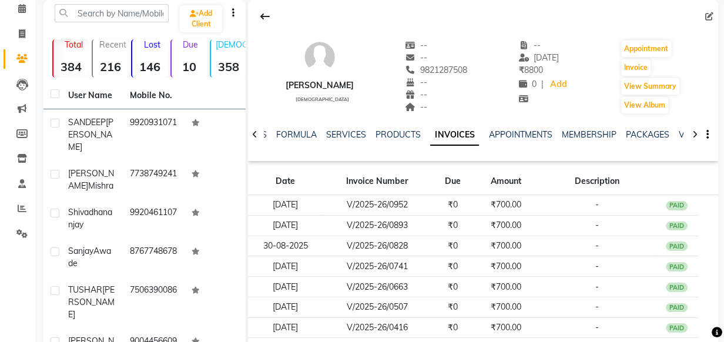
scroll to position [51, 0]
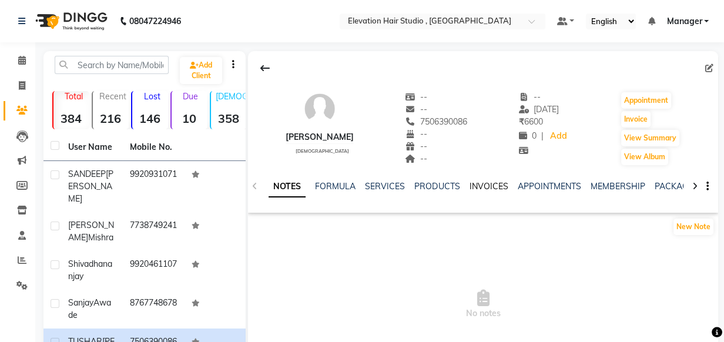
click at [487, 186] on link "INVOICES" at bounding box center [488, 186] width 39 height 11
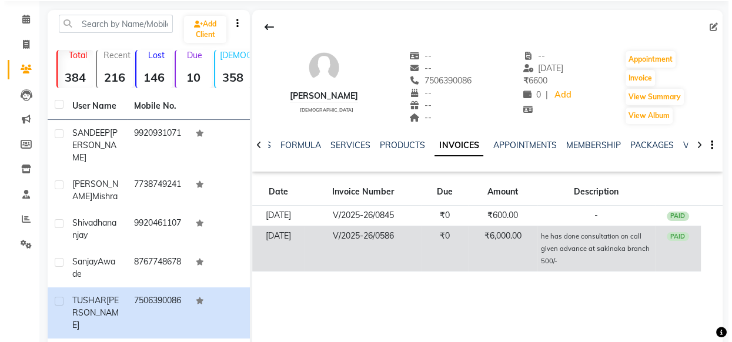
scroll to position [53, 0]
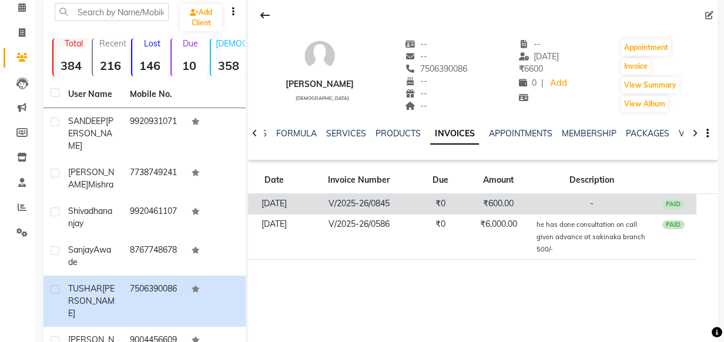
click at [553, 205] on td "-" at bounding box center [592, 204] width 118 height 21
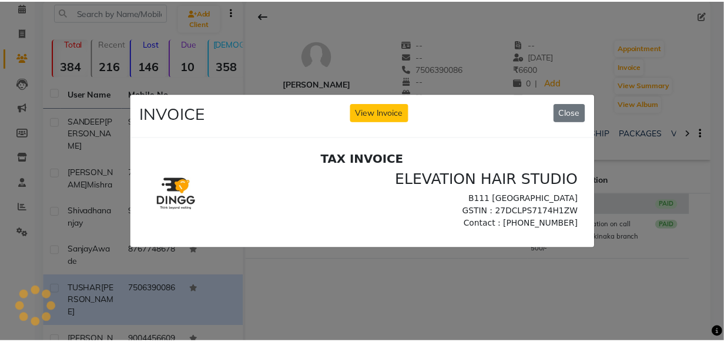
scroll to position [0, 0]
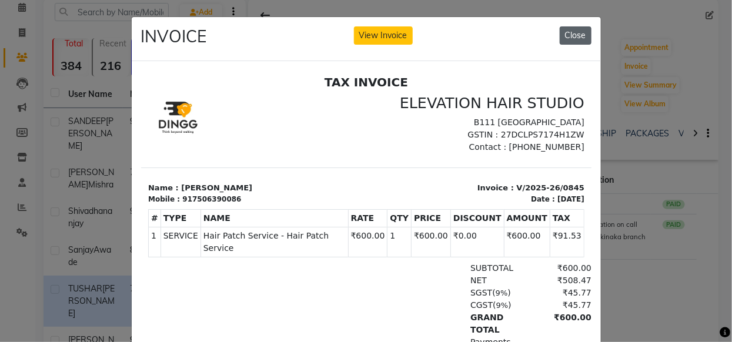
click at [564, 35] on button "Close" at bounding box center [576, 35] width 32 height 18
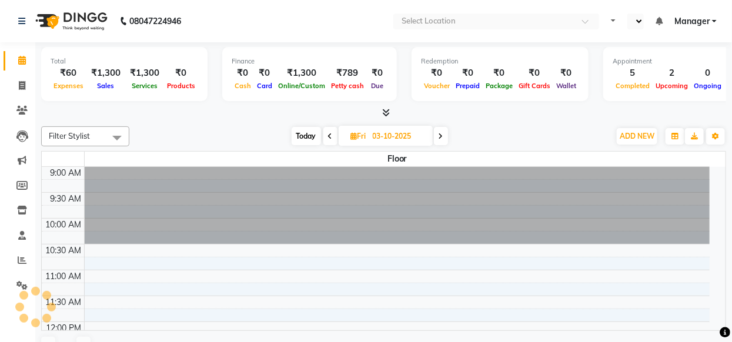
select select "en"
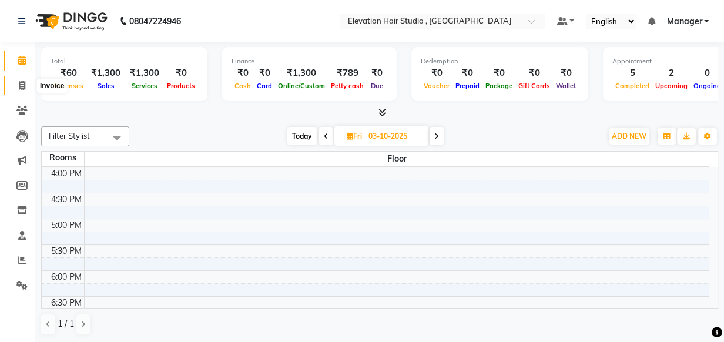
drag, startPoint x: 18, startPoint y: 88, endPoint x: 31, endPoint y: 91, distance: 13.3
click at [19, 88] on icon at bounding box center [22, 85] width 6 height 9
select select "service"
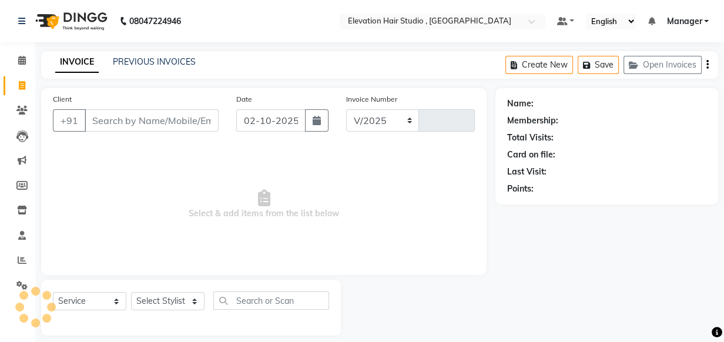
select select "6886"
type input "1020"
click at [28, 60] on span at bounding box center [22, 61] width 21 height 14
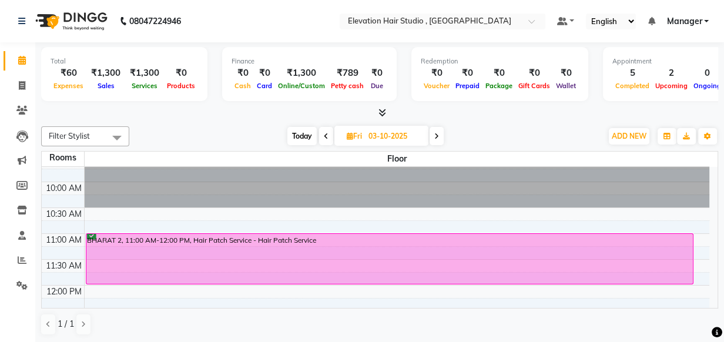
scroll to position [53, 0]
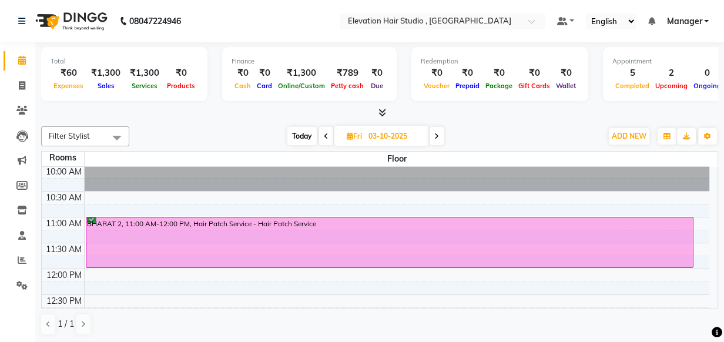
click at [329, 140] on span at bounding box center [326, 136] width 14 height 18
type input "02-10-2025"
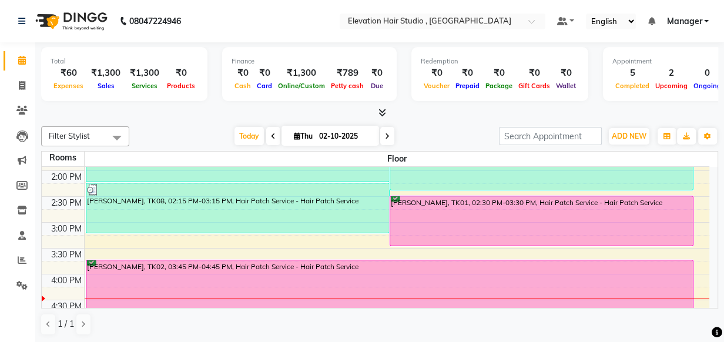
scroll to position [308, 0]
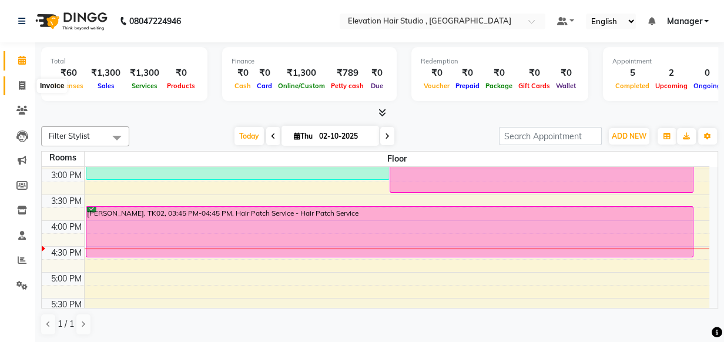
drag, startPoint x: 18, startPoint y: 89, endPoint x: 69, endPoint y: 93, distance: 51.8
click at [19, 89] on icon at bounding box center [22, 85] width 6 height 9
select select "6886"
select select "service"
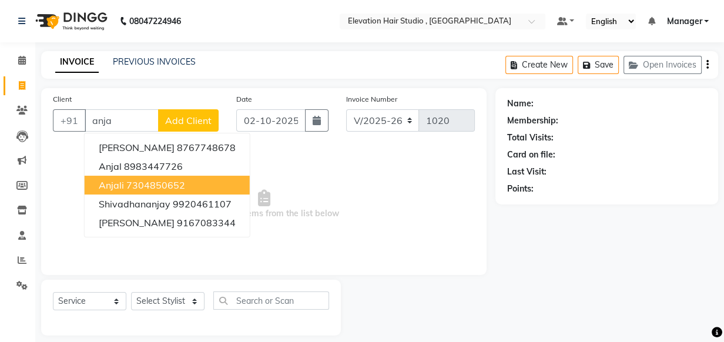
click at [140, 177] on button "anjali 7304850652" at bounding box center [167, 185] width 165 height 19
type input "7304850652"
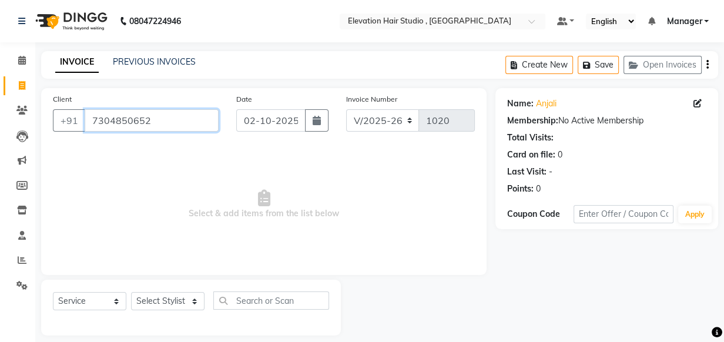
drag, startPoint x: 175, startPoint y: 116, endPoint x: 2, endPoint y: 109, distance: 172.9
click at [2, 109] on app-home "08047224946 Select Location × Elevation Hair Studio , Thane West Default Panel …" at bounding box center [362, 176] width 724 height 353
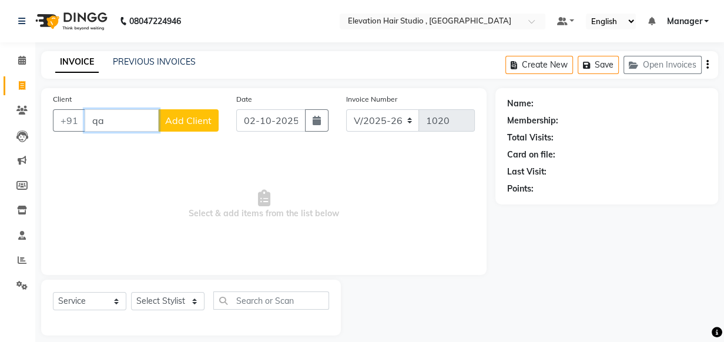
type input "q"
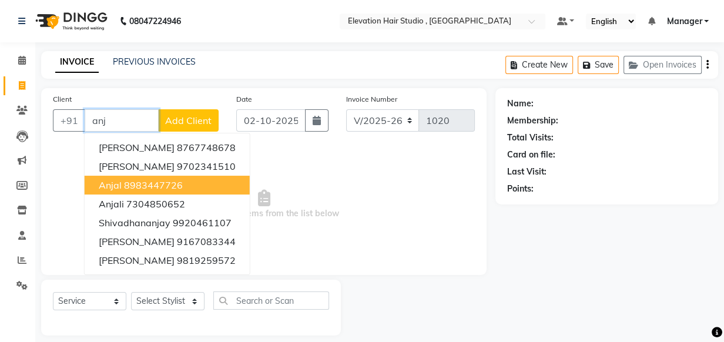
click at [153, 187] on ngb-highlight "8983447726" at bounding box center [153, 185] width 59 height 12
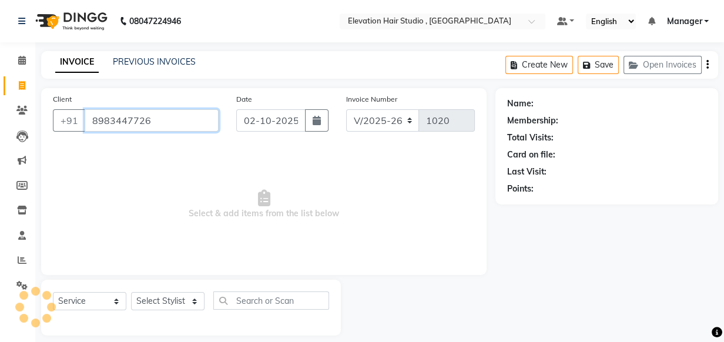
type input "8983447726"
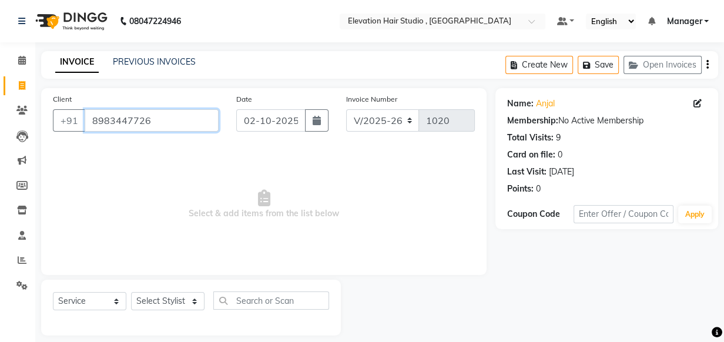
drag, startPoint x: 187, startPoint y: 125, endPoint x: -2, endPoint y: 94, distance: 191.7
click at [0, 94] on html "08047224946 Select Location × Elevation Hair Studio , Thane West Default Panel …" at bounding box center [362, 171] width 724 height 342
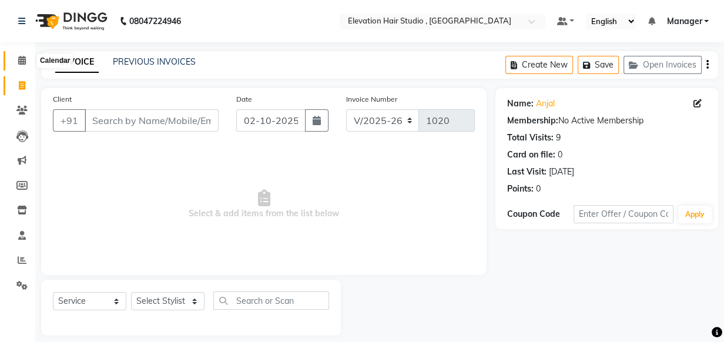
click at [26, 57] on span at bounding box center [22, 61] width 21 height 14
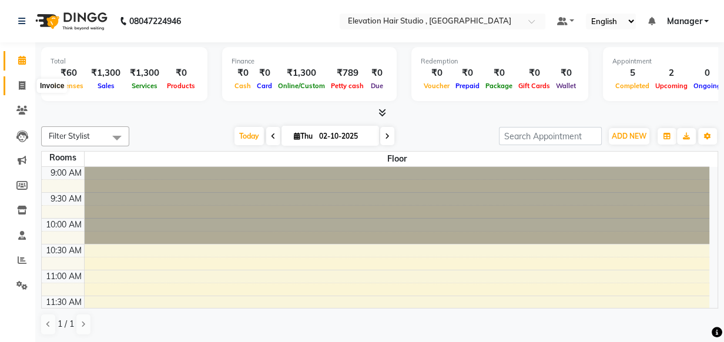
click at [23, 85] on icon at bounding box center [22, 85] width 6 height 9
select select "service"
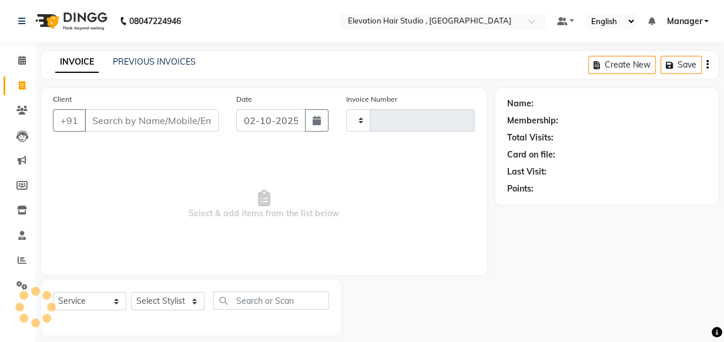
type input "1020"
select select "6886"
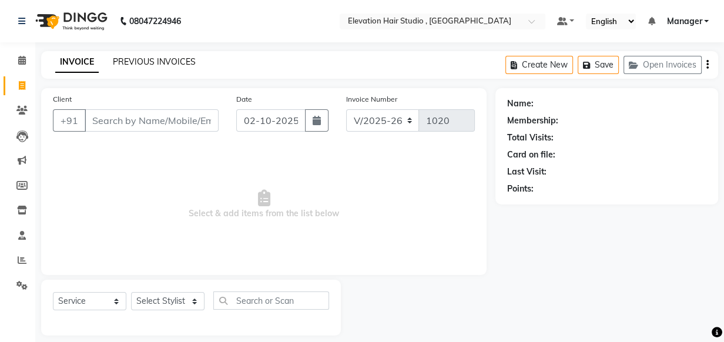
click at [135, 65] on link "PREVIOUS INVOICES" at bounding box center [154, 61] width 83 height 11
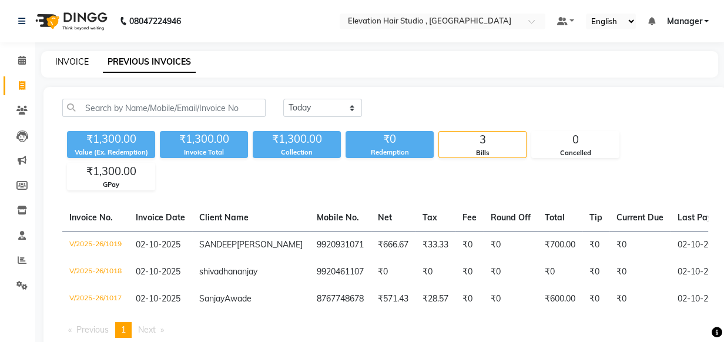
click at [67, 64] on link "INVOICE" at bounding box center [72, 61] width 34 height 11
select select "service"
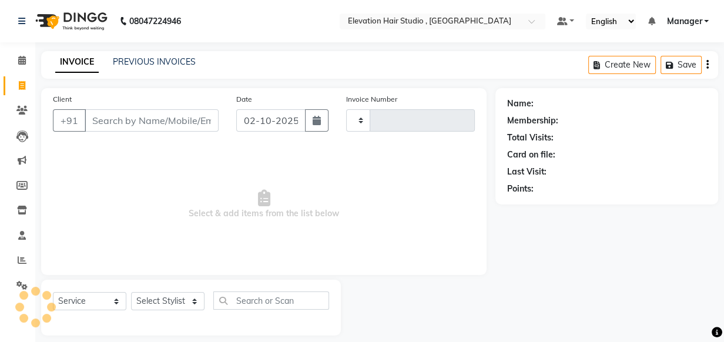
scroll to position [12, 0]
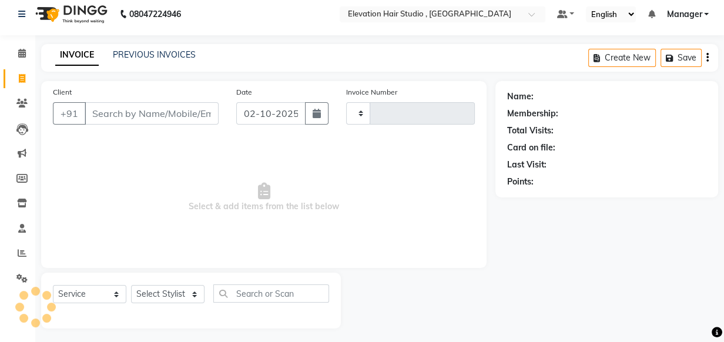
type input "1020"
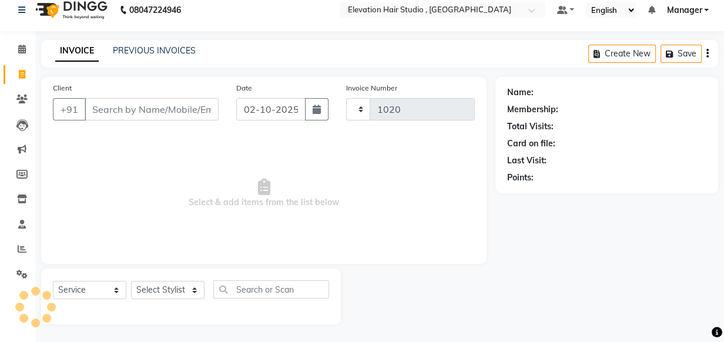
select select "6886"
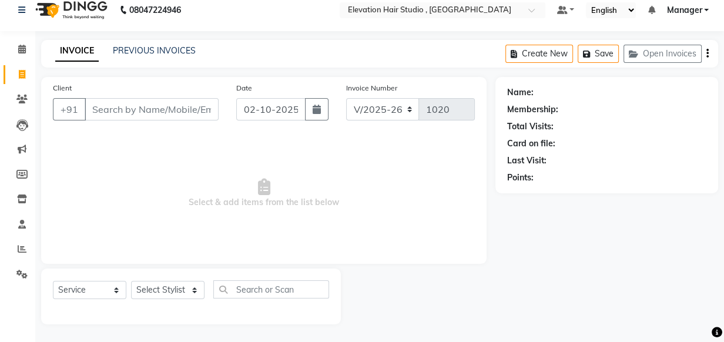
drag, startPoint x: 177, startPoint y: 226, endPoint x: 140, endPoint y: 200, distance: 44.7
click at [155, 209] on span "Select & add items from the list below" at bounding box center [264, 194] width 422 height 118
click at [140, 109] on input "Client" at bounding box center [152, 109] width 134 height 22
click at [123, 53] on link "PREVIOUS INVOICES" at bounding box center [154, 50] width 83 height 11
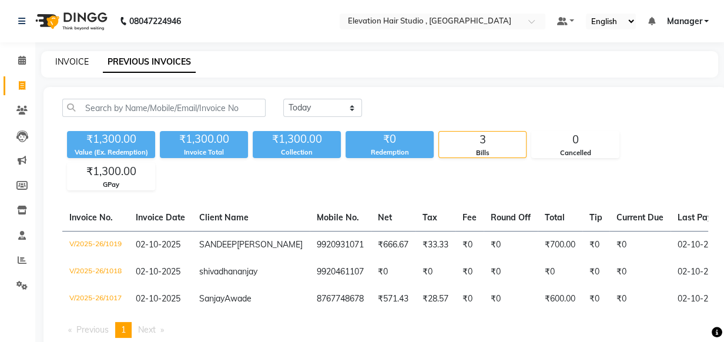
click at [64, 66] on link "INVOICE" at bounding box center [72, 61] width 34 height 11
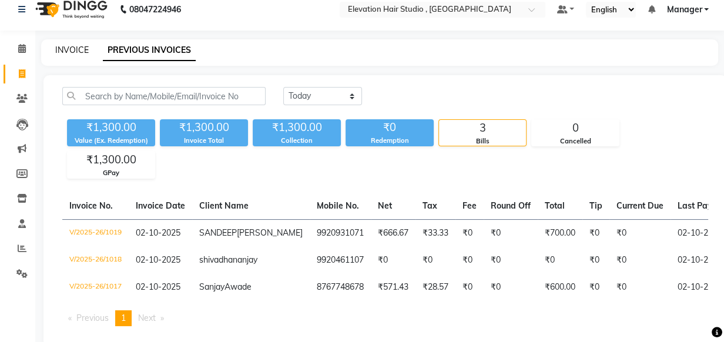
select select "6886"
select select "service"
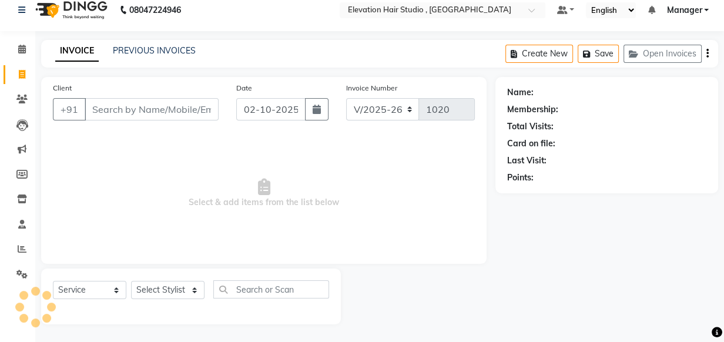
click at [136, 170] on span "Select & add items from the list below" at bounding box center [264, 194] width 422 height 118
click at [155, 112] on input "Client" at bounding box center [152, 109] width 134 height 22
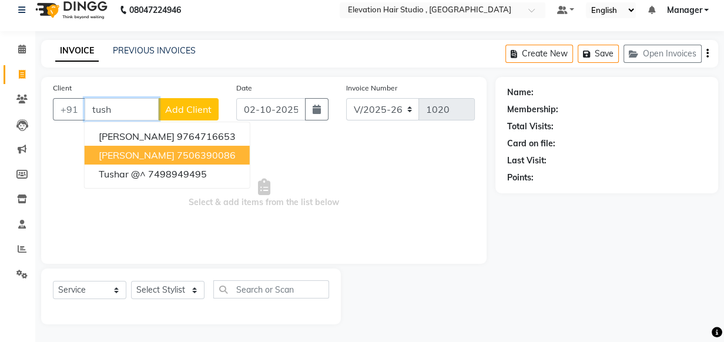
click at [213, 154] on ngb-highlight "7506390086" at bounding box center [206, 155] width 59 height 12
type input "7506390086"
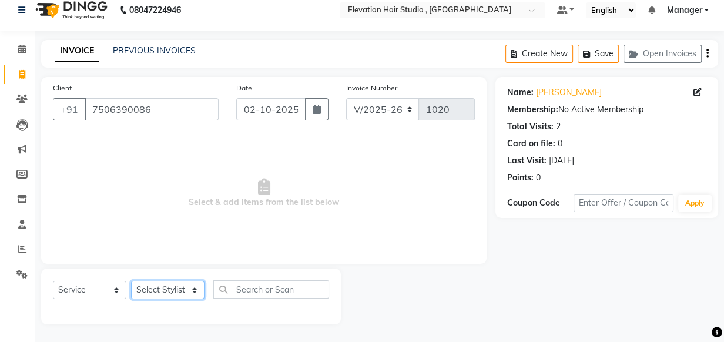
drag, startPoint x: 159, startPoint y: 287, endPoint x: 168, endPoint y: 281, distance: 10.5
click at [160, 287] on select "Select Stylist [PERSON_NAME] [PERSON_NAME] Manager mehboob [PERSON_NAME] sameer…" at bounding box center [167, 290] width 73 height 18
select select "68492"
click at [131, 281] on select "Select Stylist [PERSON_NAME] [PERSON_NAME] Manager mehboob [PERSON_NAME] sameer…" at bounding box center [167, 290] width 73 height 18
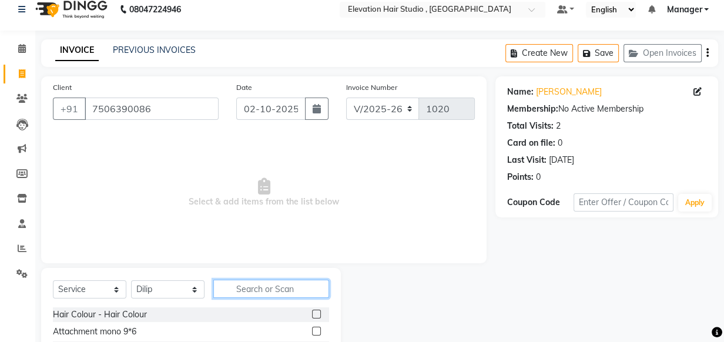
click at [251, 293] on input "text" at bounding box center [271, 289] width 116 height 18
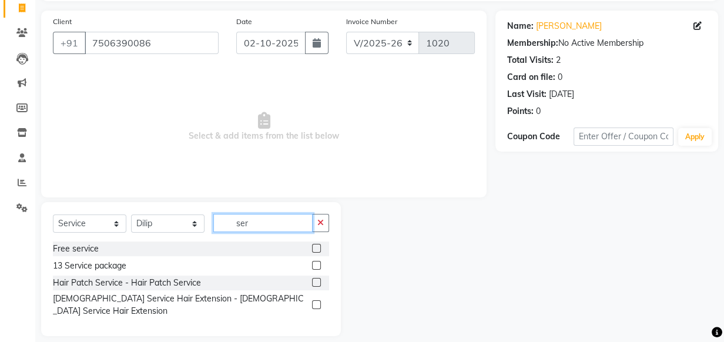
scroll to position [79, 0]
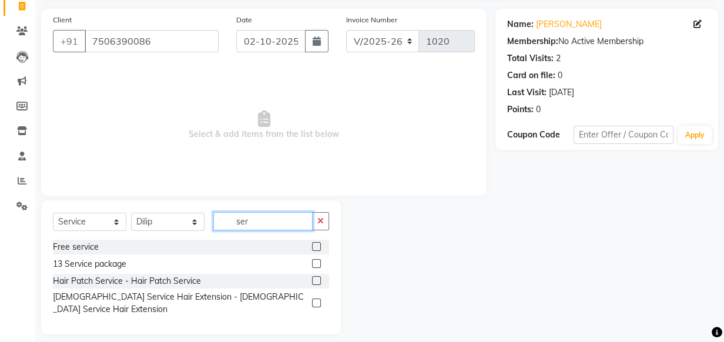
type input "ser"
click at [317, 279] on label at bounding box center [316, 280] width 9 height 9
click at [317, 279] on input "checkbox" at bounding box center [316, 281] width 8 height 8
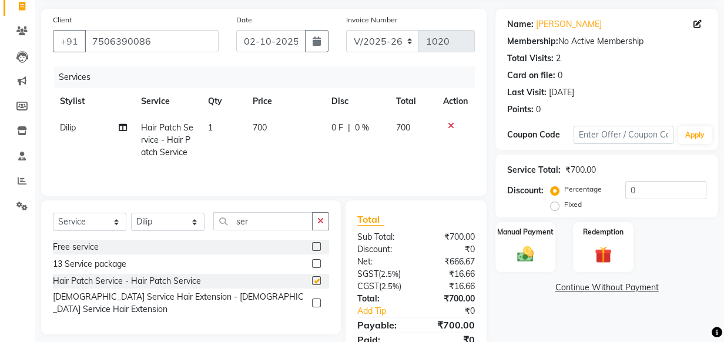
checkbox input "false"
click at [263, 126] on span "700" at bounding box center [260, 127] width 14 height 11
select select "68492"
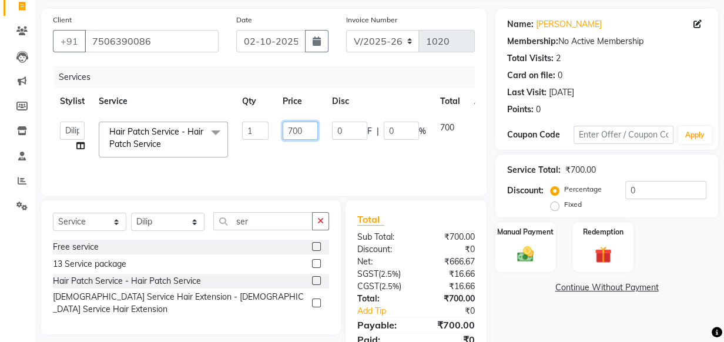
click at [291, 129] on input "700" at bounding box center [300, 131] width 35 height 18
type input "600"
click at [520, 254] on img at bounding box center [525, 254] width 29 height 20
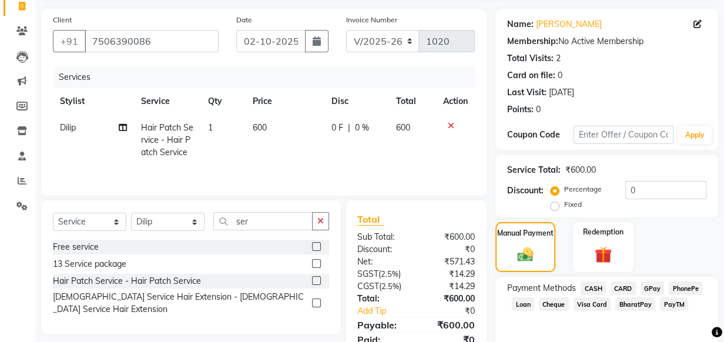
click at [650, 287] on span "GPay" at bounding box center [653, 289] width 24 height 14
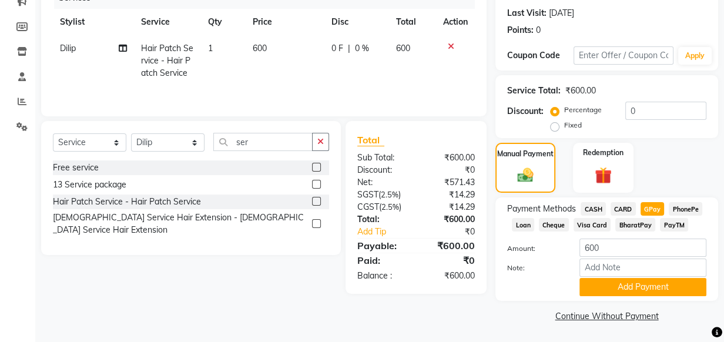
scroll to position [159, 0]
click at [608, 290] on button "Add Payment" at bounding box center [643, 286] width 127 height 18
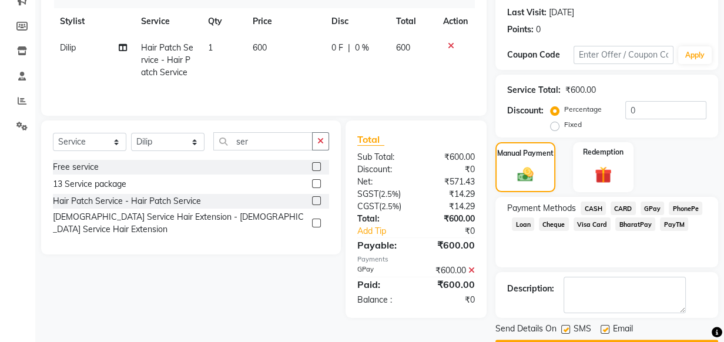
click at [601, 329] on label at bounding box center [605, 329] width 9 height 9
click at [601, 329] on input "checkbox" at bounding box center [605, 330] width 8 height 8
checkbox input "false"
click at [563, 329] on label at bounding box center [565, 329] width 9 height 9
click at [563, 329] on input "checkbox" at bounding box center [565, 330] width 8 height 8
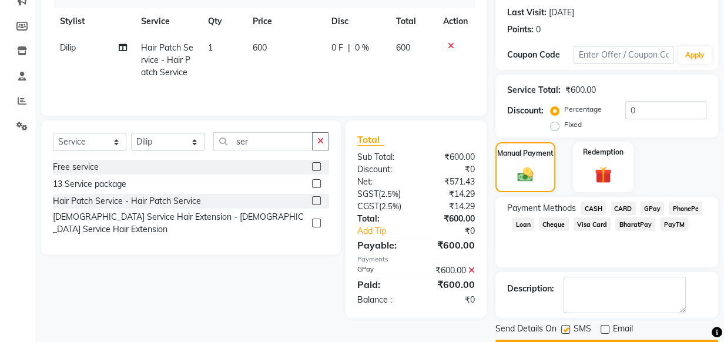
checkbox input "false"
drag, startPoint x: 443, startPoint y: 284, endPoint x: 465, endPoint y: 287, distance: 23.1
click at [465, 287] on div "₹600.00" at bounding box center [450, 284] width 68 height 14
click at [500, 264] on div "Payment Methods CASH CARD GPay PhonePe Loan Cheque Visa Card BharatPay PayTM" at bounding box center [606, 232] width 223 height 71
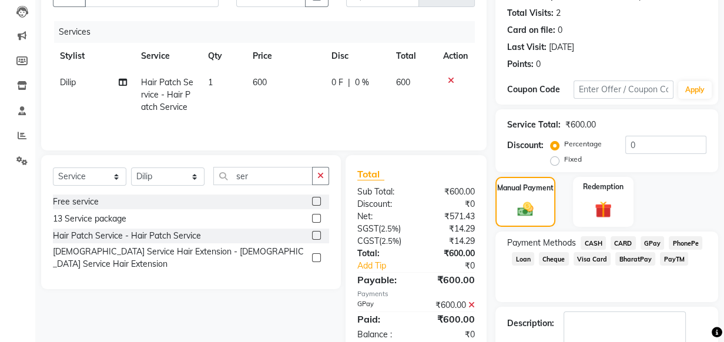
scroll to position [106, 0]
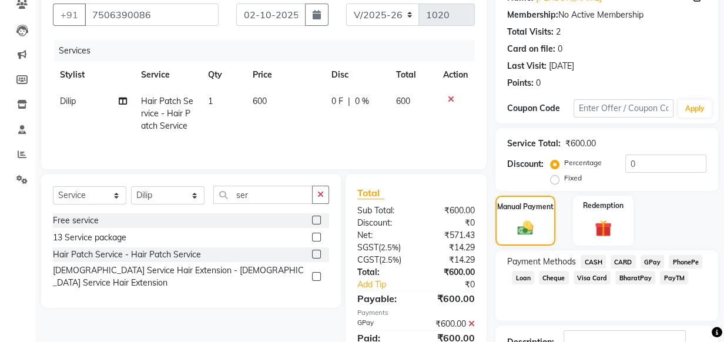
click at [318, 200] on button "button" at bounding box center [320, 195] width 17 height 18
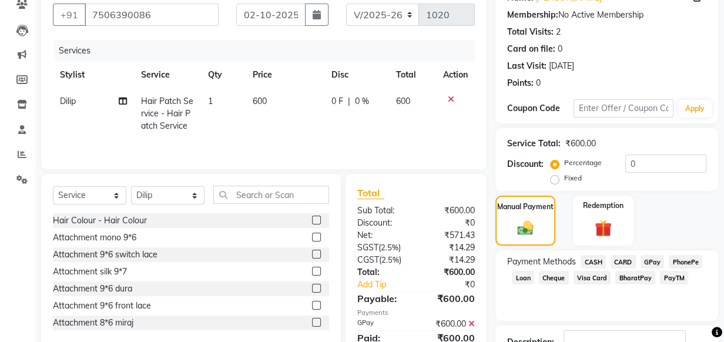
click at [648, 261] on span "GPay" at bounding box center [653, 262] width 24 height 14
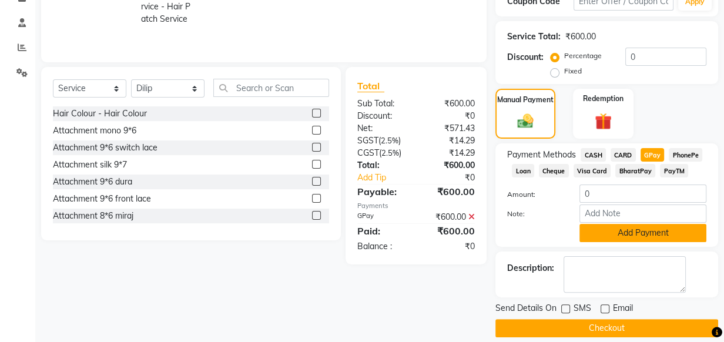
click at [622, 235] on button "Add Payment" at bounding box center [643, 233] width 127 height 18
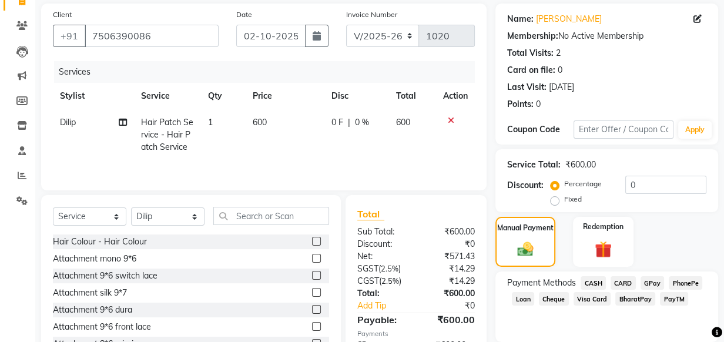
scroll to position [192, 0]
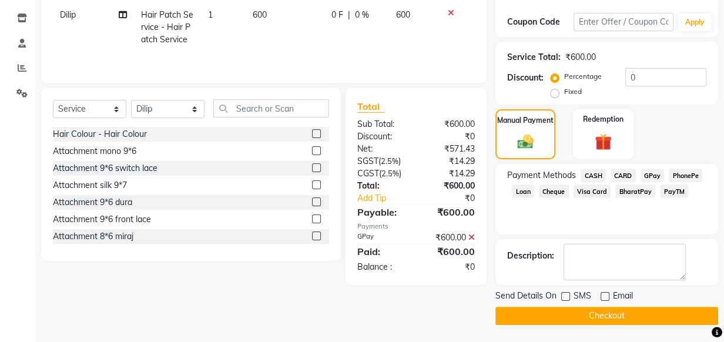
click at [575, 319] on button "Checkout" at bounding box center [606, 316] width 223 height 18
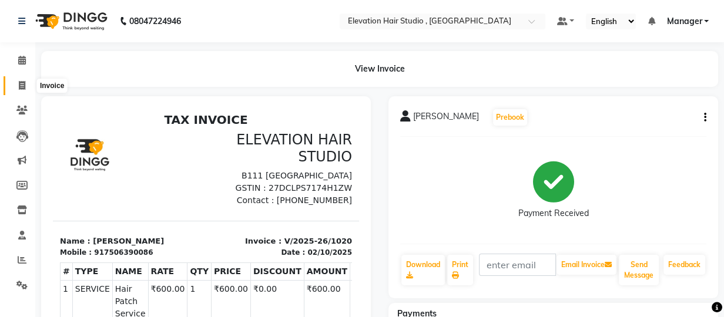
click at [24, 82] on icon at bounding box center [22, 85] width 6 height 9
select select "6886"
select select "service"
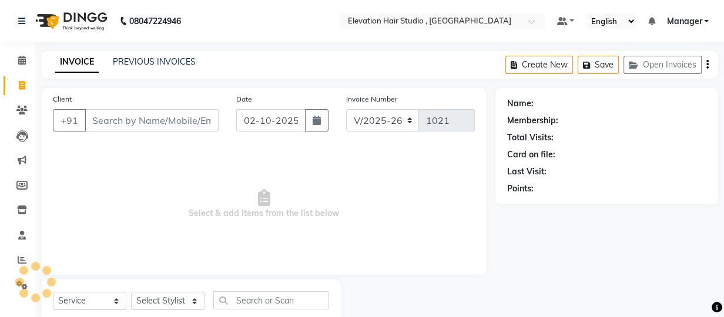
scroll to position [36, 0]
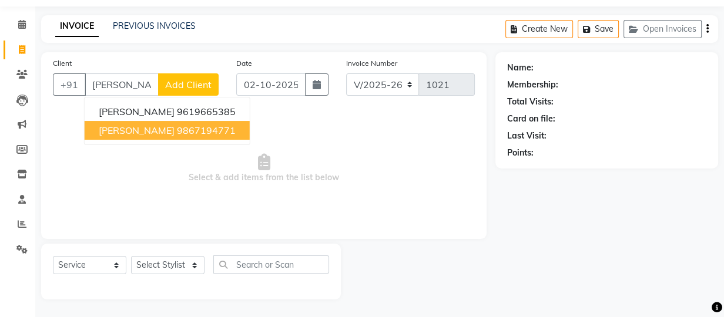
type input "[PERSON_NAME]"
click at [230, 136] on span "Select & add items from the list below" at bounding box center [264, 169] width 422 height 118
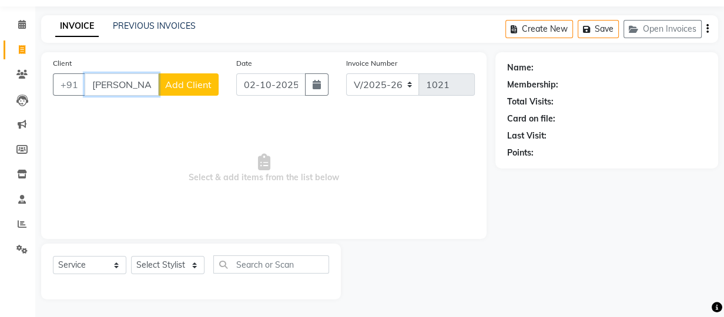
drag, startPoint x: 127, startPoint y: 83, endPoint x: 22, endPoint y: 41, distance: 112.6
click at [32, 47] on app-home "08047224946 Select Location × Elevation Hair Studio , Thane West Default Panel …" at bounding box center [362, 140] width 724 height 353
click at [196, 96] on div "Client +91" at bounding box center [135, 81] width 183 height 48
click at [212, 89] on input "Client" at bounding box center [152, 84] width 134 height 22
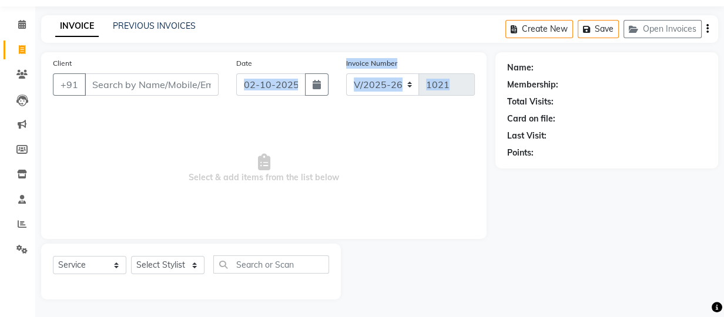
drag, startPoint x: 229, startPoint y: 106, endPoint x: 253, endPoint y: 122, distance: 29.3
click at [249, 125] on div "Client +91 Date [DATE] Invoice Number V/2025 V/[PHONE_NUMBER] Select & add item…" at bounding box center [264, 145] width 446 height 187
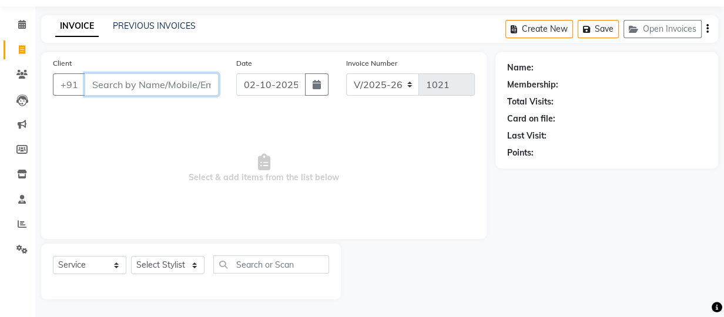
drag, startPoint x: 159, startPoint y: 88, endPoint x: 165, endPoint y: 89, distance: 5.9
click at [163, 89] on input "Client" at bounding box center [152, 84] width 134 height 22
drag, startPoint x: 179, startPoint y: 98, endPoint x: 185, endPoint y: 96, distance: 6.0
click at [185, 96] on div "Client +91" at bounding box center [135, 81] width 183 height 48
drag, startPoint x: 200, startPoint y: 90, endPoint x: 212, endPoint y: 88, distance: 12.0
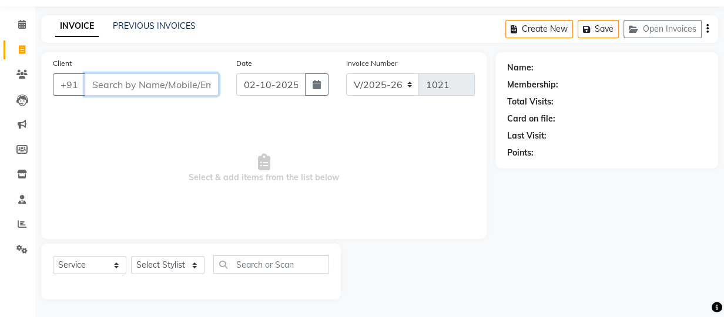
click at [212, 88] on input "Client" at bounding box center [152, 84] width 134 height 22
click at [206, 113] on span "Select & add items from the list below" at bounding box center [264, 169] width 422 height 118
click at [182, 86] on input "Client" at bounding box center [152, 84] width 134 height 22
drag, startPoint x: 159, startPoint y: 99, endPoint x: 169, endPoint y: 95, distance: 10.3
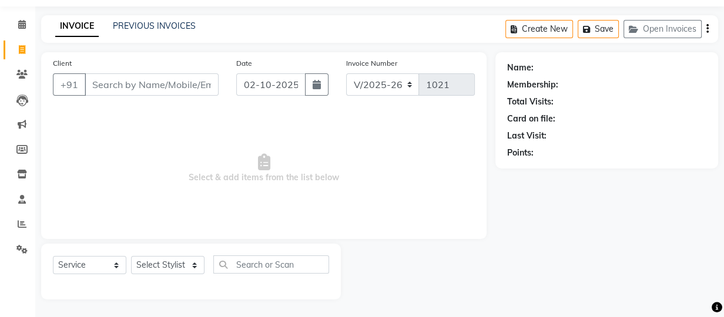
click at [164, 98] on div "Client +91" at bounding box center [135, 81] width 183 height 48
drag, startPoint x: 182, startPoint y: 92, endPoint x: 211, endPoint y: 100, distance: 29.8
click at [208, 101] on div "Client +91" at bounding box center [135, 81] width 183 height 48
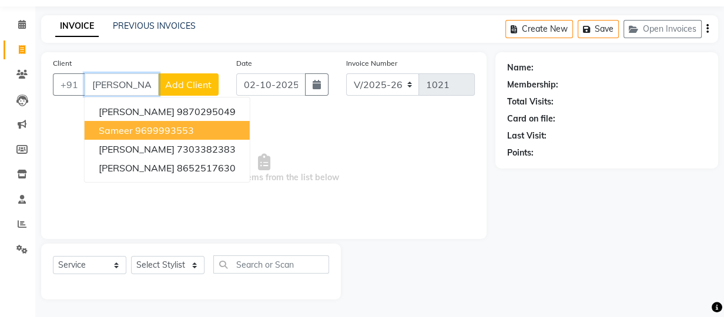
click at [190, 122] on button "sameer 9699993553" at bounding box center [167, 130] width 165 height 19
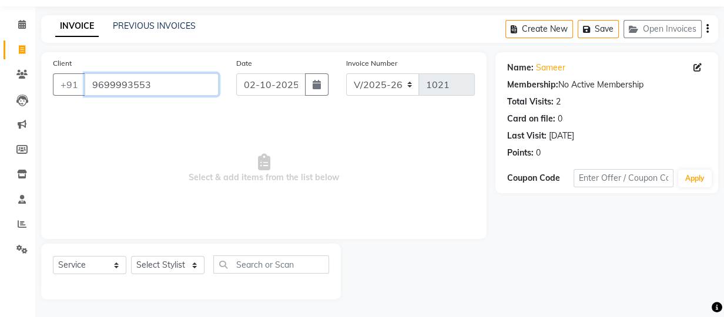
drag, startPoint x: 139, startPoint y: 82, endPoint x: -2, endPoint y: 45, distance: 146.6
click at [0, 45] on html "08047224946 Select Location × Elevation Hair Studio , Thane West Default Panel …" at bounding box center [362, 122] width 724 height 317
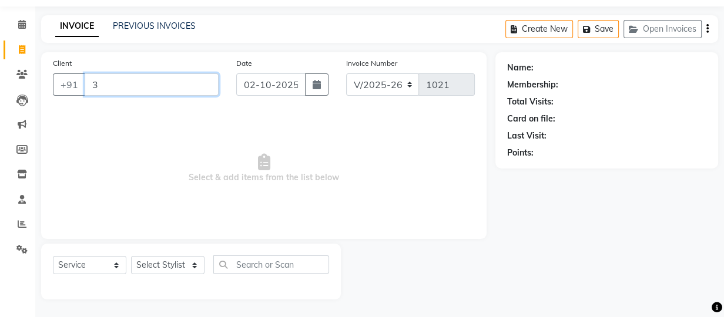
type input "3"
drag, startPoint x: 51, startPoint y: 72, endPoint x: 22, endPoint y: 72, distance: 29.4
click at [16, 77] on app-home "08047224946 Select Location × Elevation Hair Studio , Thane West Default Panel …" at bounding box center [362, 140] width 724 height 353
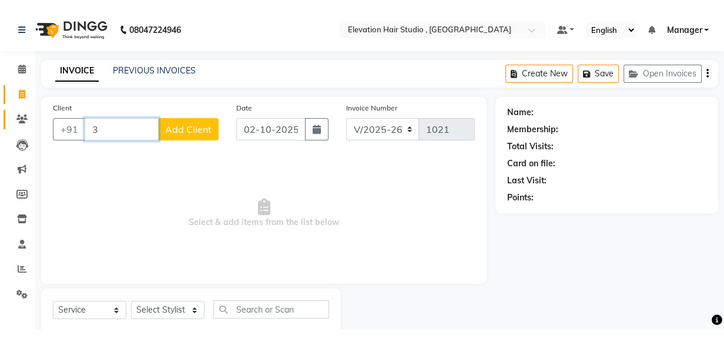
scroll to position [0, 0]
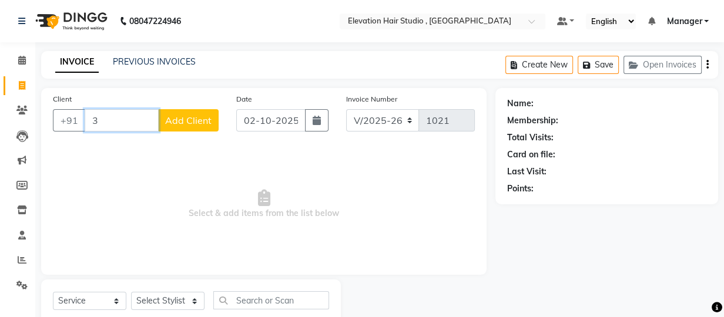
drag, startPoint x: 141, startPoint y: 118, endPoint x: -2, endPoint y: 163, distance: 150.6
click at [0, 163] on html "08047224946 Select Location × Elevation Hair Studio , Thane West Default Panel …" at bounding box center [362, 158] width 724 height 317
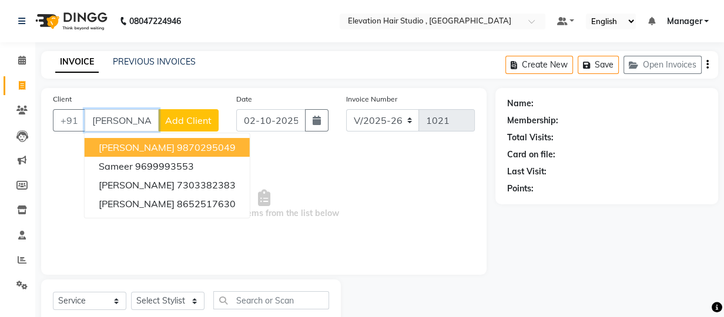
click at [138, 145] on span "[PERSON_NAME]" at bounding box center [137, 148] width 76 height 12
type input "9870295049"
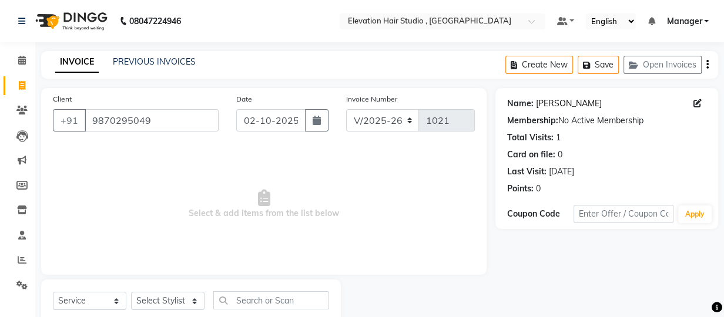
click at [558, 106] on link "Sameer Shirkar" at bounding box center [569, 104] width 66 height 12
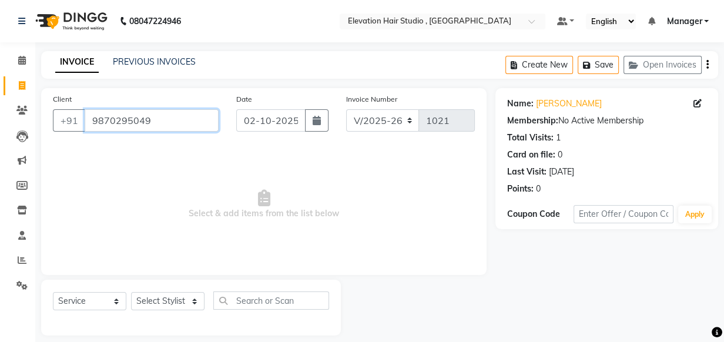
click at [0, 149] on html "08047224946 Select Location × Elevation Hair Studio , Thane West Default Panel …" at bounding box center [362, 171] width 724 height 342
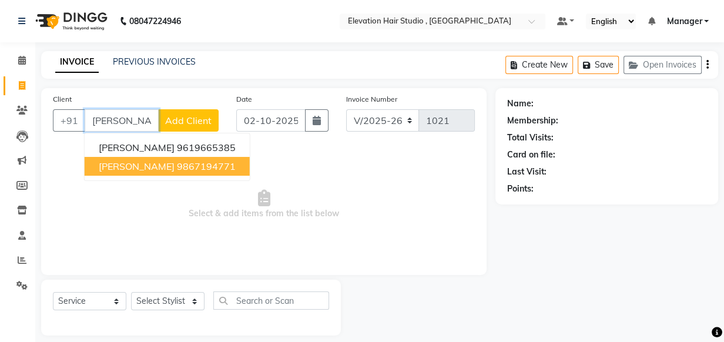
click at [177, 170] on ngb-highlight "9867194771" at bounding box center [206, 166] width 59 height 12
type input "9867194771"
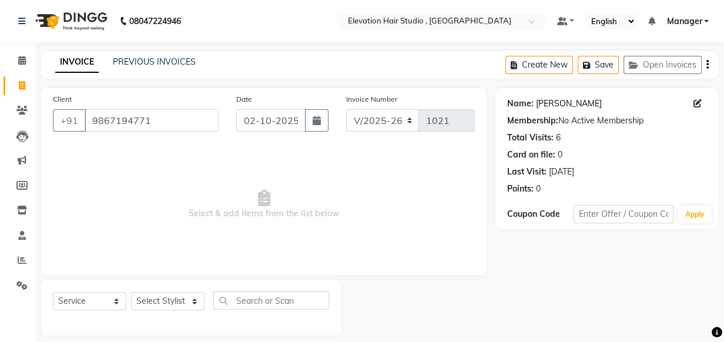
click at [550, 104] on link "Hitesh" at bounding box center [569, 104] width 66 height 12
drag, startPoint x: 162, startPoint y: 113, endPoint x: 5, endPoint y: 125, distance: 157.9
click at [5, 125] on app-home "08047224946 Select Location × Elevation Hair Studio , Thane West Default Panel …" at bounding box center [362, 176] width 724 height 353
click at [158, 63] on link "PREVIOUS INVOICES" at bounding box center [154, 61] width 83 height 11
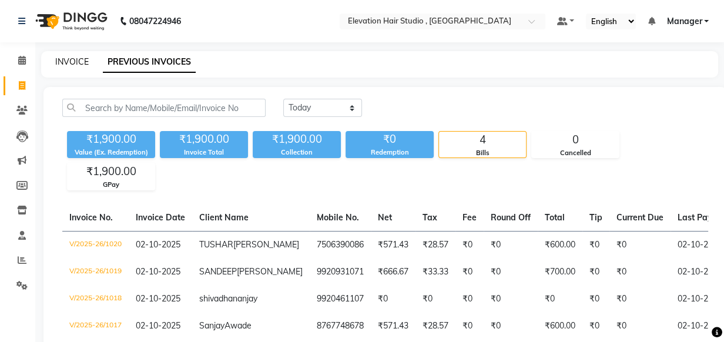
click at [62, 64] on link "INVOICE" at bounding box center [72, 61] width 34 height 11
select select "service"
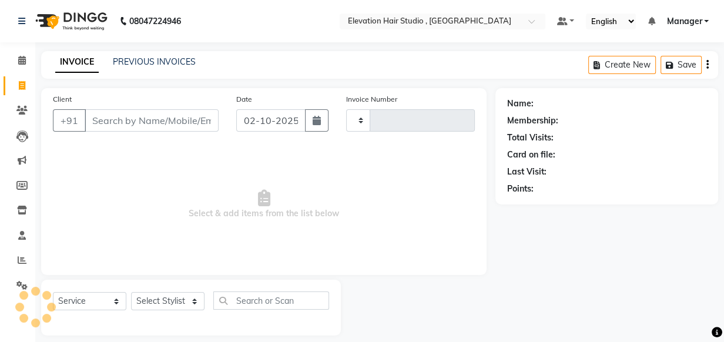
scroll to position [12, 0]
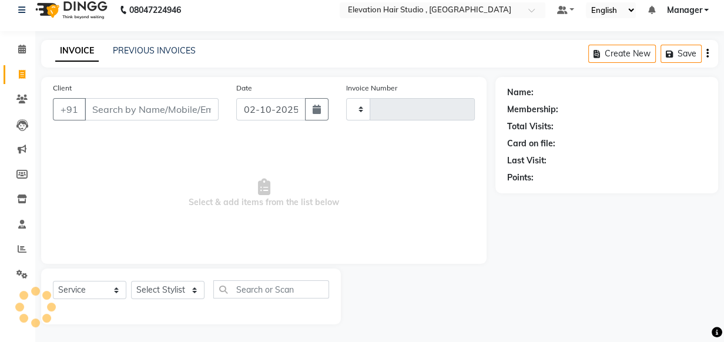
type input "1021"
select select "6886"
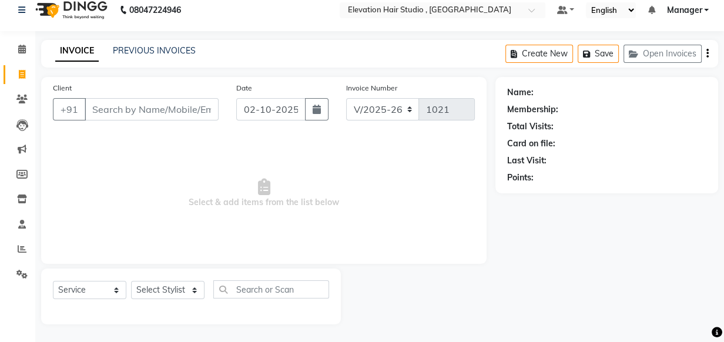
click at [175, 182] on span "Select & add items from the list below" at bounding box center [264, 194] width 422 height 118
click at [170, 115] on input "Client" at bounding box center [152, 109] width 134 height 22
click at [142, 139] on span "Select & add items from the list below" at bounding box center [264, 194] width 422 height 118
click at [159, 119] on input "Client" at bounding box center [152, 109] width 134 height 22
click at [157, 135] on span "Select & add items from the list below" at bounding box center [264, 194] width 422 height 118
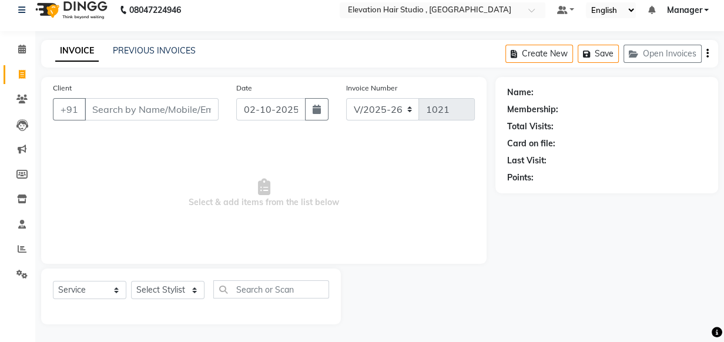
drag, startPoint x: 190, startPoint y: 197, endPoint x: 377, endPoint y: 215, distance: 187.7
click at [377, 215] on span "Select & add items from the list below" at bounding box center [264, 194] width 422 height 118
click at [16, 47] on span at bounding box center [22, 50] width 21 height 14
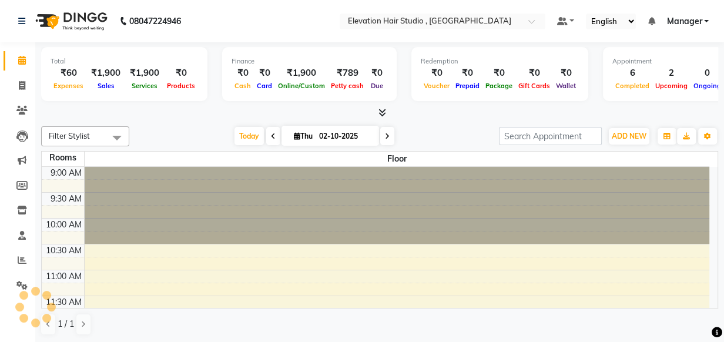
scroll to position [412, 0]
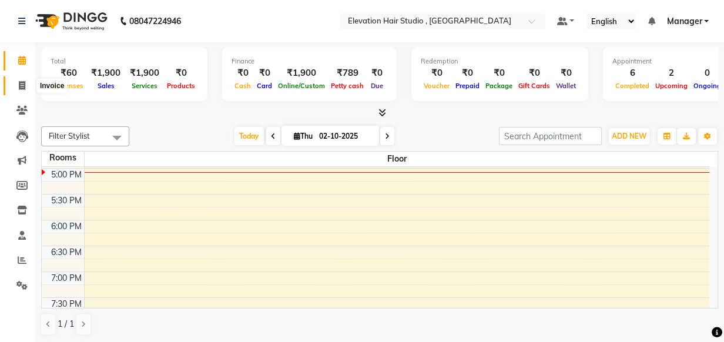
click at [23, 83] on icon at bounding box center [22, 85] width 6 height 9
select select "6886"
select select "service"
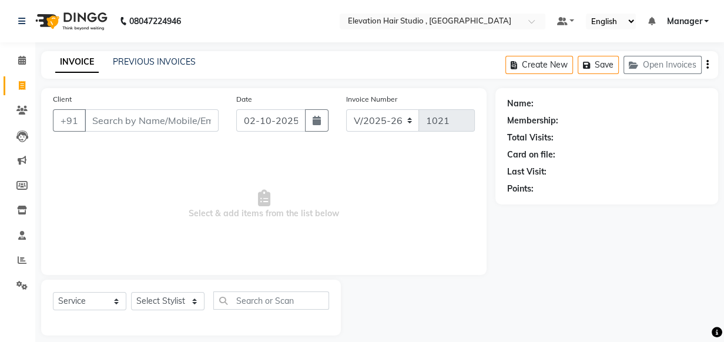
drag, startPoint x: 489, startPoint y: 266, endPoint x: 525, endPoint y: 242, distance: 43.4
click at [507, 261] on div "Client +91 Date 02-10-2025 Invoice Number V/2025 V/2025-26 1021 Select & add it…" at bounding box center [379, 211] width 695 height 247
click at [525, 242] on div "Name: Membership: Total Visits: Card on file: Last Visit: Points:" at bounding box center [611, 211] width 232 height 247
click at [470, 328] on div at bounding box center [418, 308] width 155 height 56
click at [126, 118] on input "Client" at bounding box center [152, 120] width 134 height 22
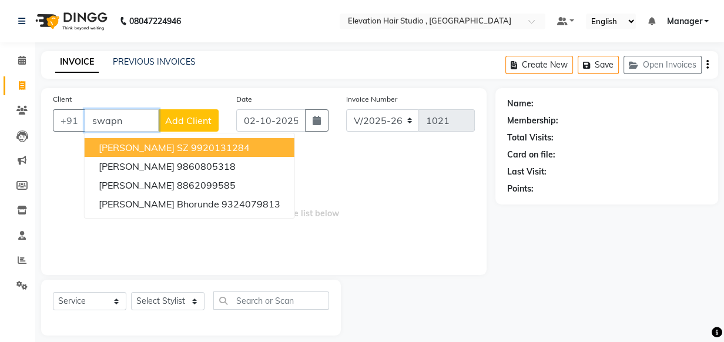
click at [129, 146] on span "Swapnil SZ" at bounding box center [144, 148] width 90 height 12
type input "9920131284"
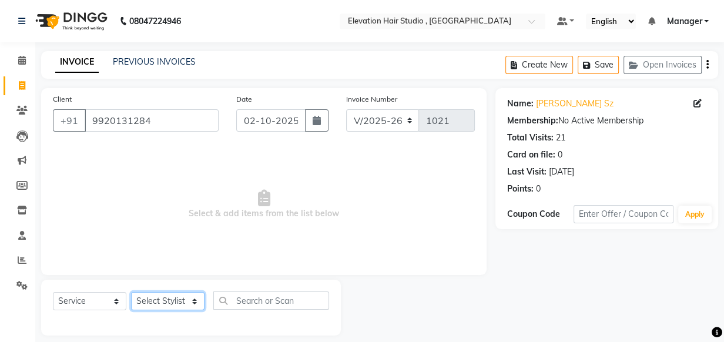
click at [151, 299] on select "Select Stylist Anish shaikh Dilip Manager mehboob sahil sameer Sanjay Sarfaraz …" at bounding box center [167, 301] width 73 height 18
select select "54147"
click at [131, 292] on select "Select Stylist Anish shaikh Dilip Manager mehboob sahil sameer Sanjay Sarfaraz …" at bounding box center [167, 301] width 73 height 18
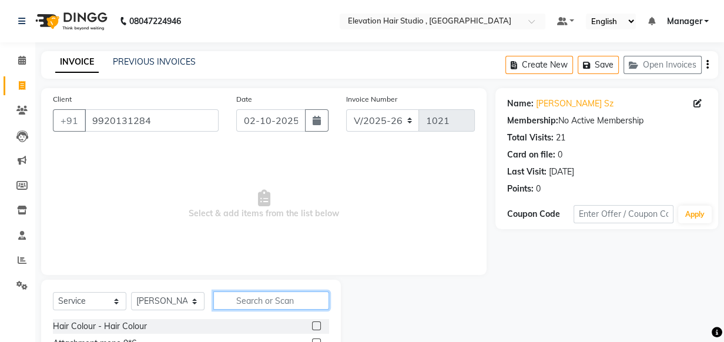
click at [240, 300] on input "text" at bounding box center [271, 301] width 116 height 18
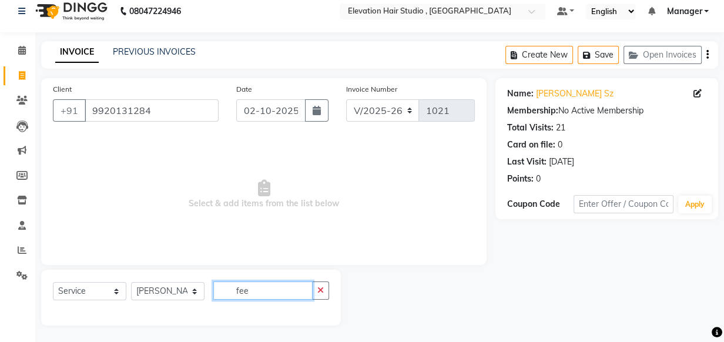
scroll to position [12, 0]
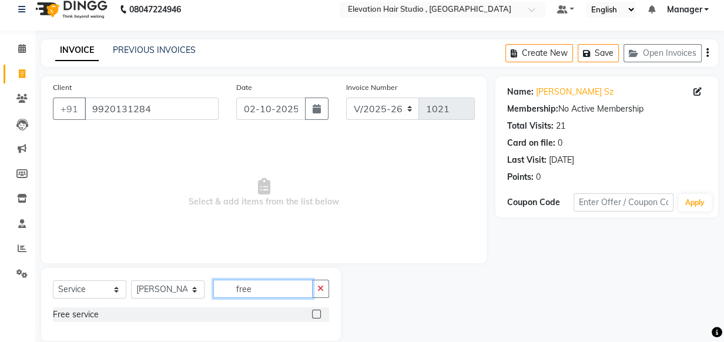
type input "free"
click at [267, 313] on div "Free service" at bounding box center [191, 314] width 276 height 15
click at [321, 311] on div at bounding box center [320, 314] width 17 height 15
click at [317, 313] on label at bounding box center [316, 314] width 9 height 9
click at [317, 313] on input "checkbox" at bounding box center [316, 315] width 8 height 8
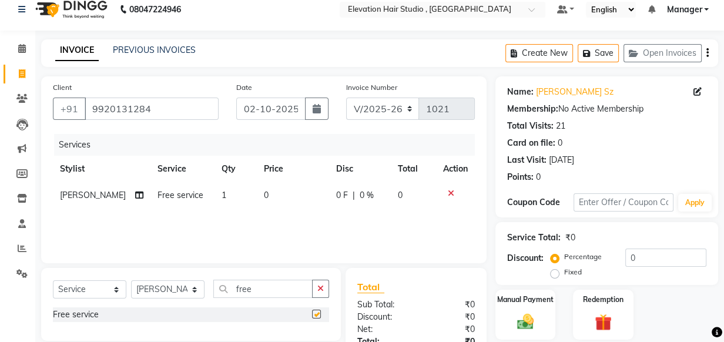
checkbox input "false"
click at [504, 322] on div "Manual Payment" at bounding box center [525, 315] width 62 height 52
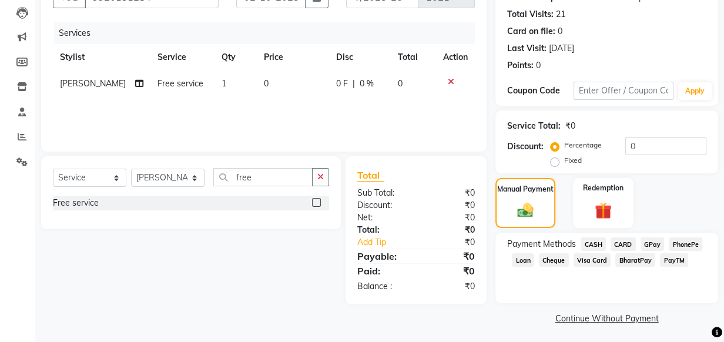
scroll to position [126, 0]
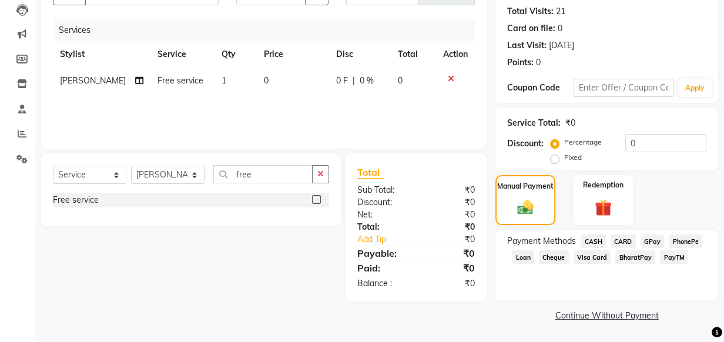
click at [651, 239] on span "GPay" at bounding box center [653, 242] width 24 height 14
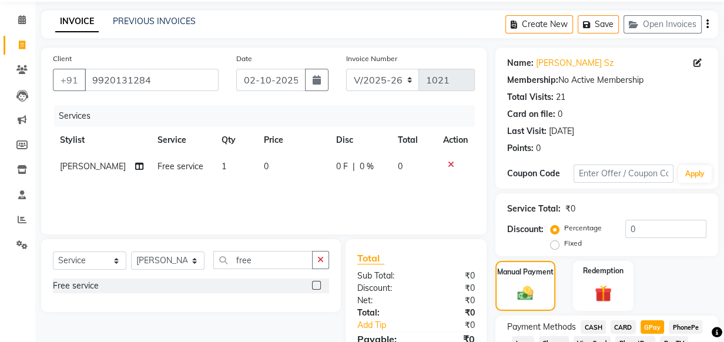
scroll to position [159, 0]
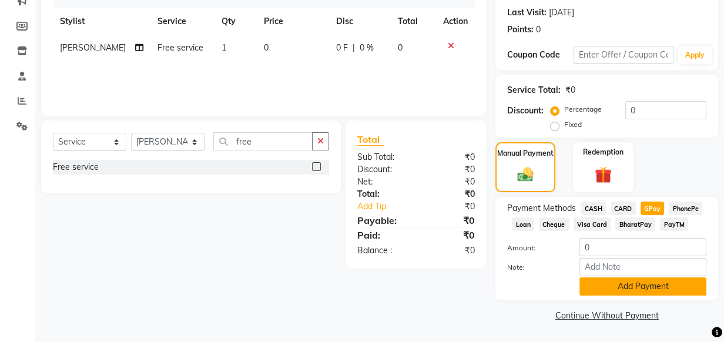
click at [642, 282] on button "Add Payment" at bounding box center [643, 286] width 127 height 18
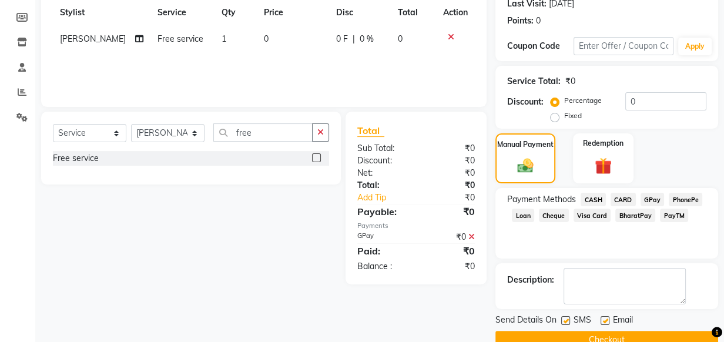
scroll to position [192, 0]
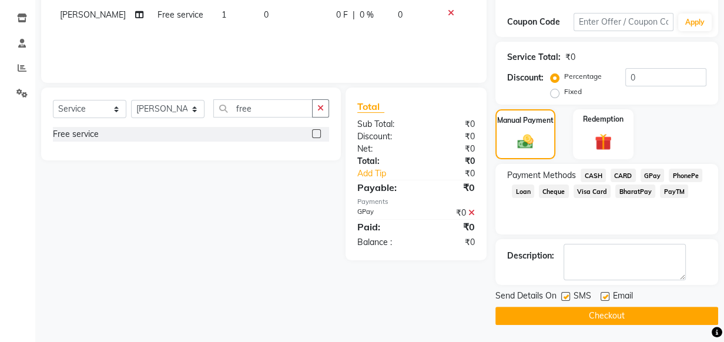
click at [604, 296] on label at bounding box center [605, 296] width 9 height 9
click at [604, 296] on input "checkbox" at bounding box center [605, 297] width 8 height 8
checkbox input "false"
click at [564, 294] on label at bounding box center [565, 296] width 9 height 9
click at [564, 294] on input "checkbox" at bounding box center [565, 297] width 8 height 8
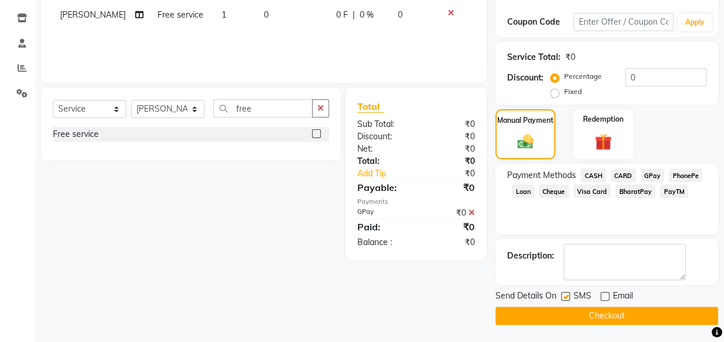
checkbox input "false"
click at [571, 313] on button "Checkout" at bounding box center [606, 316] width 223 height 18
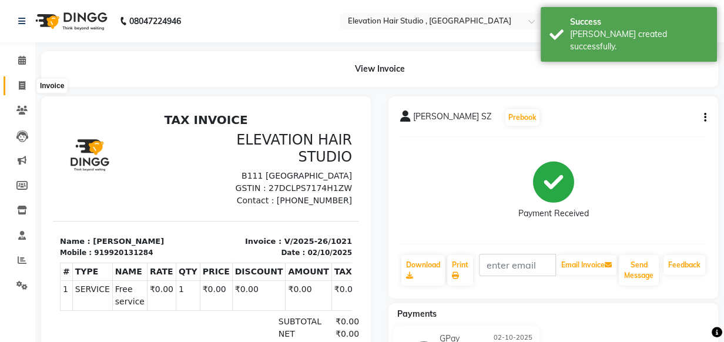
click at [19, 85] on icon at bounding box center [22, 85] width 6 height 9
select select "service"
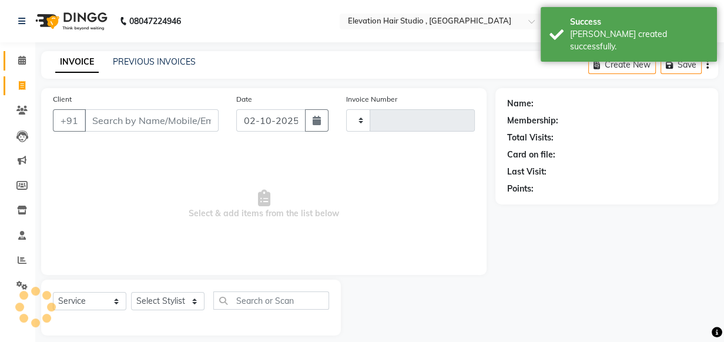
scroll to position [6, 0]
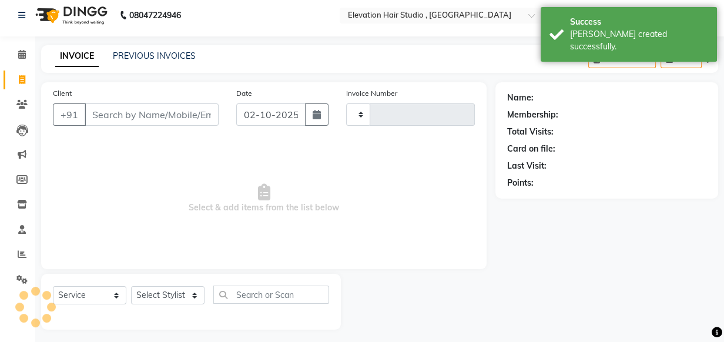
type input "1022"
select select "6886"
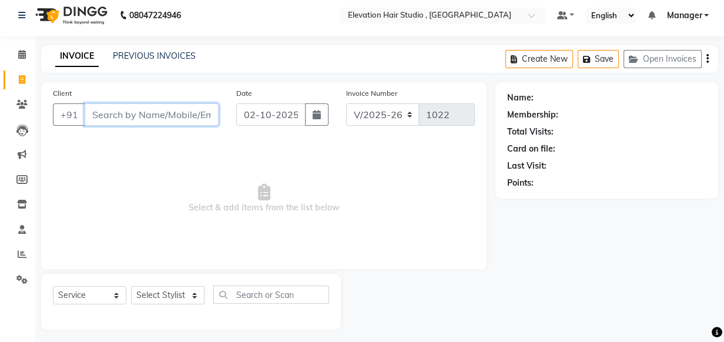
scroll to position [12, 0]
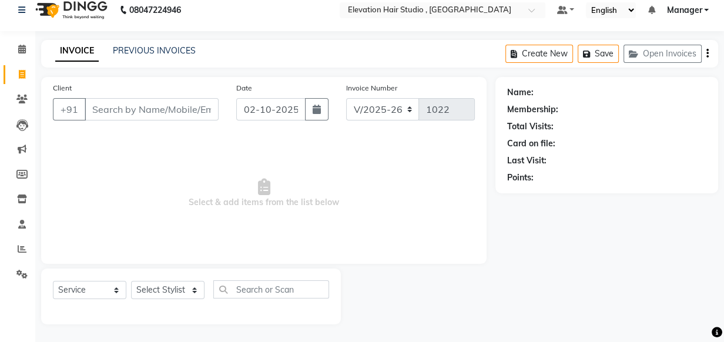
click at [134, 140] on span "Select & add items from the list below" at bounding box center [264, 194] width 422 height 118
click at [126, 112] on input "Client" at bounding box center [152, 109] width 134 height 22
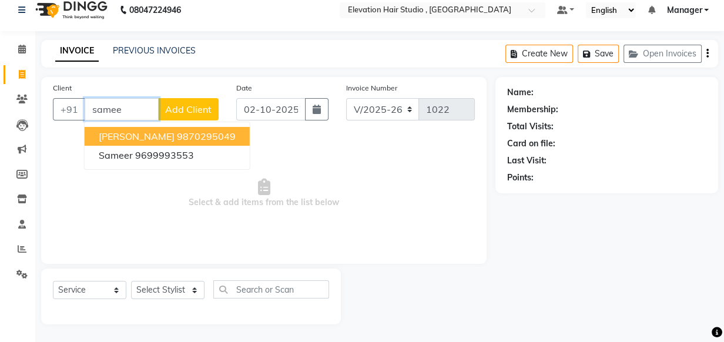
click at [124, 130] on span "Sameer Shirkar" at bounding box center [137, 136] width 76 height 12
type input "9870295049"
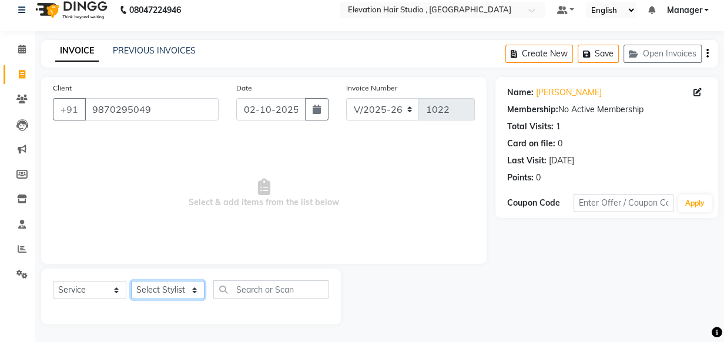
click at [183, 291] on select "Select Stylist Anish shaikh Dilip Manager mehboob sahil sameer Sanjay Sarfaraz …" at bounding box center [167, 290] width 73 height 18
select select "54147"
click at [131, 281] on select "Select Stylist Anish shaikh Dilip Manager mehboob sahil sameer Sanjay Sarfaraz …" at bounding box center [167, 290] width 73 height 18
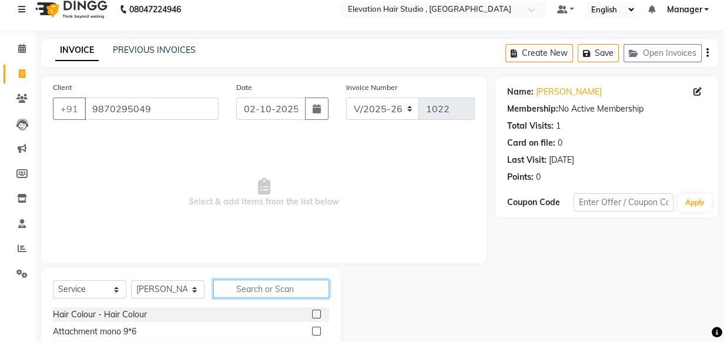
click at [244, 291] on input "text" at bounding box center [271, 289] width 116 height 18
type input "tou"
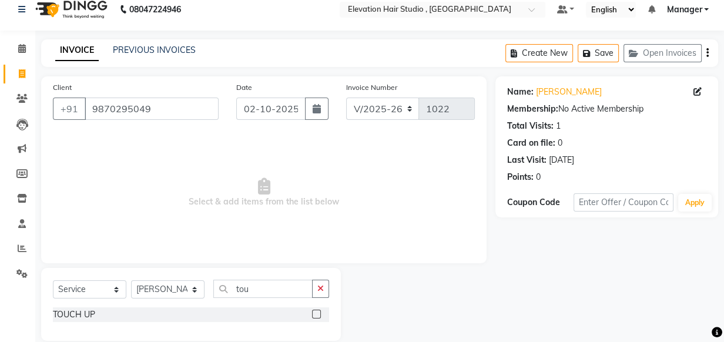
click at [313, 313] on label at bounding box center [316, 314] width 9 height 9
click at [313, 313] on input "checkbox" at bounding box center [316, 315] width 8 height 8
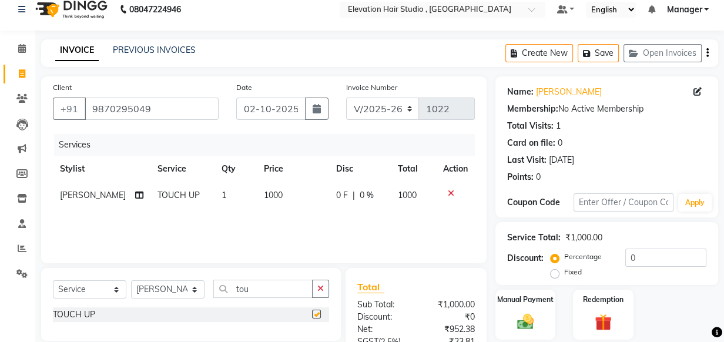
checkbox input "false"
click at [264, 194] on span "1000" at bounding box center [273, 195] width 19 height 11
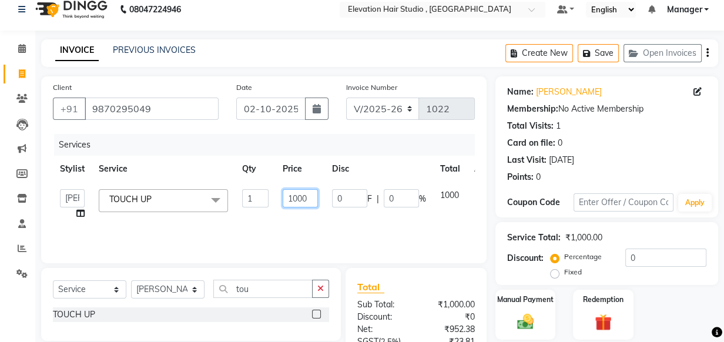
click at [302, 198] on input "1000" at bounding box center [300, 198] width 35 height 18
type input "0"
click at [317, 289] on icon "button" at bounding box center [320, 288] width 6 height 8
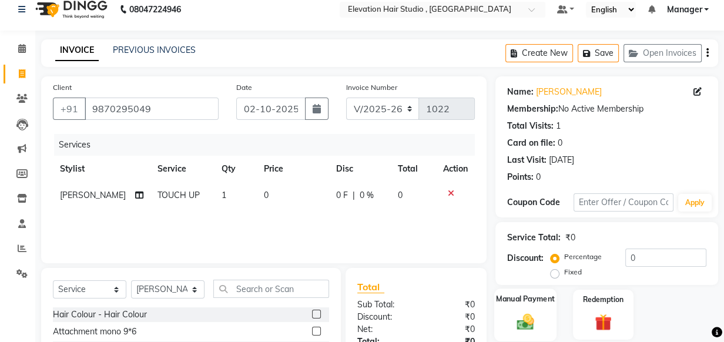
click at [504, 299] on label "Manual Payment" at bounding box center [525, 298] width 59 height 11
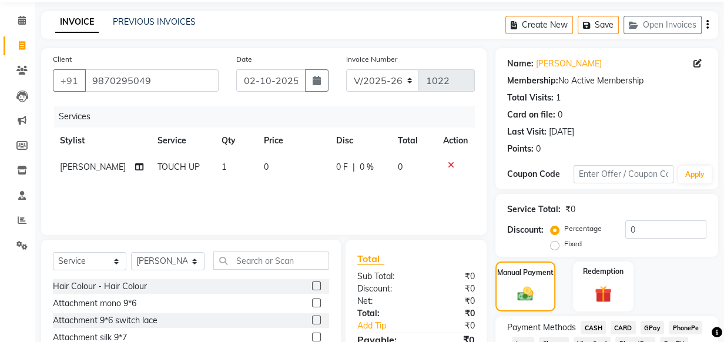
scroll to position [65, 0]
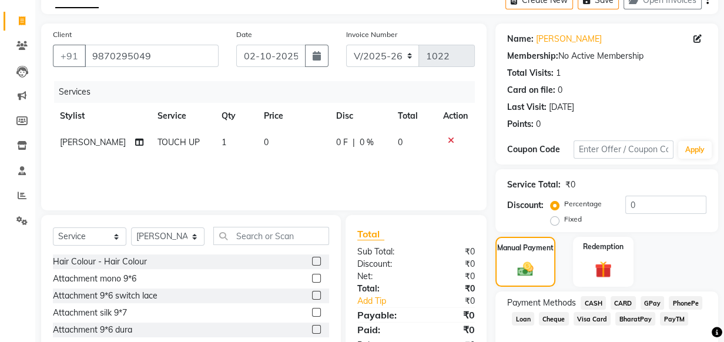
click at [649, 303] on span "GPay" at bounding box center [653, 303] width 24 height 14
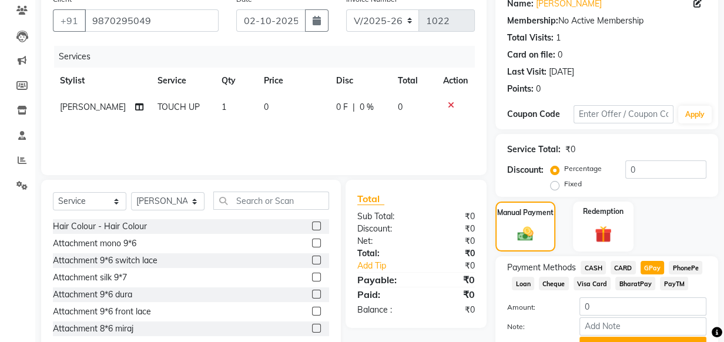
scroll to position [118, 0]
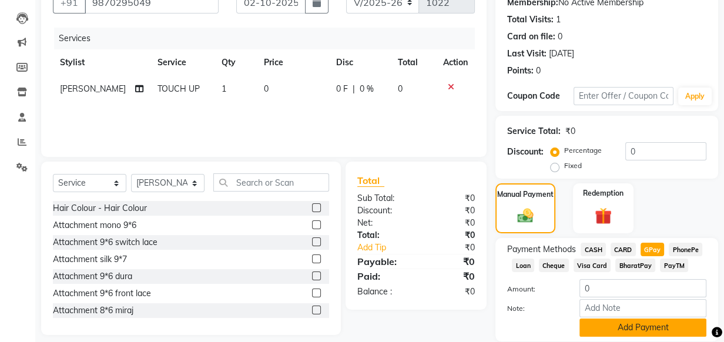
click at [623, 326] on button "Add Payment" at bounding box center [643, 328] width 127 height 18
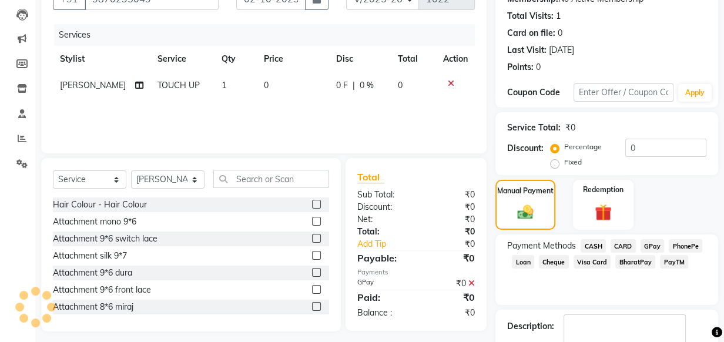
scroll to position [192, 0]
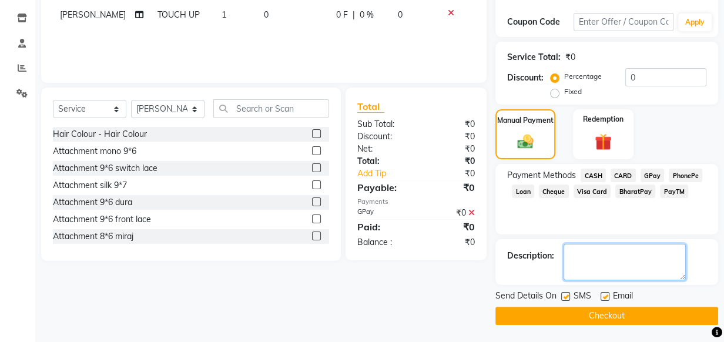
click at [599, 270] on textarea at bounding box center [625, 262] width 122 height 36
type textarea "500 advnce fr ptch"
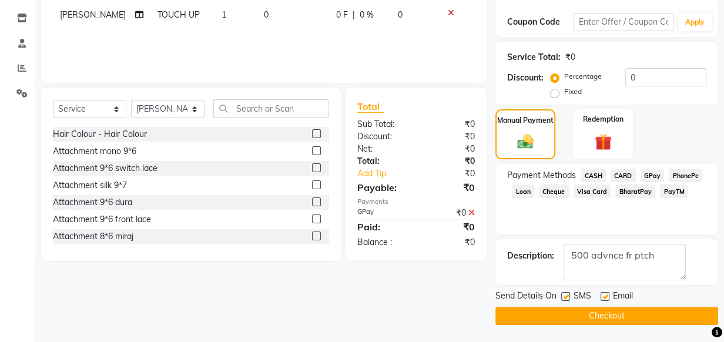
click at [603, 294] on label at bounding box center [605, 296] width 9 height 9
click at [603, 294] on input "checkbox" at bounding box center [605, 297] width 8 height 8
checkbox input "false"
click at [561, 296] on label at bounding box center [565, 296] width 9 height 9
click at [561, 296] on input "checkbox" at bounding box center [565, 297] width 8 height 8
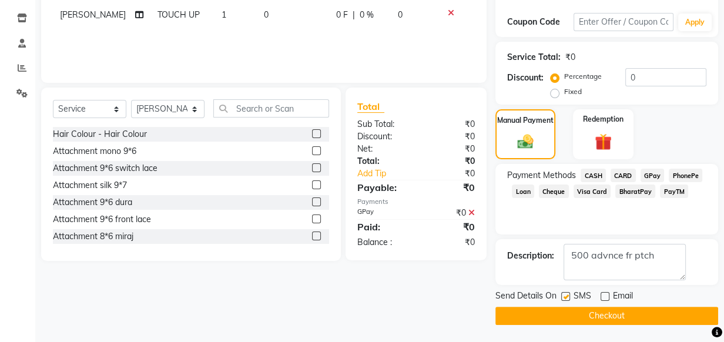
checkbox input "false"
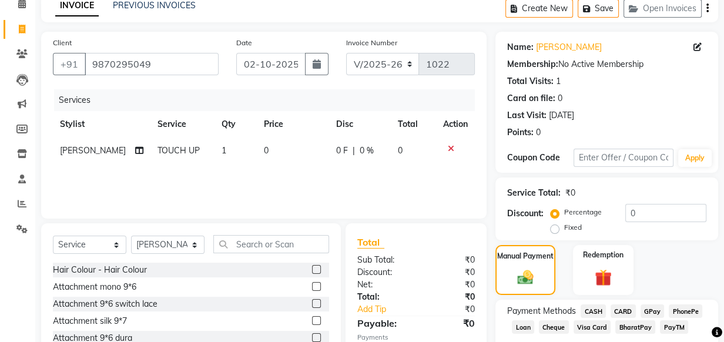
scroll to position [32, 0]
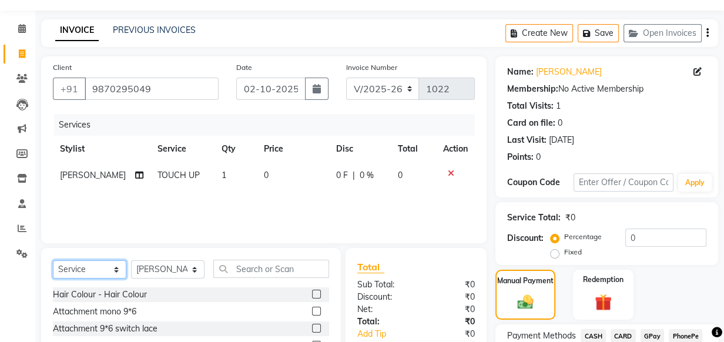
click at [114, 270] on select "Select Service Product Membership Package Voucher Prepaid Gift Card" at bounding box center [89, 269] width 73 height 18
select select "product"
click at [53, 260] on select "Select Service Product Membership Package Voucher Prepaid Gift Card" at bounding box center [89, 269] width 73 height 18
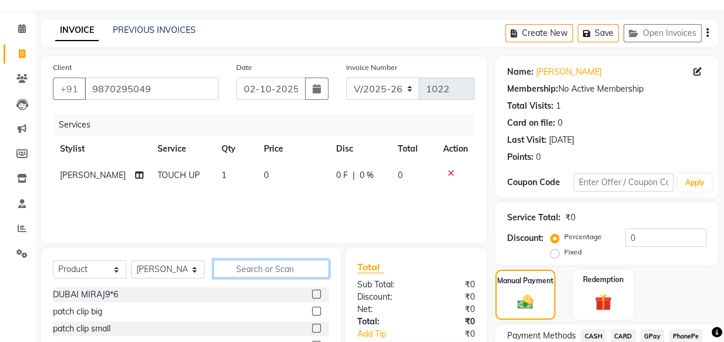
click at [259, 270] on input "text" at bounding box center [271, 269] width 116 height 18
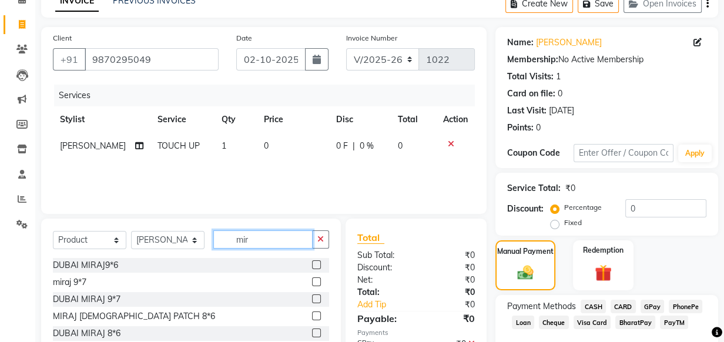
scroll to position [85, 0]
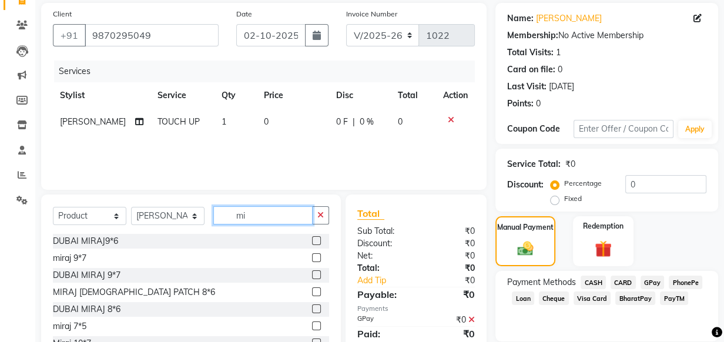
type input "m"
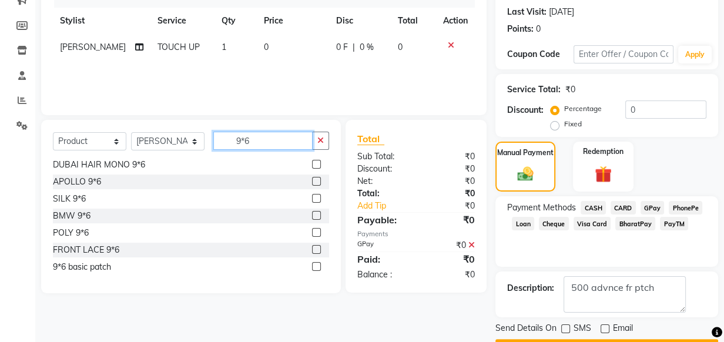
scroll to position [0, 0]
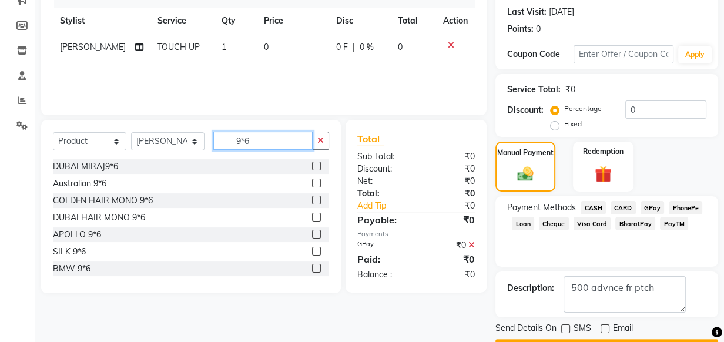
type input "9*6"
click at [312, 164] on label at bounding box center [316, 166] width 9 height 9
click at [312, 164] on input "checkbox" at bounding box center [316, 167] width 8 height 8
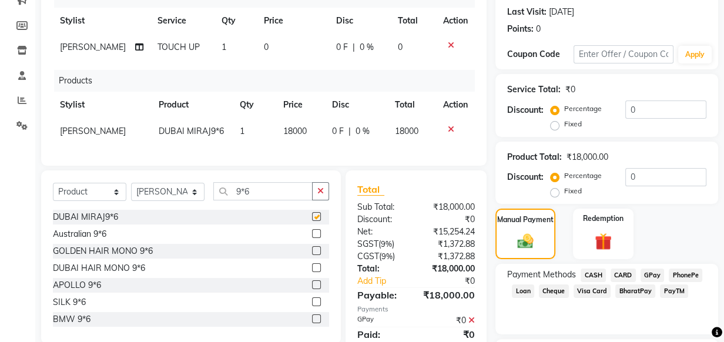
checkbox input "false"
click at [656, 270] on span "GPay" at bounding box center [653, 276] width 24 height 14
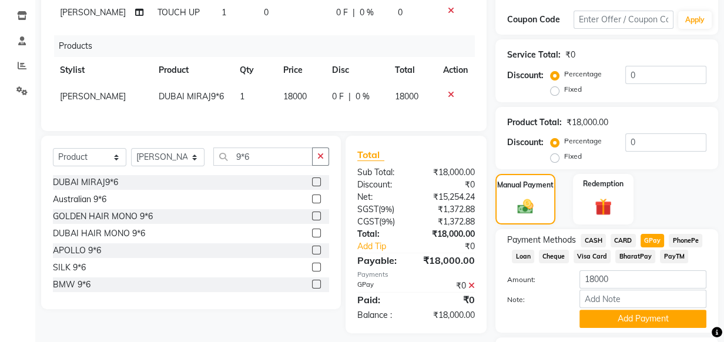
scroll to position [213, 0]
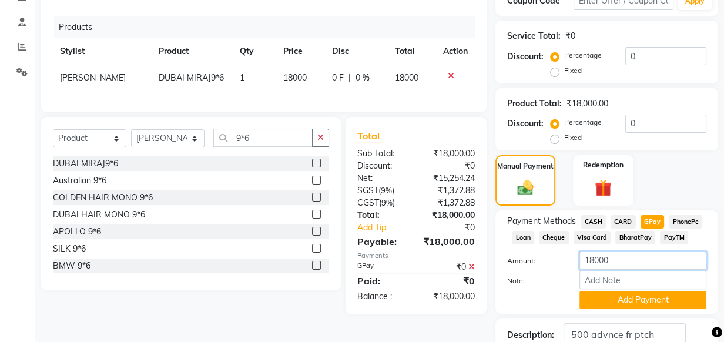
drag, startPoint x: 611, startPoint y: 260, endPoint x: 528, endPoint y: 252, distance: 83.9
click at [528, 252] on div "Amount: 18000" at bounding box center [606, 262] width 217 height 20
type input "500"
click at [625, 299] on button "Add Payment" at bounding box center [643, 300] width 127 height 18
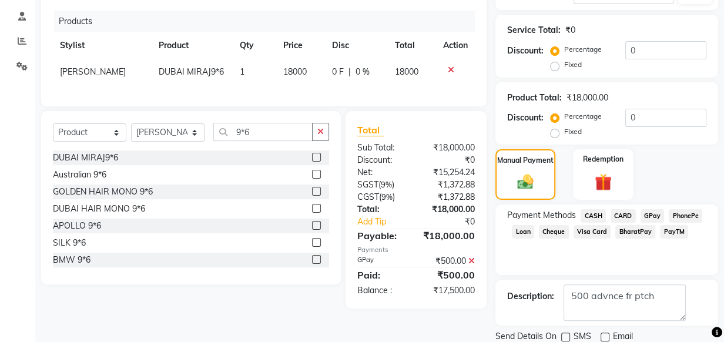
scroll to position [259, 0]
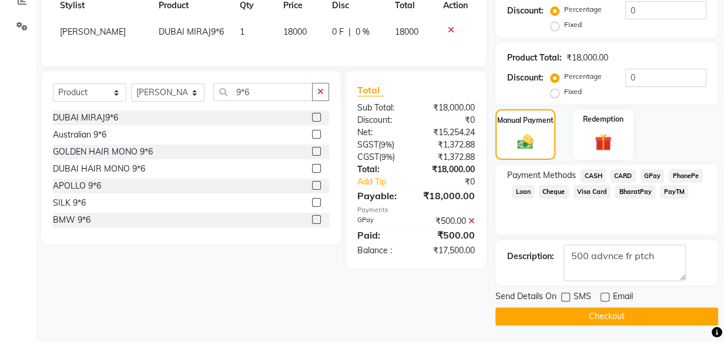
click at [558, 309] on button "Checkout" at bounding box center [606, 316] width 223 height 18
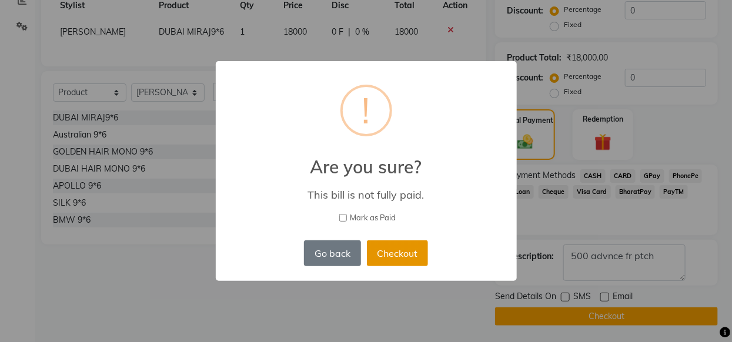
click at [400, 259] on button "Checkout" at bounding box center [397, 253] width 61 height 26
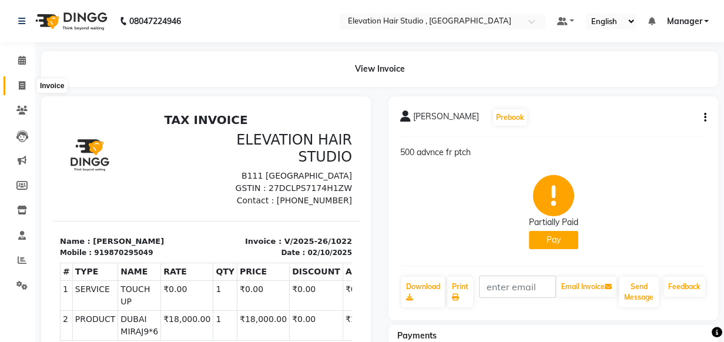
click at [23, 84] on icon at bounding box center [22, 85] width 6 height 9
select select "6886"
select select "service"
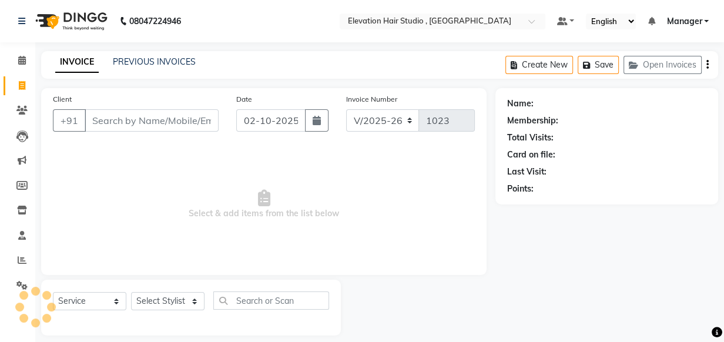
scroll to position [12, 0]
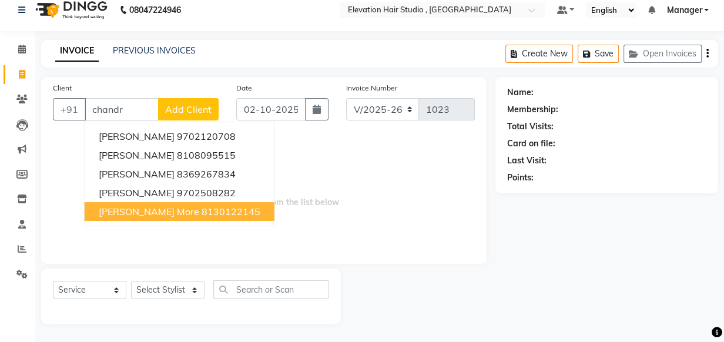
click at [202, 209] on ngb-highlight "8130122145" at bounding box center [231, 212] width 59 height 12
type input "8130122145"
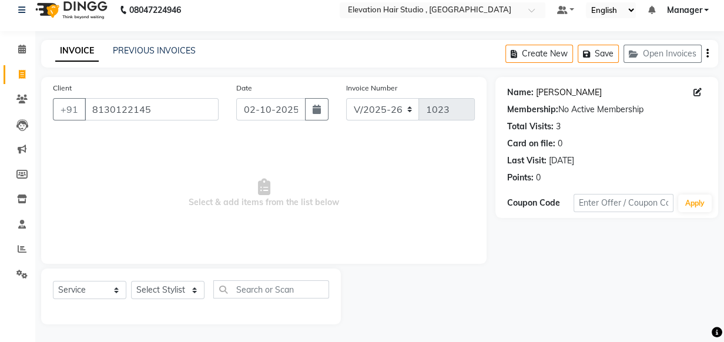
click at [564, 91] on link "Chandrakant More" at bounding box center [569, 92] width 66 height 12
drag, startPoint x: 167, startPoint y: 113, endPoint x: -2, endPoint y: 104, distance: 169.5
click at [0, 104] on html "08047224946 Select Location × Elevation Hair Studio , Thane West Default Panel …" at bounding box center [362, 160] width 724 height 342
click at [138, 50] on link "PREVIOUS INVOICES" at bounding box center [154, 50] width 83 height 11
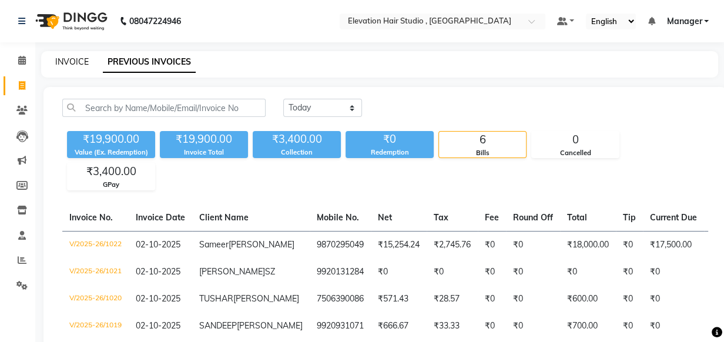
click at [68, 62] on link "INVOICE" at bounding box center [72, 61] width 34 height 11
select select "service"
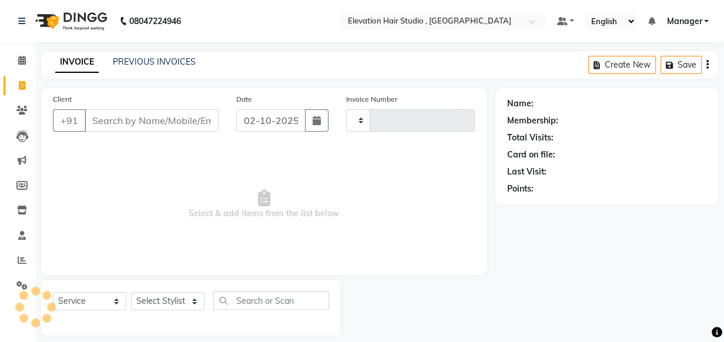
scroll to position [12, 0]
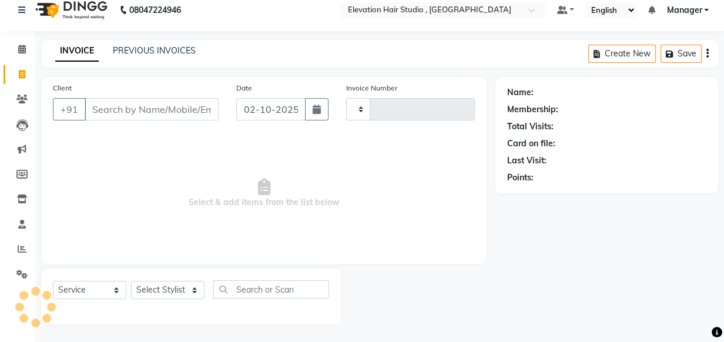
type input "1023"
select select "6886"
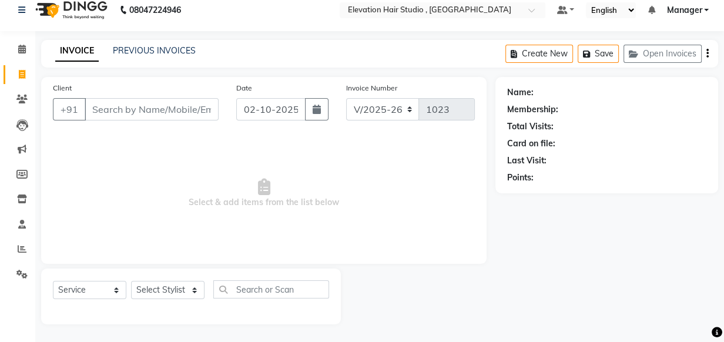
drag, startPoint x: 215, startPoint y: 139, endPoint x: 282, endPoint y: 223, distance: 107.5
click at [276, 213] on span "Select & add items from the list below" at bounding box center [264, 194] width 422 height 118
click at [302, 225] on span "Select & add items from the list below" at bounding box center [264, 194] width 422 height 118
click at [403, 187] on span "Select & add items from the list below" at bounding box center [264, 194] width 422 height 118
drag, startPoint x: 518, startPoint y: 108, endPoint x: 457, endPoint y: 176, distance: 91.6
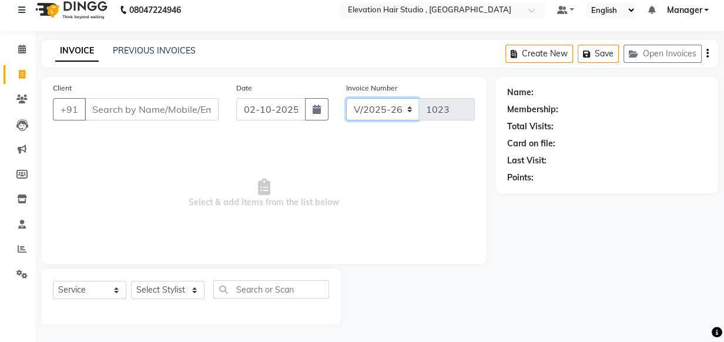
click at [468, 180] on div "Client +91 Date 02-10-2025 Invoice Number V/2025 V/2025-26 1023 Select & add it…" at bounding box center [264, 170] width 446 height 187
click at [457, 179] on span "Select & add items from the list below" at bounding box center [264, 194] width 422 height 118
click at [146, 110] on input "Client" at bounding box center [152, 109] width 134 height 22
drag, startPoint x: 140, startPoint y: 143, endPoint x: 133, endPoint y: 102, distance: 41.8
click at [140, 140] on span "Select & add items from the list below" at bounding box center [264, 194] width 422 height 118
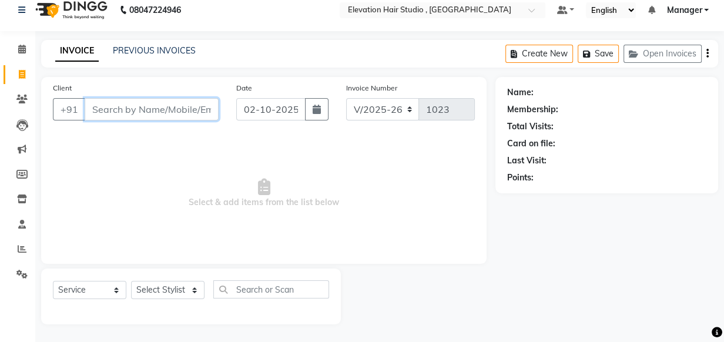
click at [133, 102] on input "Client" at bounding box center [152, 109] width 134 height 22
click at [158, 153] on span "Select & add items from the list below" at bounding box center [264, 194] width 422 height 118
click at [140, 118] on input "Client" at bounding box center [152, 109] width 134 height 22
click at [137, 136] on span "Select & add items from the list below" at bounding box center [264, 194] width 422 height 118
click at [133, 54] on link "PREVIOUS INVOICES" at bounding box center [154, 50] width 83 height 11
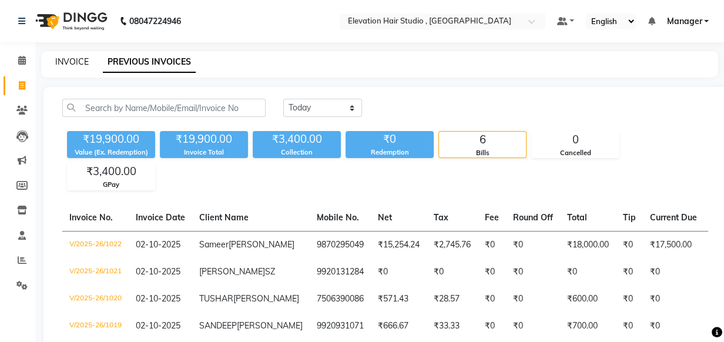
click at [76, 65] on link "INVOICE" at bounding box center [72, 61] width 34 height 11
select select "service"
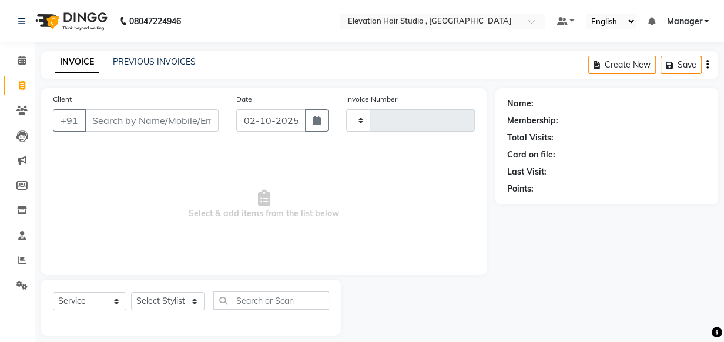
scroll to position [12, 0]
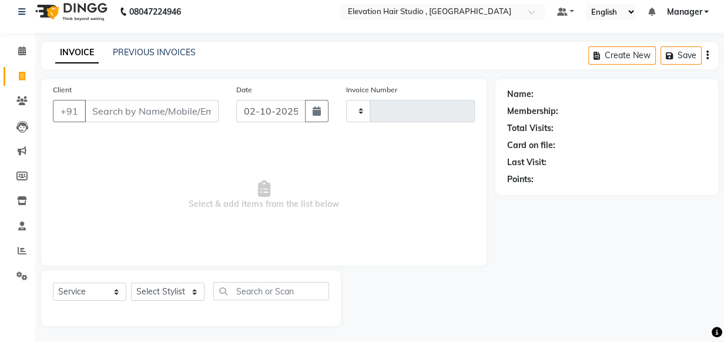
type input "1023"
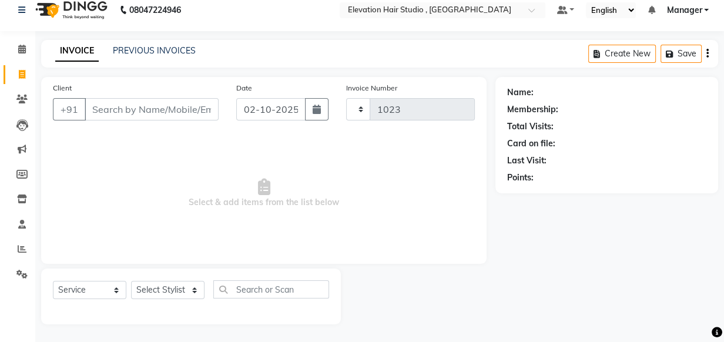
select select "6886"
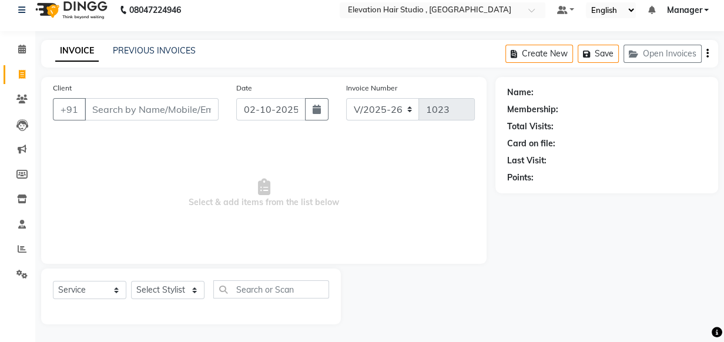
click at [145, 156] on span "Select & add items from the list below" at bounding box center [264, 194] width 422 height 118
click at [142, 103] on input "Client" at bounding box center [152, 109] width 134 height 22
click at [121, 74] on main "INVOICE PREVIOUS INVOICES Create New Save Open Invoices Client +91 Date 02-10-2…" at bounding box center [379, 191] width 689 height 302
click at [126, 105] on input "Client" at bounding box center [152, 109] width 134 height 22
click at [115, 78] on div "Client +91 Date 02-10-2025 Invoice Number V/2025 V/2025-26 1023 Select & add it…" at bounding box center [264, 170] width 446 height 187
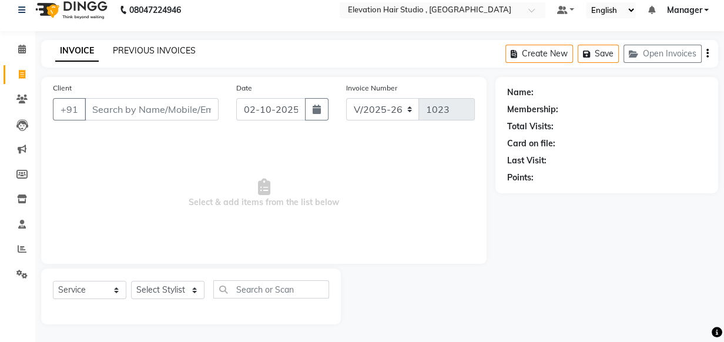
click at [136, 53] on link "PREVIOUS INVOICES" at bounding box center [154, 50] width 83 height 11
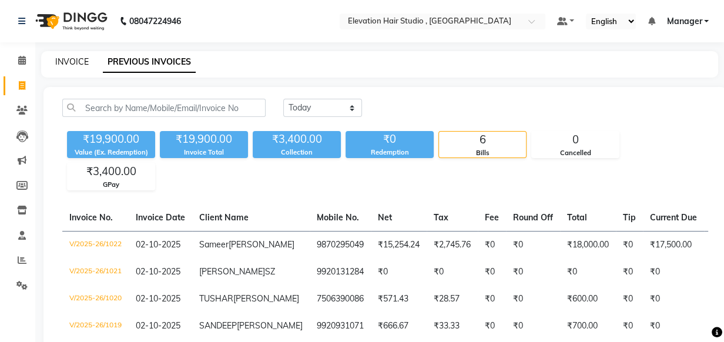
click at [70, 62] on link "INVOICE" at bounding box center [72, 61] width 34 height 11
select select "6886"
select select "service"
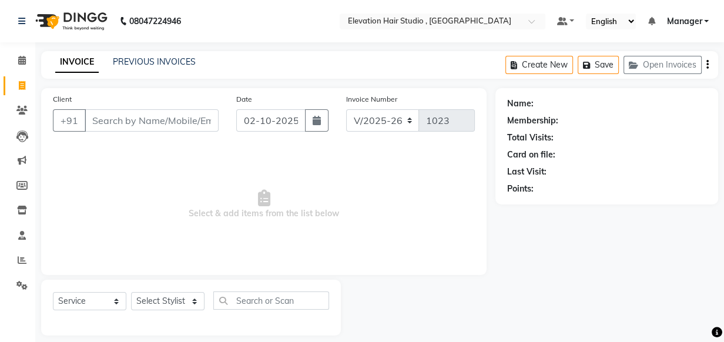
scroll to position [12, 0]
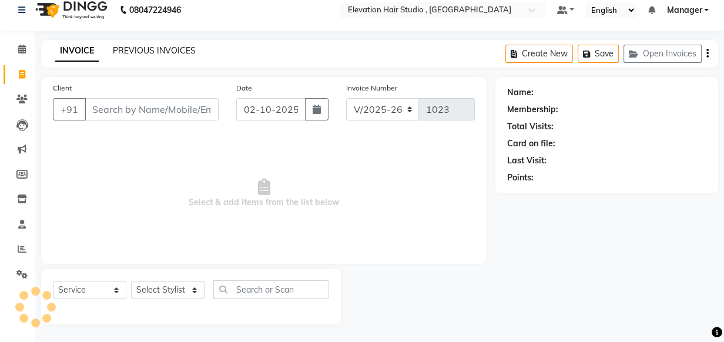
click at [160, 53] on link "PREVIOUS INVOICES" at bounding box center [154, 50] width 83 height 11
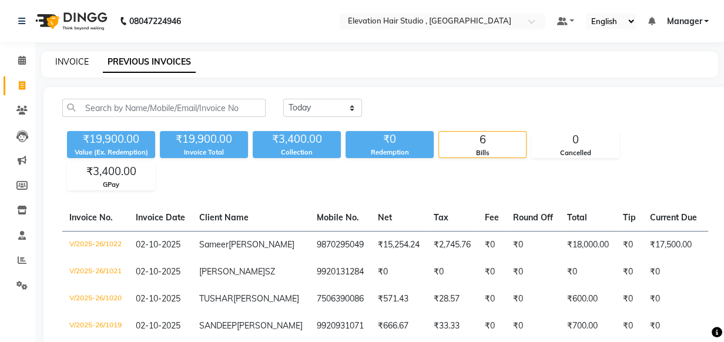
drag, startPoint x: 88, startPoint y: 56, endPoint x: 78, endPoint y: 64, distance: 12.6
click at [81, 62] on div "INVOICE PREVIOUS INVOICES" at bounding box center [372, 62] width 663 height 12
click at [78, 64] on link "INVOICE" at bounding box center [72, 61] width 34 height 11
select select "service"
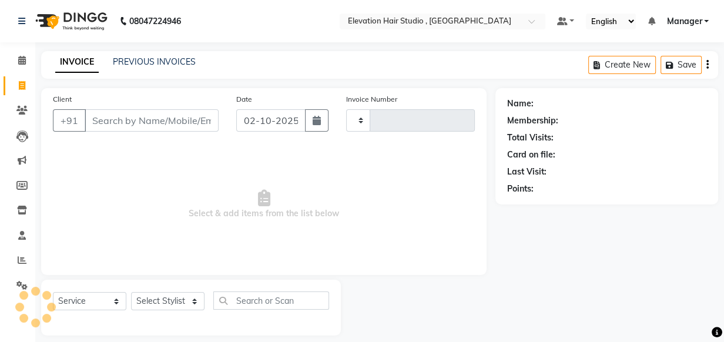
scroll to position [12, 0]
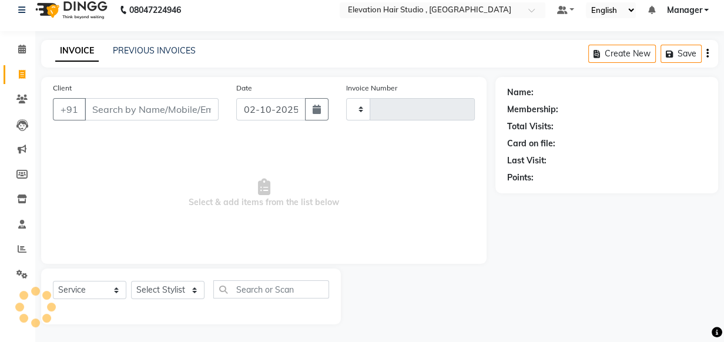
type input "1023"
select select "6886"
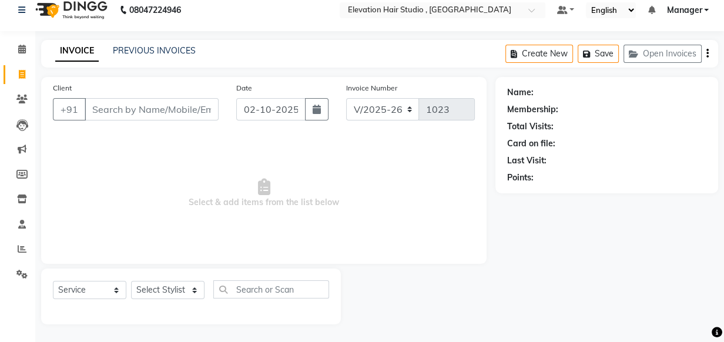
click at [120, 149] on span "Select & add items from the list below" at bounding box center [264, 194] width 422 height 118
drag, startPoint x: 105, startPoint y: 146, endPoint x: 267, endPoint y: 363, distance: 271.3
click at [71, 175] on span "Select & add items from the list below" at bounding box center [264, 194] width 422 height 118
click at [71, 179] on span "Select & add items from the list below" at bounding box center [264, 194] width 422 height 118
click at [267, 331] on html "08047224946 Select Location × Elevation Hair Studio , Thane West Default Panel …" at bounding box center [362, 160] width 724 height 342
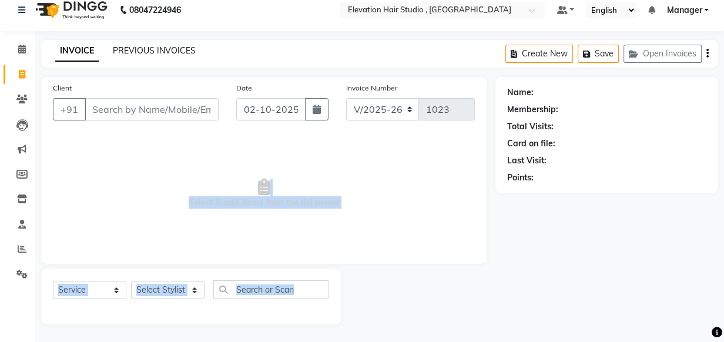
click at [152, 53] on link "PREVIOUS INVOICES" at bounding box center [154, 50] width 83 height 11
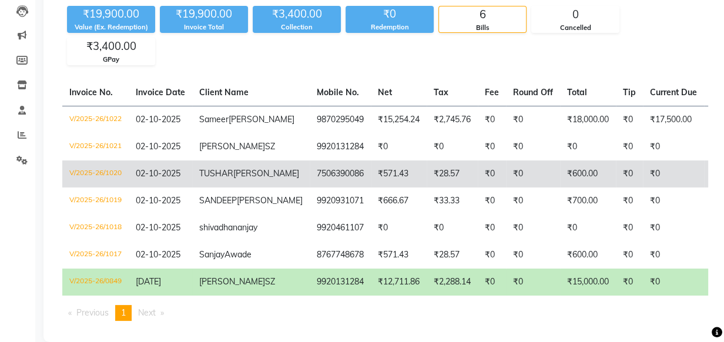
scroll to position [106, 0]
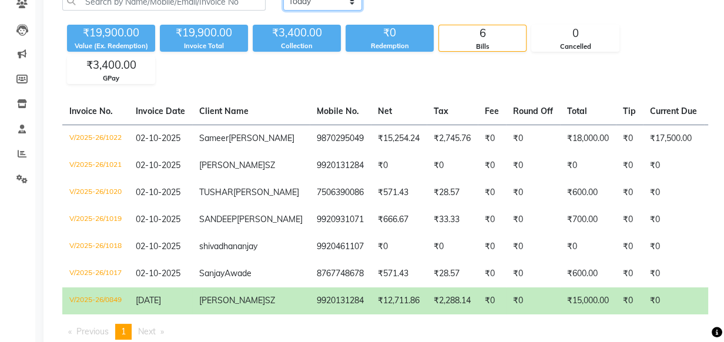
click at [346, 3] on select "Today Yesterday Custom Range" at bounding box center [322, 1] width 79 height 18
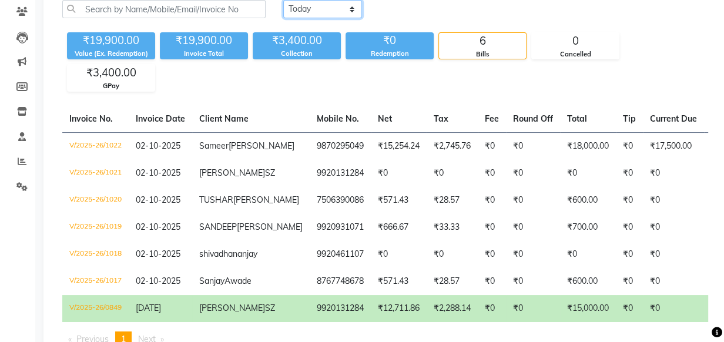
select select "range"
click at [283, 0] on select "Today Yesterday Custom Range" at bounding box center [322, 9] width 79 height 18
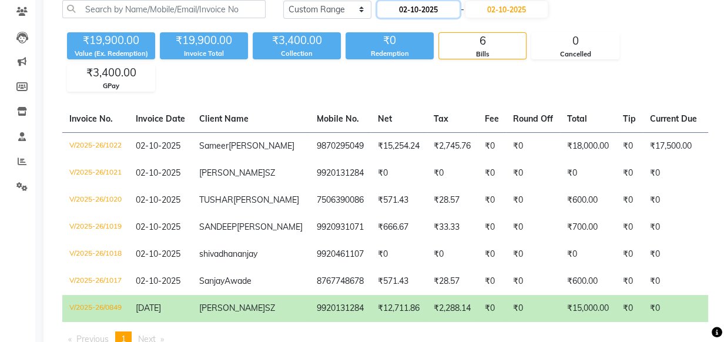
click at [391, 6] on input "02-10-2025" at bounding box center [418, 9] width 82 height 16
select select "10"
select select "2025"
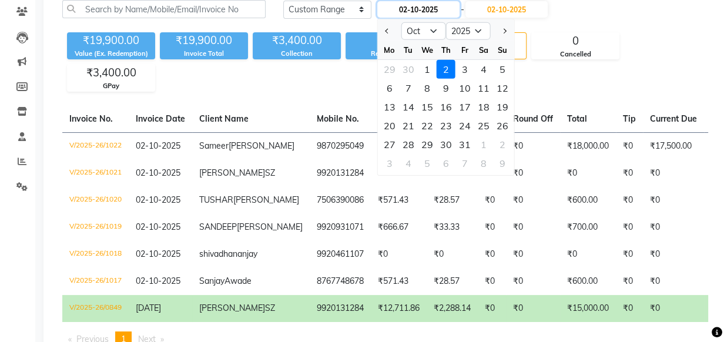
click at [406, 14] on input "02-10-2025" at bounding box center [418, 9] width 82 height 16
drag, startPoint x: 388, startPoint y: 31, endPoint x: 406, endPoint y: 42, distance: 21.4
click at [387, 32] on span "Previous month" at bounding box center [388, 31] width 5 height 5
select select "9"
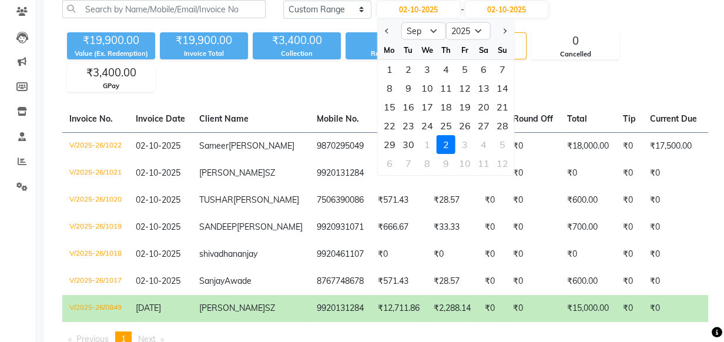
drag, startPoint x: 392, startPoint y: 65, endPoint x: 441, endPoint y: 51, distance: 50.6
click at [394, 64] on div "1" at bounding box center [389, 69] width 19 height 19
type input "01-09-2025"
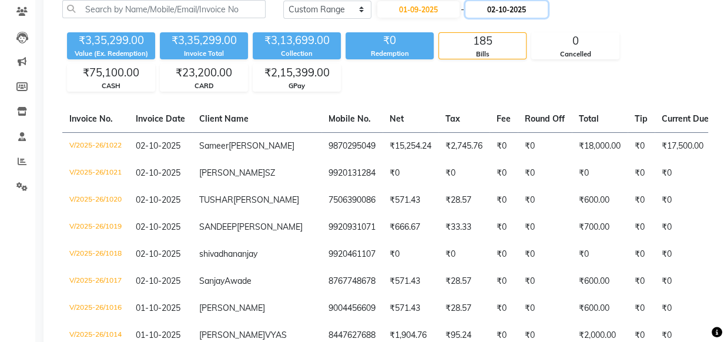
drag, startPoint x: 483, startPoint y: 1, endPoint x: 478, endPoint y: 12, distance: 12.1
click at [482, 4] on input "02-10-2025" at bounding box center [506, 9] width 82 height 16
select select "10"
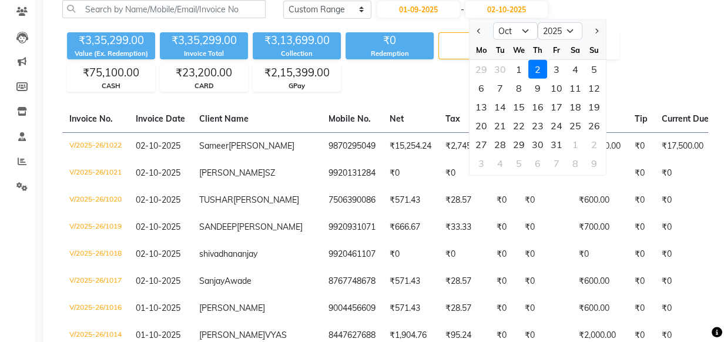
click at [511, 69] on div "1" at bounding box center [519, 69] width 19 height 19
type input "01-10-2025"
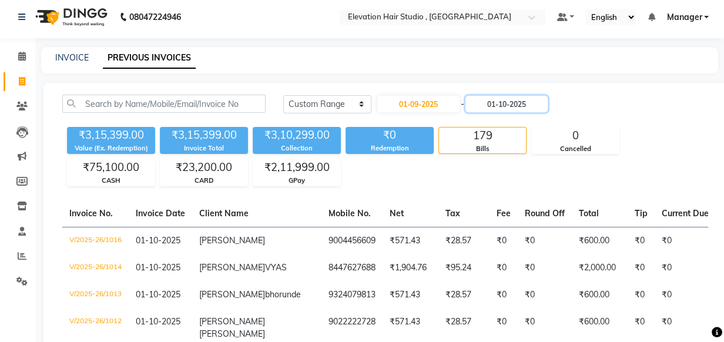
scroll to position [0, 0]
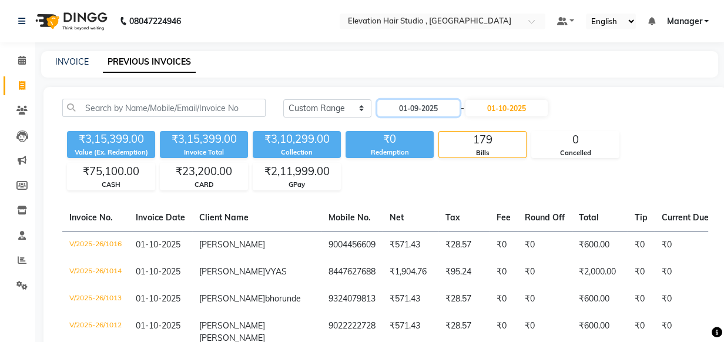
drag, startPoint x: 440, startPoint y: 106, endPoint x: 166, endPoint y: 155, distance: 278.7
click at [166, 155] on div "Today Yesterday Custom Range 01-09-2025 - 01-10-2025 ₹3,15,399.00 Value (Ex. Re…" at bounding box center [385, 145] width 660 height 92
click at [66, 62] on link "INVOICE" at bounding box center [72, 61] width 34 height 11
select select "service"
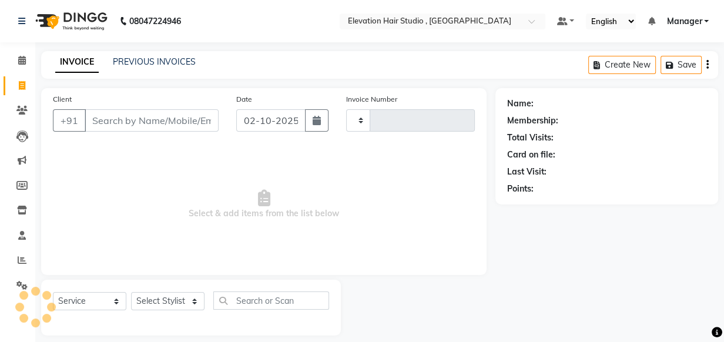
scroll to position [12, 0]
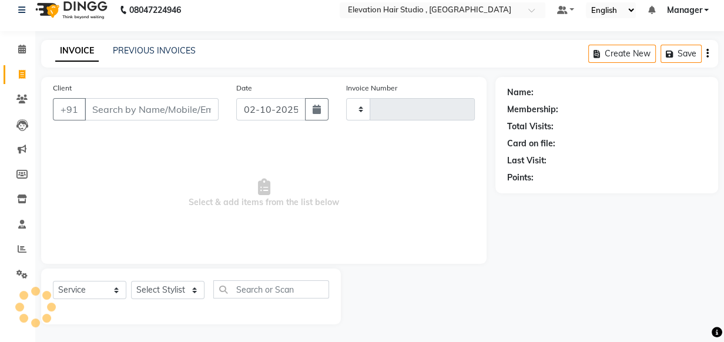
type input "1023"
select select "6886"
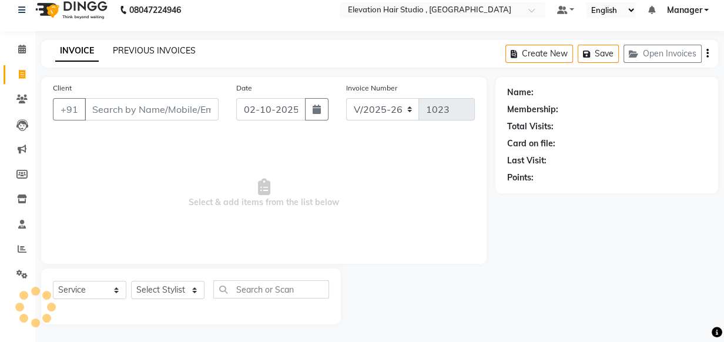
click at [137, 47] on link "PREVIOUS INVOICES" at bounding box center [154, 50] width 83 height 11
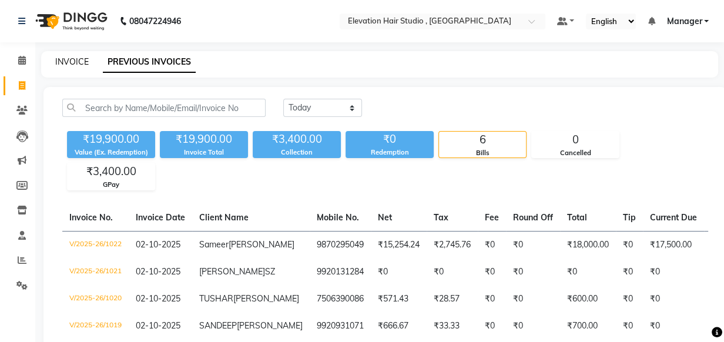
click at [78, 63] on link "INVOICE" at bounding box center [72, 61] width 34 height 11
select select "service"
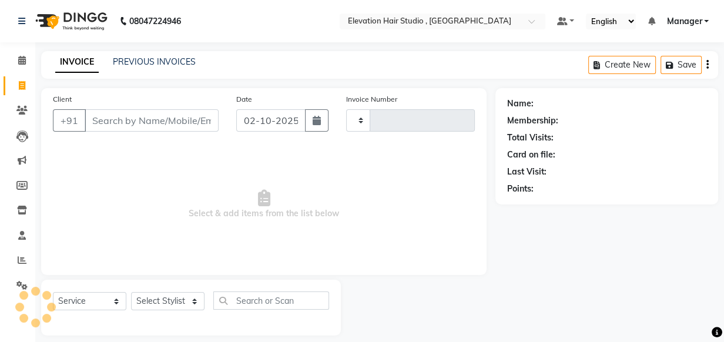
type input "1023"
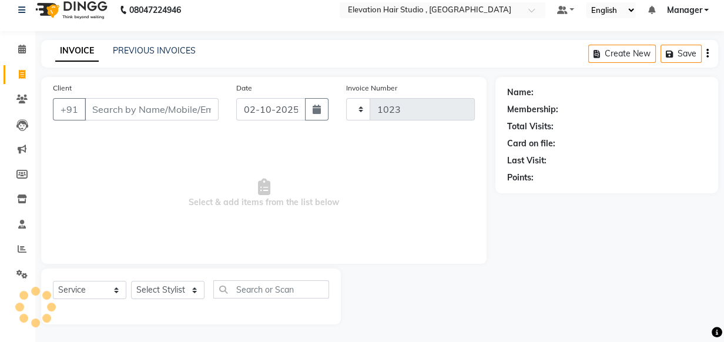
select select "6886"
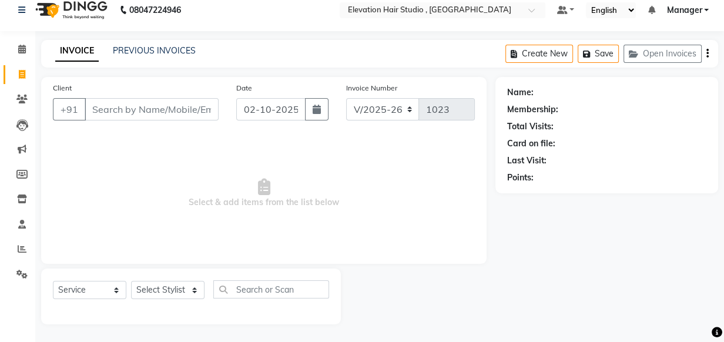
click at [349, 163] on span "Select & add items from the list below" at bounding box center [264, 194] width 422 height 118
drag, startPoint x: 84, startPoint y: 111, endPoint x: 409, endPoint y: 191, distance: 334.7
click at [495, 202] on div "Client +91 Date 02-10-2025 Invoice Number V/2025 V/2025-26 1023 Select & add it…" at bounding box center [379, 200] width 695 height 247
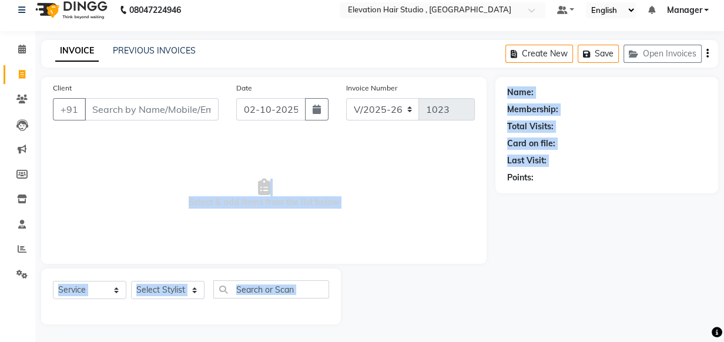
drag, startPoint x: 162, startPoint y: 179, endPoint x: 506, endPoint y: 250, distance: 351.7
click at [506, 250] on div "Client +91 Date 02-10-2025 Invoice Number V/2025 V/2025-26 1023 Select & add it…" at bounding box center [379, 200] width 695 height 247
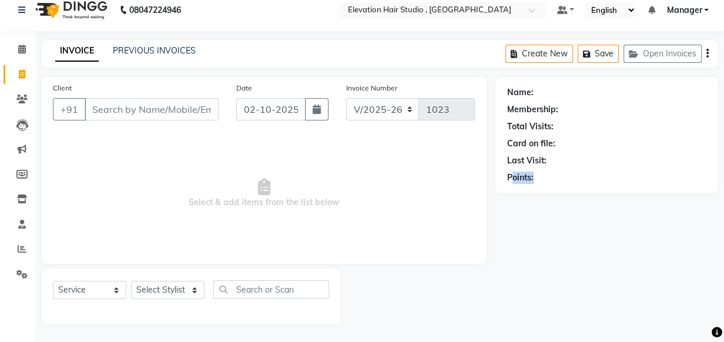
click at [571, 139] on div "Name: Membership: Total Visits: Card on file: Last Visit: Points:" at bounding box center [611, 200] width 232 height 247
drag, startPoint x: 547, startPoint y: 116, endPoint x: 528, endPoint y: 162, distance: 49.3
click at [528, 162] on div "Name: Membership: Total Visits: Card on file: Last Visit: Points:" at bounding box center [606, 133] width 199 height 102
click at [505, 205] on div "Name: Membership: Total Visits: Card on file: Last Visit: Points:" at bounding box center [611, 200] width 232 height 247
click at [140, 109] on input "Client" at bounding box center [152, 109] width 134 height 22
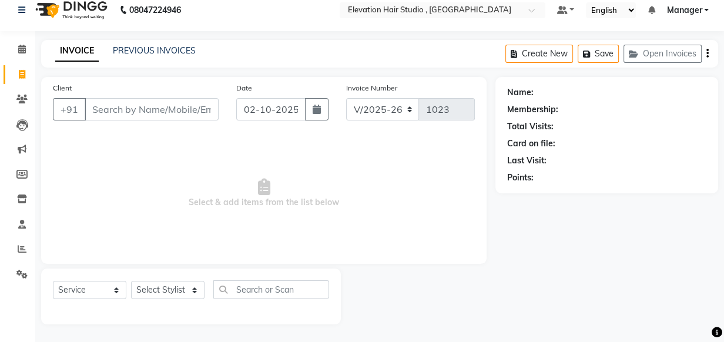
click at [153, 136] on span "Select & add items from the list below" at bounding box center [264, 194] width 422 height 118
click at [151, 115] on input "Client" at bounding box center [152, 109] width 134 height 22
type input "m"
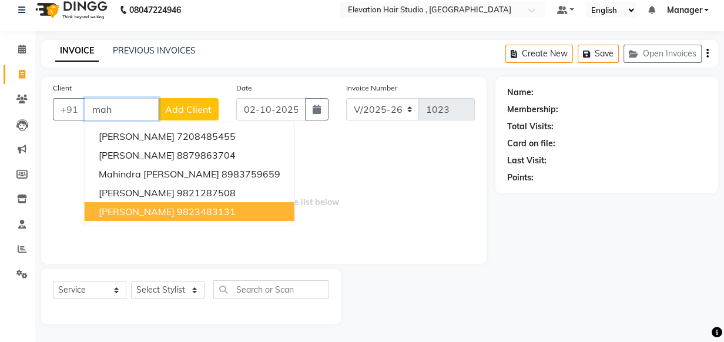
type input "mah"
click at [179, 294] on select "Select Stylist Anish shaikh Dilip Manager mehboob sahil sameer Sanjay Sarfaraz …" at bounding box center [167, 290] width 73 height 18
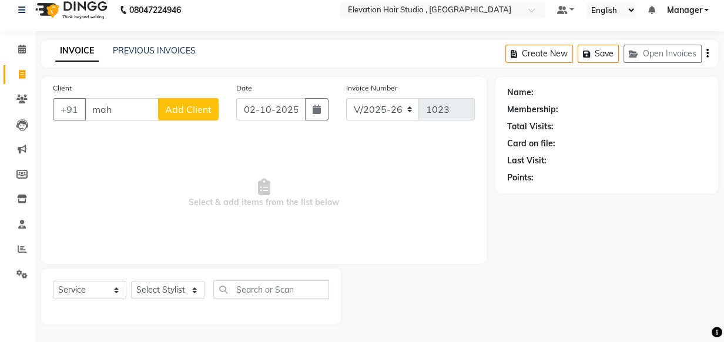
click at [293, 168] on span "Select & add items from the list below" at bounding box center [264, 194] width 422 height 118
drag, startPoint x: 123, startPoint y: 104, endPoint x: 9, endPoint y: 96, distance: 114.3
click at [9, 96] on app-home "08047224946 Select Location × Elevation Hair Studio , Thane West Default Panel …" at bounding box center [362, 165] width 724 height 353
click at [160, 168] on span "Select & add items from the list below" at bounding box center [264, 194] width 422 height 118
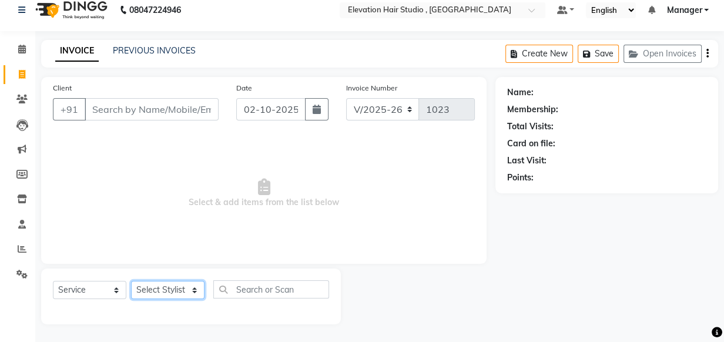
click at [192, 287] on select "Select Stylist Anish shaikh Dilip Manager mehboob sahil sameer Sanjay Sarfaraz …" at bounding box center [167, 290] width 73 height 18
select select "54147"
click at [131, 281] on select "Select Stylist Anish shaikh Dilip Manager mehboob sahil sameer Sanjay Sarfaraz …" at bounding box center [167, 290] width 73 height 18
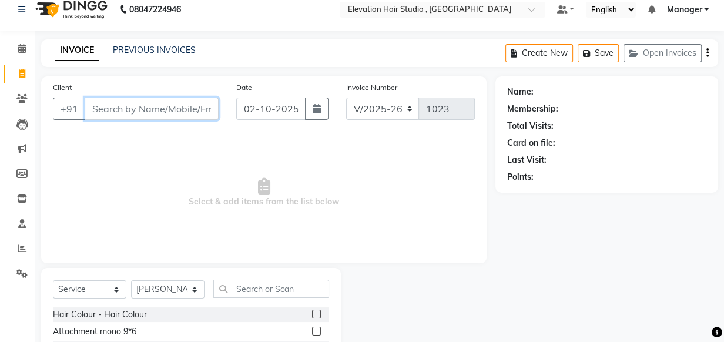
click at [146, 114] on input "Client" at bounding box center [152, 109] width 134 height 22
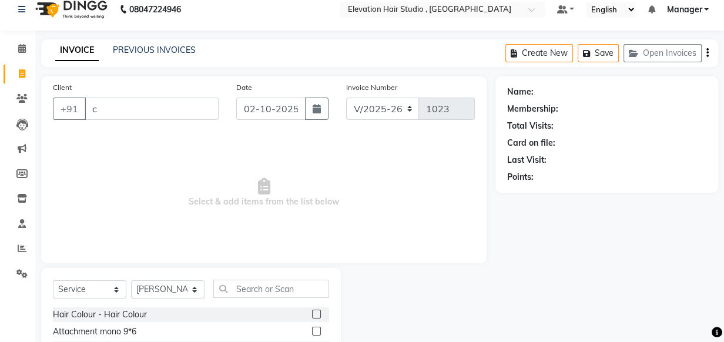
drag, startPoint x: 394, startPoint y: 176, endPoint x: 403, endPoint y: 186, distance: 12.9
click at [403, 186] on span "Select & add items from the list below" at bounding box center [264, 193] width 422 height 118
click at [176, 117] on input "c" at bounding box center [152, 109] width 134 height 22
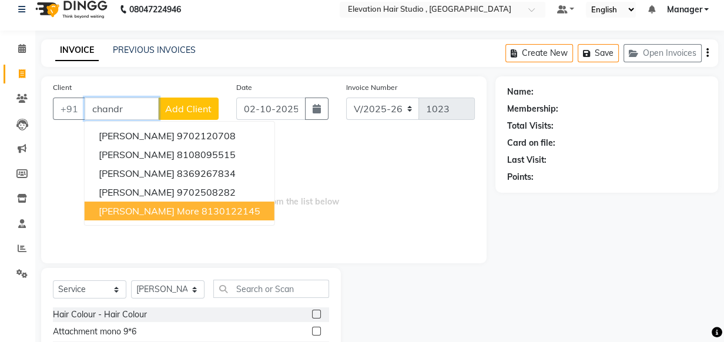
click at [209, 211] on ngb-highlight "8130122145" at bounding box center [231, 211] width 59 height 12
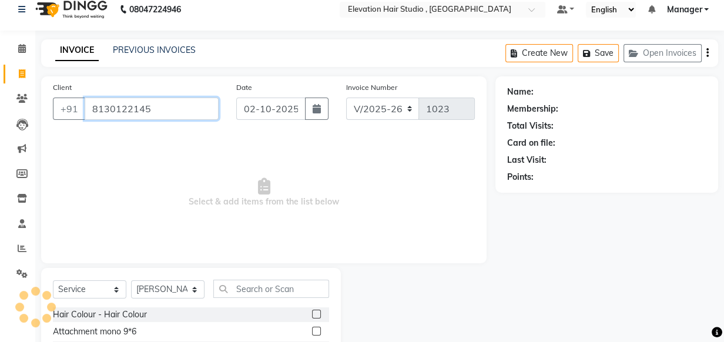
type input "8130122145"
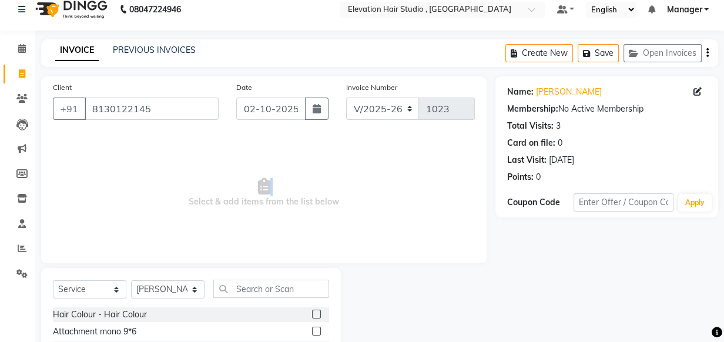
drag, startPoint x: 176, startPoint y: 207, endPoint x: 406, endPoint y: 185, distance: 230.9
click at [406, 185] on span "Select & add items from the list below" at bounding box center [264, 193] width 422 height 118
drag, startPoint x: 403, startPoint y: 182, endPoint x: 416, endPoint y: 181, distance: 13.6
click at [403, 182] on span "Select & add items from the list below" at bounding box center [264, 193] width 422 height 118
click at [418, 179] on span "Select & add items from the list below" at bounding box center [264, 193] width 422 height 118
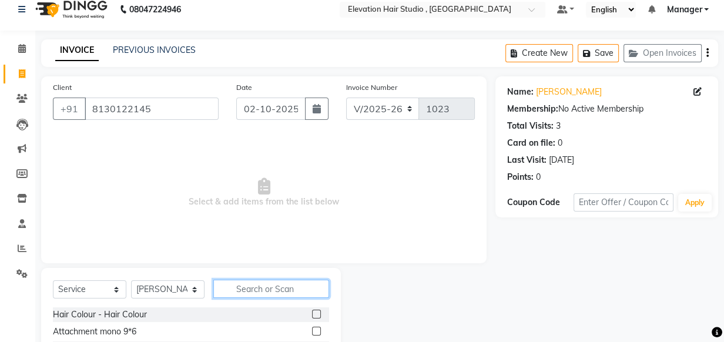
click at [235, 289] on input "text" at bounding box center [271, 289] width 116 height 18
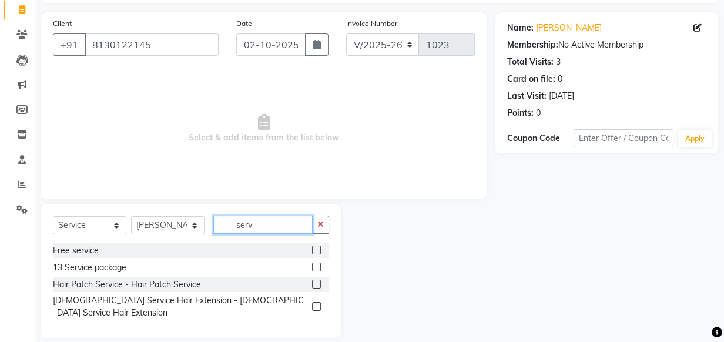
scroll to position [79, 0]
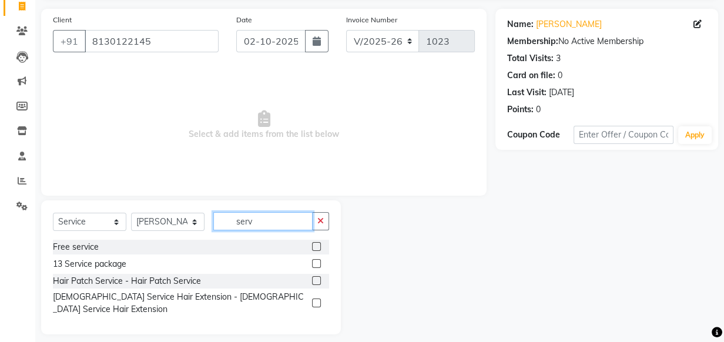
type input "serv"
click at [316, 276] on div at bounding box center [320, 281] width 17 height 15
click at [316, 277] on label at bounding box center [316, 280] width 9 height 9
click at [316, 277] on input "checkbox" at bounding box center [316, 281] width 8 height 8
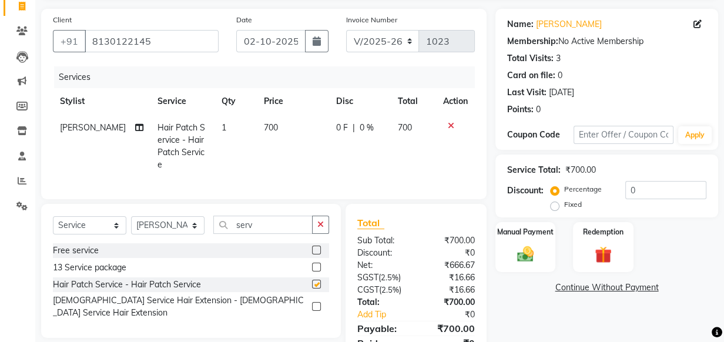
checkbox input "false"
click at [264, 129] on span "700" at bounding box center [271, 127] width 14 height 11
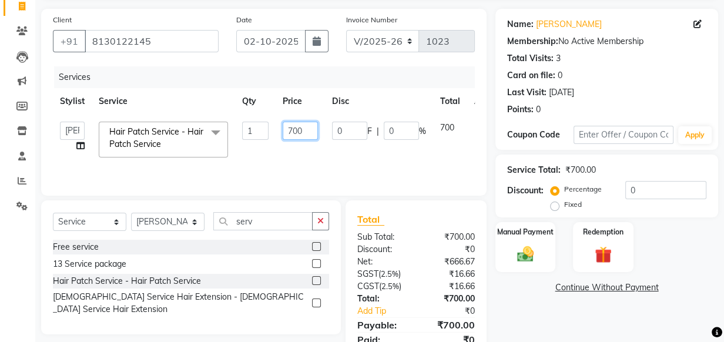
click at [291, 129] on input "700" at bounding box center [300, 131] width 35 height 18
type input "500"
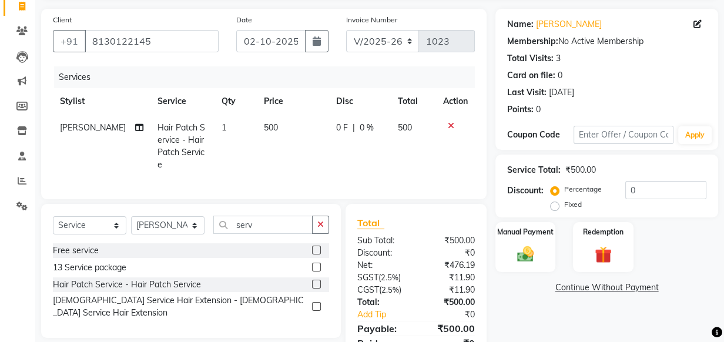
click at [321, 149] on td "500" at bounding box center [293, 146] width 73 height 63
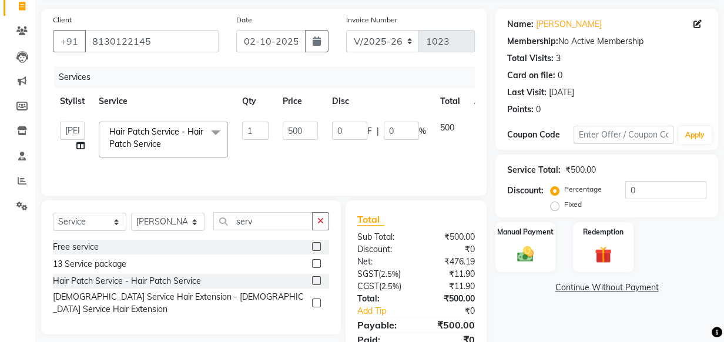
click at [558, 235] on div "Manual Payment Redemption" at bounding box center [607, 247] width 240 height 51
click at [541, 244] on div "Manual Payment" at bounding box center [525, 247] width 62 height 52
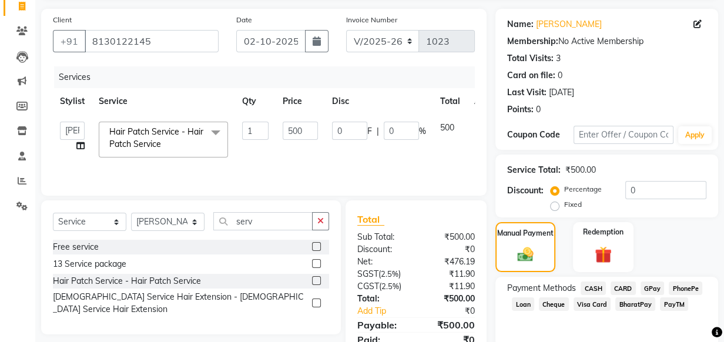
click at [649, 287] on span "GPay" at bounding box center [653, 289] width 24 height 14
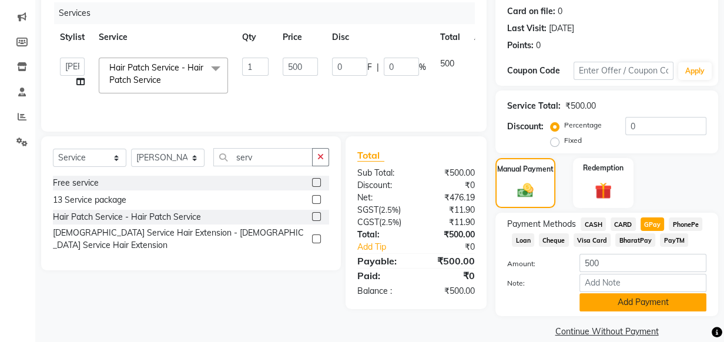
scroll to position [159, 0]
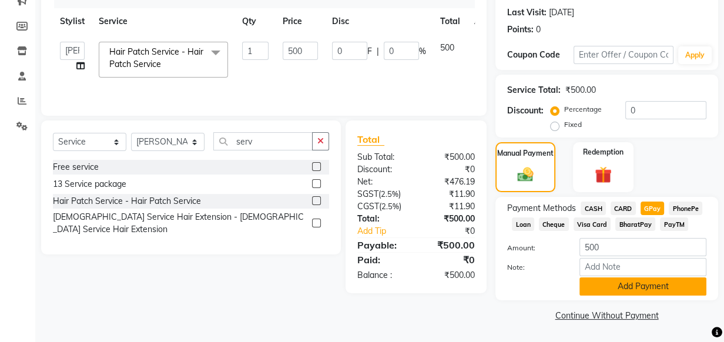
click at [632, 284] on button "Add Payment" at bounding box center [643, 286] width 127 height 18
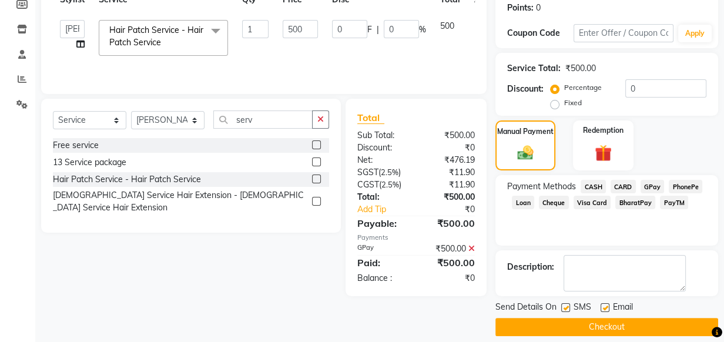
scroll to position [192, 0]
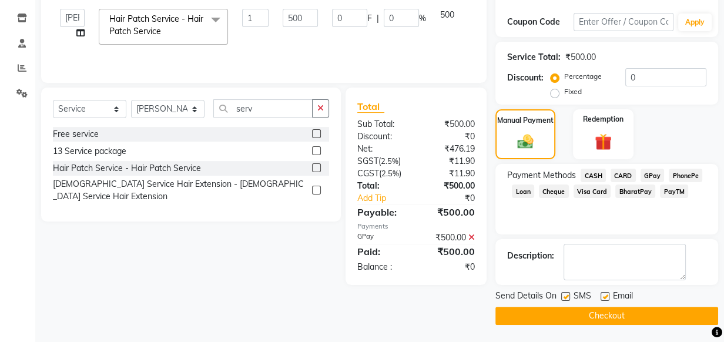
click at [605, 296] on label at bounding box center [605, 296] width 9 height 9
click at [605, 296] on input "checkbox" at bounding box center [605, 297] width 8 height 8
checkbox input "false"
click at [568, 296] on label at bounding box center [565, 296] width 9 height 9
click at [568, 296] on input "checkbox" at bounding box center [565, 297] width 8 height 8
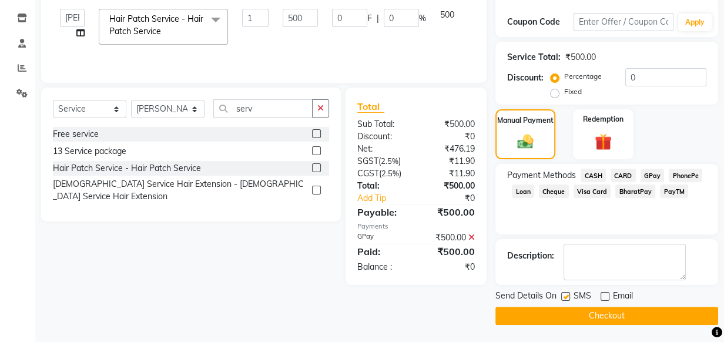
checkbox input "false"
click at [609, 314] on button "Checkout" at bounding box center [606, 316] width 223 height 18
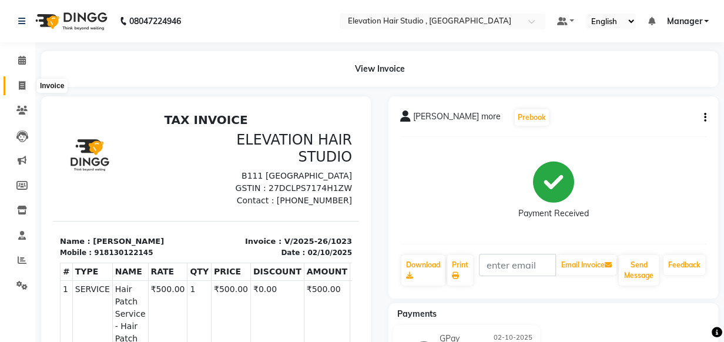
click at [14, 88] on span at bounding box center [22, 86] width 21 height 14
select select "service"
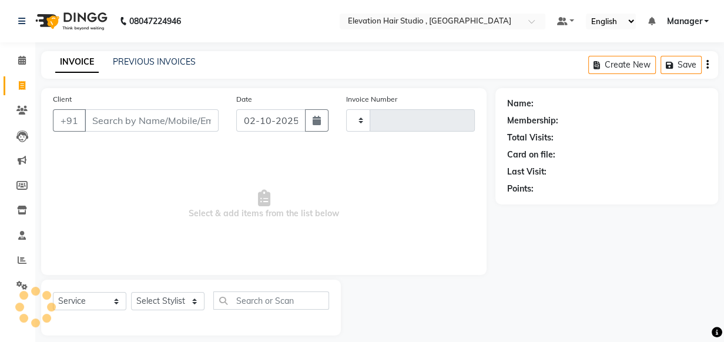
scroll to position [12, 0]
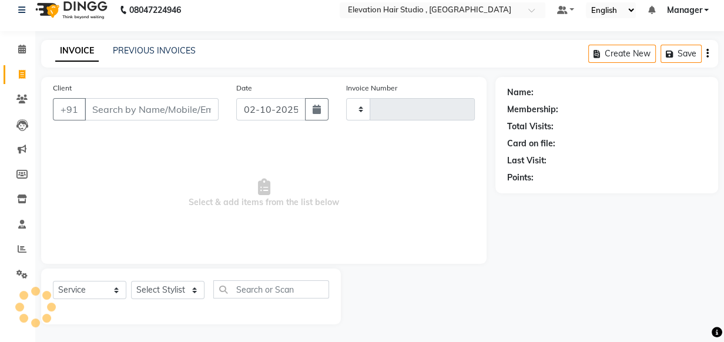
type input "1024"
select select "6886"
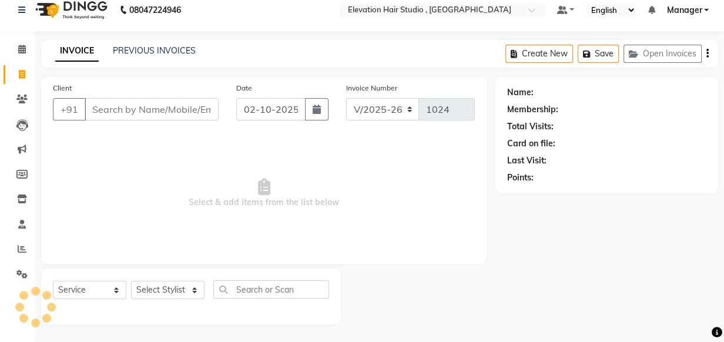
click at [126, 104] on input "Client" at bounding box center [152, 109] width 134 height 22
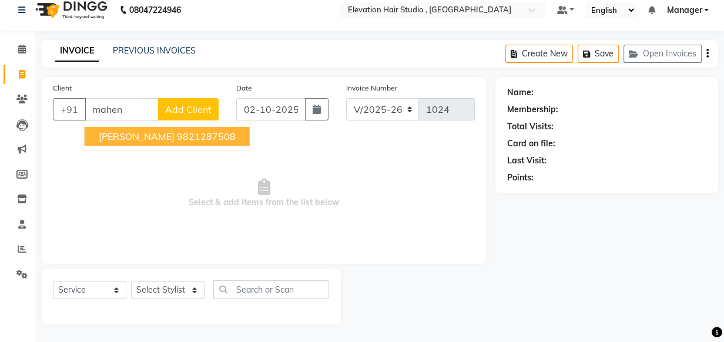
click at [195, 130] on ngb-highlight "9821287508" at bounding box center [206, 136] width 59 height 12
type input "9821287508"
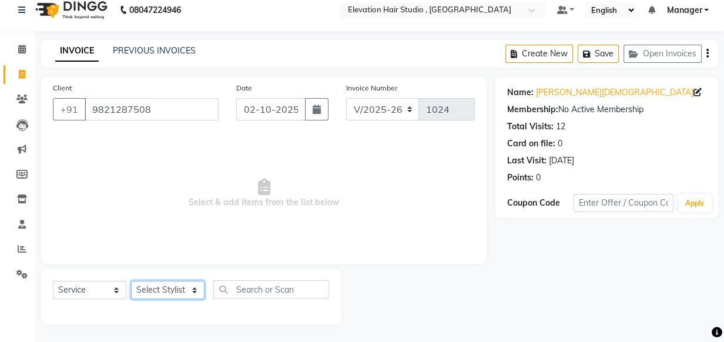
click at [168, 290] on select "Select Stylist Anish shaikh Dilip Manager mehboob sahil sameer Sanjay Sarfaraz …" at bounding box center [167, 290] width 73 height 18
select select "68492"
click at [131, 281] on select "Select Stylist Anish shaikh Dilip Manager mehboob sahil sameer Sanjay Sarfaraz …" at bounding box center [167, 290] width 73 height 18
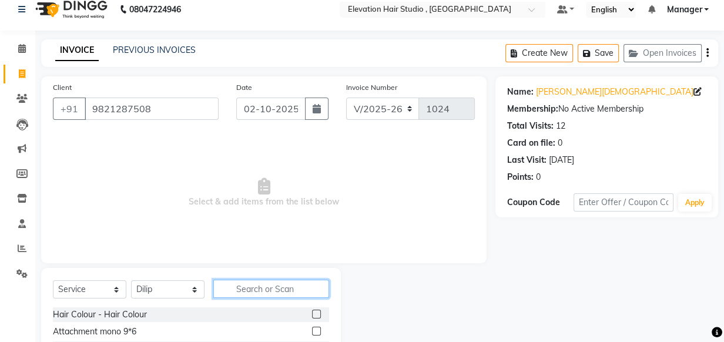
click at [243, 289] on input "text" at bounding box center [271, 289] width 116 height 18
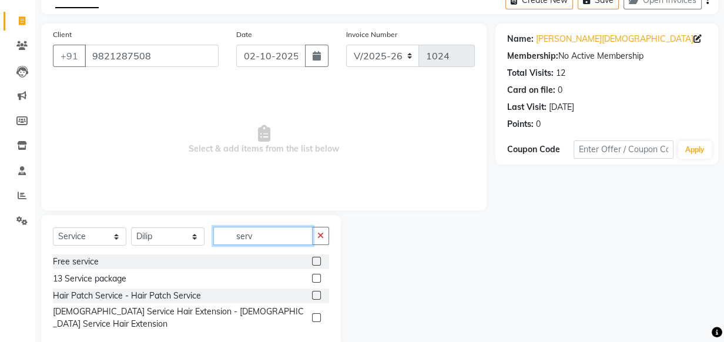
type input "serv"
click at [312, 292] on label at bounding box center [316, 295] width 9 height 9
click at [312, 292] on input "checkbox" at bounding box center [316, 296] width 8 height 8
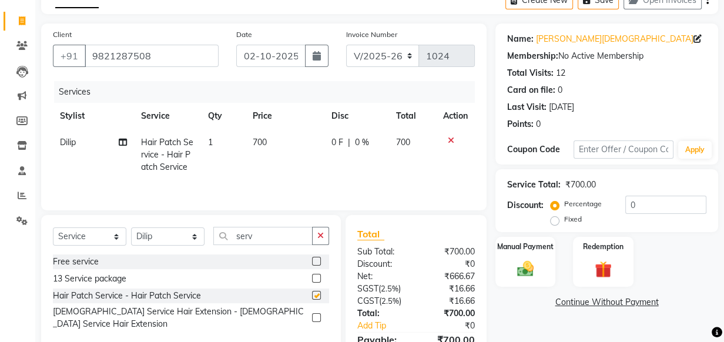
checkbox input "false"
click at [259, 143] on span "700" at bounding box center [260, 142] width 14 height 11
select select "68492"
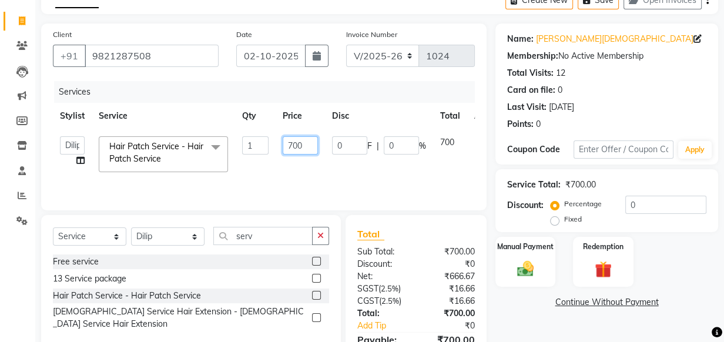
click at [292, 143] on input "700" at bounding box center [300, 145] width 35 height 18
type input "600"
click at [277, 152] on td "600" at bounding box center [300, 154] width 49 height 50
select select "68492"
drag, startPoint x: 279, startPoint y: 241, endPoint x: 98, endPoint y: 228, distance: 182.1
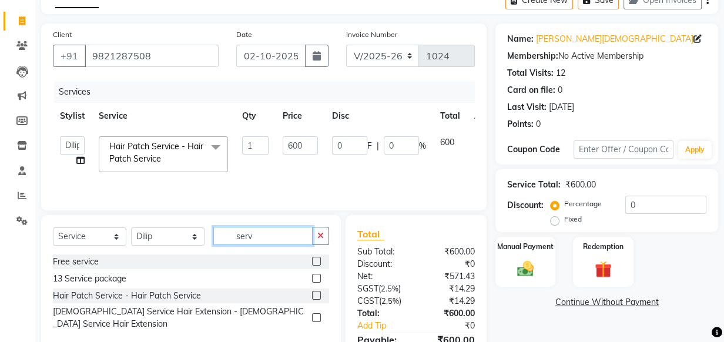
click at [100, 229] on div "Select Service Product Membership Package Voucher Prepaid Gift Card Select Styl…" at bounding box center [191, 241] width 276 height 28
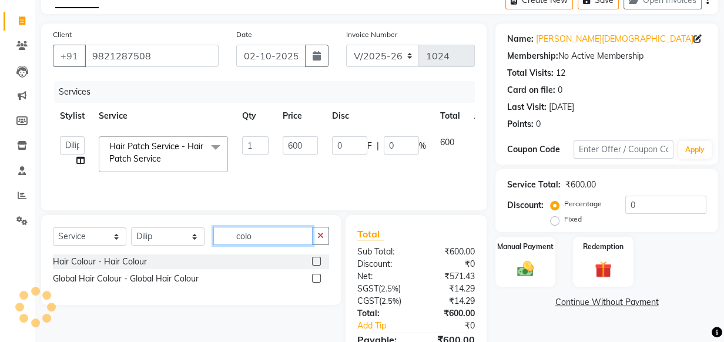
type input "colo"
click at [312, 261] on label at bounding box center [316, 261] width 9 height 9
click at [312, 261] on input "checkbox" at bounding box center [316, 262] width 8 height 8
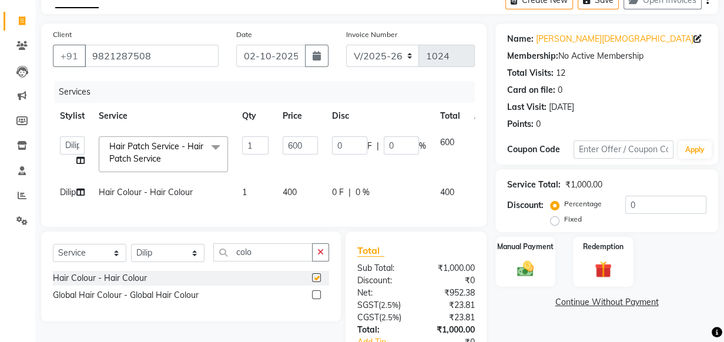
checkbox input "false"
click at [286, 190] on span "400" at bounding box center [290, 192] width 14 height 11
select select "68492"
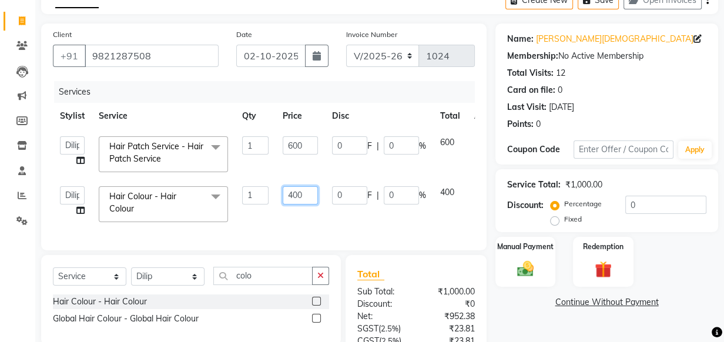
click at [294, 194] on input "400" at bounding box center [300, 195] width 35 height 18
type input "100"
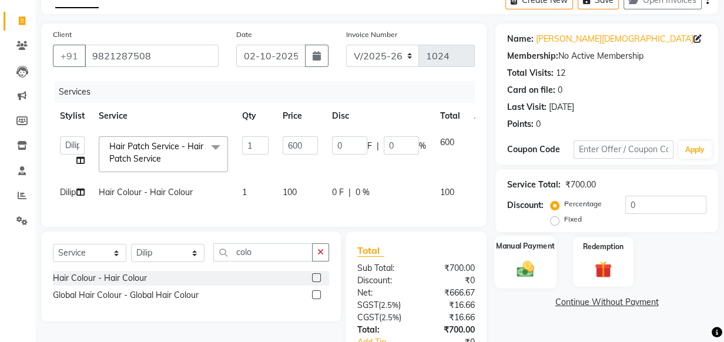
click at [540, 256] on div "Manual Payment" at bounding box center [525, 262] width 62 height 52
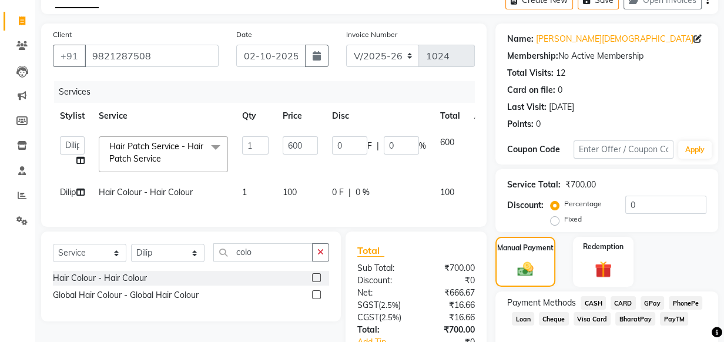
click at [649, 300] on span "GPay" at bounding box center [653, 303] width 24 height 14
click at [305, 202] on td "100" at bounding box center [300, 192] width 49 height 26
select select "68492"
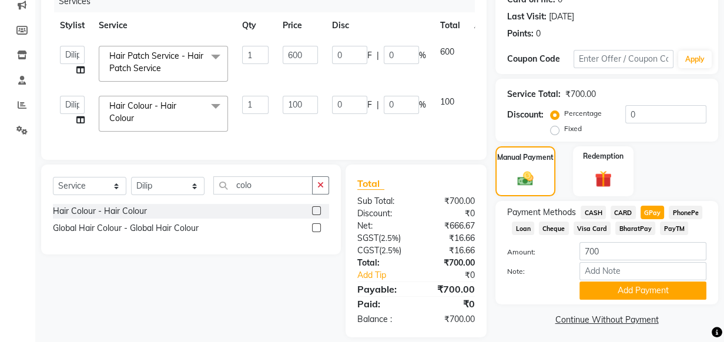
scroll to position [176, 0]
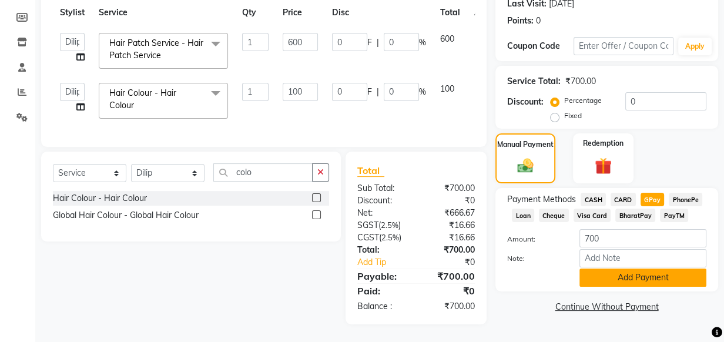
click at [648, 272] on button "Add Payment" at bounding box center [643, 278] width 127 height 18
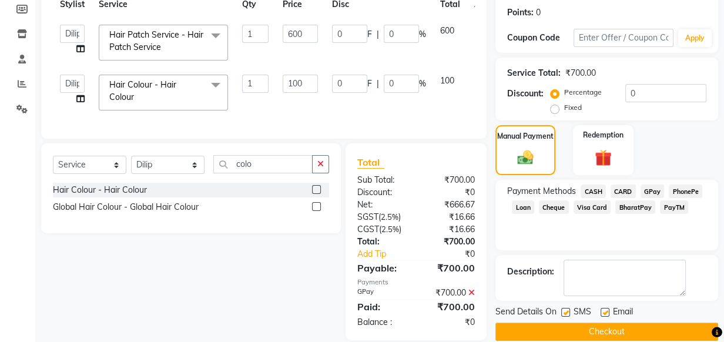
scroll to position [200, 0]
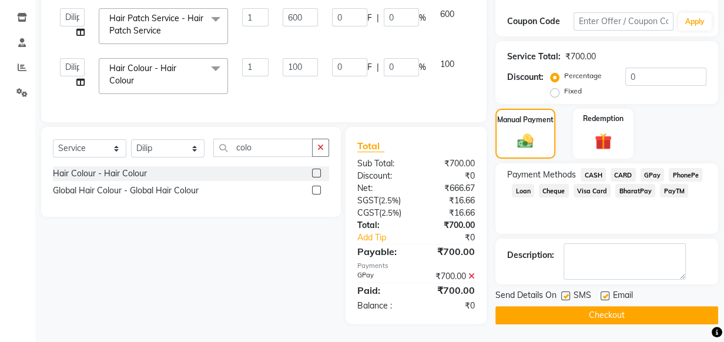
click at [604, 292] on label at bounding box center [605, 296] width 9 height 9
click at [604, 293] on input "checkbox" at bounding box center [605, 297] width 8 height 8
checkbox input "false"
click at [564, 292] on label at bounding box center [565, 296] width 9 height 9
click at [564, 293] on input "checkbox" at bounding box center [565, 297] width 8 height 8
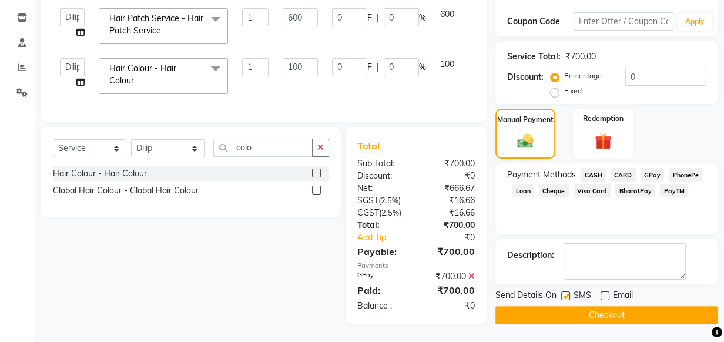
checkbox input "false"
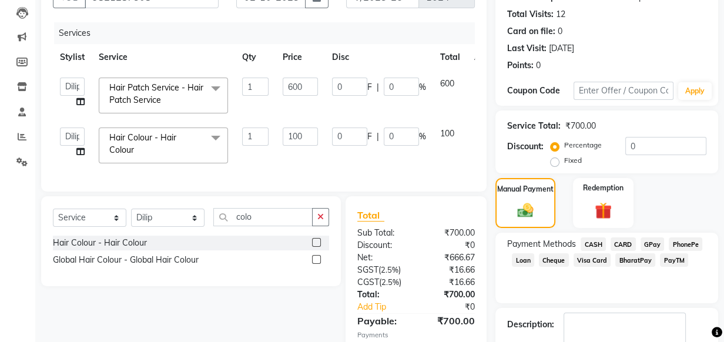
scroll to position [94, 0]
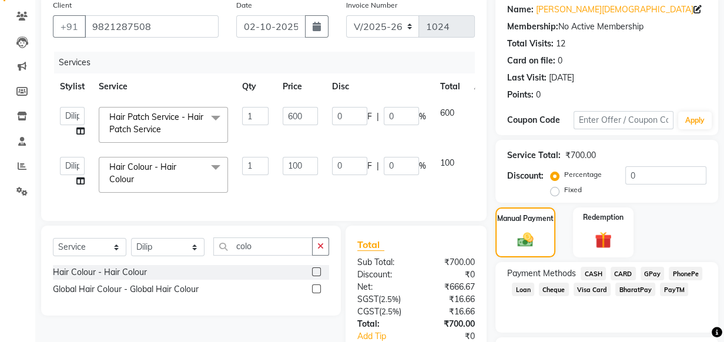
click at [659, 271] on span "GPay" at bounding box center [653, 274] width 24 height 14
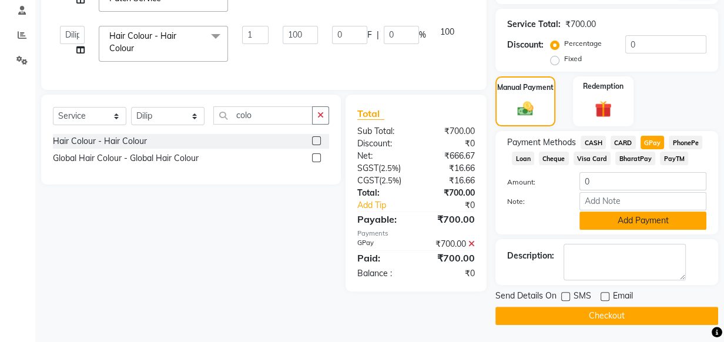
click at [625, 223] on button "Add Payment" at bounding box center [643, 221] width 127 height 18
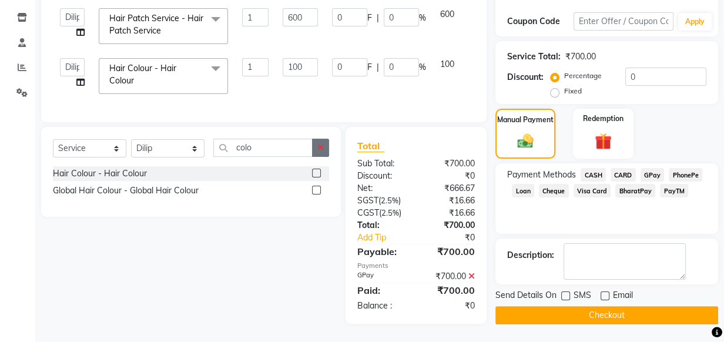
click at [321, 154] on button "button" at bounding box center [320, 148] width 17 height 18
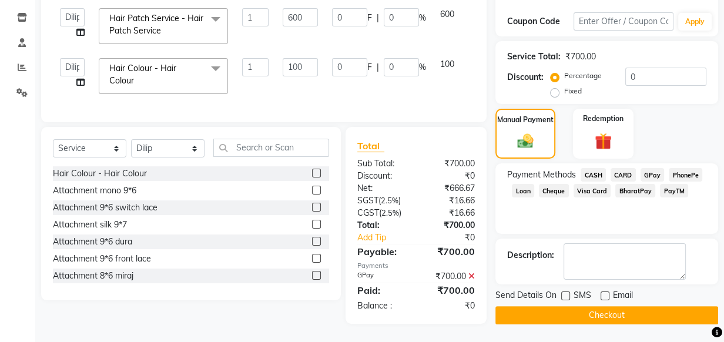
click at [557, 306] on button "Checkout" at bounding box center [606, 315] width 223 height 18
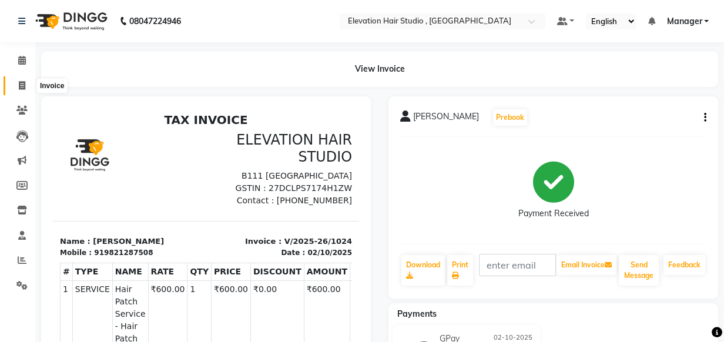
click at [26, 81] on span at bounding box center [22, 86] width 21 height 14
select select "service"
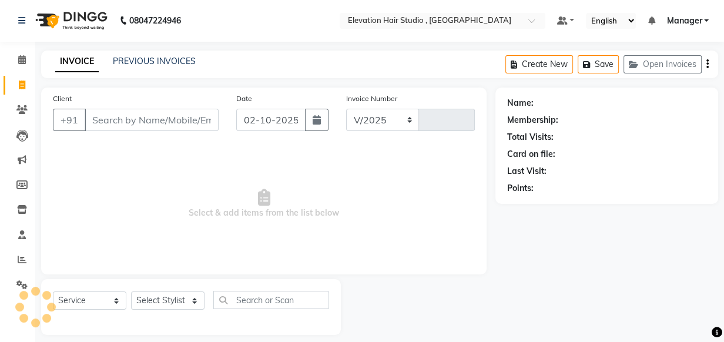
select select "6886"
type input "1025"
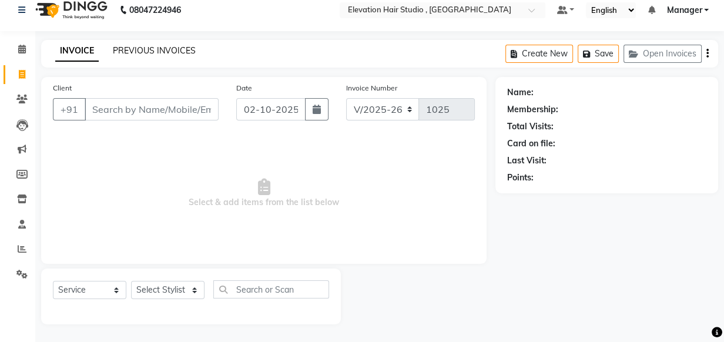
click at [156, 49] on link "PREVIOUS INVOICES" at bounding box center [154, 50] width 83 height 11
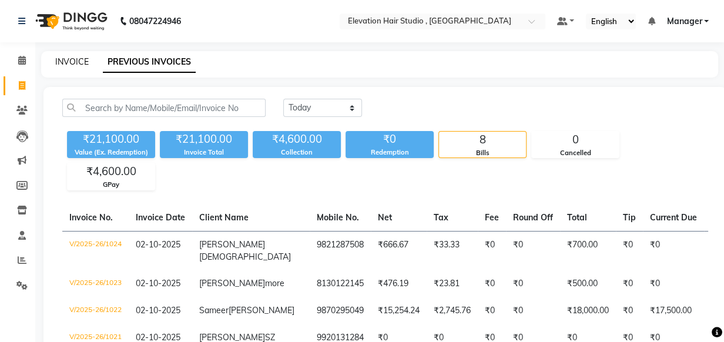
click at [65, 64] on link "INVOICE" at bounding box center [72, 61] width 34 height 11
select select "service"
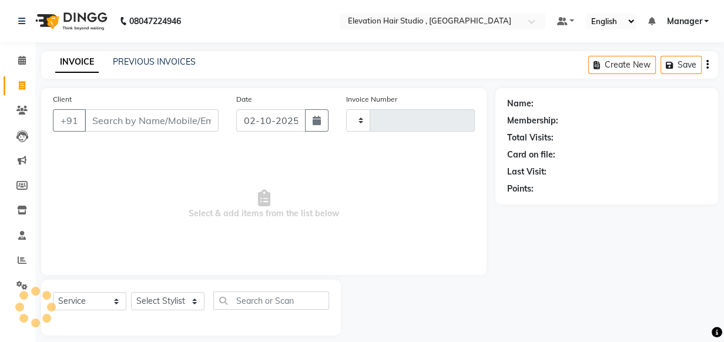
scroll to position [12, 0]
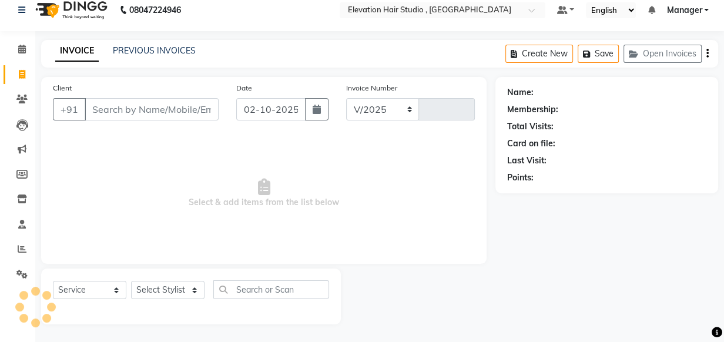
select select "6886"
type input "1025"
click at [336, 167] on span "Select & add items from the list below" at bounding box center [264, 194] width 422 height 118
click at [333, 180] on span "Select & add items from the list below" at bounding box center [264, 194] width 422 height 118
click at [323, 176] on span "Select & add items from the list below" at bounding box center [264, 194] width 422 height 118
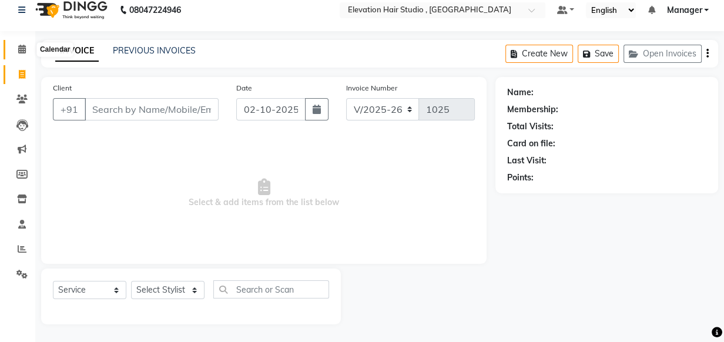
click at [22, 51] on icon at bounding box center [22, 49] width 8 height 9
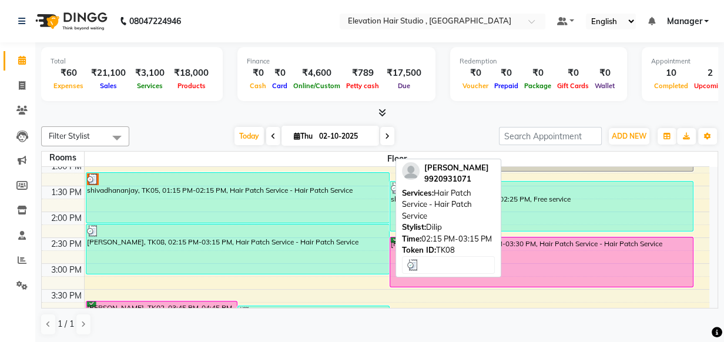
scroll to position [267, 0]
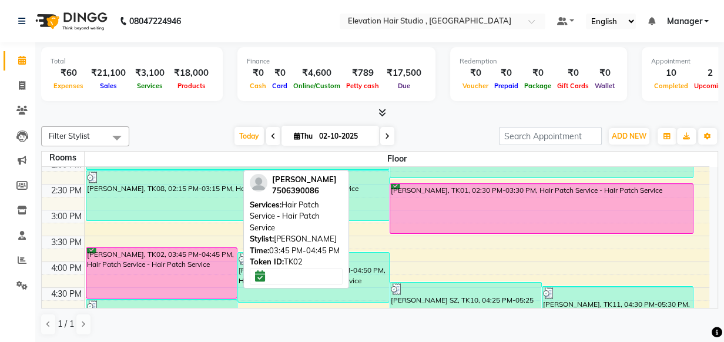
click at [187, 269] on div "TUSHAR PADAVE, TK02, 03:45 PM-04:45 PM, Hair Patch Service - Hair Patch Service" at bounding box center [161, 273] width 151 height 50
select select "6"
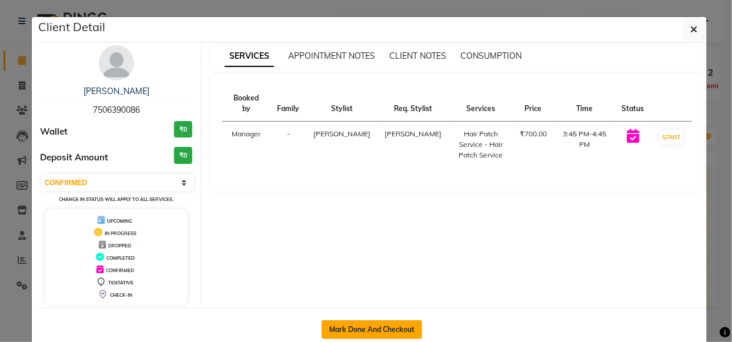
click at [341, 329] on button "Mark Done And Checkout" at bounding box center [371, 329] width 101 height 19
select select "6886"
select select "service"
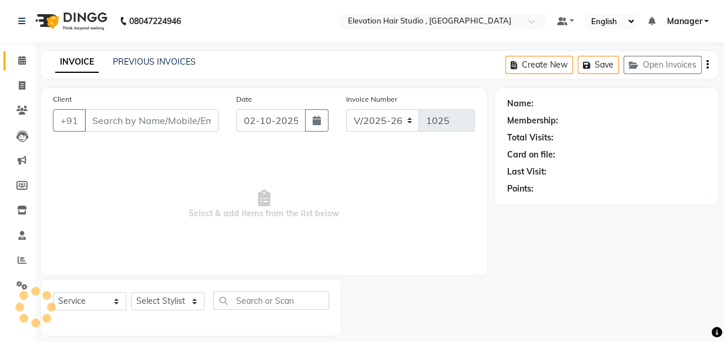
type input "7506390086"
select select "54147"
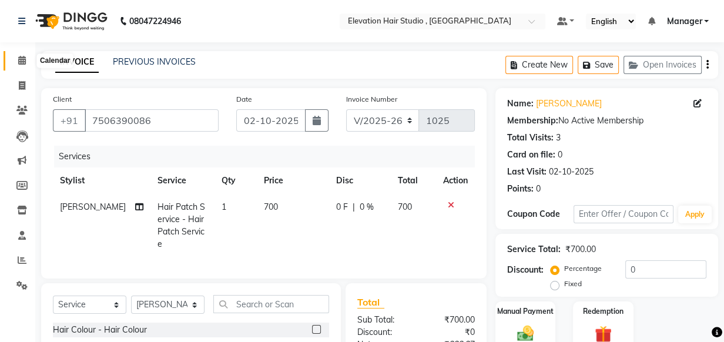
click at [20, 62] on icon at bounding box center [22, 60] width 8 height 9
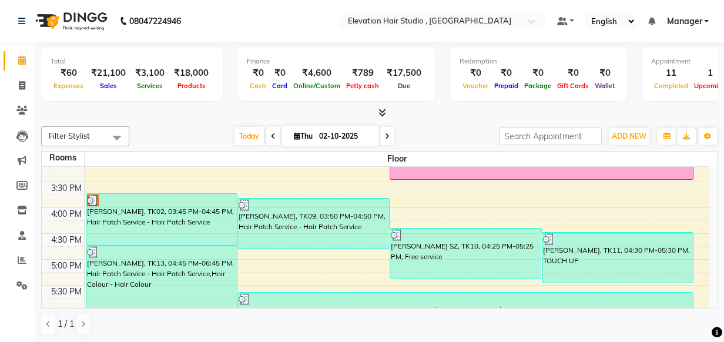
scroll to position [320, 0]
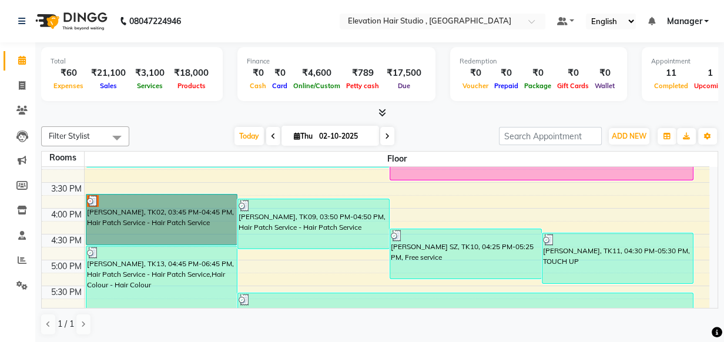
drag, startPoint x: 195, startPoint y: 208, endPoint x: 221, endPoint y: 9, distance: 201.0
click at [232, 6] on app-home "08047224946 Select Location × Elevation Hair Studio , Thane West Default Panel …" at bounding box center [362, 171] width 724 height 343
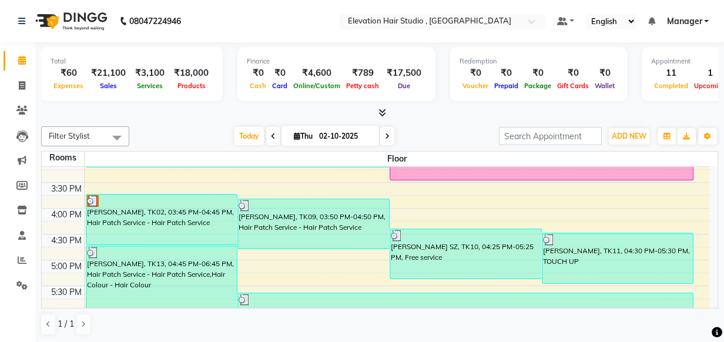
drag, startPoint x: 221, startPoint y: 9, endPoint x: 194, endPoint y: 130, distance: 124.1
click at [194, 130] on div "Today Thu 02-10-2025" at bounding box center [314, 137] width 358 height 18
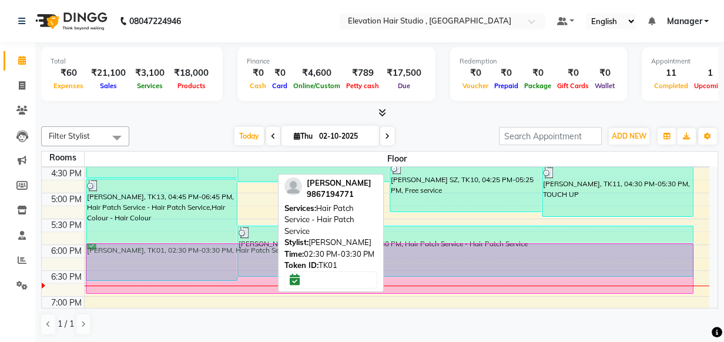
scroll to position [388, 0]
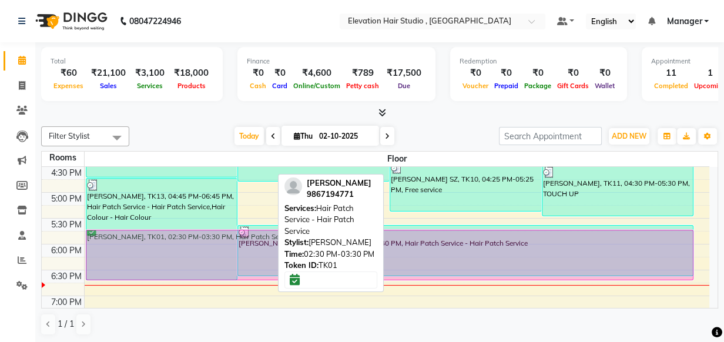
drag, startPoint x: 403, startPoint y: 170, endPoint x: 477, endPoint y: 274, distance: 127.7
click at [477, 274] on div "TUSHAR PADAVE, TK02, 03:45 PM-04:45 PM, Hair Patch Service - Hair Patch Service…" at bounding box center [397, 89] width 625 height 620
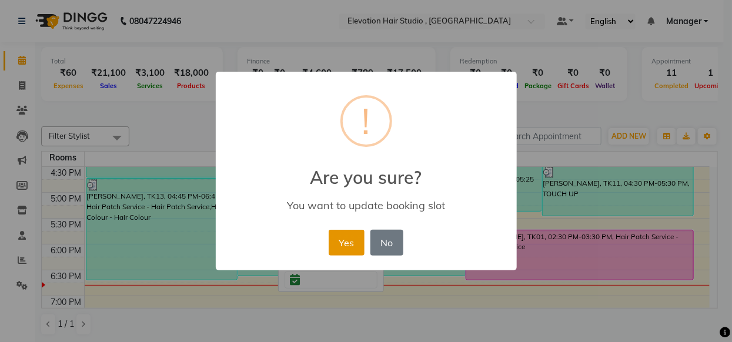
drag, startPoint x: 477, startPoint y: 274, endPoint x: 343, endPoint y: 238, distance: 138.9
click at [343, 238] on button "Yes" at bounding box center [347, 243] width 36 height 26
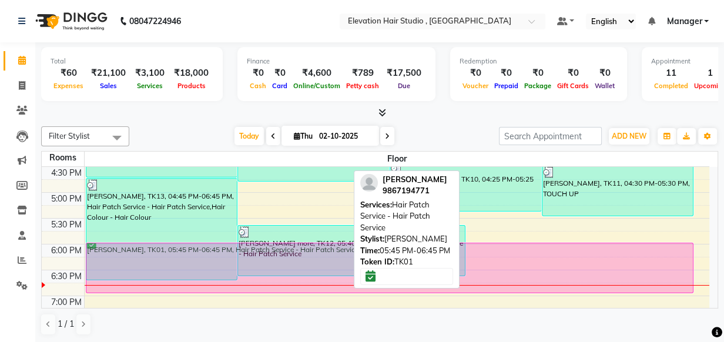
drag, startPoint x: 518, startPoint y: 257, endPoint x: 521, endPoint y: 266, distance: 9.7
click at [521, 266] on div "TUSHAR PADAVE, TK02, 03:45 PM-04:45 PM, Hair Patch Service - Hair Patch Service…" at bounding box center [397, 89] width 625 height 620
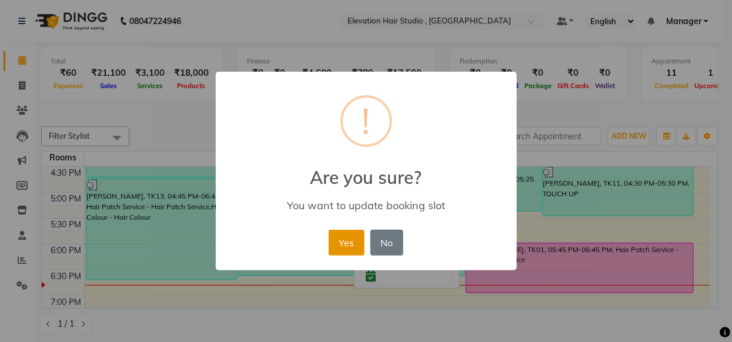
drag, startPoint x: 521, startPoint y: 266, endPoint x: 340, endPoint y: 237, distance: 183.4
click at [340, 237] on button "Yes" at bounding box center [347, 243] width 36 height 26
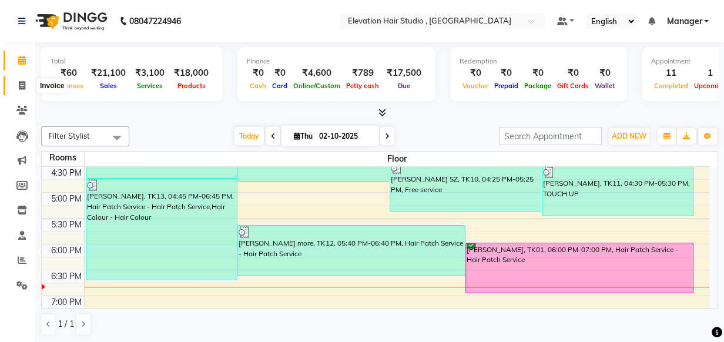
click at [25, 89] on icon at bounding box center [22, 85] width 6 height 9
select select "service"
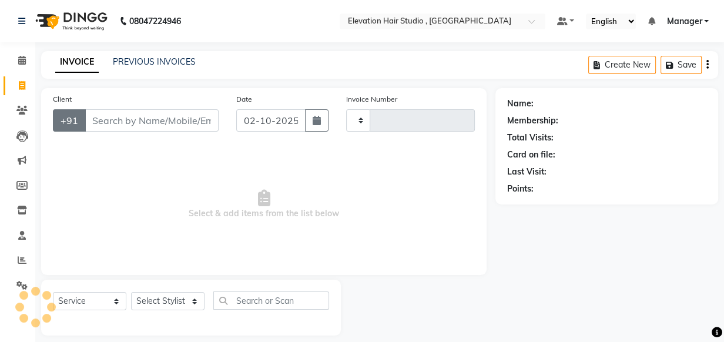
type input "1025"
select select "6886"
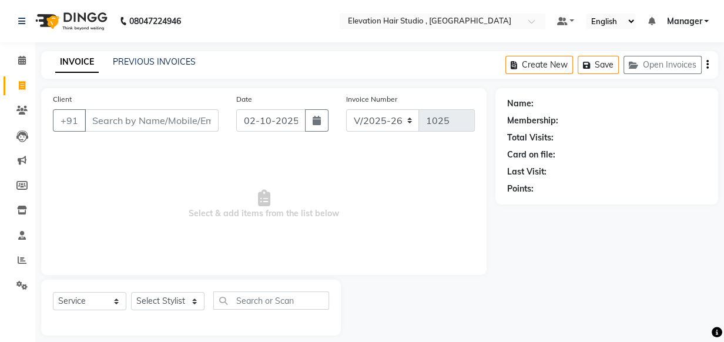
click at [276, 224] on span "Select & add items from the list below" at bounding box center [264, 205] width 422 height 118
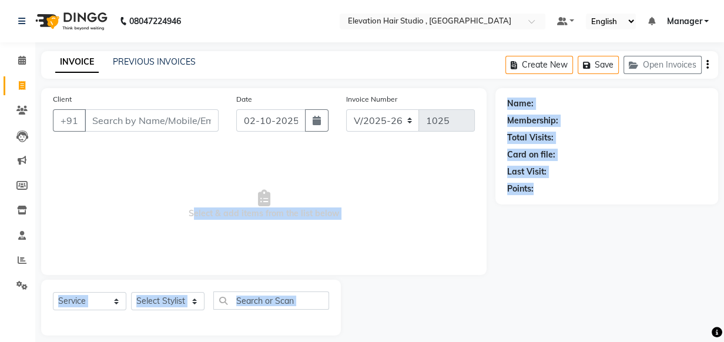
scroll to position [12, 0]
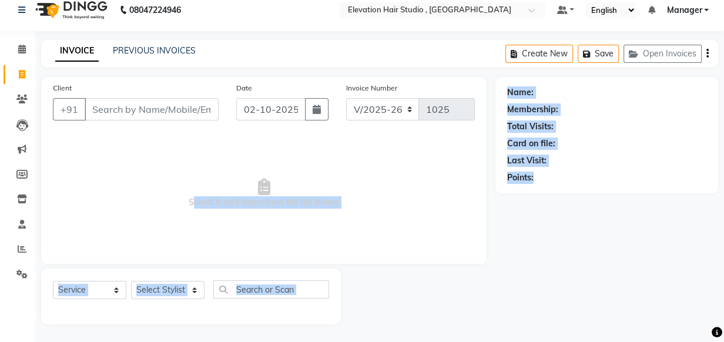
drag, startPoint x: 166, startPoint y: 210, endPoint x: 711, endPoint y: 178, distance: 546.4
click at [717, 331] on html "08047224946 Select Location × Elevation Hair Studio , Thane West Default Panel …" at bounding box center [362, 160] width 724 height 342
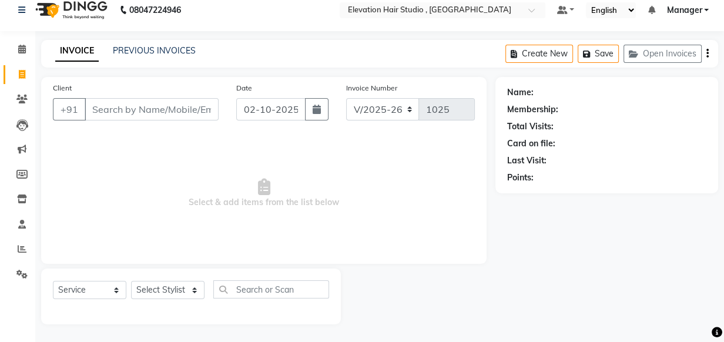
drag, startPoint x: 408, startPoint y: 168, endPoint x: 402, endPoint y: 157, distance: 12.4
click at [414, 168] on span "Select & add items from the list below" at bounding box center [264, 194] width 422 height 118
click at [153, 49] on link "PREVIOUS INVOICES" at bounding box center [154, 50] width 83 height 11
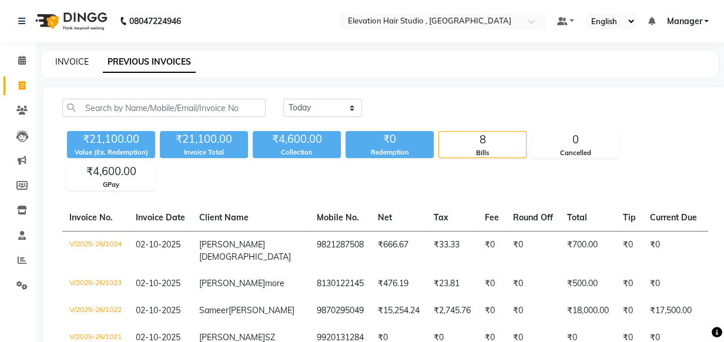
click at [67, 66] on link "INVOICE" at bounding box center [72, 61] width 34 height 11
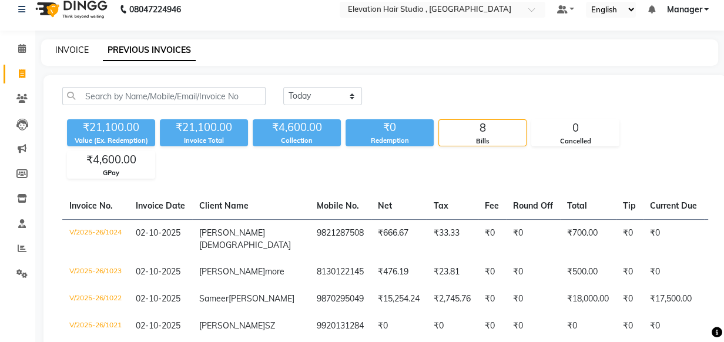
select select "6886"
select select "service"
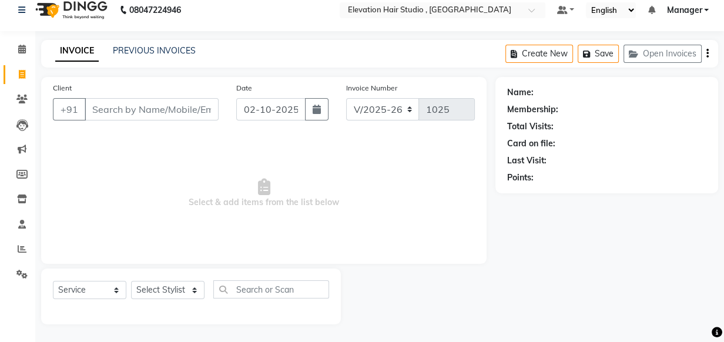
click at [106, 146] on span "Select & add items from the list below" at bounding box center [264, 194] width 422 height 118
click at [126, 100] on input "Client" at bounding box center [152, 109] width 134 height 22
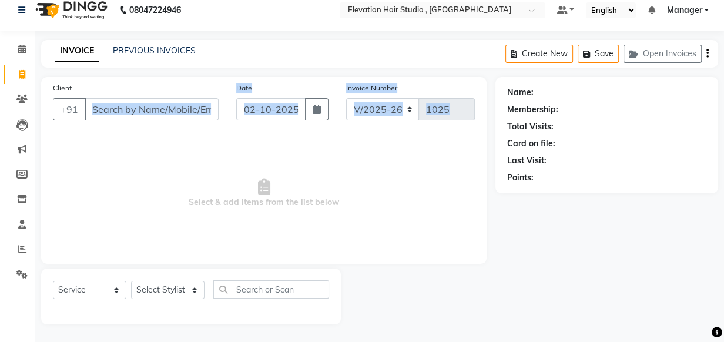
click at [132, 129] on div "Client +91 Date 02-10-2025 Invoice Number V/2025 V/2025-26 1025 Select & add it…" at bounding box center [264, 170] width 446 height 187
click at [137, 143] on span "Select & add items from the list below" at bounding box center [264, 194] width 422 height 118
click at [201, 158] on span "Select & add items from the list below" at bounding box center [264, 194] width 422 height 118
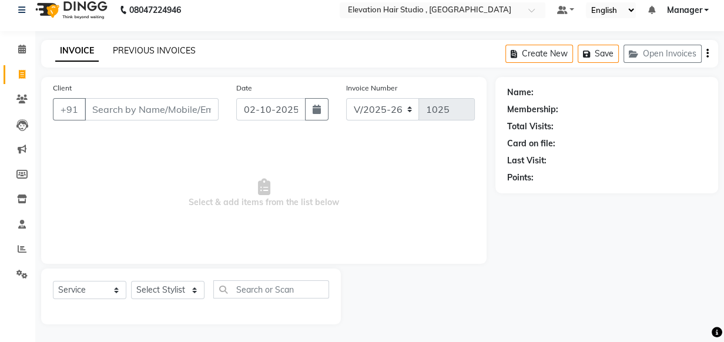
click at [148, 51] on link "PREVIOUS INVOICES" at bounding box center [154, 50] width 83 height 11
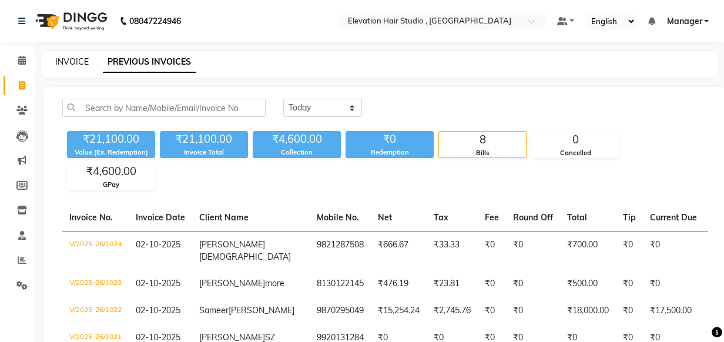
click at [65, 61] on link "INVOICE" at bounding box center [72, 61] width 34 height 11
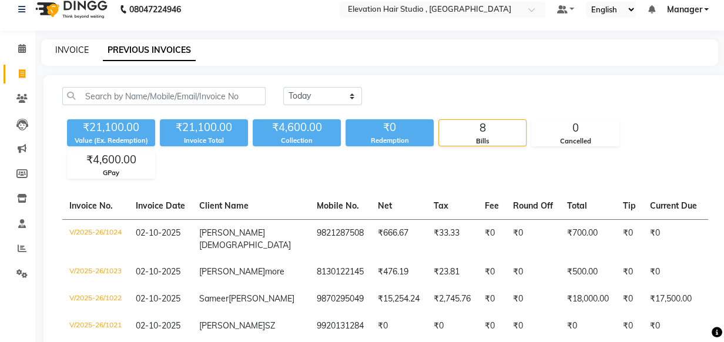
select select "6886"
select select "service"
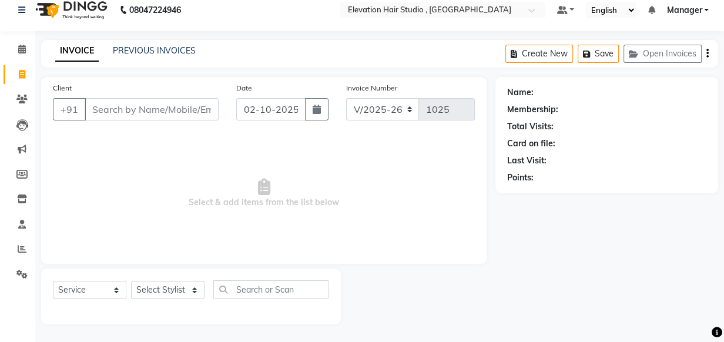
drag, startPoint x: 241, startPoint y: 169, endPoint x: 223, endPoint y: 155, distance: 23.0
click at [231, 159] on span "Select & add items from the list below" at bounding box center [264, 194] width 422 height 118
click at [160, 147] on span "Select & add items from the list below" at bounding box center [264, 194] width 422 height 118
drag, startPoint x: 163, startPoint y: 88, endPoint x: 153, endPoint y: 102, distance: 17.4
click at [155, 100] on div "Client +91" at bounding box center [135, 106] width 183 height 48
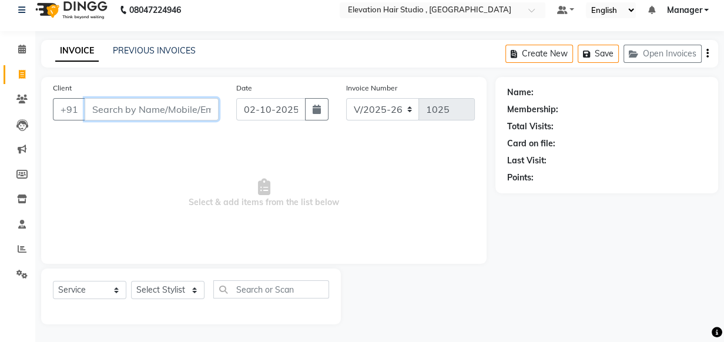
drag, startPoint x: 155, startPoint y: 110, endPoint x: 161, endPoint y: 110, distance: 6.5
click at [159, 110] on input "Client" at bounding box center [152, 109] width 134 height 22
click at [160, 132] on div "Client +91 Date 02-10-2025 Invoice Number V/2025 V/2025-26 1025 Select & add it…" at bounding box center [264, 170] width 446 height 187
drag, startPoint x: 523, startPoint y: 323, endPoint x: 528, endPoint y: 333, distance: 10.5
click at [528, 333] on main "INVOICE PREVIOUS INVOICES Create New Save Open Invoices Client +91 Date 02-10-2…" at bounding box center [379, 191] width 689 height 302
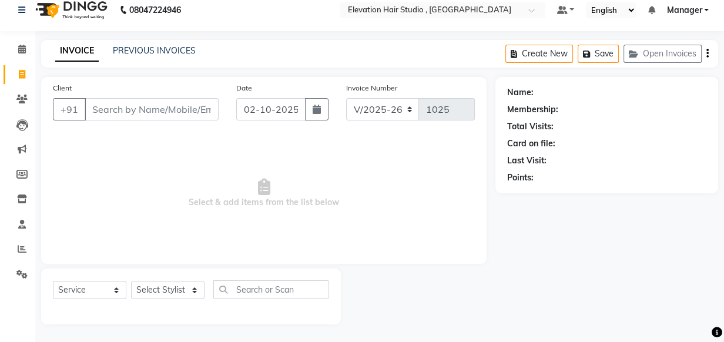
click at [600, 300] on div "Name: Membership: Total Visits: Card on file: Last Visit: Points:" at bounding box center [611, 200] width 232 height 247
click at [587, 296] on div "Name: Membership: Total Visits: Card on file: Last Visit: Points:" at bounding box center [611, 200] width 232 height 247
click at [128, 172] on span "Select & add items from the list below" at bounding box center [264, 194] width 422 height 118
click at [165, 106] on input "Client" at bounding box center [152, 109] width 134 height 22
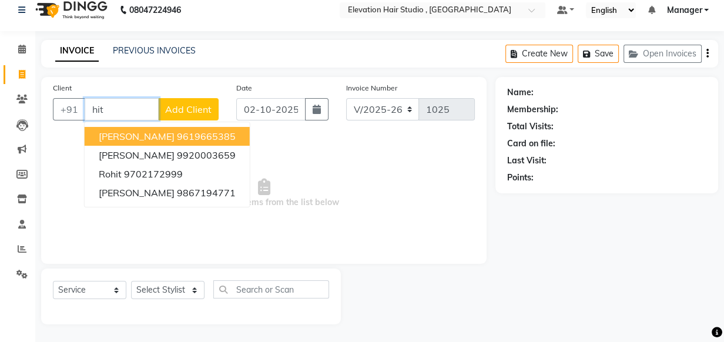
type input "hit"
click at [22, 46] on icon at bounding box center [22, 49] width 8 height 9
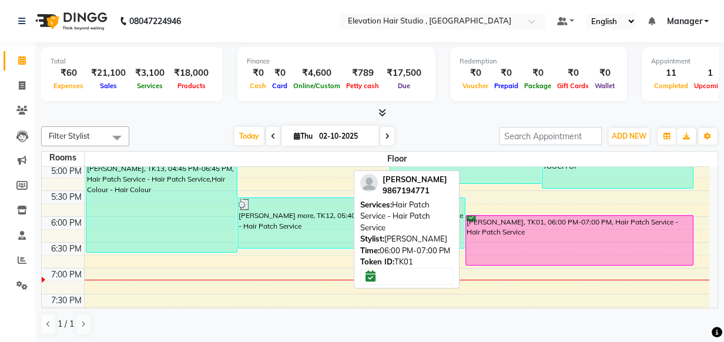
scroll to position [427, 0]
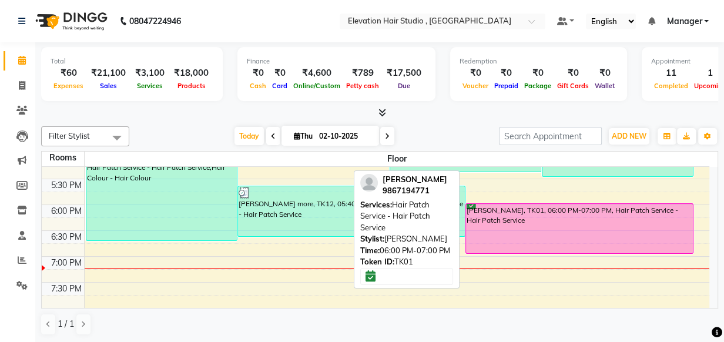
click at [556, 229] on div "hitesh, TK01, 06:00 PM-07:00 PM, Hair Patch Service - Hair Patch Service" at bounding box center [579, 228] width 227 height 49
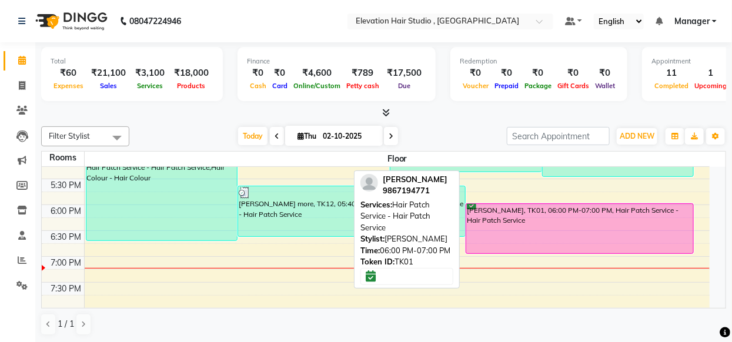
select select "6"
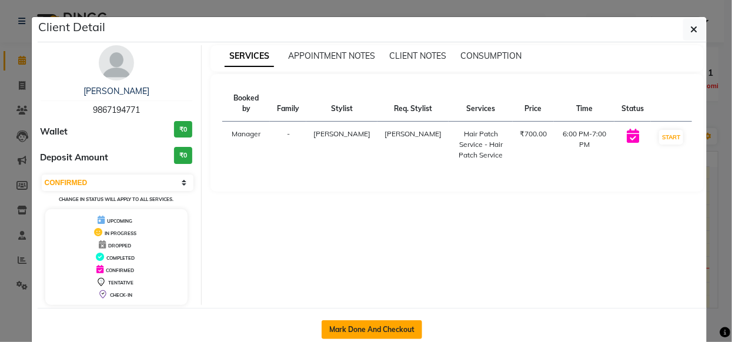
click at [391, 331] on button "Mark Done And Checkout" at bounding box center [371, 329] width 101 height 19
select select "service"
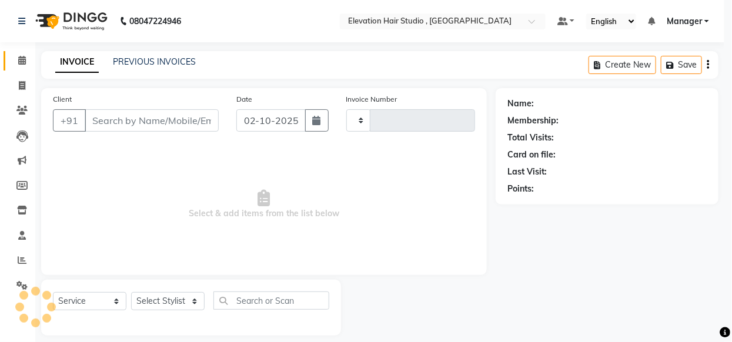
type input "1025"
select select "6886"
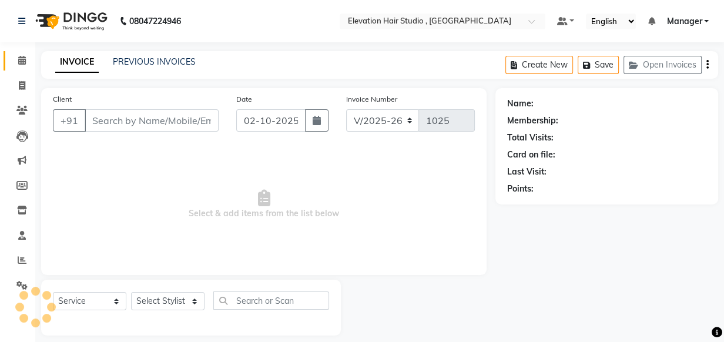
type input "9867194771"
select select "54147"
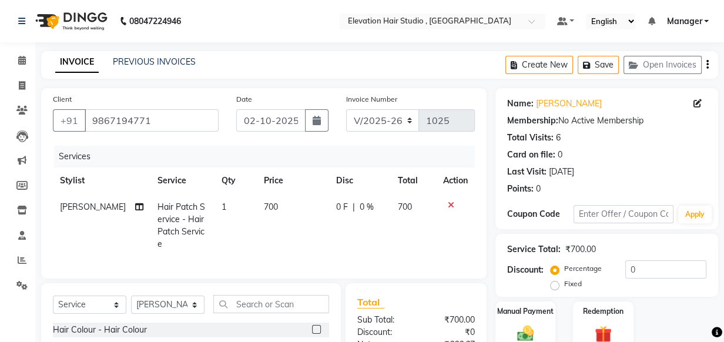
click at [264, 210] on span "700" at bounding box center [271, 207] width 14 height 11
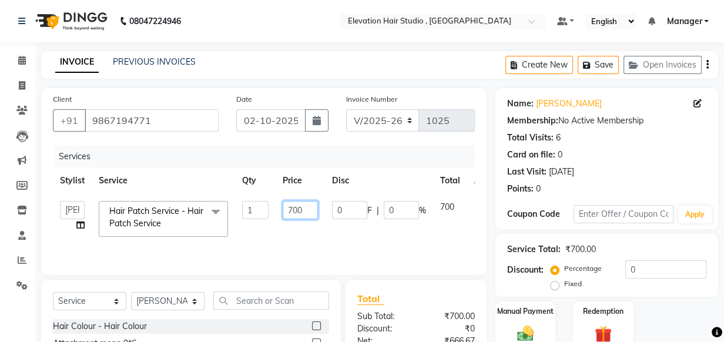
click at [305, 215] on input "700" at bounding box center [300, 210] width 35 height 18
click at [292, 208] on input "700" at bounding box center [300, 210] width 35 height 18
type input "600"
click at [429, 177] on tr "Stylist Service Qty Price Disc Total Action" at bounding box center [279, 181] width 453 height 26
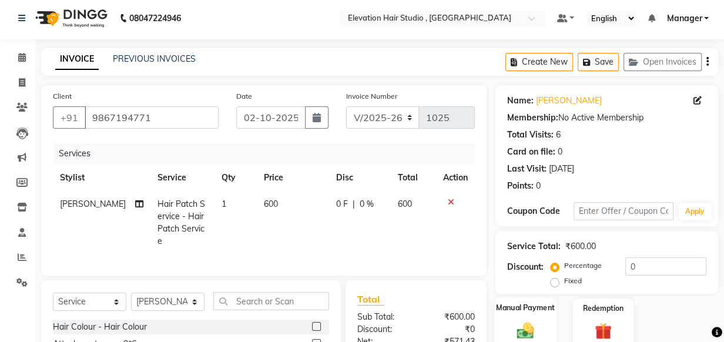
scroll to position [53, 0]
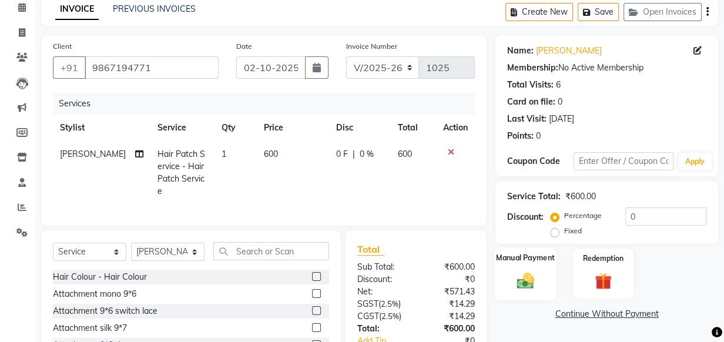
click at [537, 267] on div "Manual Payment" at bounding box center [525, 273] width 62 height 52
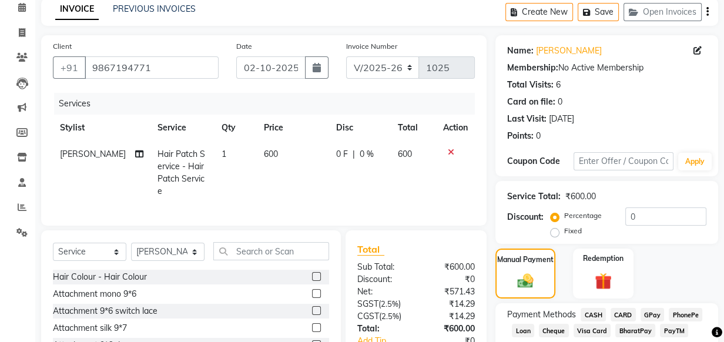
click at [652, 315] on span "GPay" at bounding box center [653, 315] width 24 height 14
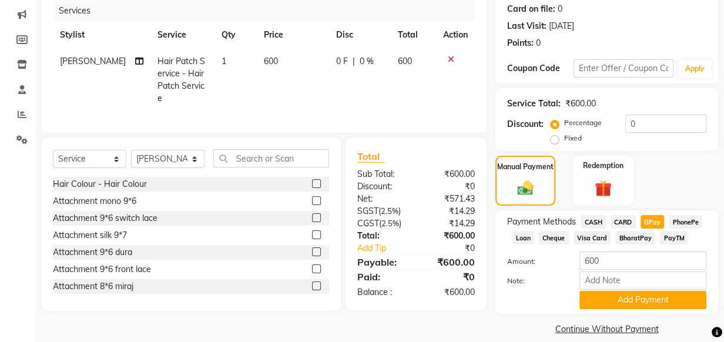
scroll to position [159, 0]
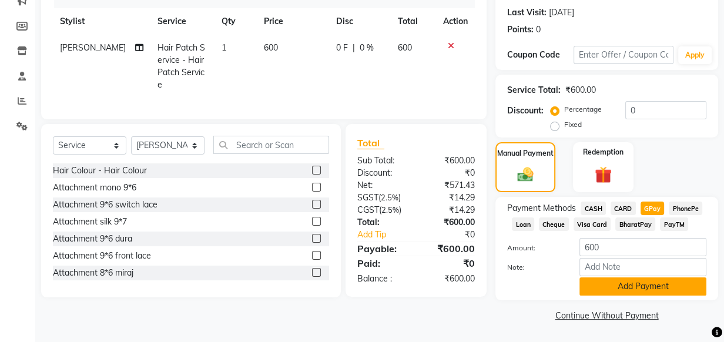
click at [645, 284] on button "Add Payment" at bounding box center [643, 286] width 127 height 18
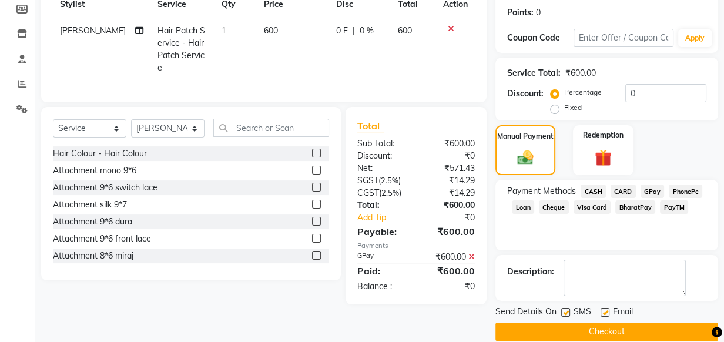
scroll to position [192, 0]
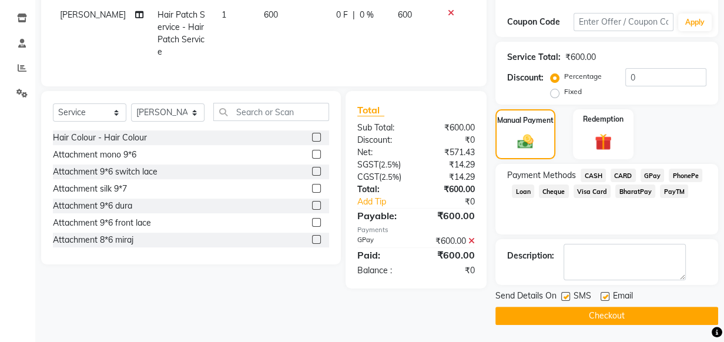
click at [605, 299] on label at bounding box center [605, 296] width 9 height 9
click at [605, 299] on input "checkbox" at bounding box center [605, 297] width 8 height 8
checkbox input "false"
click at [568, 299] on label at bounding box center [565, 296] width 9 height 9
click at [568, 299] on input "checkbox" at bounding box center [565, 297] width 8 height 8
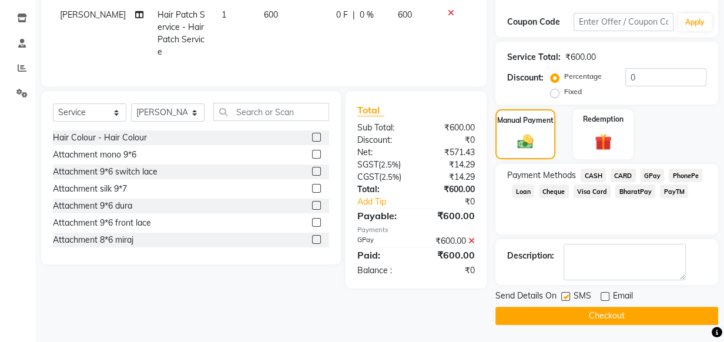
checkbox input "false"
click at [587, 323] on button "Checkout" at bounding box center [606, 316] width 223 height 18
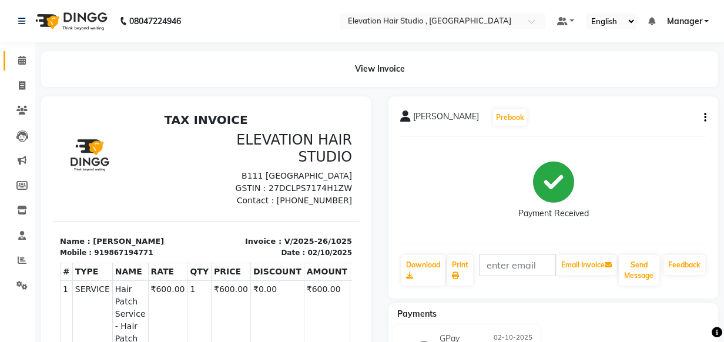
click at [22, 68] on link "Calendar" at bounding box center [18, 60] width 28 height 19
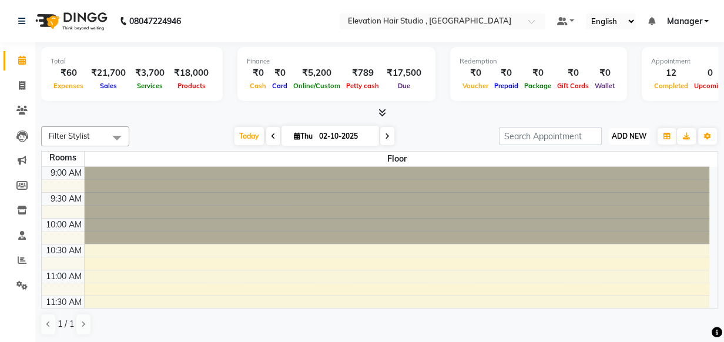
click at [621, 135] on span "ADD NEW" at bounding box center [629, 136] width 35 height 9
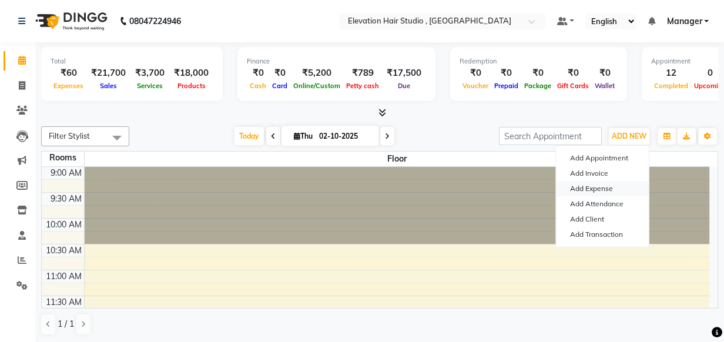
click at [607, 186] on link "Add Expense" at bounding box center [602, 188] width 93 height 15
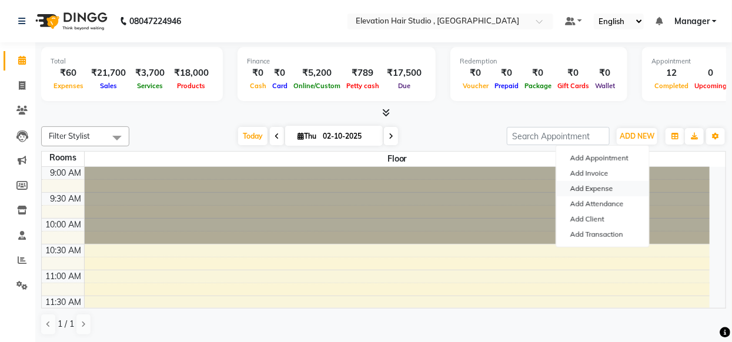
select select "1"
select select "5950"
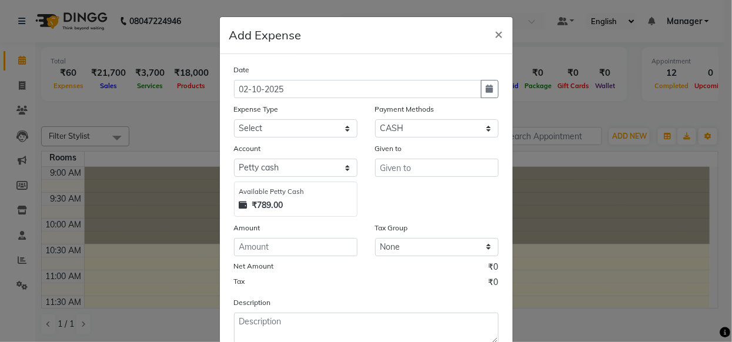
click at [155, 94] on ngb-modal-window "Add Expense × Date 02-10-2025 Expense Type Select AC Adrak Advance Salary agarb…" at bounding box center [366, 171] width 732 height 342
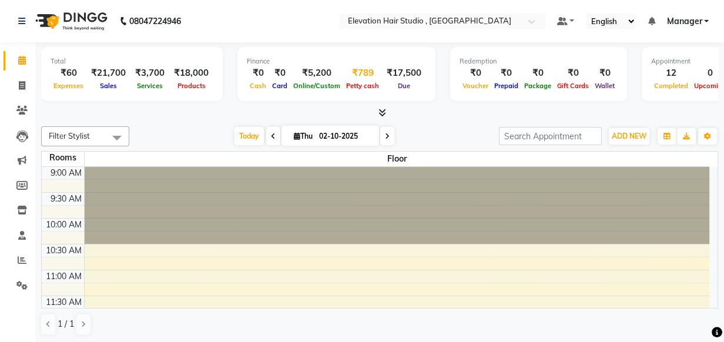
click at [352, 72] on div "₹789" at bounding box center [362, 73] width 39 height 14
select select "5950"
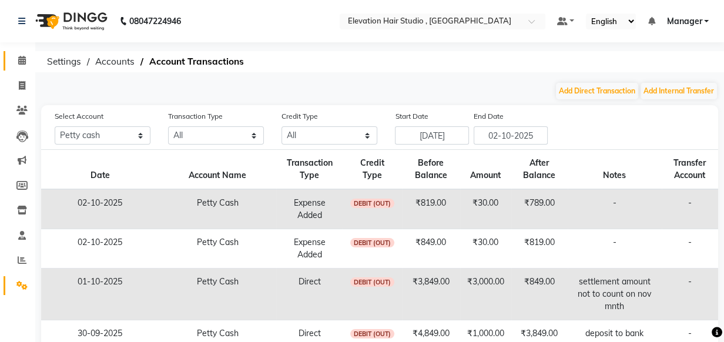
click at [22, 63] on icon at bounding box center [22, 60] width 8 height 9
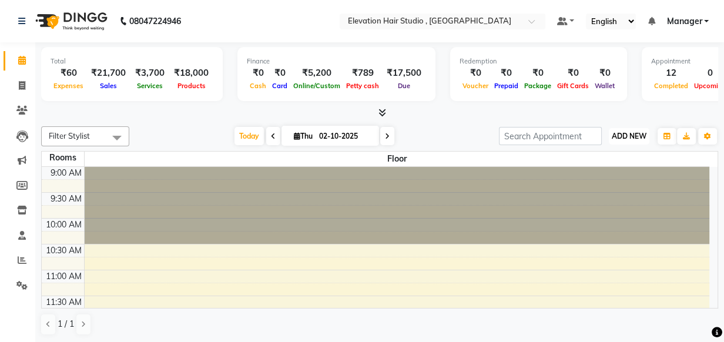
click at [617, 134] on span "ADD NEW" at bounding box center [629, 136] width 35 height 9
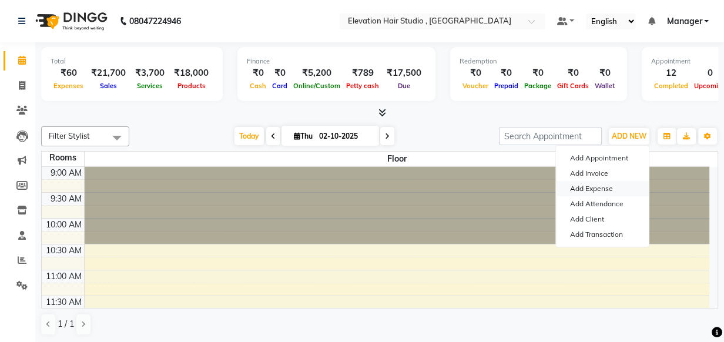
click at [609, 185] on link "Add Expense" at bounding box center [602, 188] width 93 height 15
select select "1"
select select "5950"
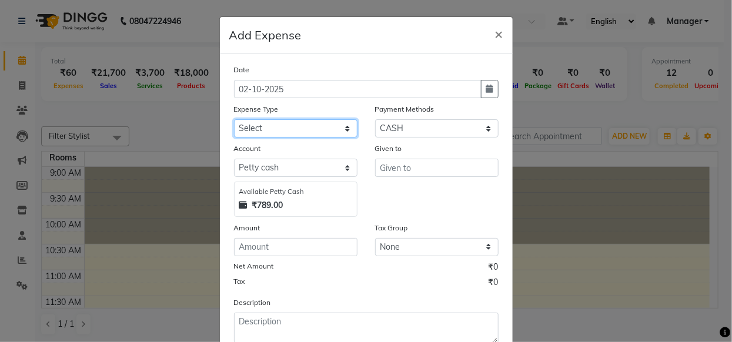
click at [280, 134] on select "Select AC Adrak Advance Salary agarbatti anees Appron asmoul advance salary Ban…" at bounding box center [295, 128] width 123 height 18
select select "8316"
click at [488, 29] on button "×" at bounding box center [498, 33] width 27 height 33
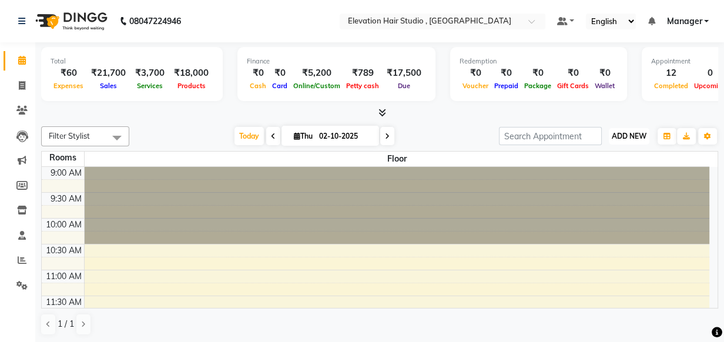
drag, startPoint x: 629, startPoint y: 135, endPoint x: 636, endPoint y: 143, distance: 10.8
click at [636, 143] on button "ADD NEW Toggle Dropdown" at bounding box center [629, 136] width 41 height 16
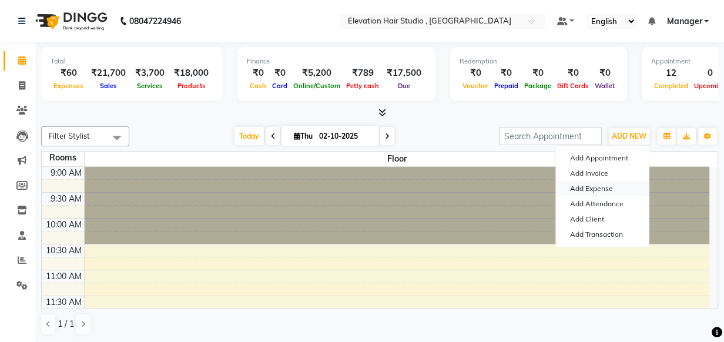
click at [602, 183] on link "Add Expense" at bounding box center [602, 188] width 93 height 15
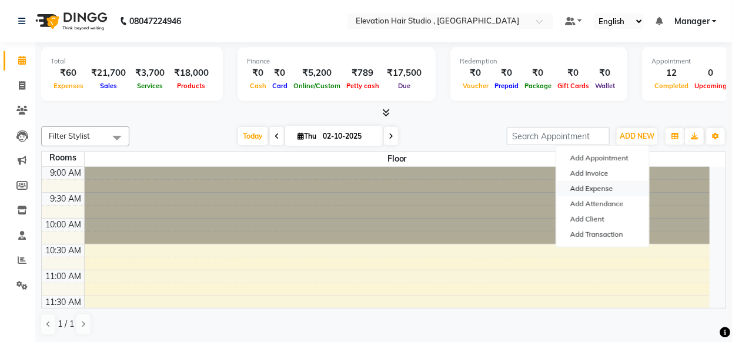
select select "1"
select select "5950"
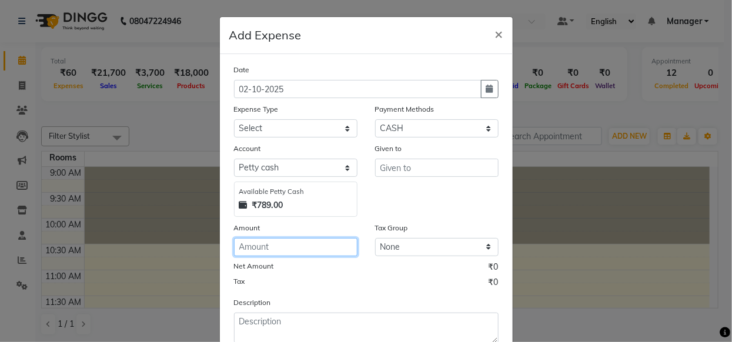
click at [271, 250] on input "number" at bounding box center [295, 247] width 123 height 18
type input "50"
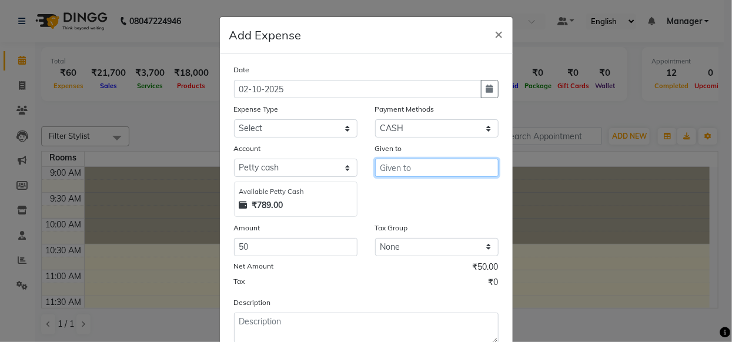
click at [420, 170] on input "text" at bounding box center [436, 168] width 123 height 18
type input "dilip"
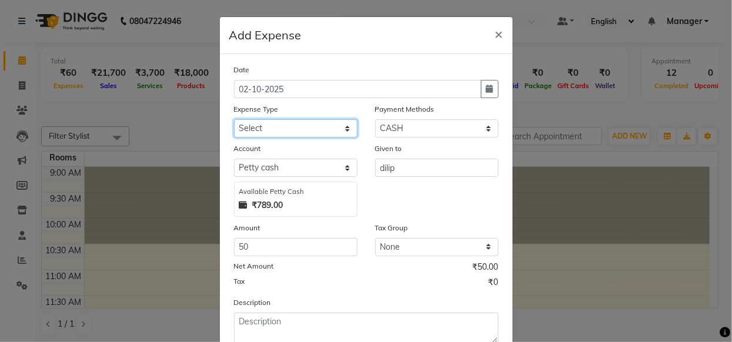
click at [339, 131] on select "Select AC Adrak Advance Salary agarbatti anees Appron asmoul advance salary Ban…" at bounding box center [295, 128] width 123 height 18
click at [495, 34] on span "×" at bounding box center [499, 34] width 8 height 18
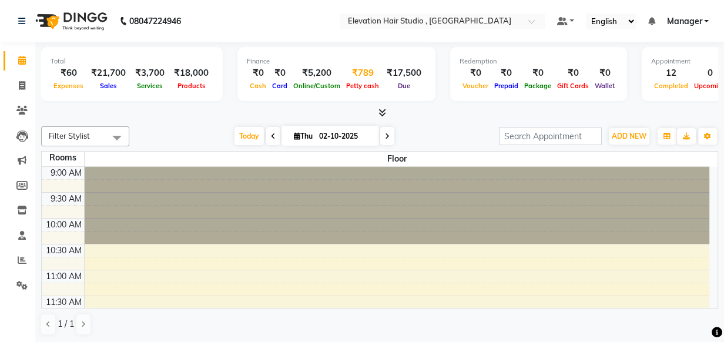
click at [359, 71] on div "₹789" at bounding box center [362, 73] width 39 height 14
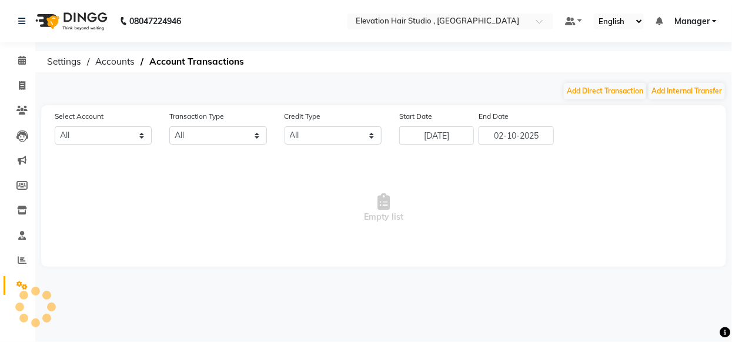
select select "5950"
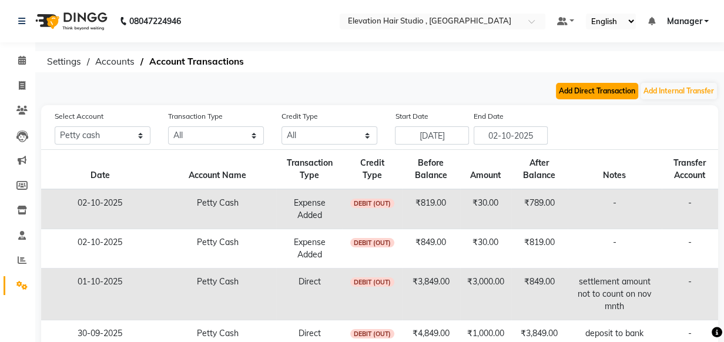
click at [604, 94] on button "Add Direct Transaction" at bounding box center [597, 91] width 82 height 16
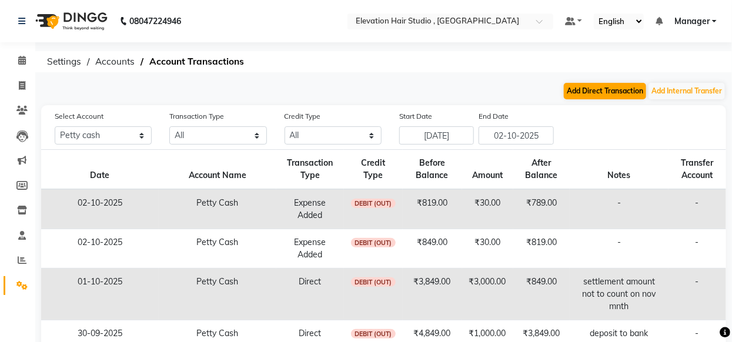
select select "direct"
select select "5950"
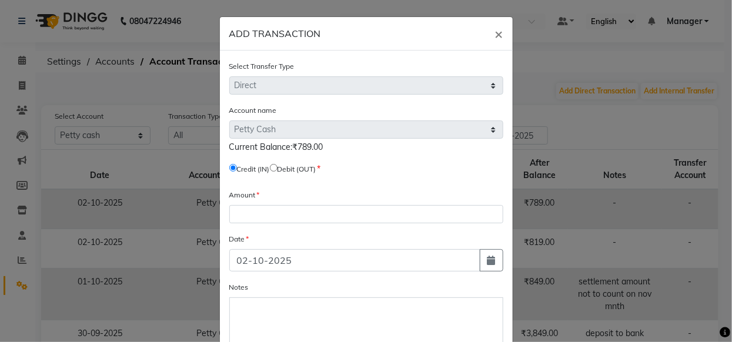
click at [273, 172] on input "radio" at bounding box center [274, 168] width 8 height 8
radio input "true"
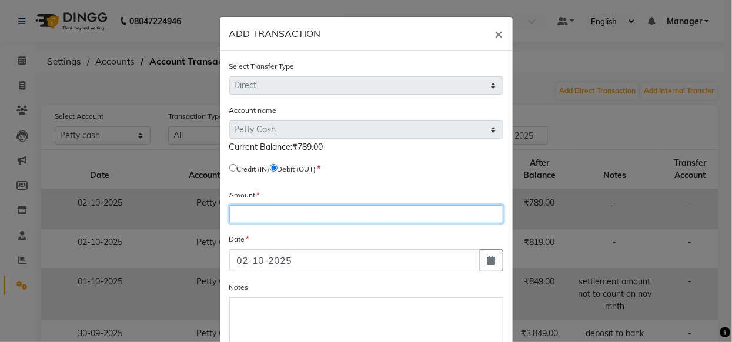
click at [293, 217] on input "number" at bounding box center [366, 214] width 274 height 18
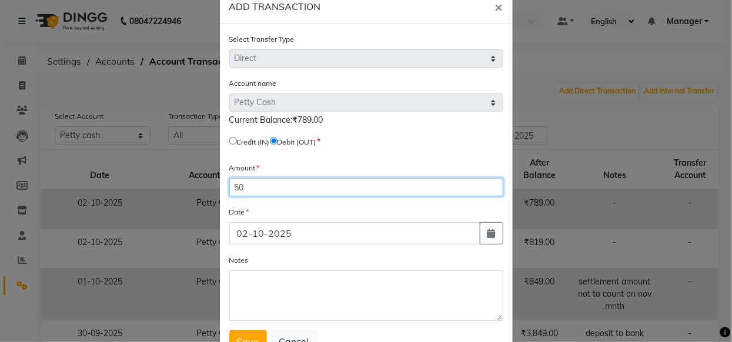
scroll to position [76, 0]
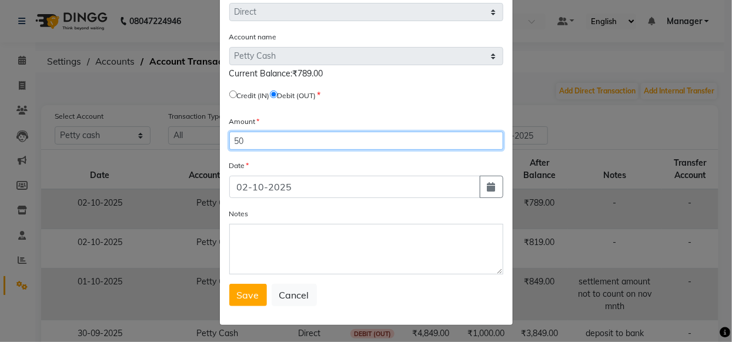
type input "50"
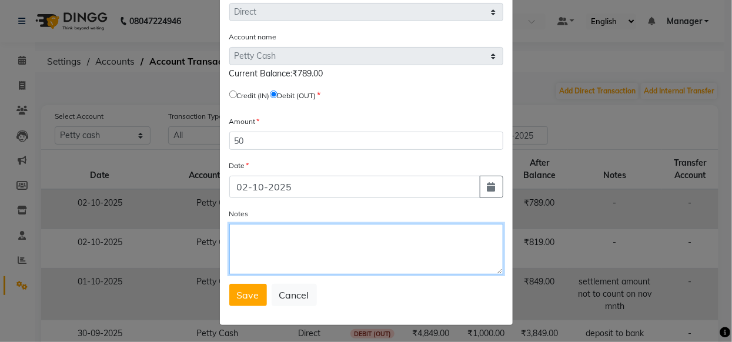
click at [314, 250] on textarea "Notes" at bounding box center [366, 249] width 274 height 51
type textarea "dilip tip"
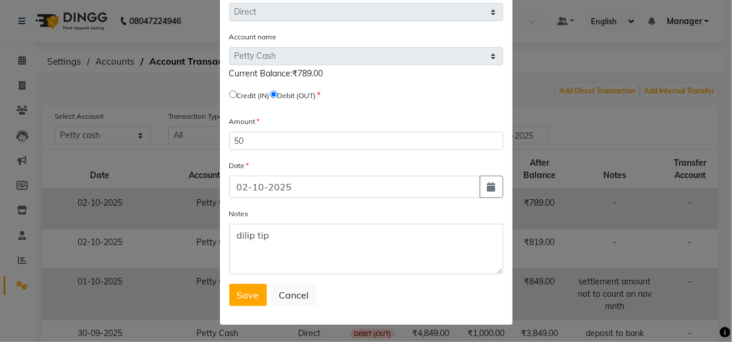
click at [242, 294] on span "Save" at bounding box center [248, 295] width 22 height 12
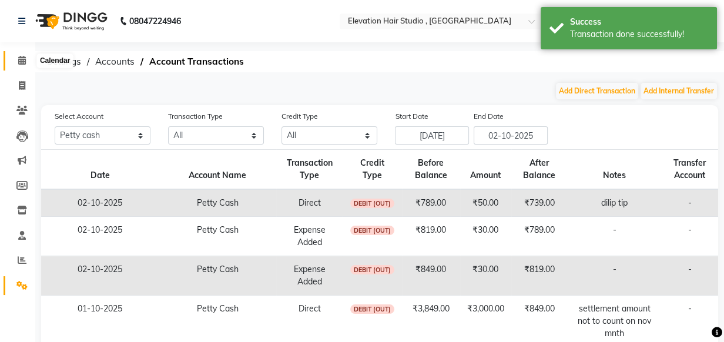
click at [26, 63] on span at bounding box center [22, 61] width 21 height 14
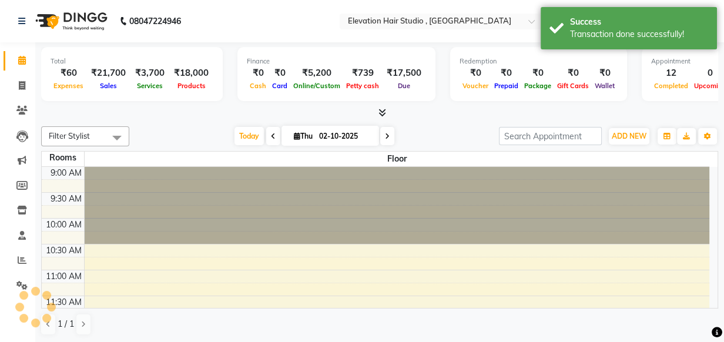
scroll to position [452, 0]
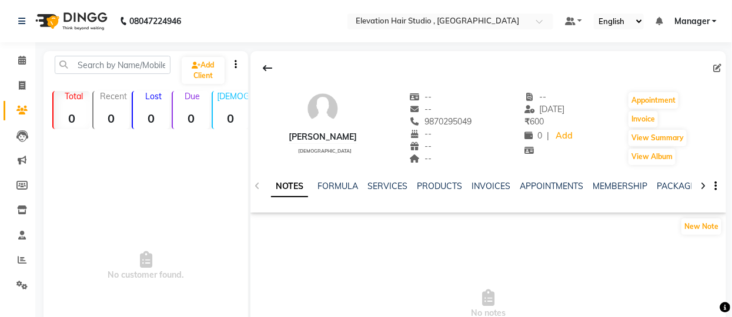
select select "en"
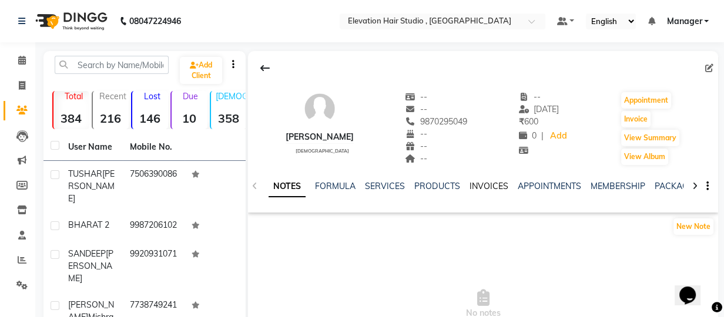
click at [483, 190] on link "INVOICES" at bounding box center [488, 186] width 39 height 11
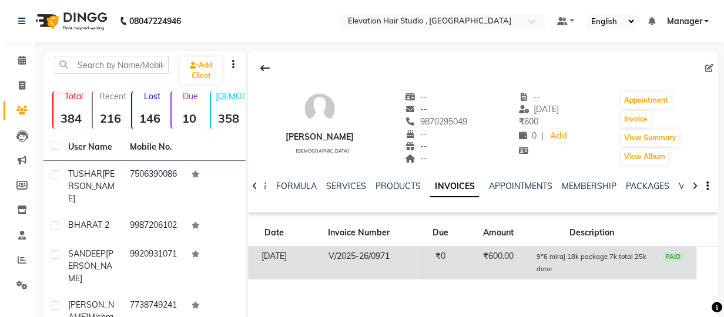
click at [464, 257] on td "₹0" at bounding box center [440, 263] width 46 height 33
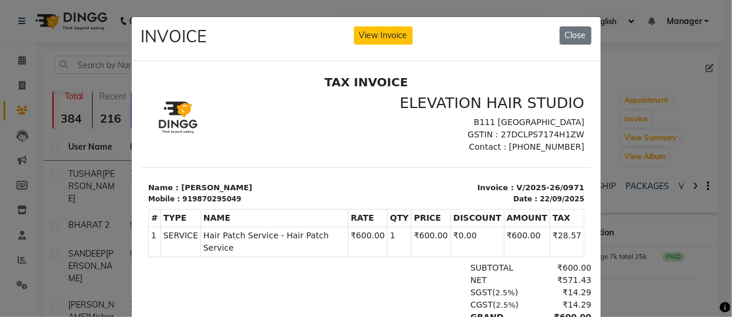
click at [666, 67] on ngb-modal-window "INVOICE View Invoice Close" at bounding box center [366, 158] width 732 height 317
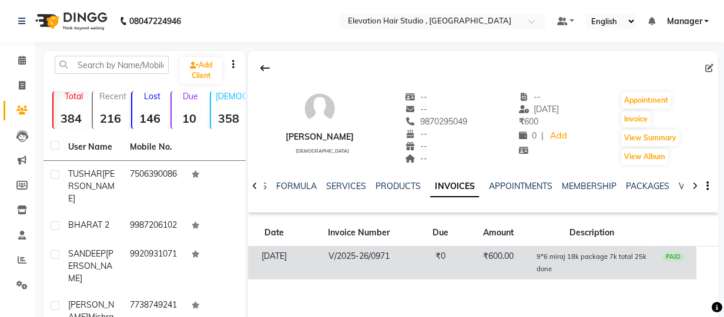
click at [527, 252] on td "₹600.00" at bounding box center [498, 263] width 69 height 33
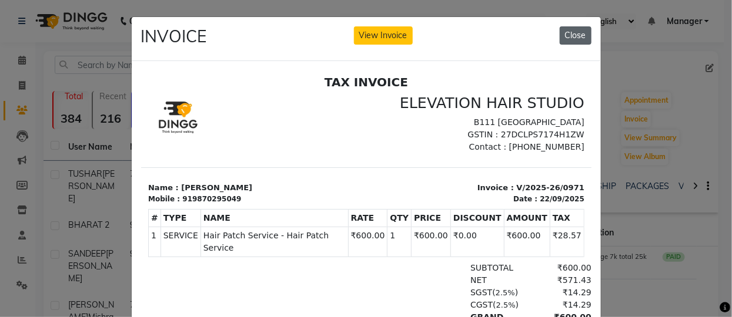
click at [564, 38] on button "Close" at bounding box center [576, 35] width 32 height 18
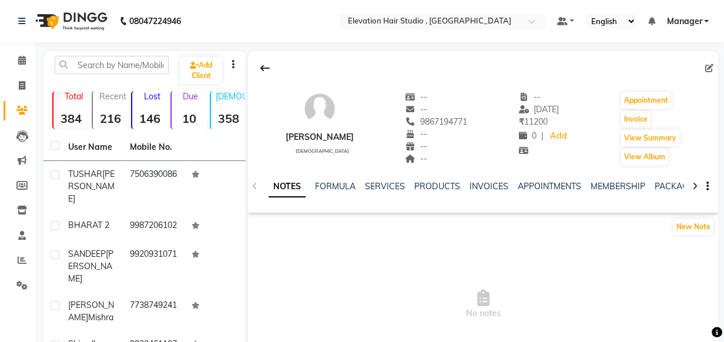
click at [485, 193] on div "NOTES FORMULA SERVICES PRODUCTS INVOICES APPOINTMENTS MEMBERSHIP PACKAGES VOUCH…" at bounding box center [469, 191] width 401 height 22
click at [484, 186] on link "INVOICES" at bounding box center [488, 186] width 39 height 11
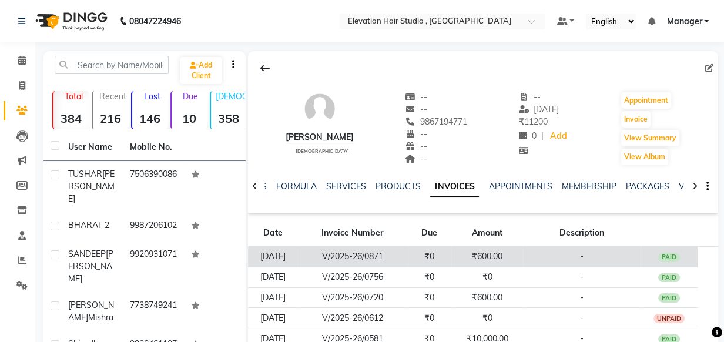
click at [520, 259] on td "₹600.00" at bounding box center [487, 257] width 72 height 21
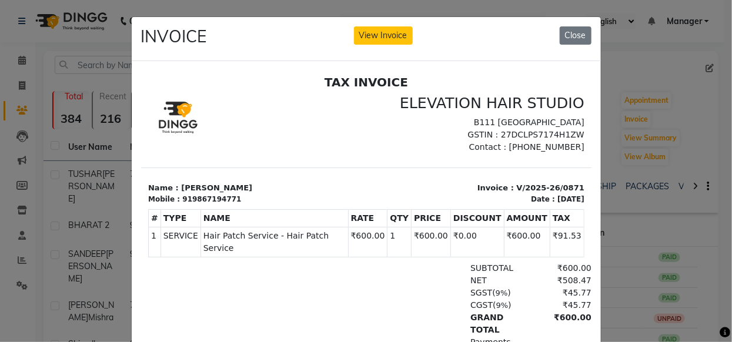
click at [601, 155] on ngb-modal-window "INVOICE View Invoice Close" at bounding box center [366, 171] width 732 height 342
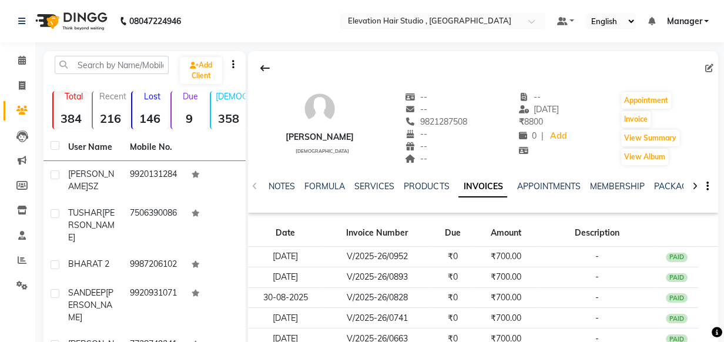
drag, startPoint x: 356, startPoint y: 136, endPoint x: 277, endPoint y: 145, distance: 79.3
click at [277, 145] on div "[PERSON_NAME] [DEMOGRAPHIC_DATA] -- -- 9821287508 -- -- -- -- [DATE] ₹ 8800 0 |…" at bounding box center [483, 122] width 470 height 87
drag, startPoint x: 279, startPoint y: 136, endPoint x: 359, endPoint y: 139, distance: 80.6
click at [359, 139] on div "[PERSON_NAME] [DEMOGRAPHIC_DATA] -- -- 9821287508 -- -- -- -- [DATE] ₹ 8800 0 |…" at bounding box center [483, 122] width 470 height 87
copy div "[PERSON_NAME]"
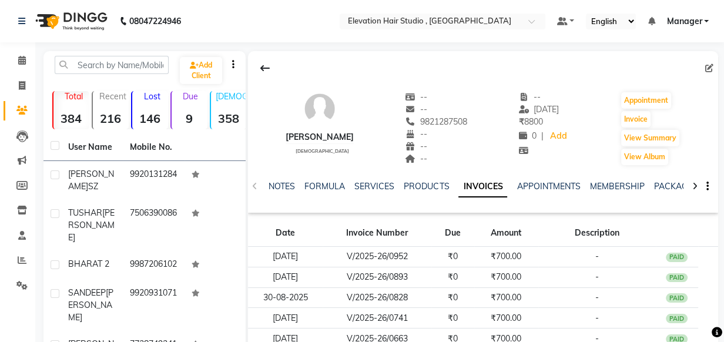
drag, startPoint x: 262, startPoint y: 46, endPoint x: 253, endPoint y: 55, distance: 12.1
click at [262, 47] on div "08047224946 Select Location × Elevation Hair Studio , Thane West Default Panel …" at bounding box center [362, 277] width 724 height 554
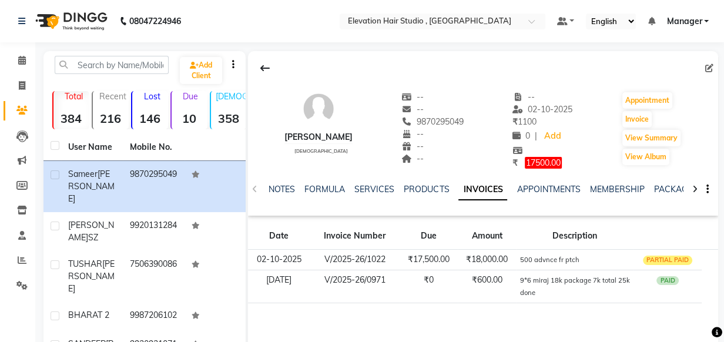
click at [534, 256] on small "500 advnce fr ptch" at bounding box center [549, 260] width 59 height 8
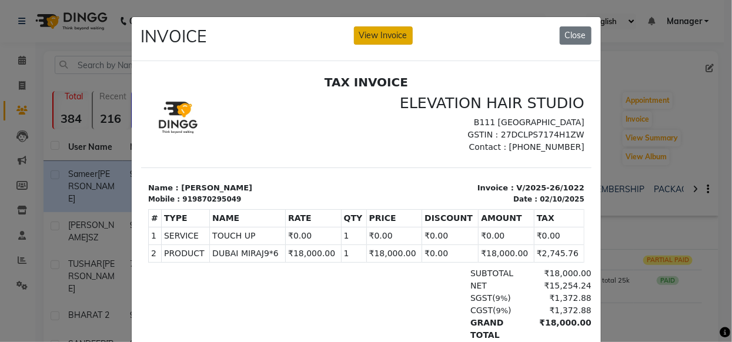
click at [398, 37] on button "View Invoice" at bounding box center [383, 35] width 59 height 18
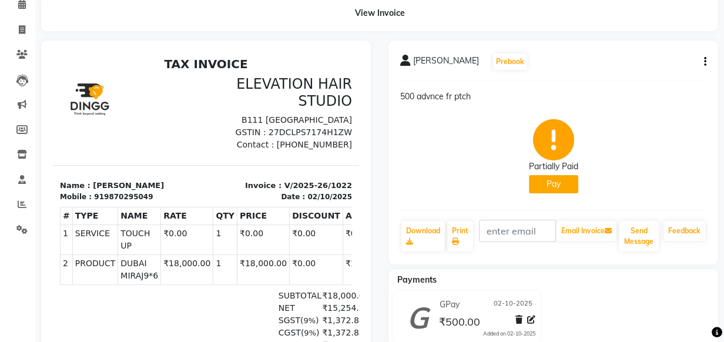
scroll to position [53, 0]
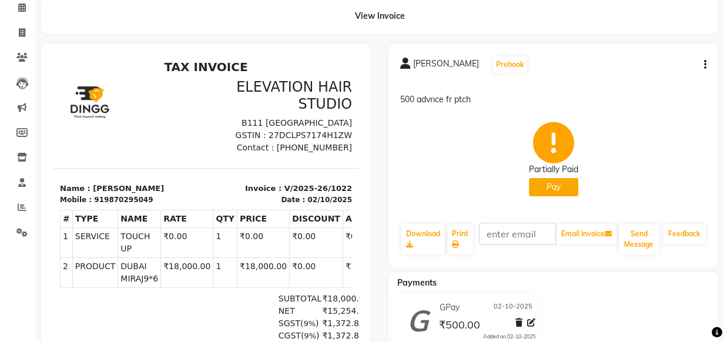
click at [701, 62] on button "button" at bounding box center [702, 65] width 7 height 12
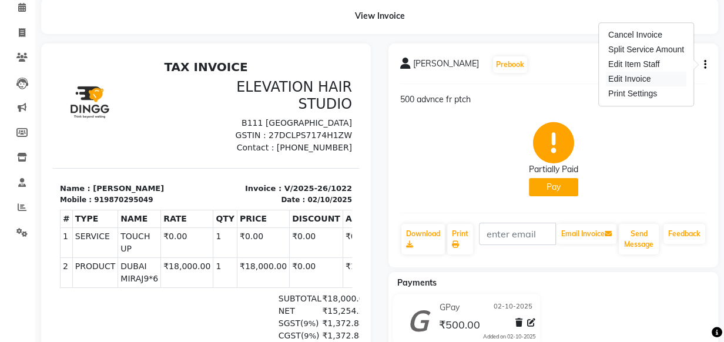
click at [646, 78] on div "Edit Invoice" at bounding box center [646, 79] width 81 height 15
select select "service"
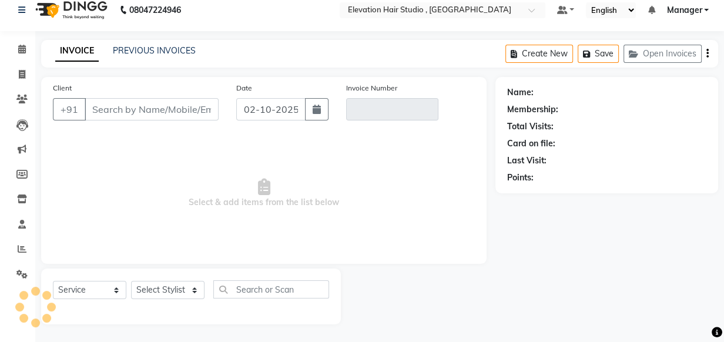
scroll to position [12, 0]
type input "9870295049"
type input "V/2025-26/1022"
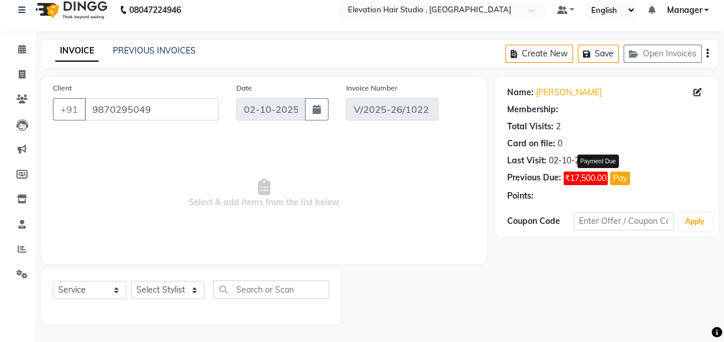
select select "select"
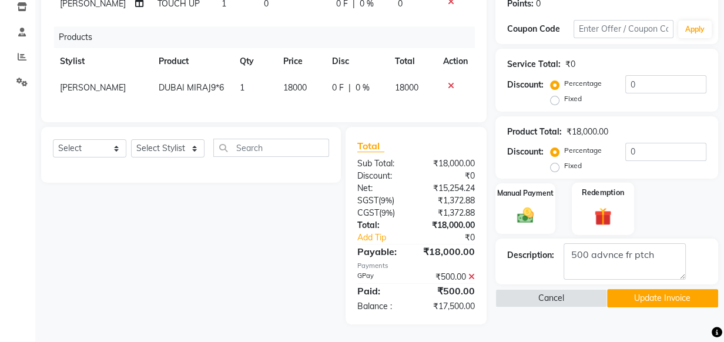
scroll to position [212, 0]
click at [658, 245] on textarea at bounding box center [625, 261] width 122 height 36
click at [664, 243] on textarea at bounding box center [625, 261] width 122 height 36
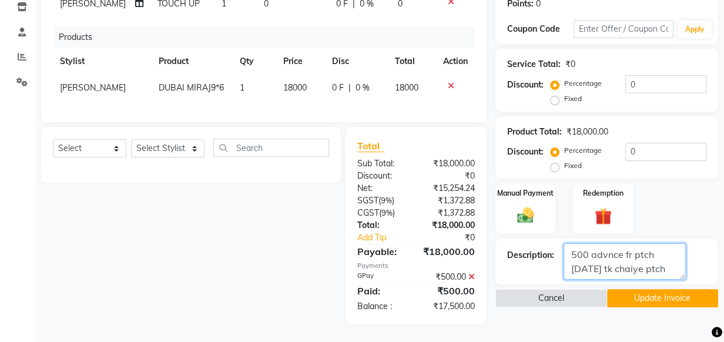
drag, startPoint x: 657, startPoint y: 246, endPoint x: 625, endPoint y: 245, distance: 32.3
click at [625, 245] on textarea at bounding box center [625, 261] width 122 height 36
type textarea "500 advnce done [DATE] tk chaiye ptch"
click at [652, 289] on button "Update Invoice" at bounding box center [663, 298] width 112 height 18
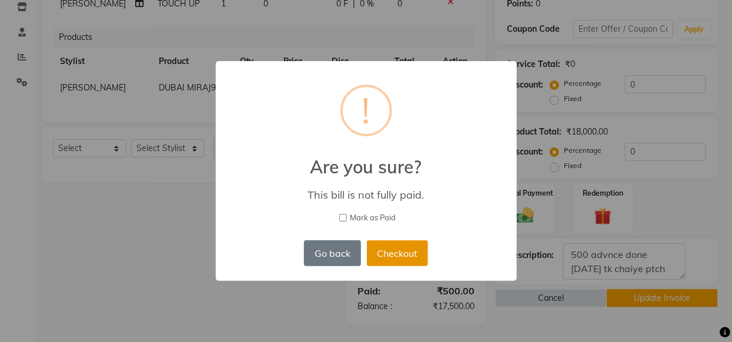
click at [377, 242] on button "Checkout" at bounding box center [397, 253] width 61 height 26
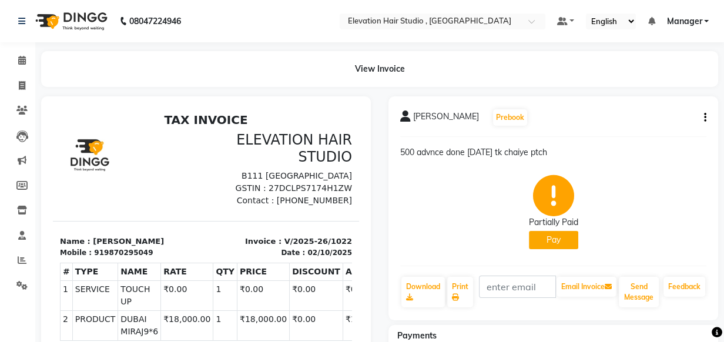
select select "service"
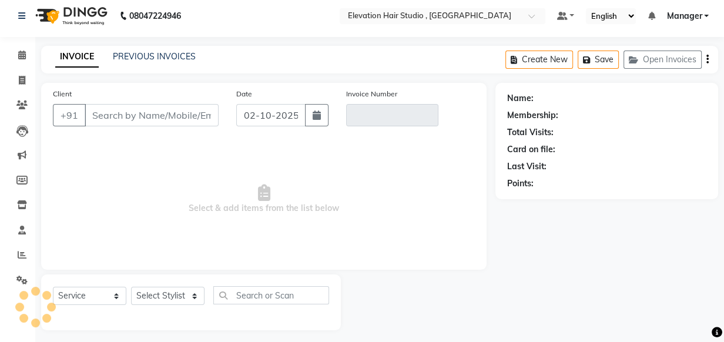
scroll to position [12, 0]
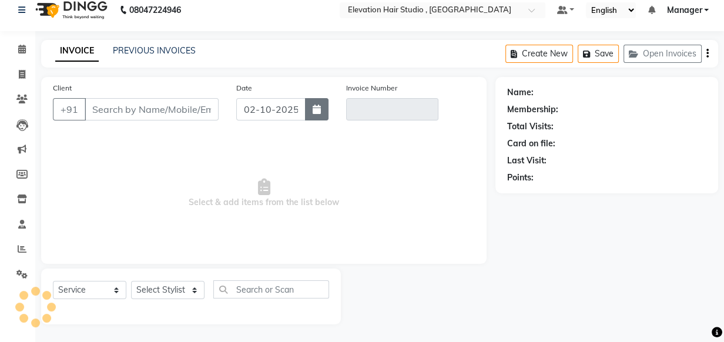
type input "9870295049"
type input "V/2025-26/1022"
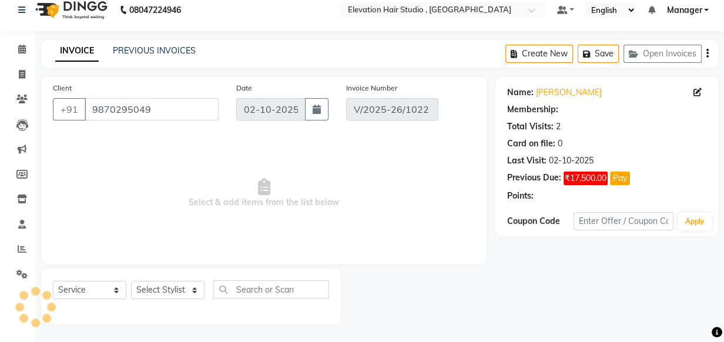
select select "select"
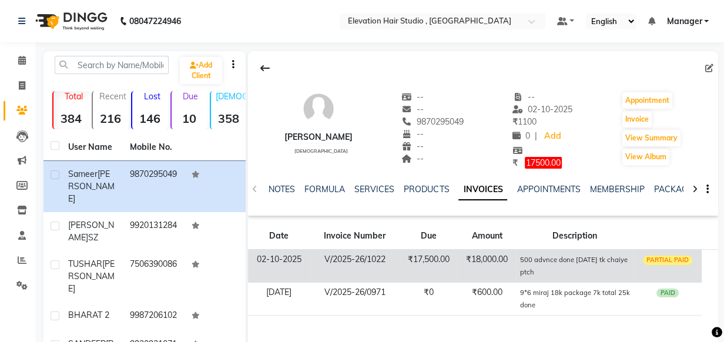
click at [531, 267] on span "500 advnce done [DATE] tk chaiye ptch" at bounding box center [574, 265] width 108 height 23
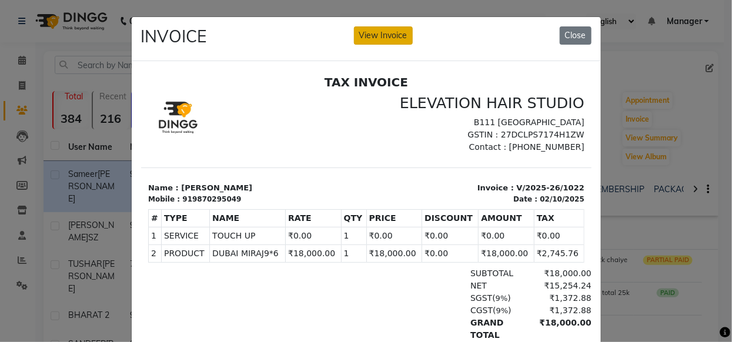
click at [364, 35] on button "View Invoice" at bounding box center [383, 35] width 59 height 18
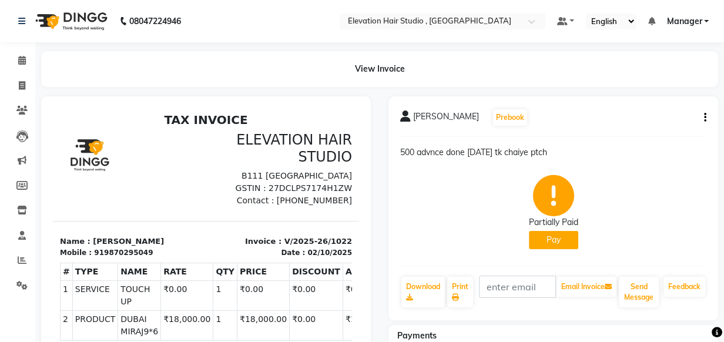
click at [706, 118] on div "[PERSON_NAME] Prebook 500 advnce done [DATE] tk chaiye ptch Partially Paid Pay …" at bounding box center [553, 208] width 330 height 224
click at [704, 118] on icon "button" at bounding box center [705, 118] width 2 height 1
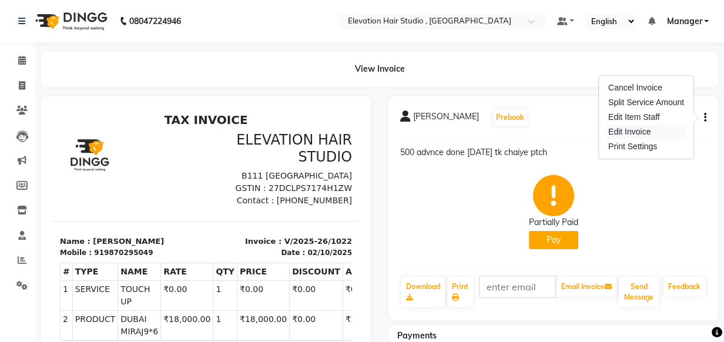
click at [645, 129] on div "Edit Invoice" at bounding box center [646, 132] width 81 height 15
select select "service"
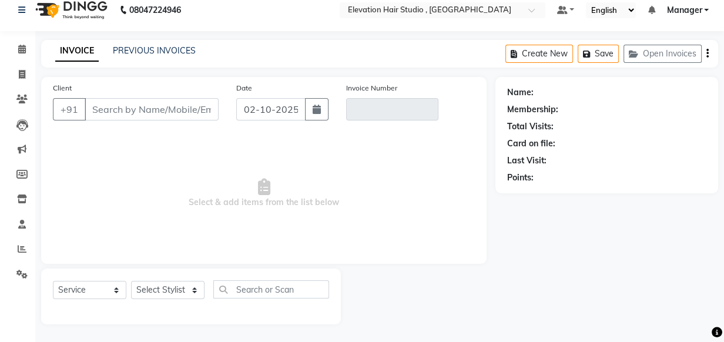
type input "9870295049"
type input "V/2025-26/1022"
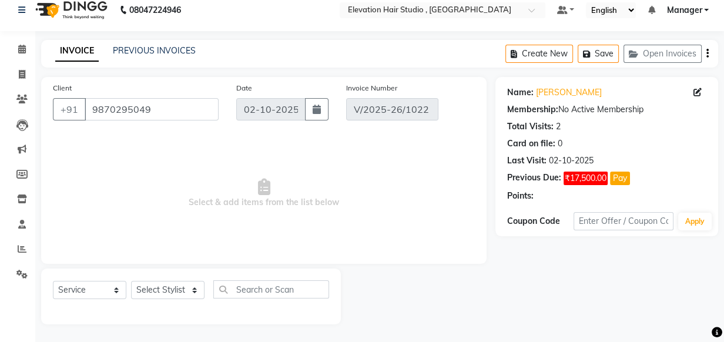
select select "select"
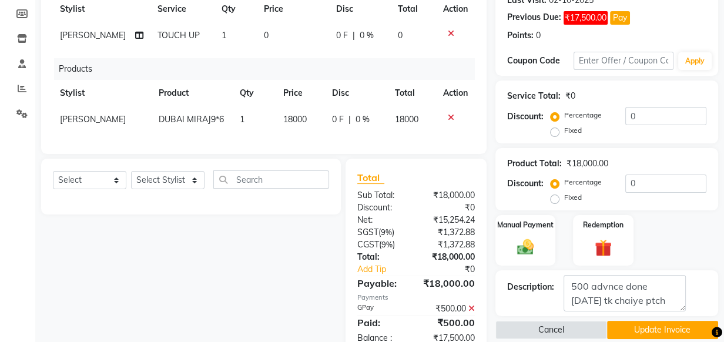
scroll to position [212, 0]
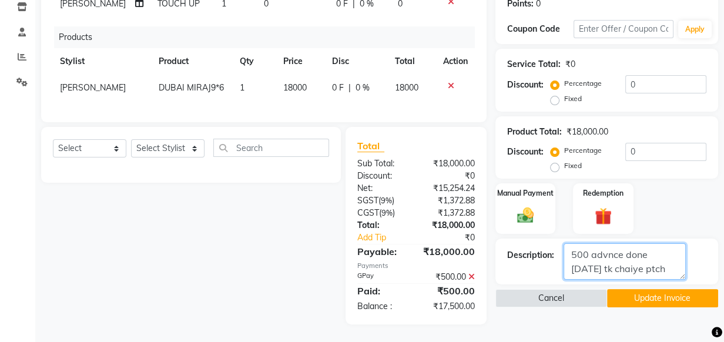
click at [636, 263] on textarea at bounding box center [625, 261] width 122 height 36
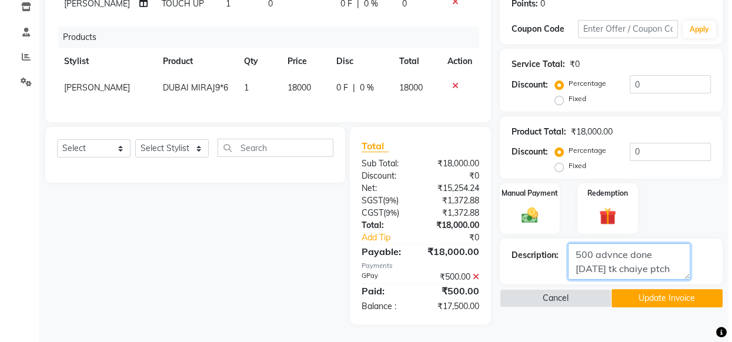
scroll to position [9, 0]
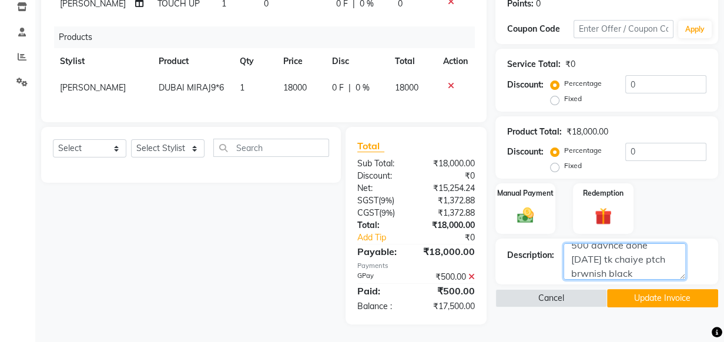
click at [658, 251] on textarea at bounding box center [625, 261] width 122 height 36
type textarea "500 advnce done [DATE] tk chaiye ptch thora brwnish black"
click at [629, 290] on button "Update Invoice" at bounding box center [663, 298] width 112 height 18
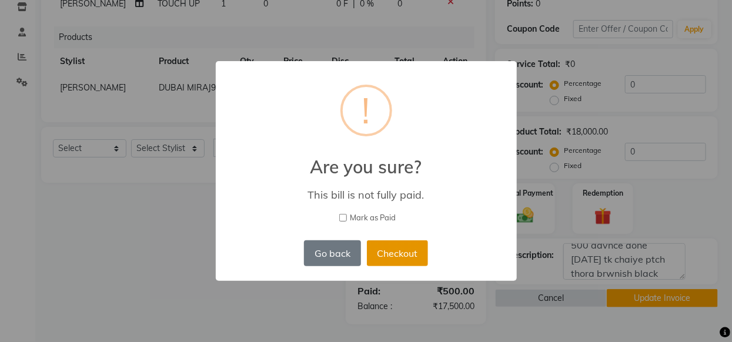
click at [397, 252] on button "Checkout" at bounding box center [397, 253] width 61 height 26
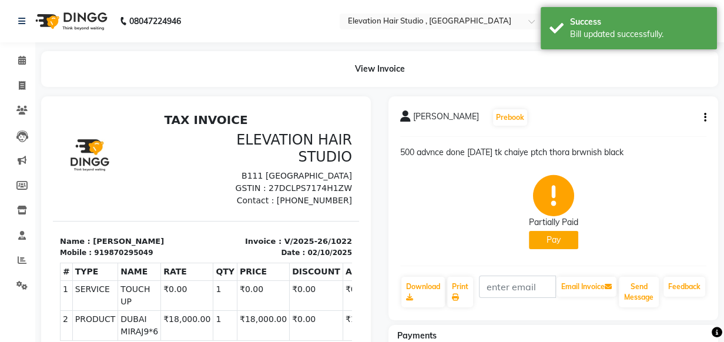
select select "service"
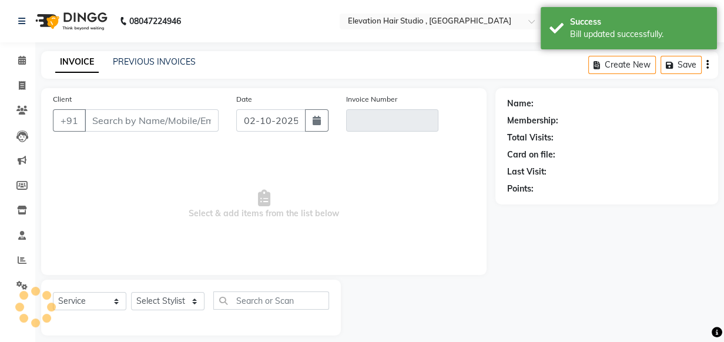
scroll to position [12, 0]
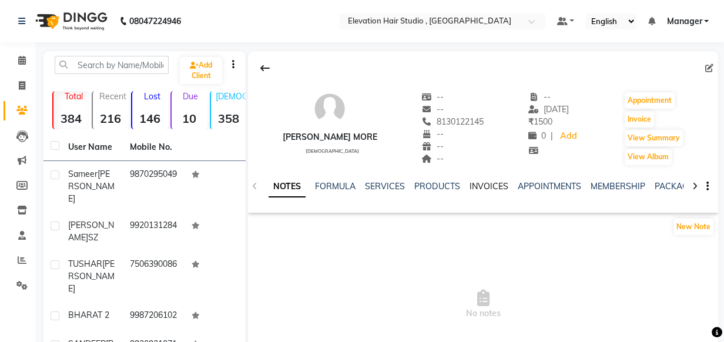
click at [473, 182] on link "INVOICES" at bounding box center [488, 186] width 39 height 11
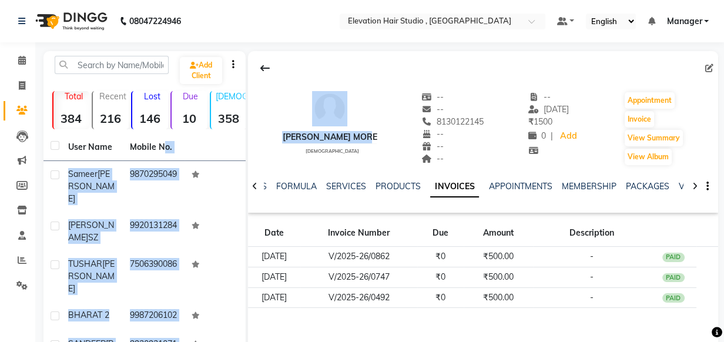
drag, startPoint x: 371, startPoint y: 133, endPoint x: 161, endPoint y: 133, distance: 210.4
click at [161, 133] on div "Add Client Total 384 Recent 216 Lost 146 Due 10 [DEMOGRAPHIC_DATA] 358 [DEMOGRA…" at bounding box center [380, 293] width 675 height 485
click at [299, 106] on div "[PERSON_NAME] more [DEMOGRAPHIC_DATA]" at bounding box center [329, 128] width 95 height 75
click at [256, 85] on div "[PERSON_NAME] more [DEMOGRAPHIC_DATA] -- -- 8130122145 -- -- -- -- [DATE] ₹ 150…" at bounding box center [483, 122] width 470 height 87
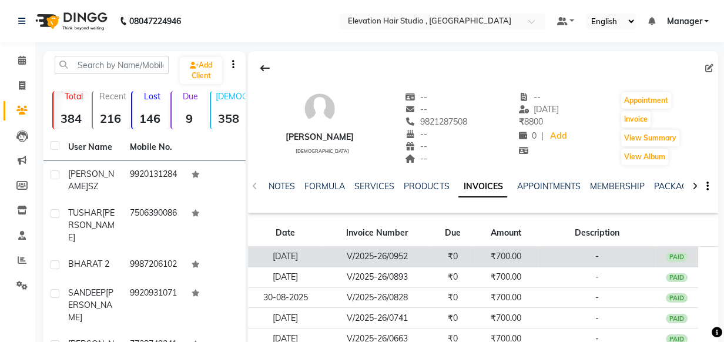
click at [514, 251] on td "₹700.00" at bounding box center [506, 257] width 64 height 21
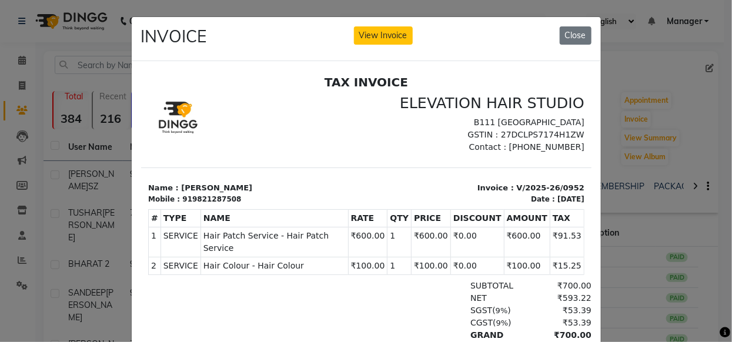
click at [658, 75] on ngb-modal-window "INVOICE View Invoice Close" at bounding box center [366, 171] width 732 height 342
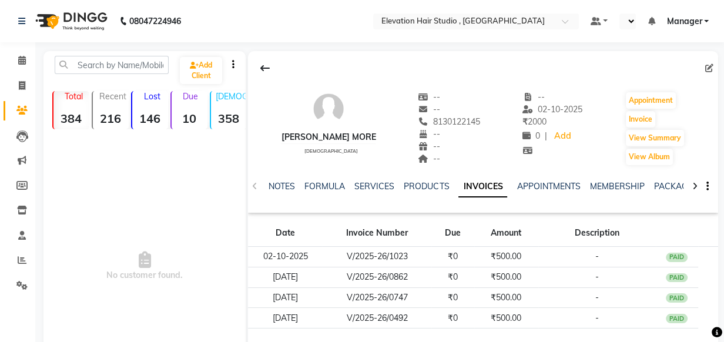
select select "en"
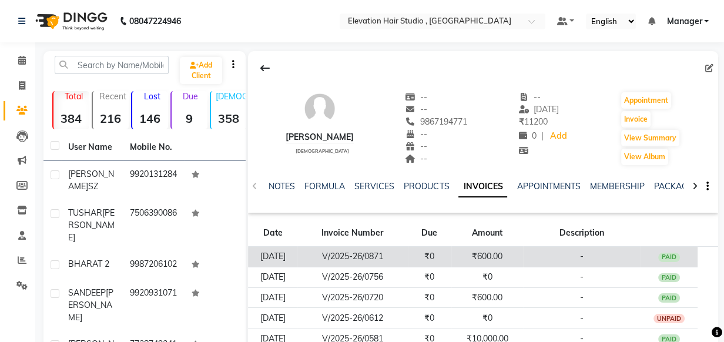
click at [500, 253] on td "₹600.00" at bounding box center [487, 257] width 72 height 21
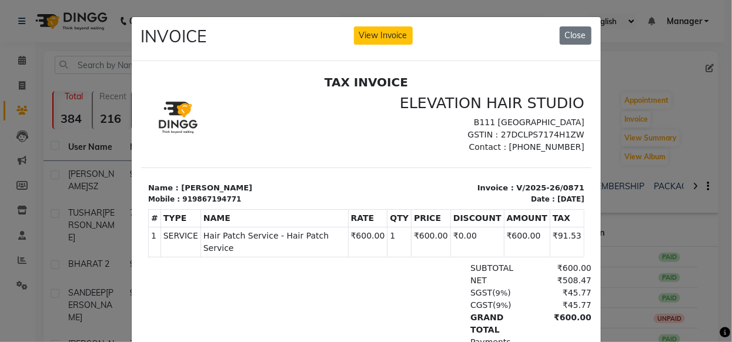
click at [692, 132] on ngb-modal-window "INVOICE View Invoice Close" at bounding box center [366, 171] width 732 height 342
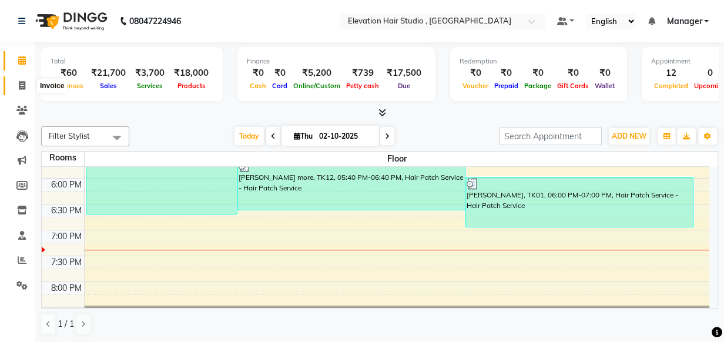
click at [24, 80] on span at bounding box center [22, 86] width 21 height 14
select select "6886"
select select "service"
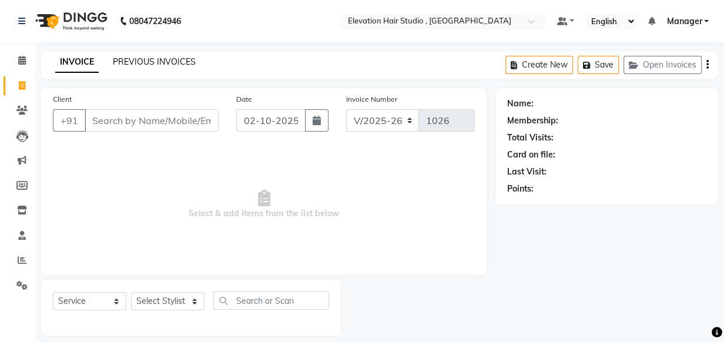
drag, startPoint x: 159, startPoint y: 52, endPoint x: 156, endPoint y: 59, distance: 7.6
click at [158, 55] on div "INVOICE PREVIOUS INVOICES Create New Save Open Invoices" at bounding box center [379, 65] width 677 height 28
click at [157, 59] on link "PREVIOUS INVOICES" at bounding box center [154, 61] width 83 height 11
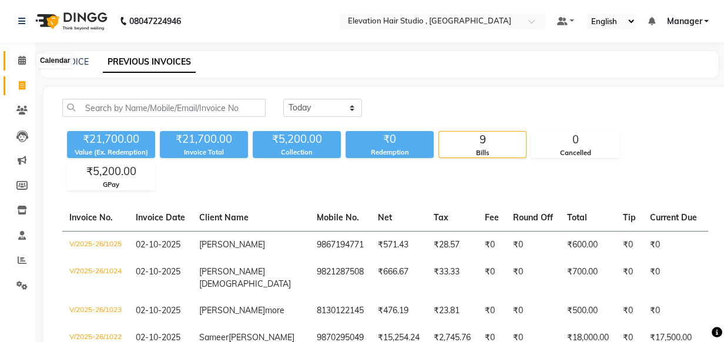
click at [21, 59] on icon at bounding box center [22, 60] width 8 height 9
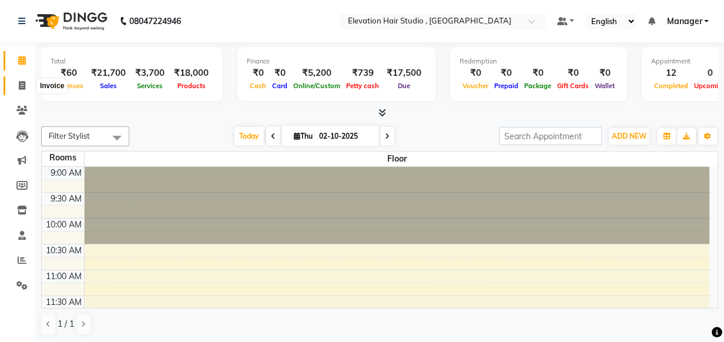
click at [19, 88] on icon at bounding box center [22, 85] width 6 height 9
select select "6886"
select select "service"
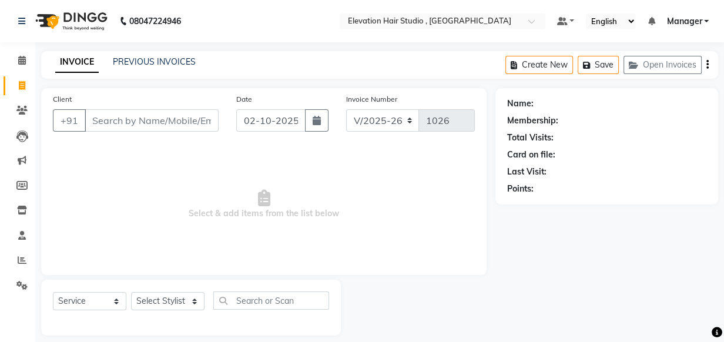
click at [165, 69] on div "INVOICE PREVIOUS INVOICES Create New Save Open Invoices" at bounding box center [379, 65] width 677 height 28
click at [137, 62] on link "PREVIOUS INVOICES" at bounding box center [154, 61] width 83 height 11
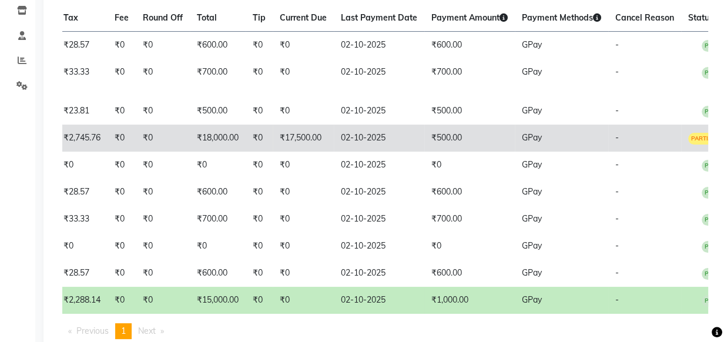
scroll to position [214, 0]
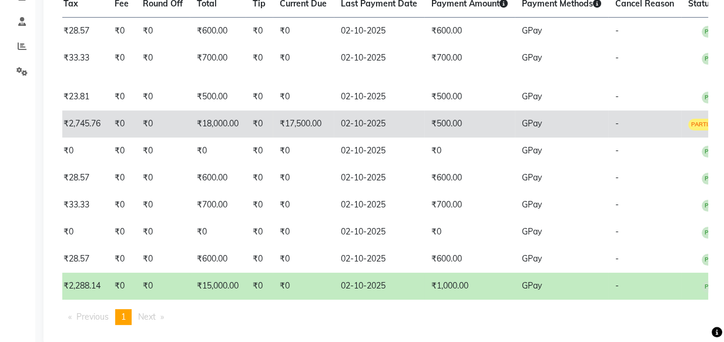
click at [371, 125] on td "02-10-2025" at bounding box center [379, 123] width 91 height 27
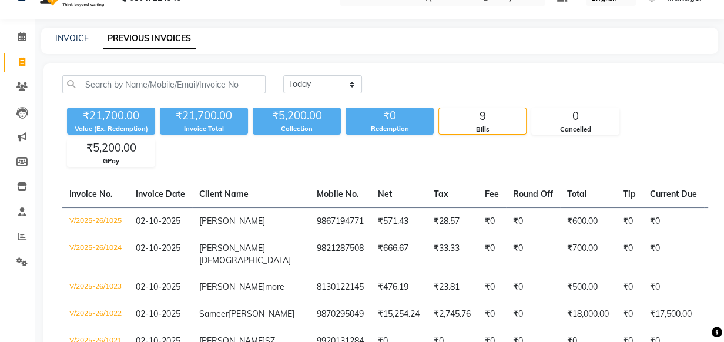
scroll to position [0, 0]
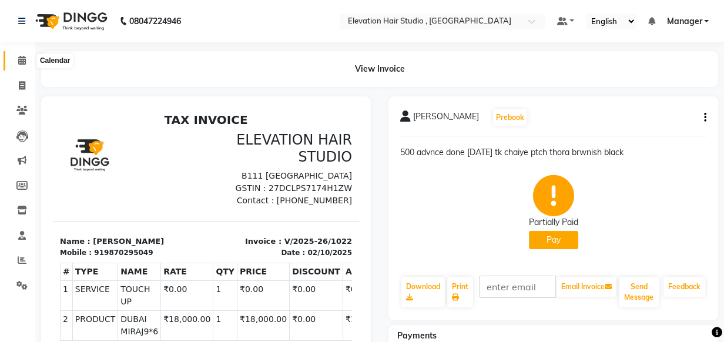
click at [20, 65] on span at bounding box center [22, 61] width 21 height 14
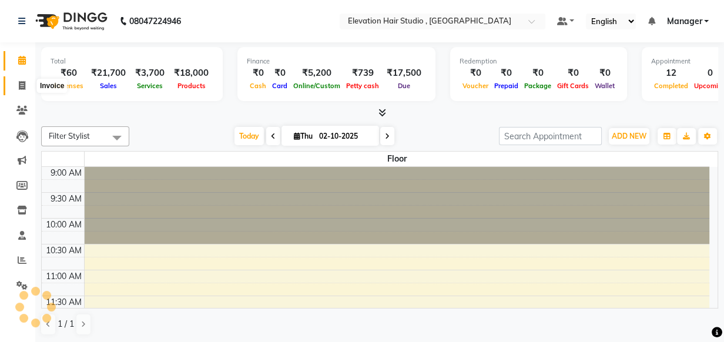
click at [19, 81] on icon at bounding box center [22, 85] width 6 height 9
select select "6886"
select select "service"
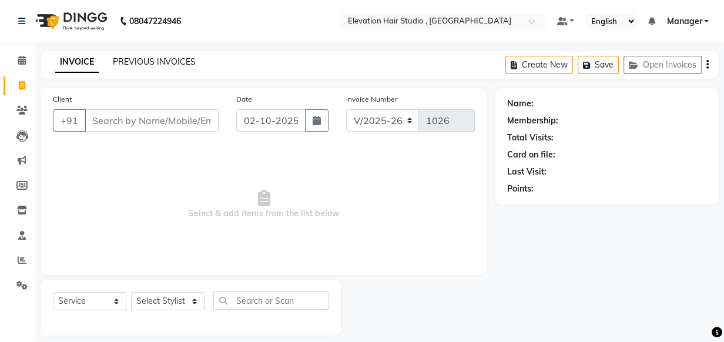
click at [145, 64] on link "PREVIOUS INVOICES" at bounding box center [154, 61] width 83 height 11
